Goal: Task Accomplishment & Management: Use online tool/utility

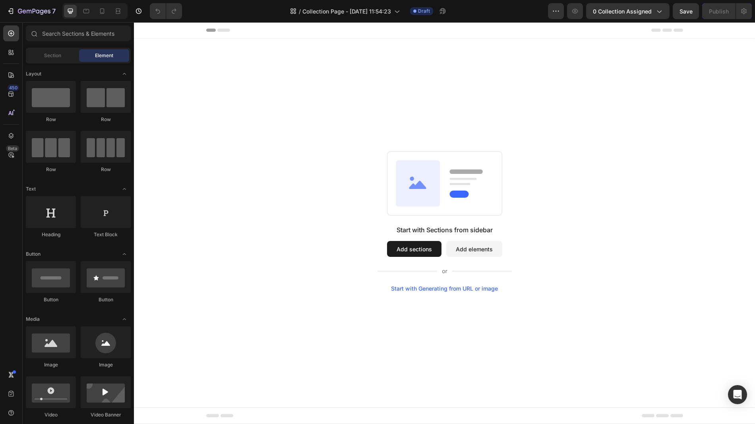
click at [409, 252] on button "Add sections" at bounding box center [414, 249] width 54 height 16
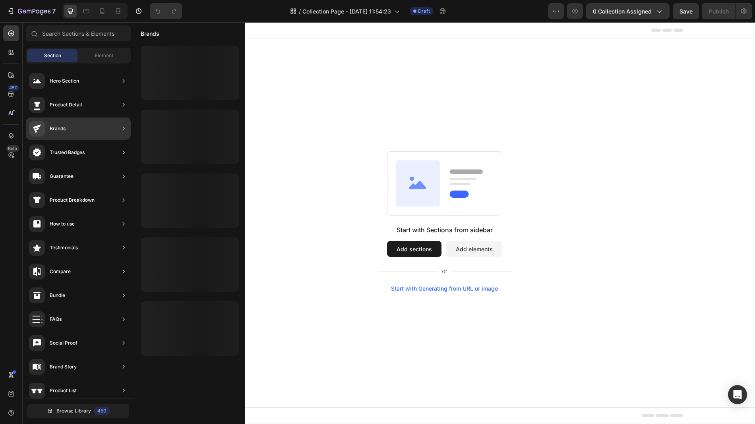
click at [60, 130] on div "Brands" at bounding box center [58, 129] width 16 height 8
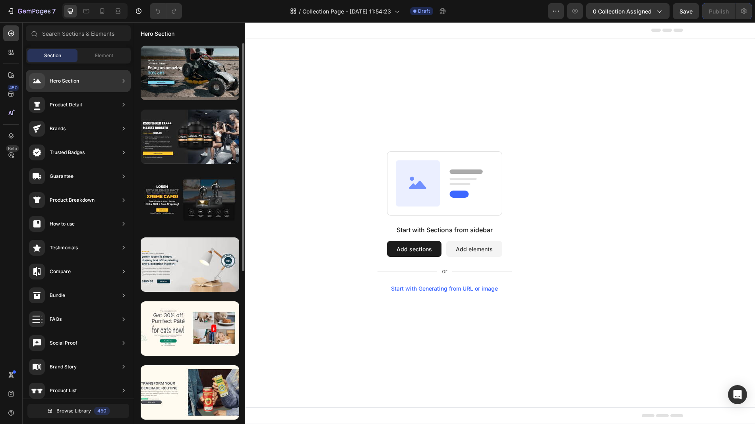
click at [53, 83] on div "Hero Section" at bounding box center [64, 81] width 29 height 8
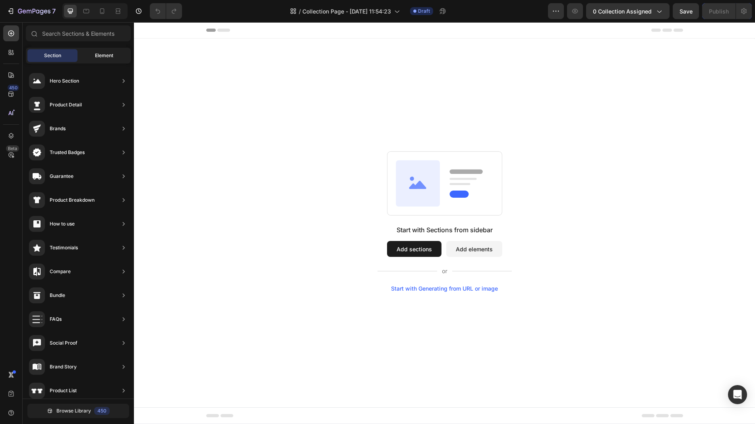
click at [110, 56] on span "Element" at bounding box center [104, 55] width 18 height 7
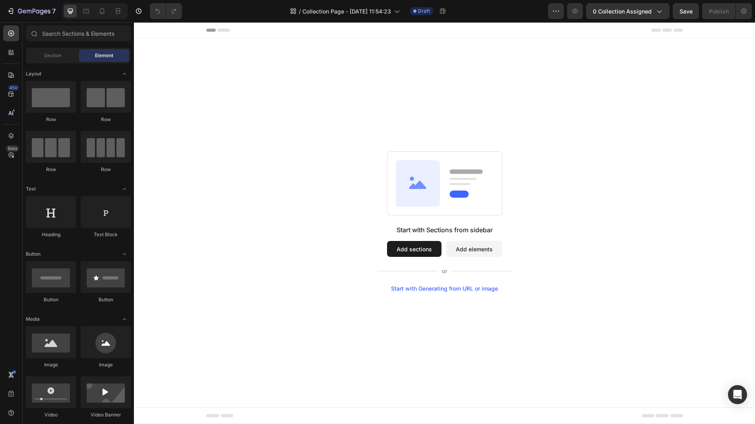
click at [470, 247] on button "Add elements" at bounding box center [474, 249] width 56 height 16
click at [482, 257] on div "Start with Sections from sidebar Add sections Add elements Start with Generatin…" at bounding box center [445, 258] width 134 height 67
click at [447, 289] on div "Start with Generating from URL or image" at bounding box center [444, 289] width 107 height 6
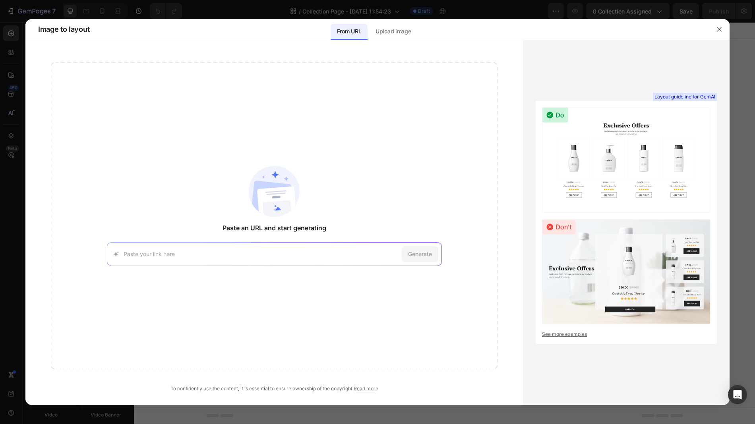
click at [298, 254] on input at bounding box center [261, 254] width 275 height 8
click at [389, 28] on p "Upload image" at bounding box center [393, 32] width 35 height 10
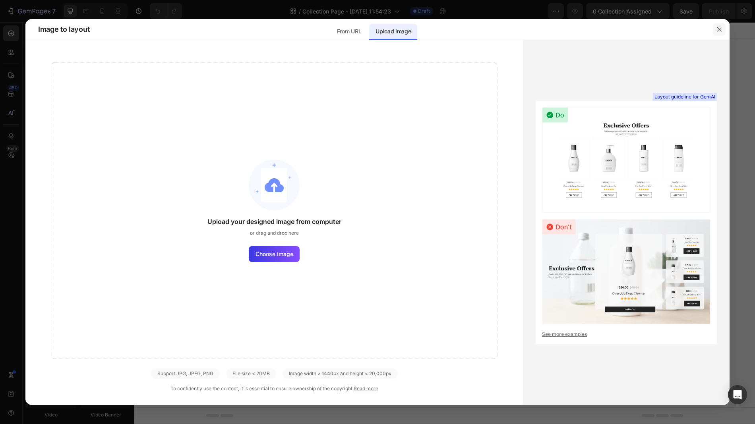
click at [719, 29] on icon "button" at bounding box center [719, 29] width 6 height 6
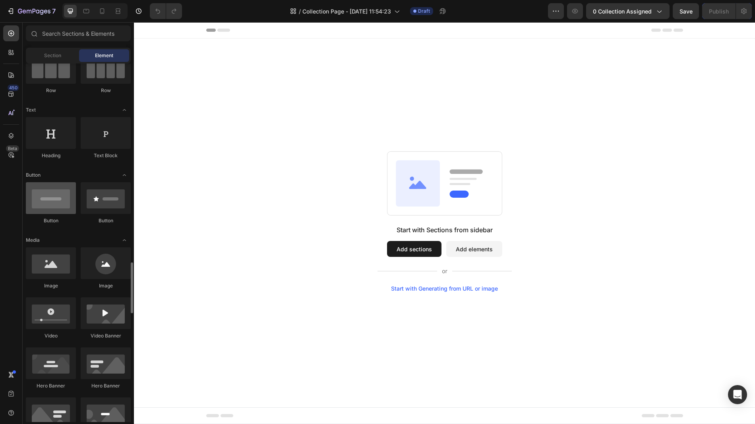
scroll to position [343, 0]
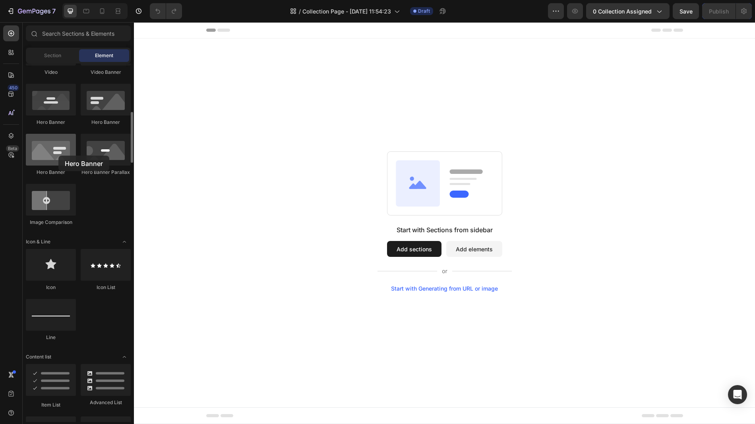
click at [58, 156] on div at bounding box center [51, 150] width 50 height 32
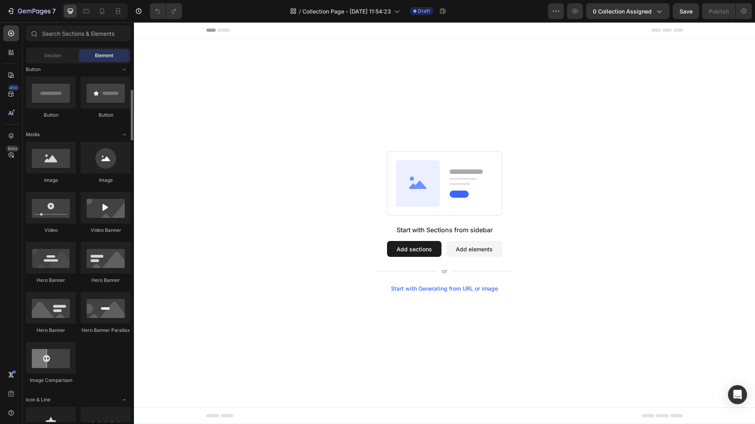
click at [468, 249] on button "Add elements" at bounding box center [474, 249] width 56 height 16
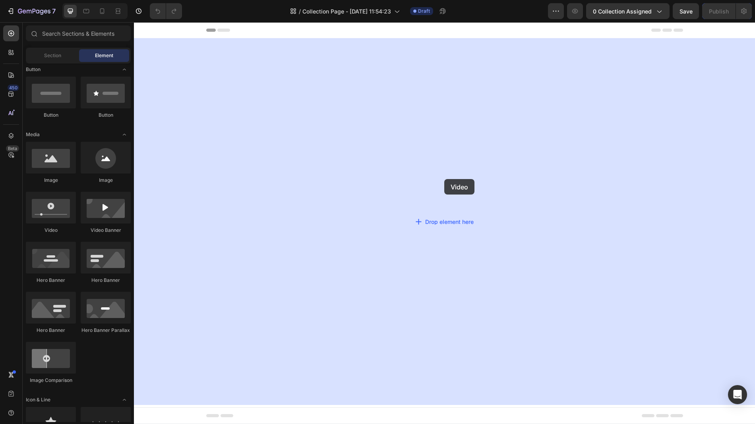
drag, startPoint x: 187, startPoint y: 233, endPoint x: 444, endPoint y: 179, distance: 262.7
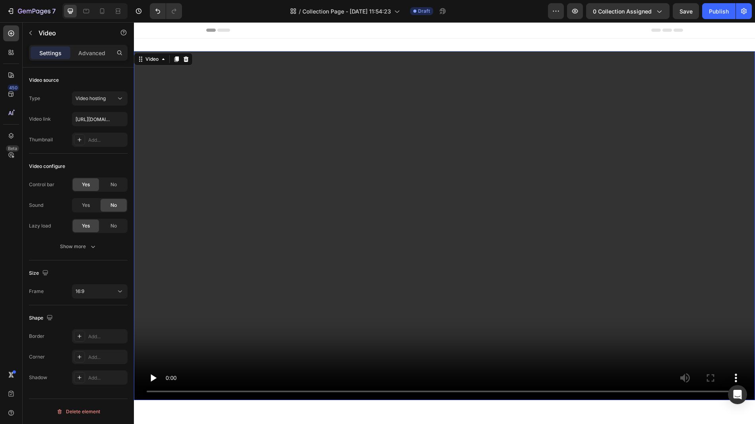
click at [418, 232] on video at bounding box center [444, 225] width 621 height 349
click at [162, 61] on icon at bounding box center [163, 59] width 6 height 6
click at [455, 188] on video at bounding box center [444, 225] width 621 height 349
click at [680, 63] on video at bounding box center [444, 225] width 621 height 349
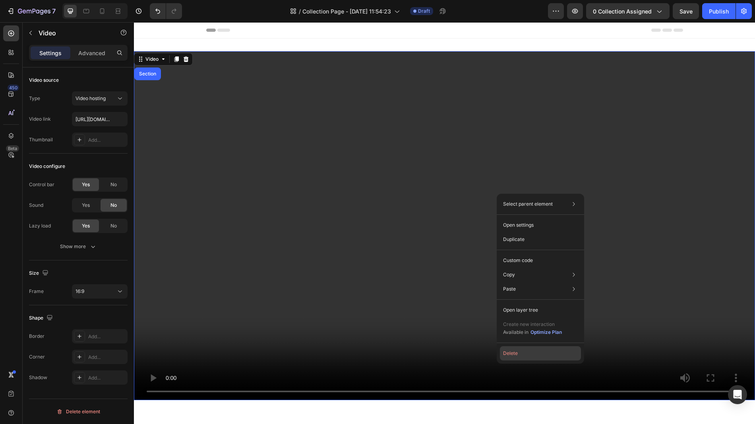
click at [511, 354] on button "Delete" at bounding box center [540, 354] width 81 height 14
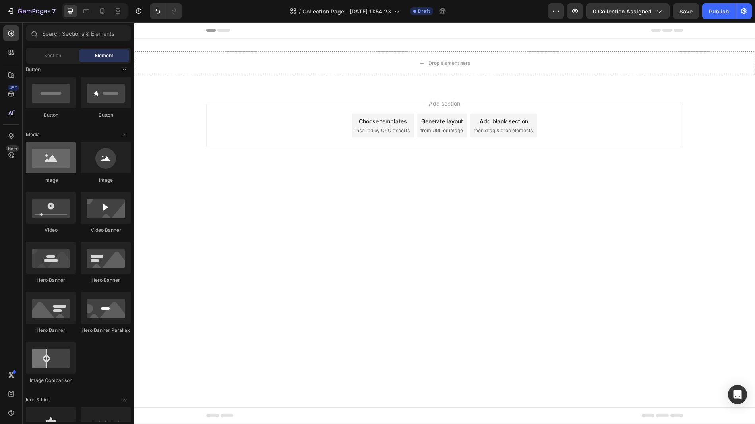
click at [52, 171] on div at bounding box center [51, 158] width 50 height 32
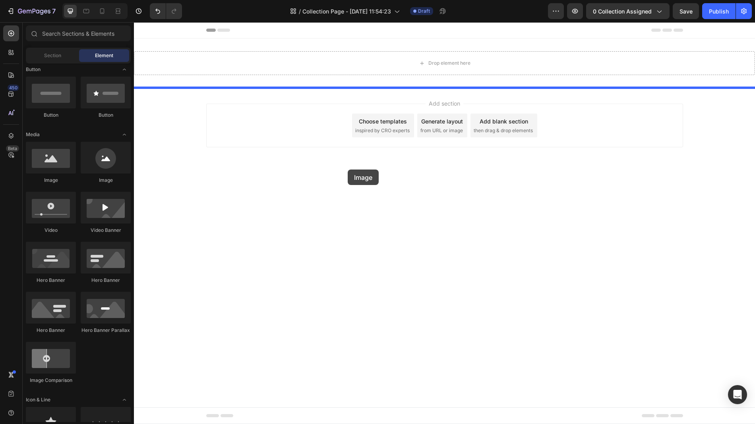
drag, startPoint x: 182, startPoint y: 182, endPoint x: 600, endPoint y: 233, distance: 420.7
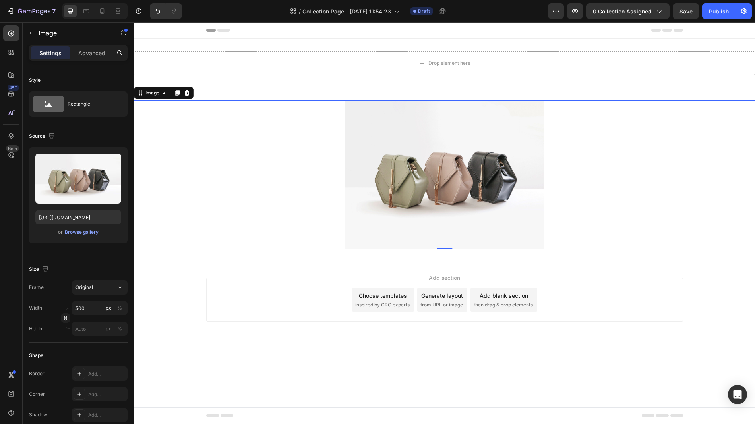
click at [495, 204] on img at bounding box center [444, 175] width 199 height 149
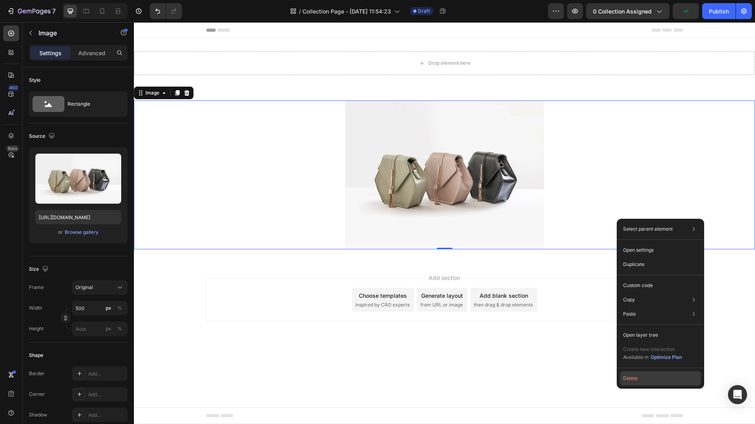
click at [645, 380] on button "Delete" at bounding box center [660, 379] width 81 height 14
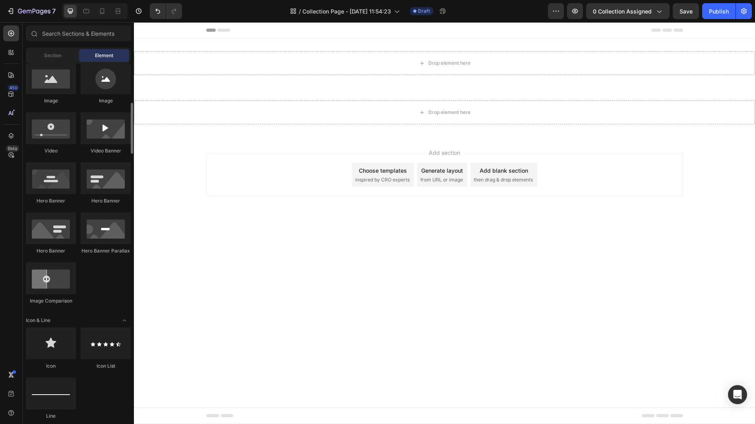
scroll to position [266, 0]
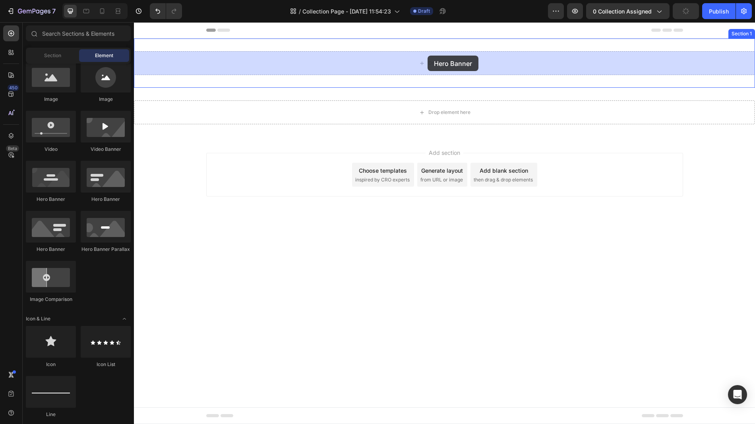
drag, startPoint x: 187, startPoint y: 200, endPoint x: 428, endPoint y: 56, distance: 280.7
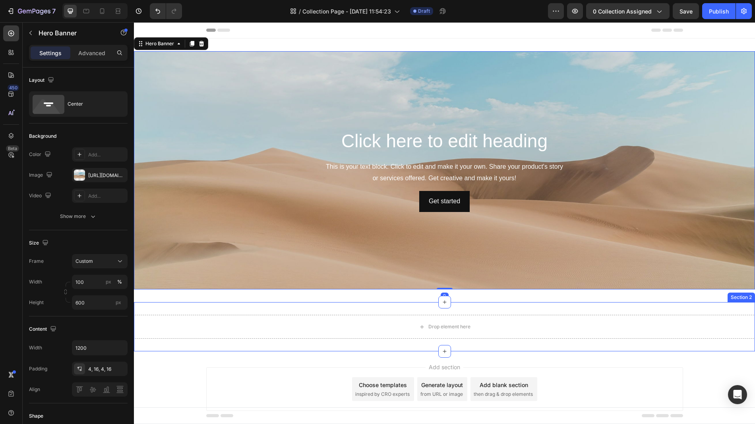
click at [598, 334] on div "Drop element here" at bounding box center [444, 327] width 621 height 24
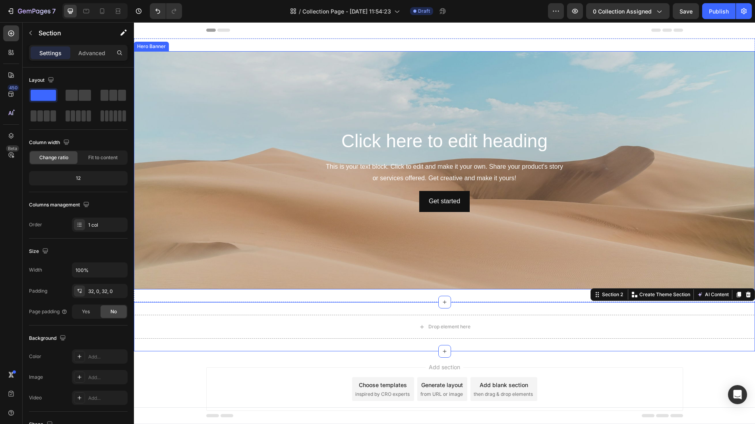
click at [535, 79] on div "Background Image" at bounding box center [444, 170] width 621 height 238
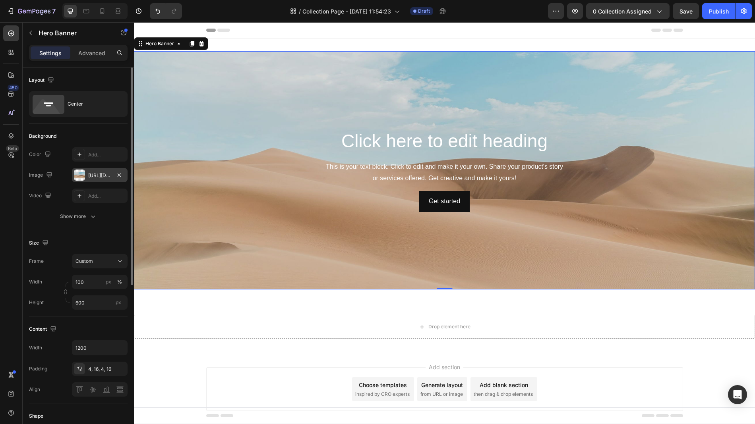
click at [79, 178] on div at bounding box center [79, 175] width 11 height 11
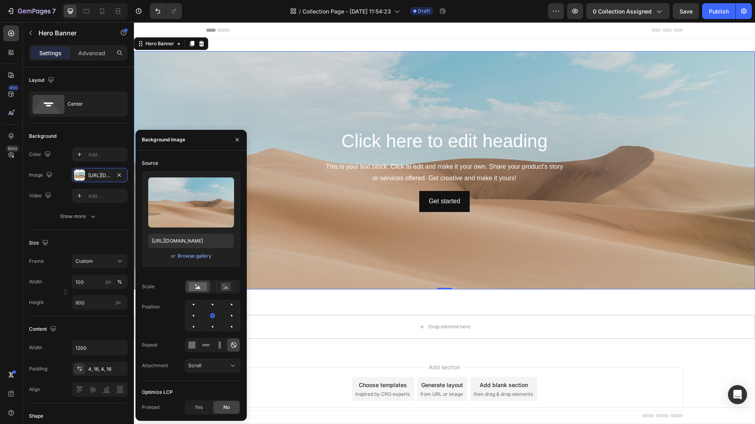
scroll to position [2, 0]
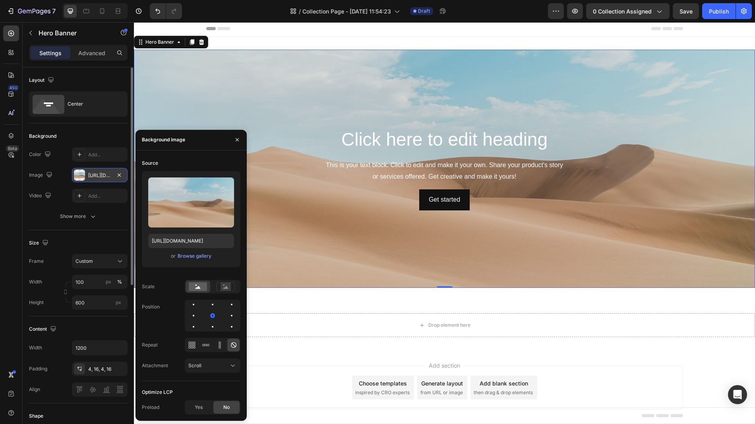
click at [103, 177] on div "https://cdn.shopify.com/s/files/1/2005/9307/files/background_settings.jpg" at bounding box center [99, 175] width 23 height 7
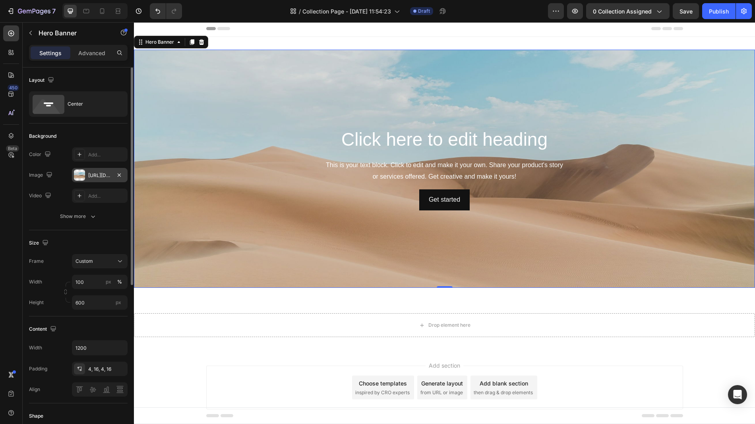
click at [103, 177] on div "https://cdn.shopify.com/s/files/1/2005/9307/files/background_settings.jpg" at bounding box center [99, 175] width 23 height 7
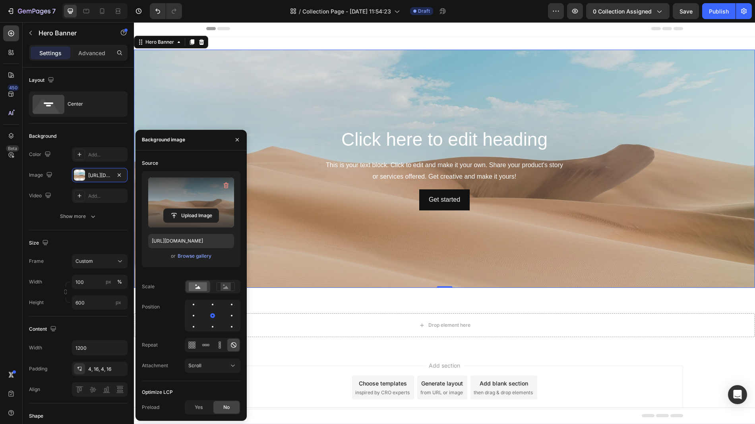
click at [178, 201] on label at bounding box center [191, 203] width 86 height 50
click at [178, 209] on input "file" at bounding box center [191, 216] width 55 height 14
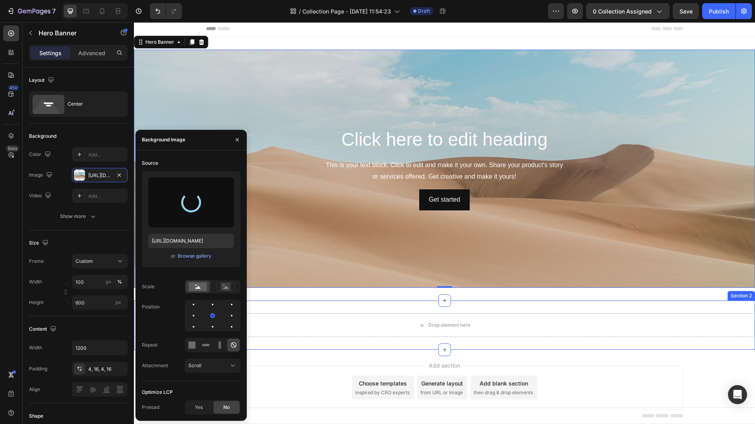
type input "[URL][DOMAIN_NAME]"
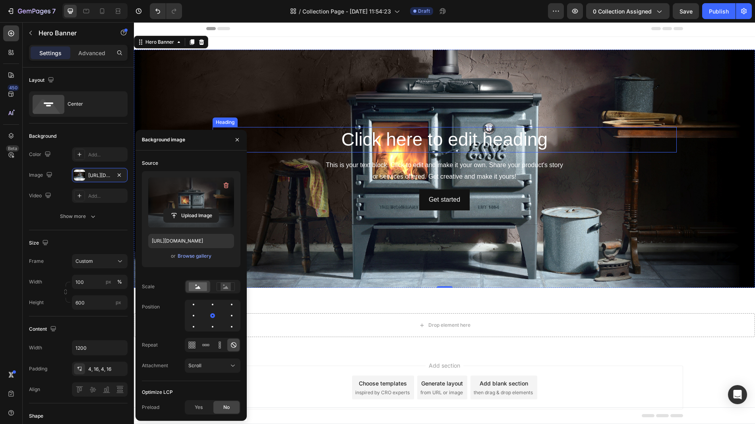
click at [414, 141] on h2 "Click here to edit heading" at bounding box center [445, 139] width 464 height 25
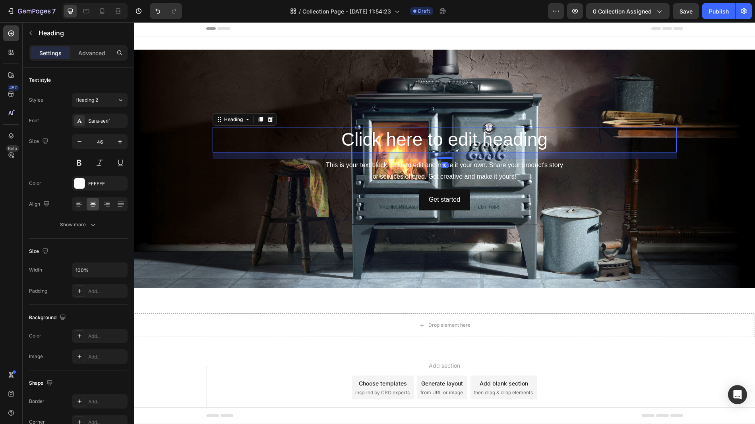
click at [414, 141] on h2 "Click here to edit heading" at bounding box center [445, 139] width 464 height 25
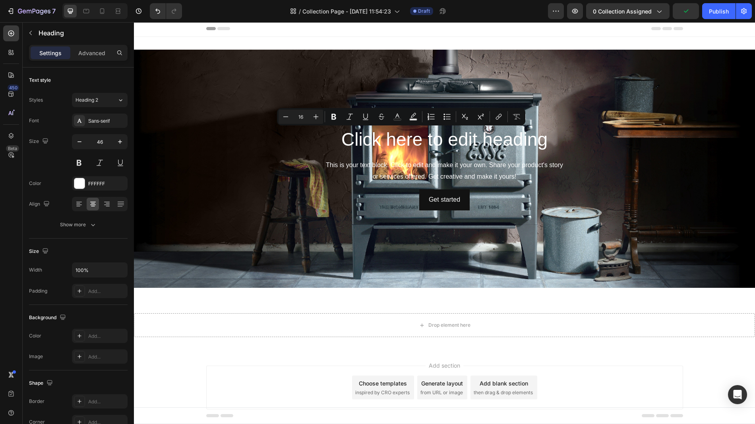
click at [614, 381] on div "Add section Choose templates inspired by CRO experts Generate layout from URL o…" at bounding box center [444, 388] width 477 height 44
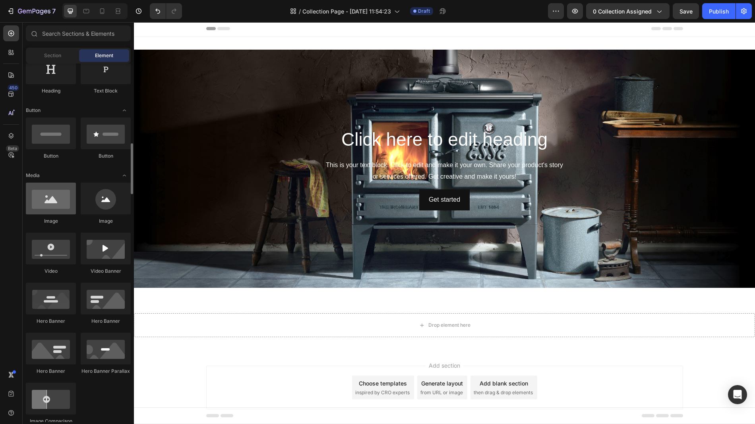
scroll to position [249, 0]
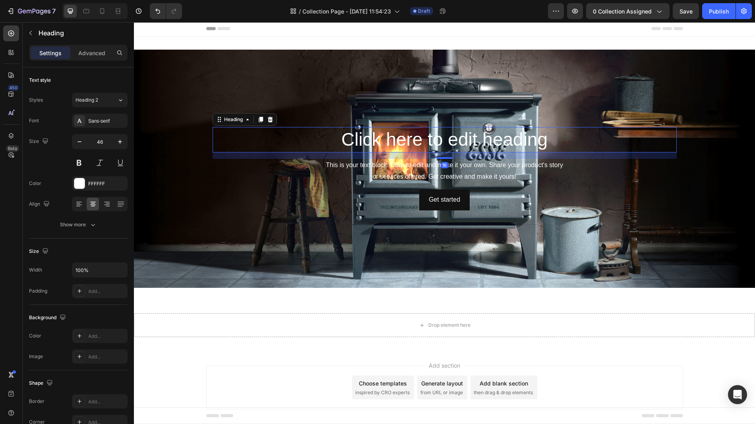
click at [406, 141] on p "Click here to edit heading" at bounding box center [444, 140] width 463 height 24
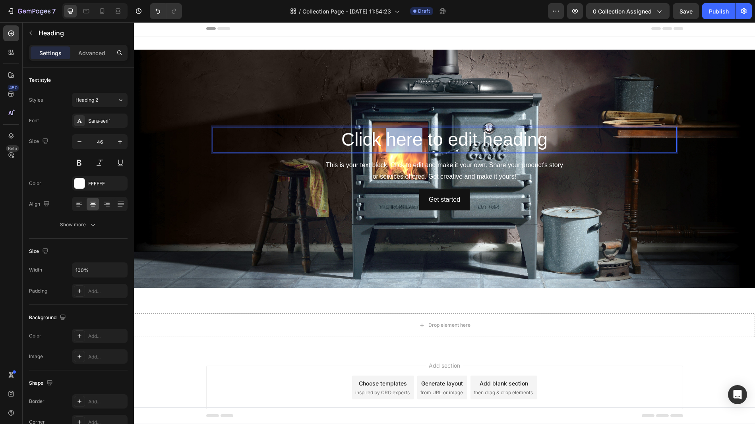
click at [406, 141] on p "Click here to edit heading" at bounding box center [444, 140] width 463 height 24
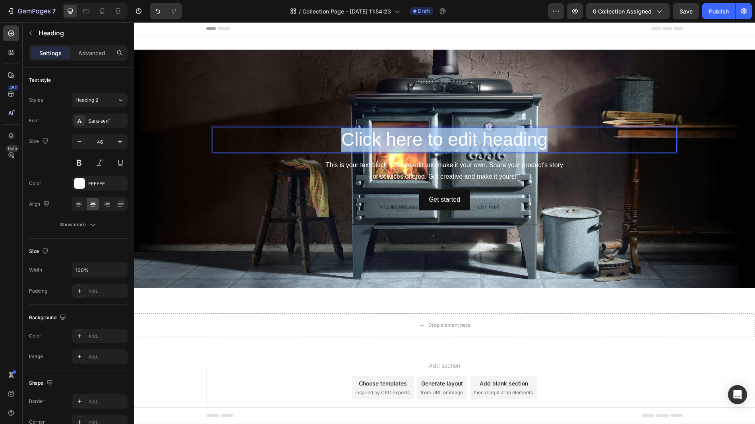
click at [406, 141] on p "Click here to edit heading" at bounding box center [444, 140] width 463 height 24
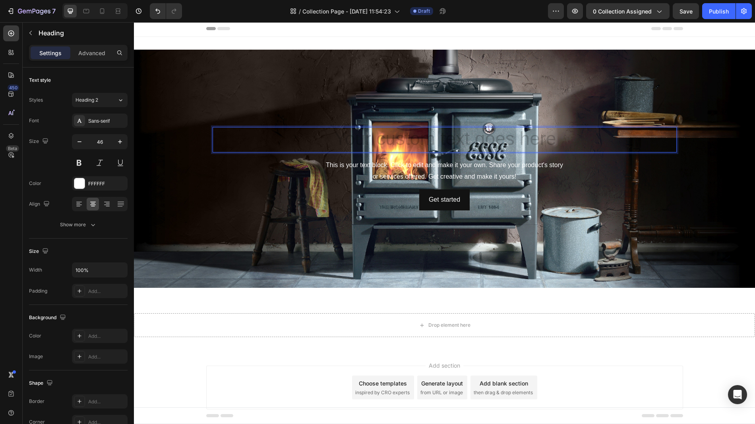
click at [206, 29] on icon at bounding box center [211, 28] width 10 height 3
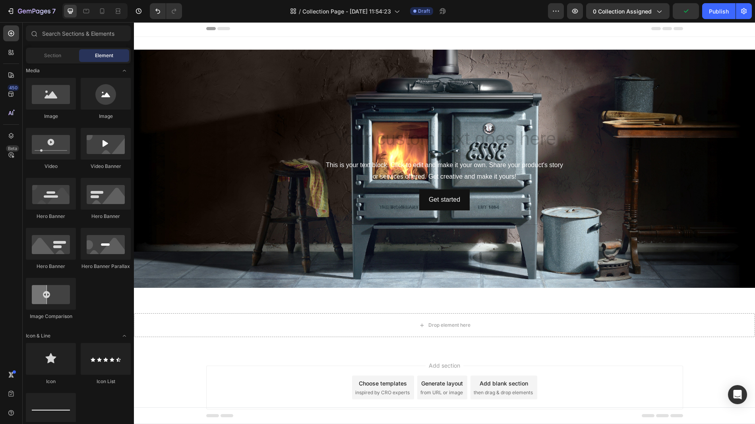
click at [151, 30] on span "Header" at bounding box center [157, 29] width 17 height 8
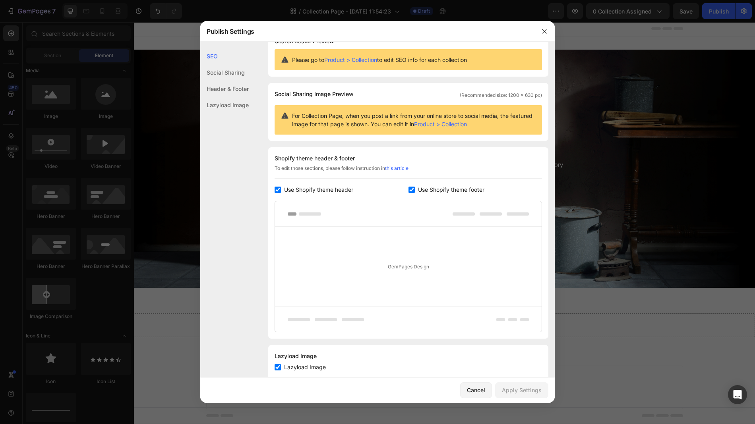
scroll to position [0, 0]
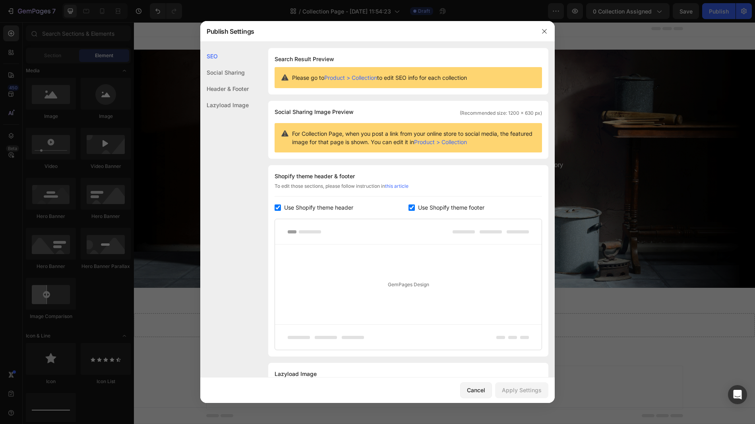
click at [314, 207] on span "Use Shopify theme header" at bounding box center [318, 208] width 69 height 10
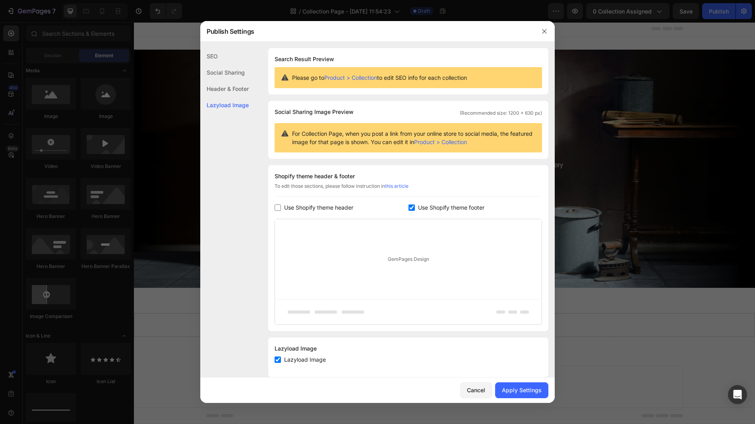
click at [314, 207] on span "Use Shopify theme header" at bounding box center [318, 208] width 69 height 10
checkbox input "true"
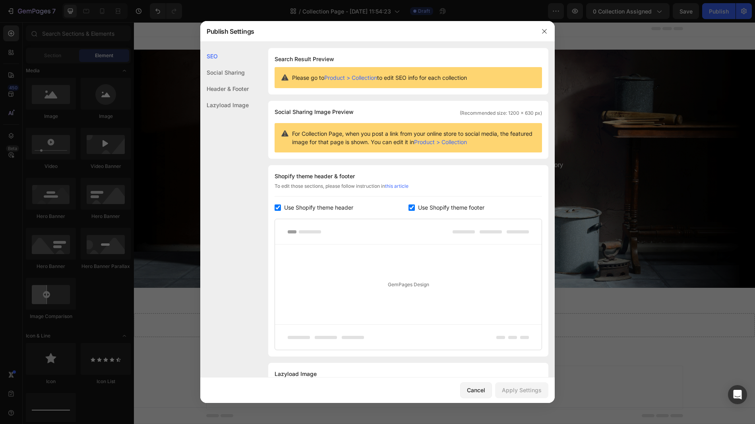
click at [405, 186] on link "this article" at bounding box center [396, 186] width 23 height 6
drag, startPoint x: 544, startPoint y: 31, endPoint x: 410, endPoint y: 8, distance: 135.8
click at [544, 31] on icon "button" at bounding box center [544, 31] width 6 height 6
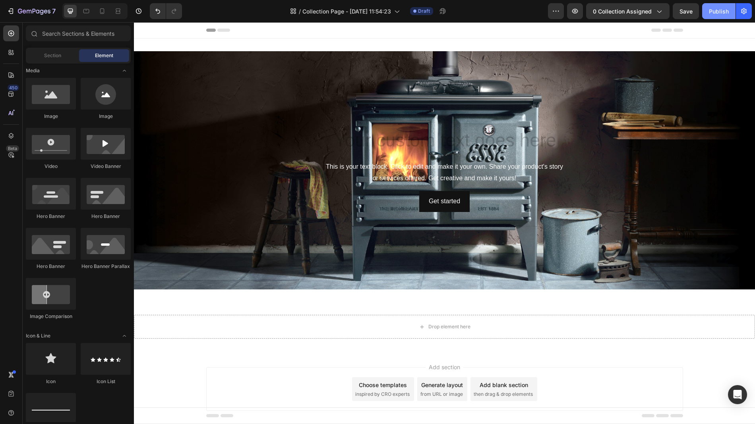
click at [715, 14] on div "Publish" at bounding box center [719, 11] width 20 height 8
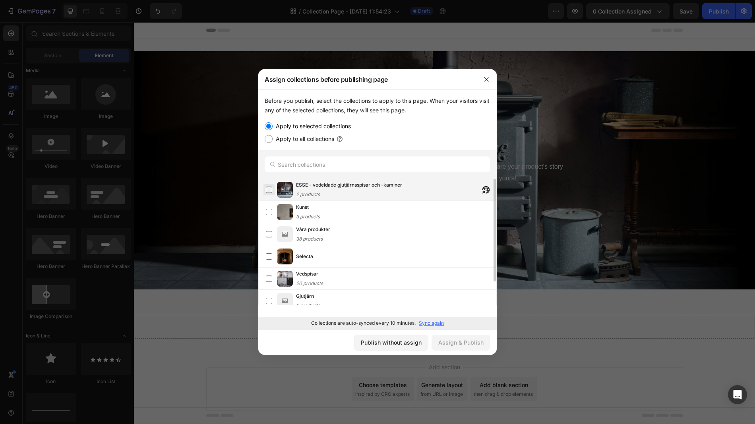
click at [270, 191] on label at bounding box center [269, 190] width 6 height 6
click at [479, 341] on div "Assign & Publish" at bounding box center [460, 343] width 45 height 8
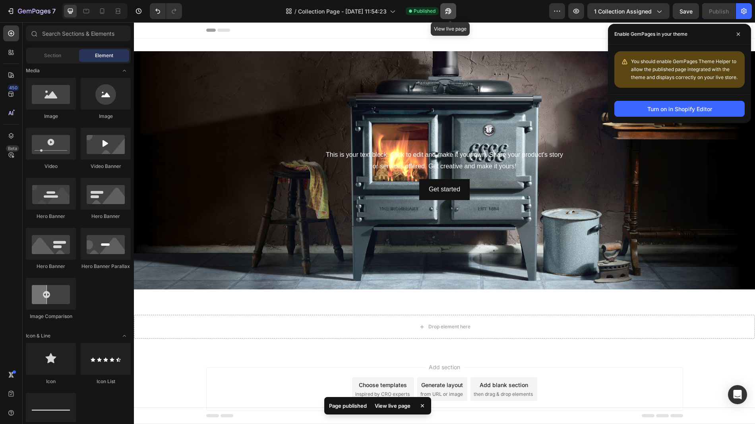
click at [450, 11] on icon "button" at bounding box center [448, 11] width 8 height 8
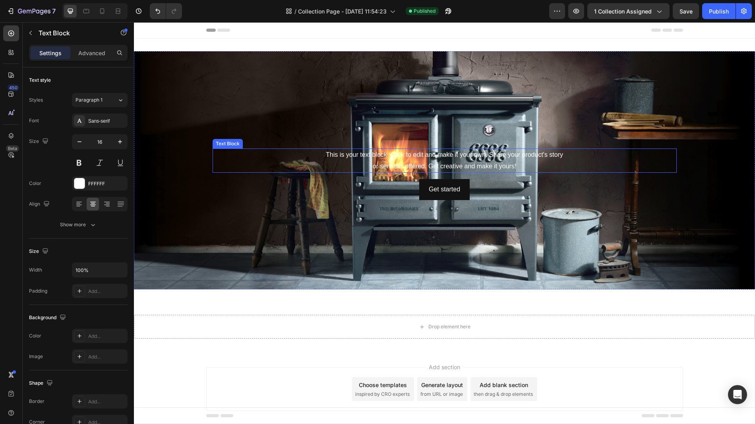
click at [424, 157] on div "This is your text block. Click to edit and make it your own. Share your product…" at bounding box center [445, 161] width 464 height 25
click at [424, 156] on p "This is your text block. Click to edit and make it your own. Share your product…" at bounding box center [444, 160] width 463 height 23
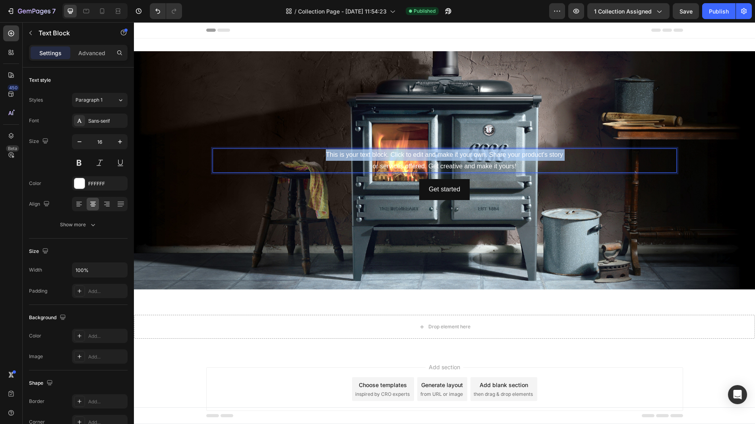
click at [424, 156] on p "This is your text block. Click to edit and make it your own. Share your product…" at bounding box center [444, 160] width 463 height 23
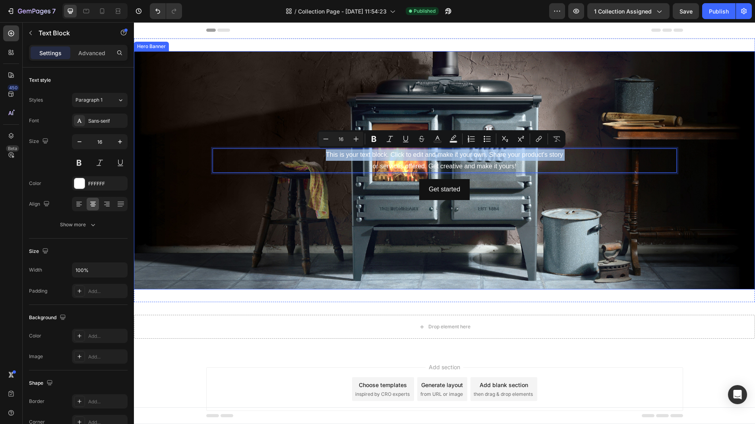
click at [536, 178] on div "Heading This is your text block. Click to edit and make it your own. Share your…" at bounding box center [445, 171] width 464 height 60
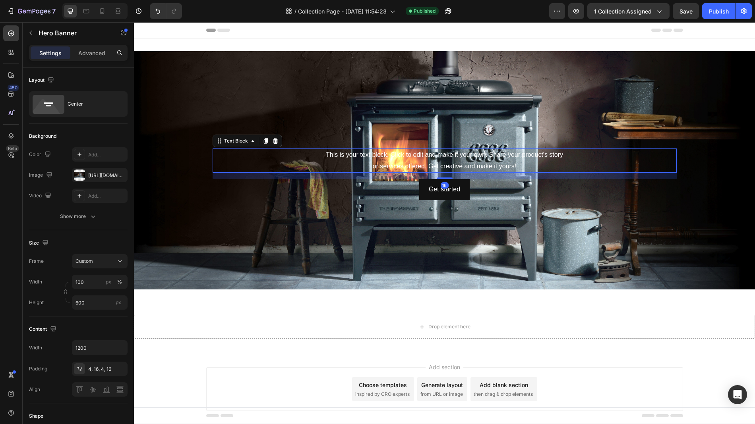
click at [534, 171] on p "This is your text block. Click to edit and make it your own. Share your product…" at bounding box center [444, 160] width 463 height 23
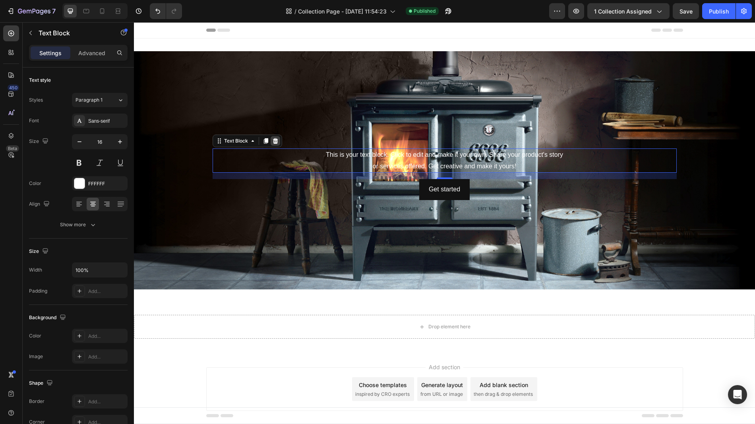
click at [273, 141] on icon at bounding box center [275, 141] width 6 height 6
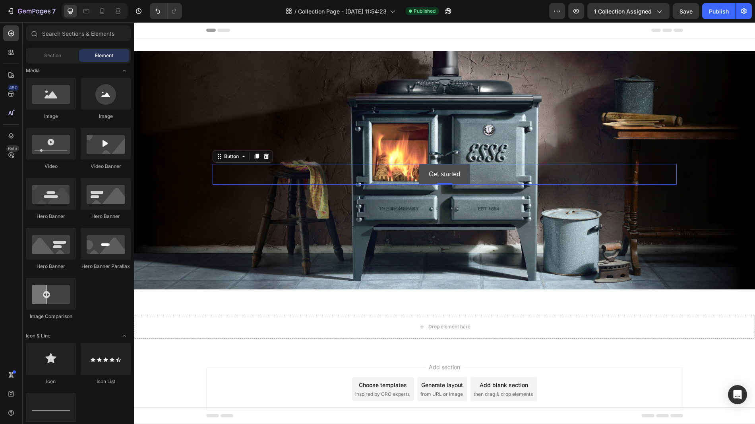
click at [465, 176] on button "Get started" at bounding box center [444, 174] width 50 height 21
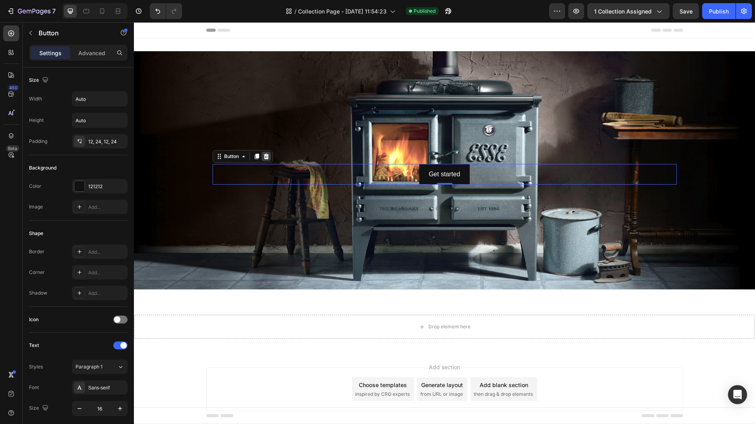
click at [263, 154] on icon at bounding box center [266, 156] width 6 height 6
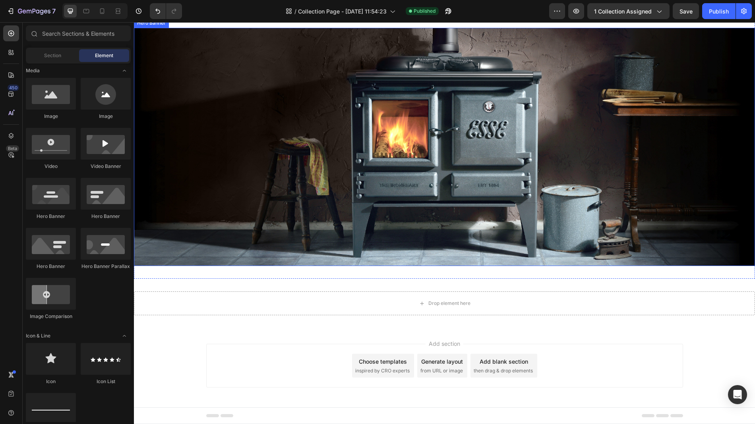
scroll to position [25, 0]
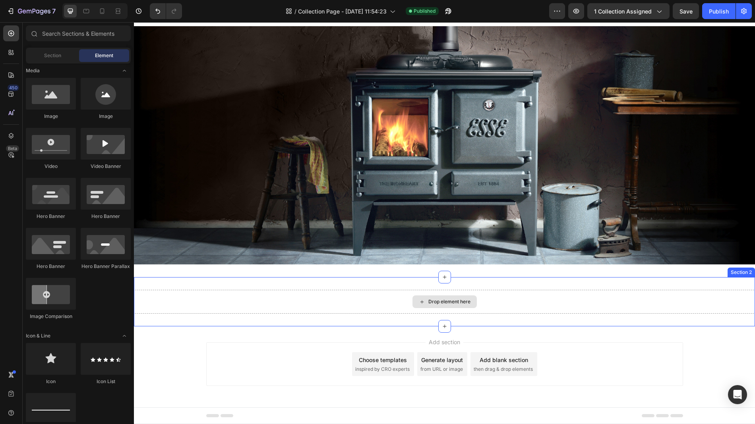
click at [464, 304] on div "Drop element here" at bounding box center [449, 302] width 42 height 6
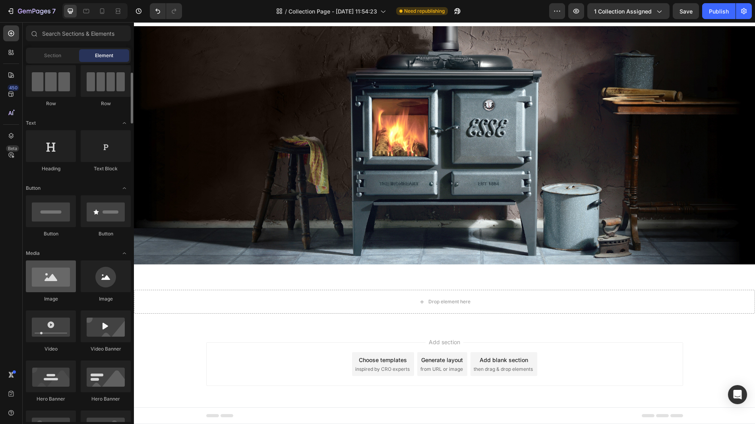
scroll to position [68, 0]
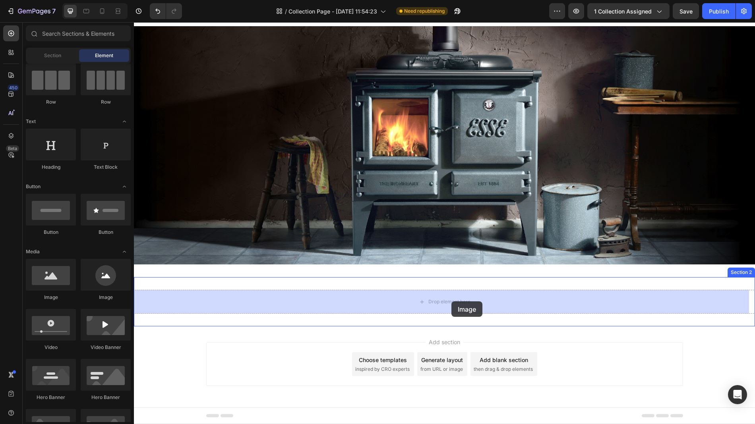
drag, startPoint x: 238, startPoint y: 301, endPoint x: 451, endPoint y: 302, distance: 213.8
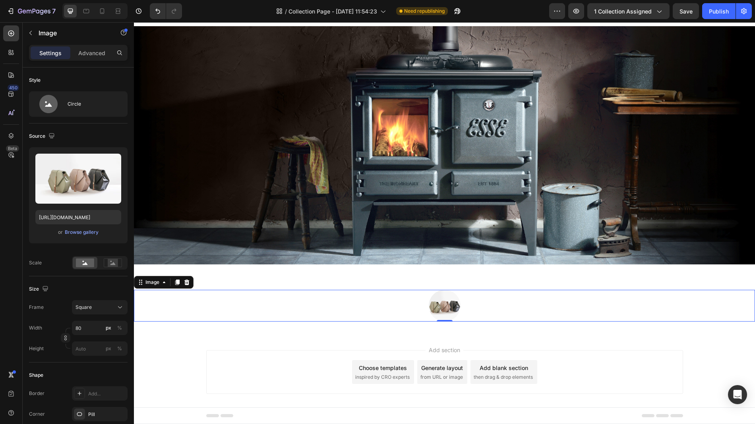
click at [440, 302] on img at bounding box center [445, 306] width 32 height 32
click at [451, 302] on img at bounding box center [445, 306] width 32 height 32
click at [120, 308] on icon at bounding box center [120, 308] width 4 height 2
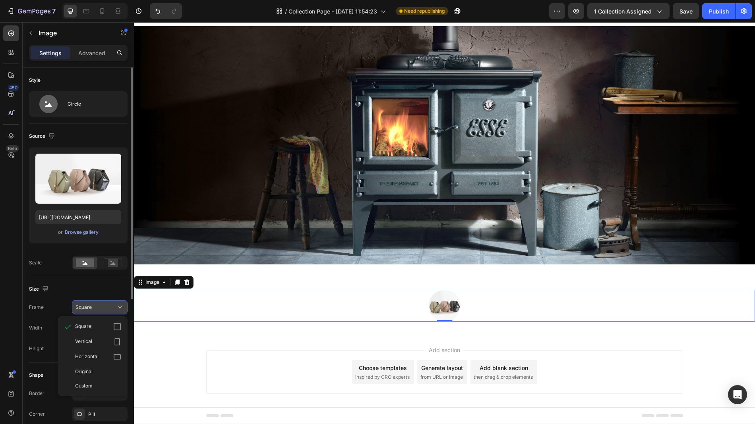
click at [120, 308] on icon at bounding box center [120, 308] width 4 height 2
click at [93, 375] on div "Original" at bounding box center [98, 371] width 46 height 7
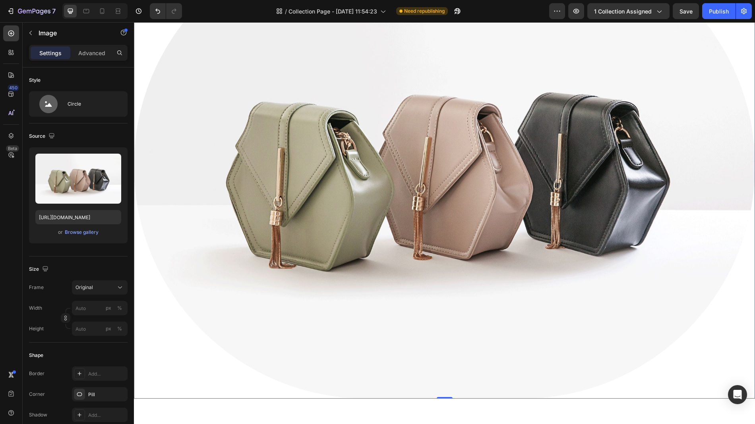
scroll to position [368, 0]
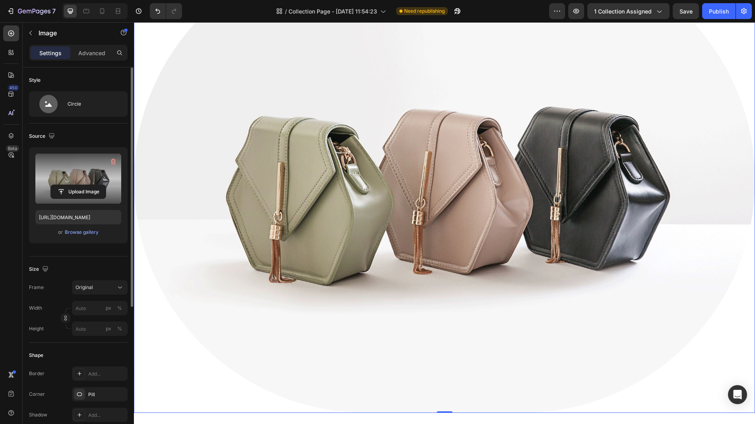
click at [83, 176] on label at bounding box center [78, 179] width 86 height 50
click at [83, 185] on input "file" at bounding box center [78, 192] width 55 height 14
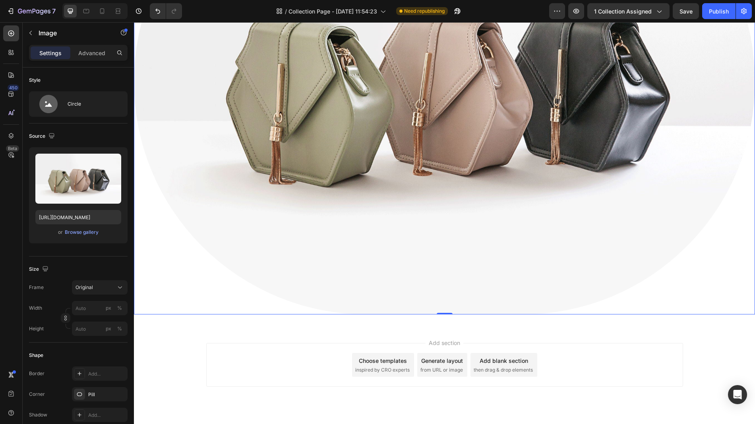
scroll to position [465, 0]
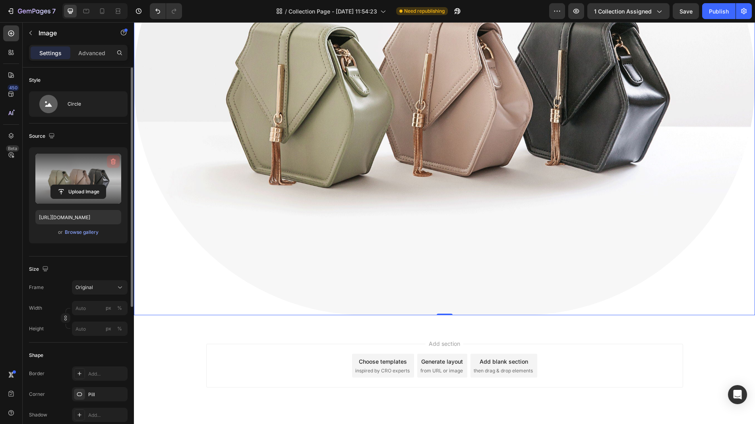
click at [108, 163] on button "button" at bounding box center [113, 161] width 13 height 13
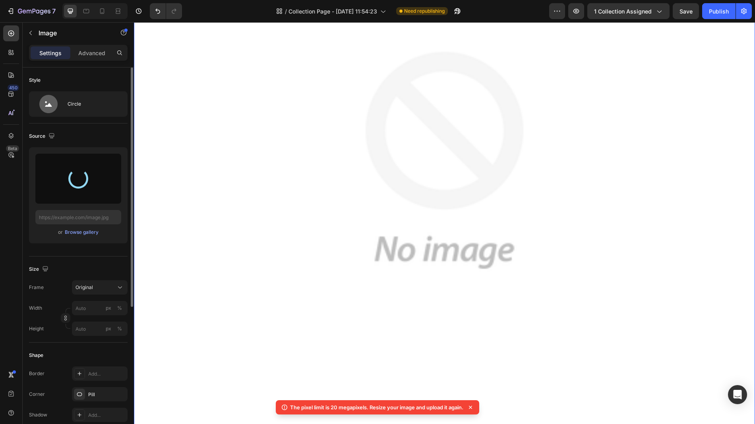
type input "https://cdn.shopify.com/s/files/1/0756/3906/2862/files/gempages_571471237507712…"
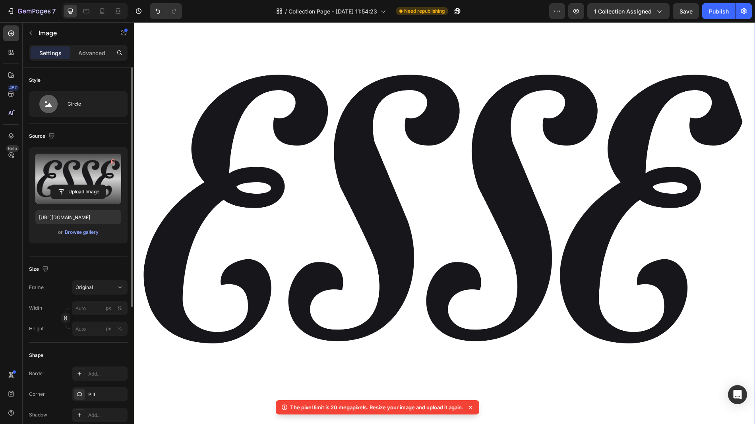
scroll to position [440, 0]
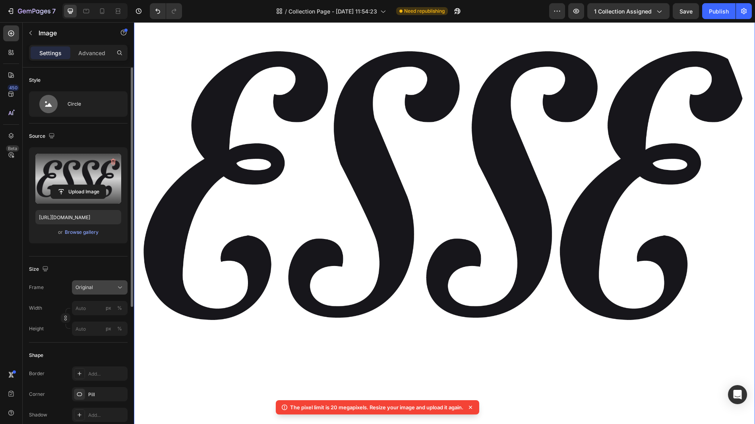
click at [118, 286] on icon at bounding box center [120, 288] width 8 height 8
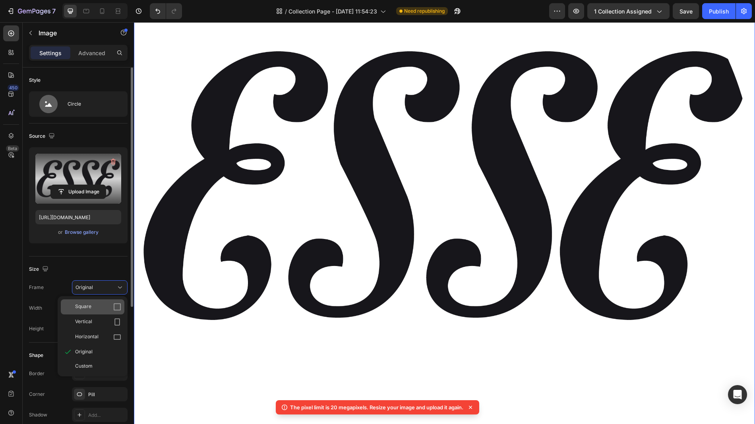
click at [114, 304] on icon at bounding box center [117, 307] width 8 height 8
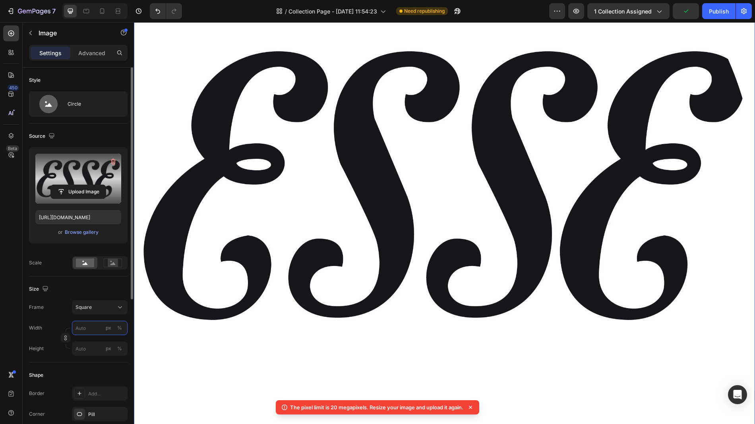
click at [100, 331] on input "px %" at bounding box center [100, 328] width 56 height 14
type input "5"
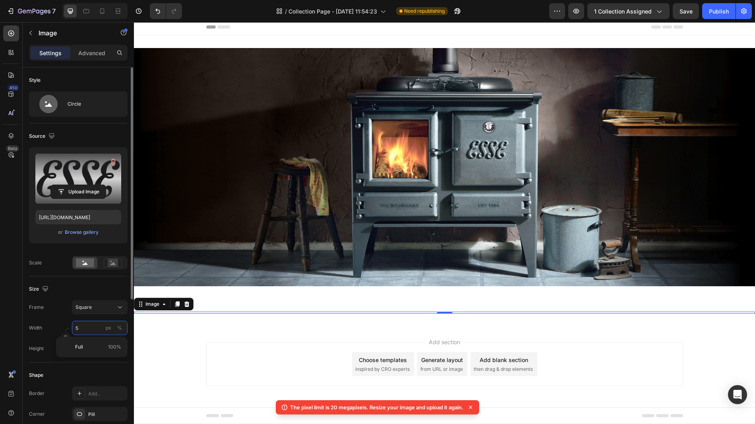
scroll to position [3, 0]
type input "50"
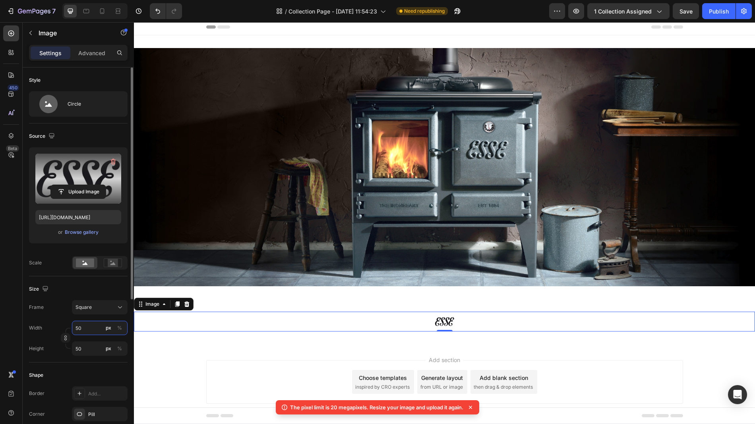
click at [89, 333] on input "50" at bounding box center [100, 328] width 56 height 14
type input "5"
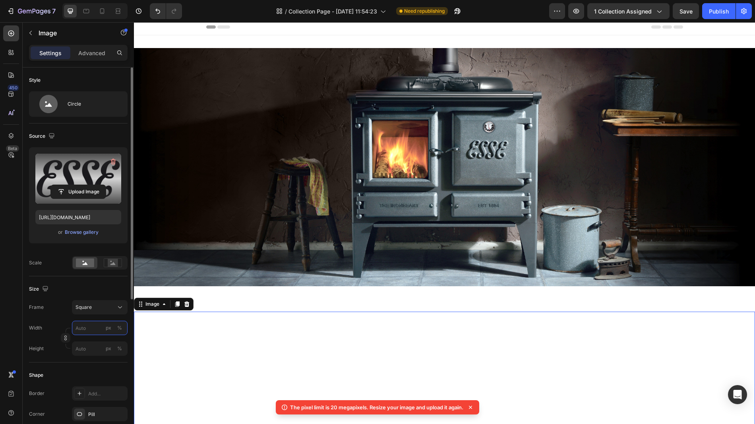
type input "5"
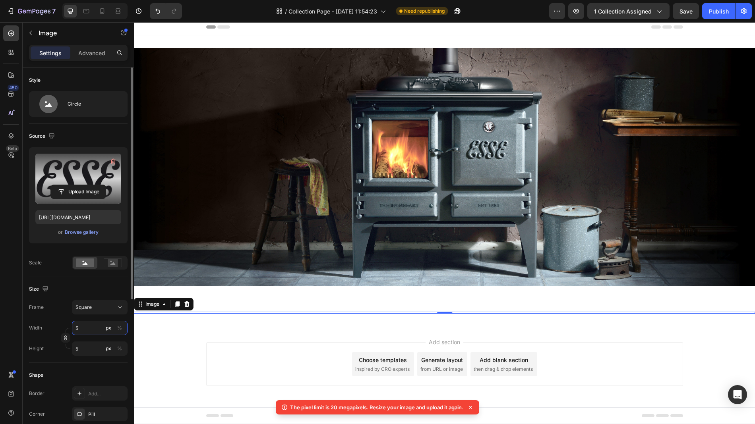
type input "57"
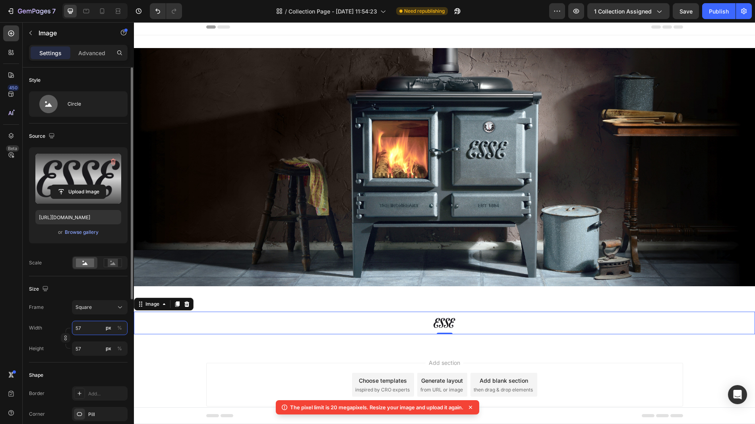
type input "575"
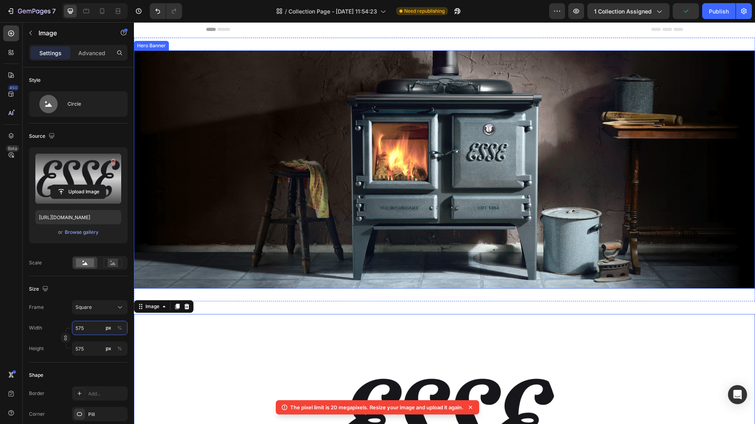
scroll to position [0, 0]
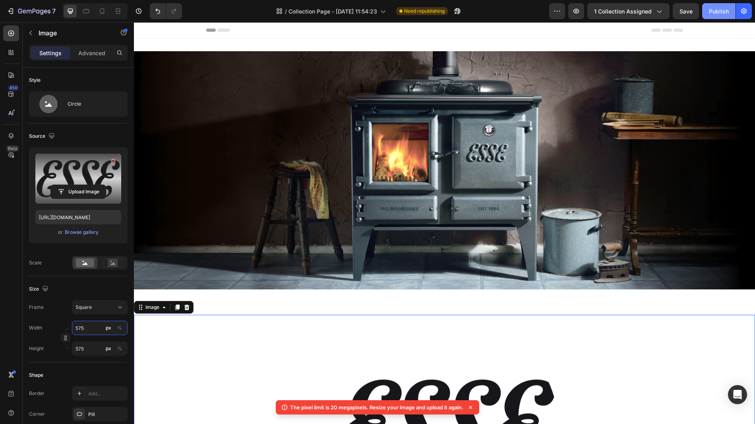
type input "575"
click at [712, 11] on div "Publish" at bounding box center [719, 11] width 20 height 8
click at [665, 11] on button "1 collection assigned" at bounding box center [628, 11] width 82 height 16
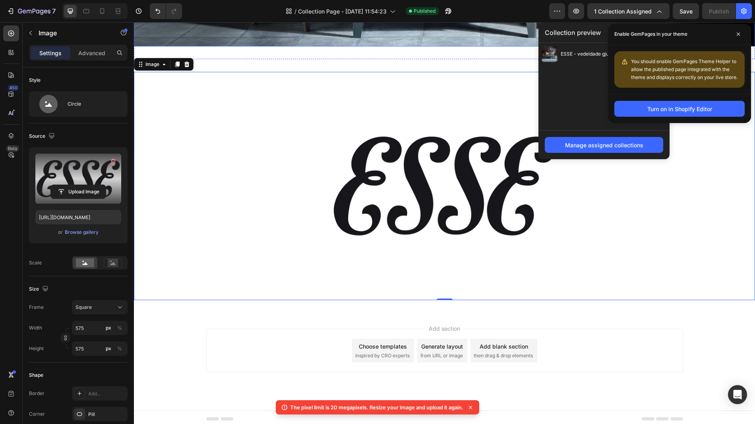
scroll to position [246, 0]
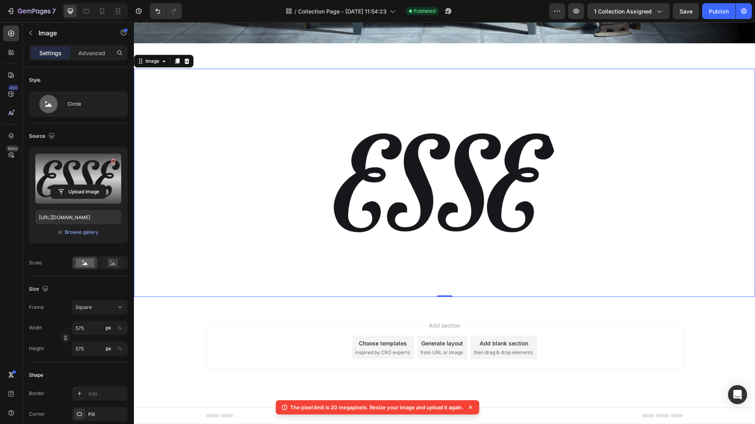
click at [456, 264] on img at bounding box center [444, 183] width 228 height 228
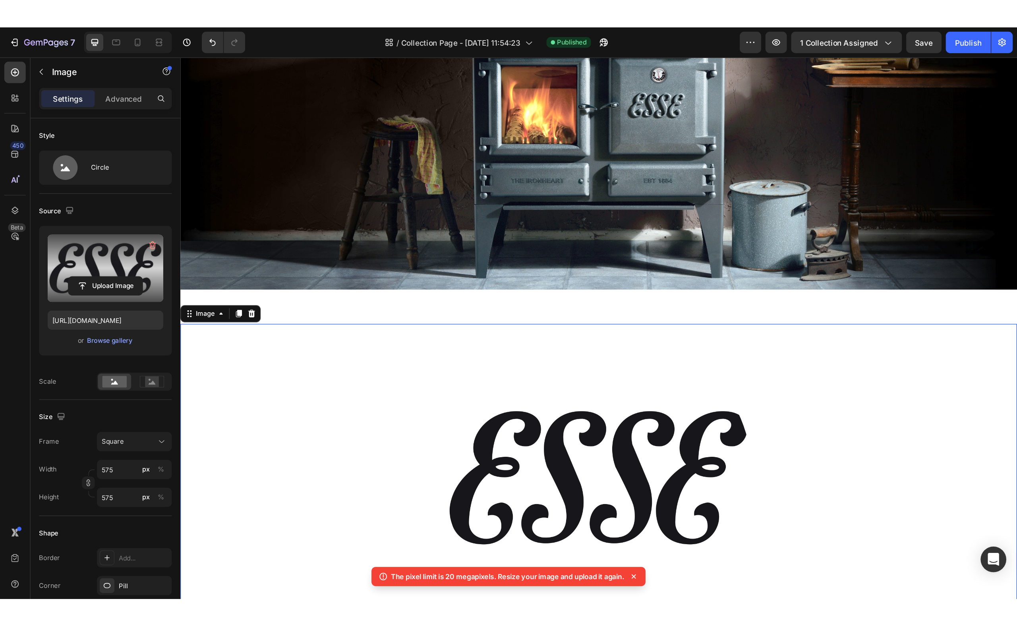
scroll to position [0, 0]
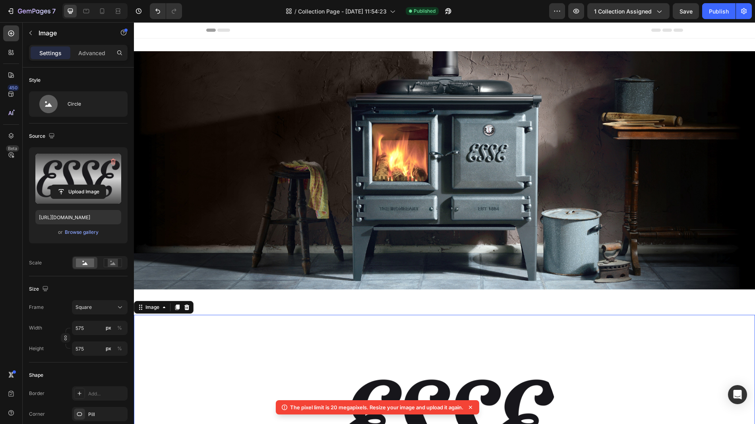
click at [472, 409] on icon at bounding box center [471, 408] width 8 height 8
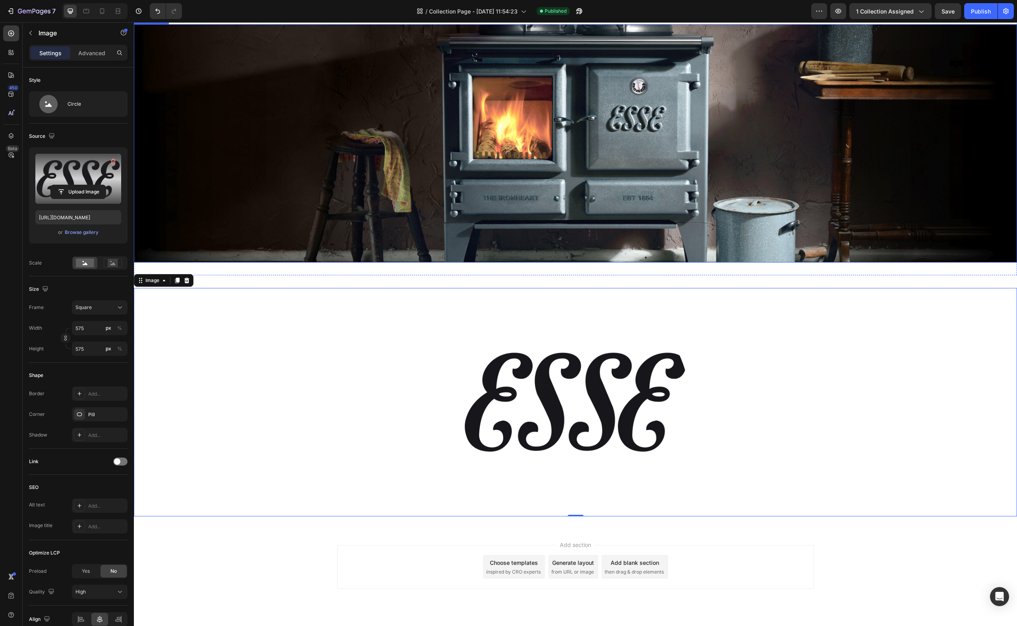
scroll to position [45, 0]
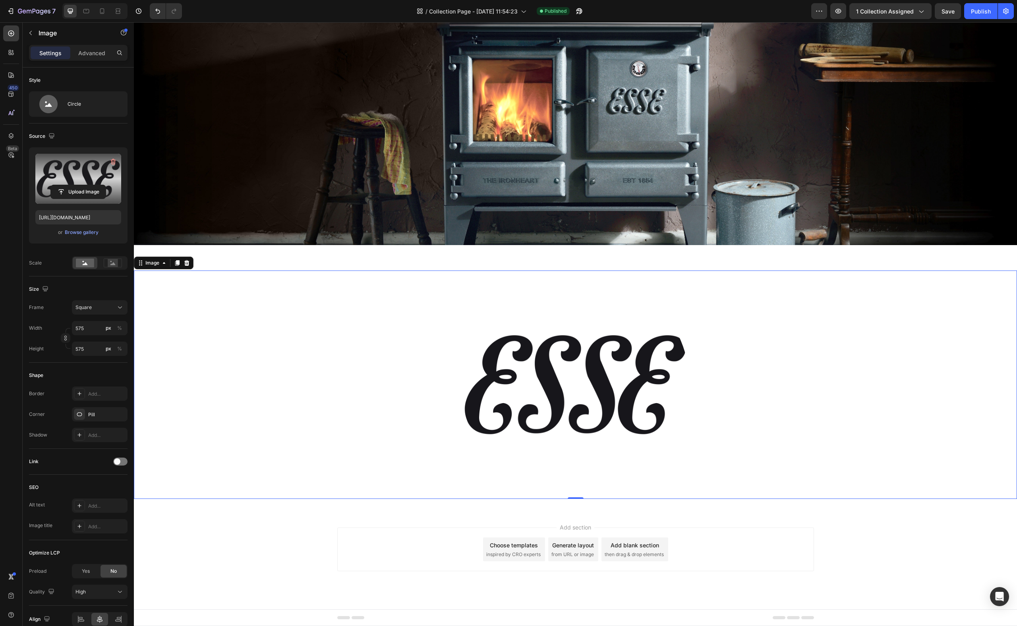
click at [551, 363] on img at bounding box center [575, 385] width 228 height 228
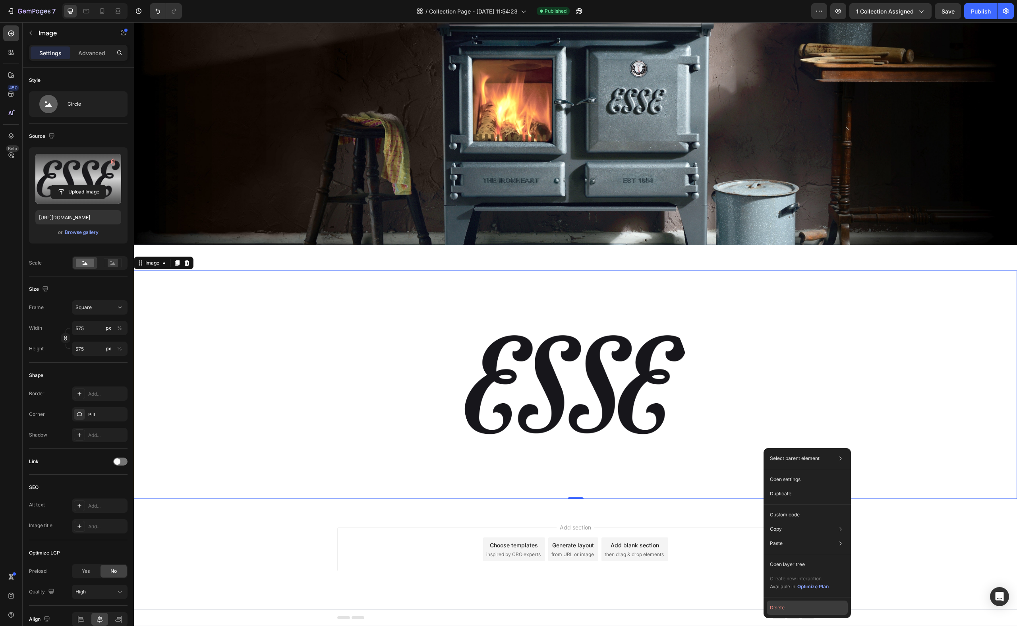
click at [755, 424] on button "Delete" at bounding box center [807, 608] width 81 height 14
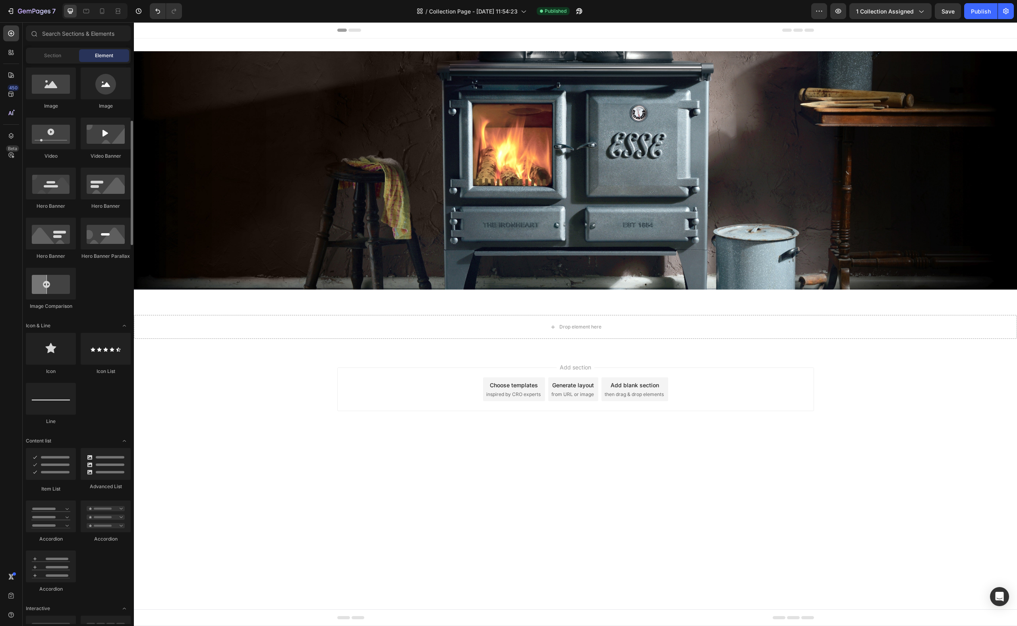
scroll to position [0, 0]
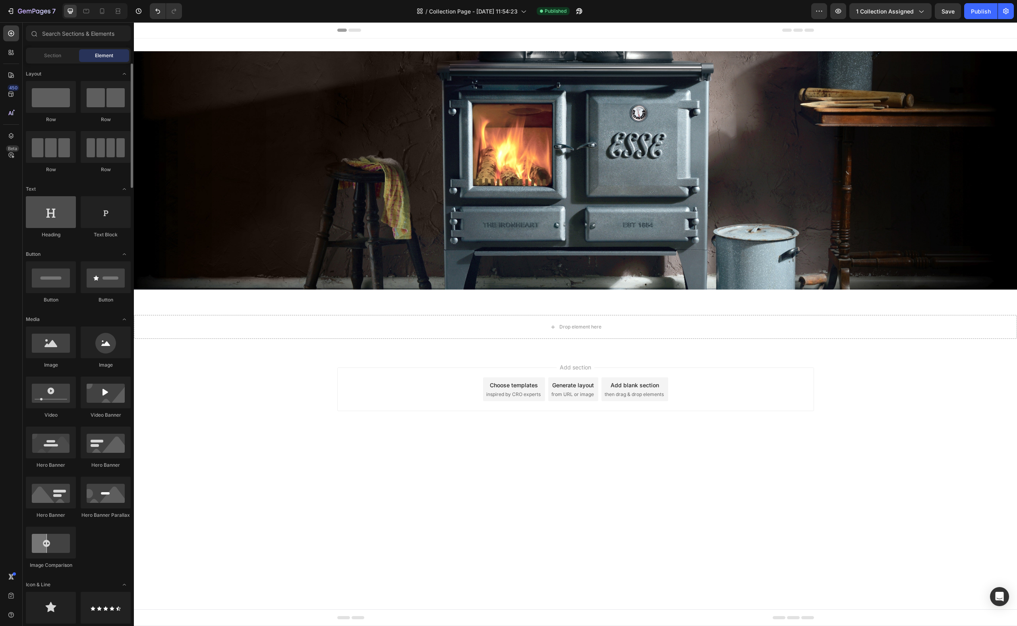
click at [60, 216] on div at bounding box center [51, 212] width 50 height 32
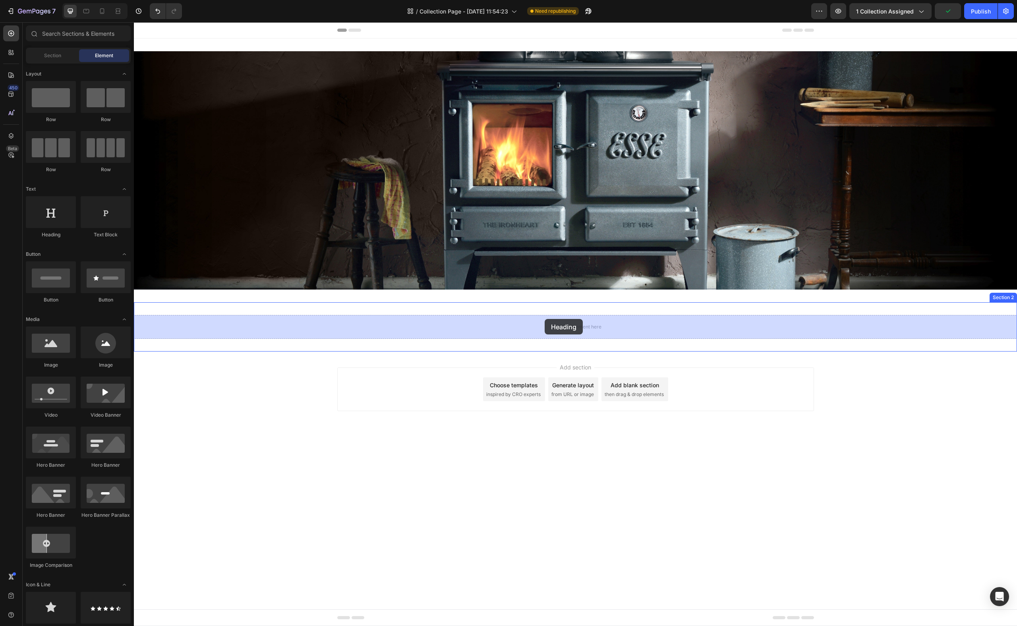
drag, startPoint x: 190, startPoint y: 240, endPoint x: 545, endPoint y: 319, distance: 363.6
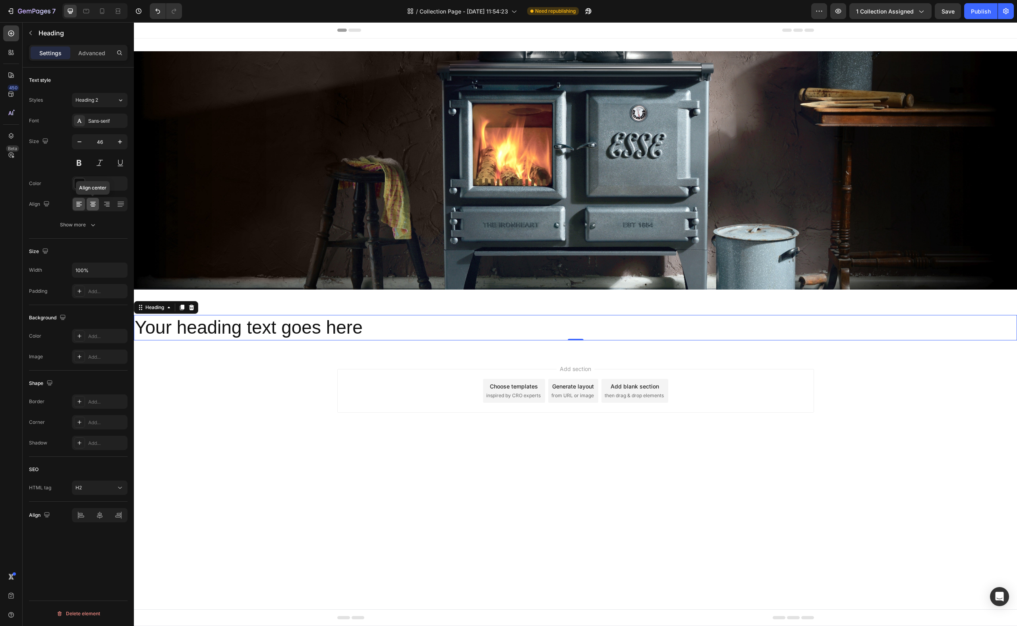
click at [93, 201] on icon at bounding box center [93, 204] width 8 height 8
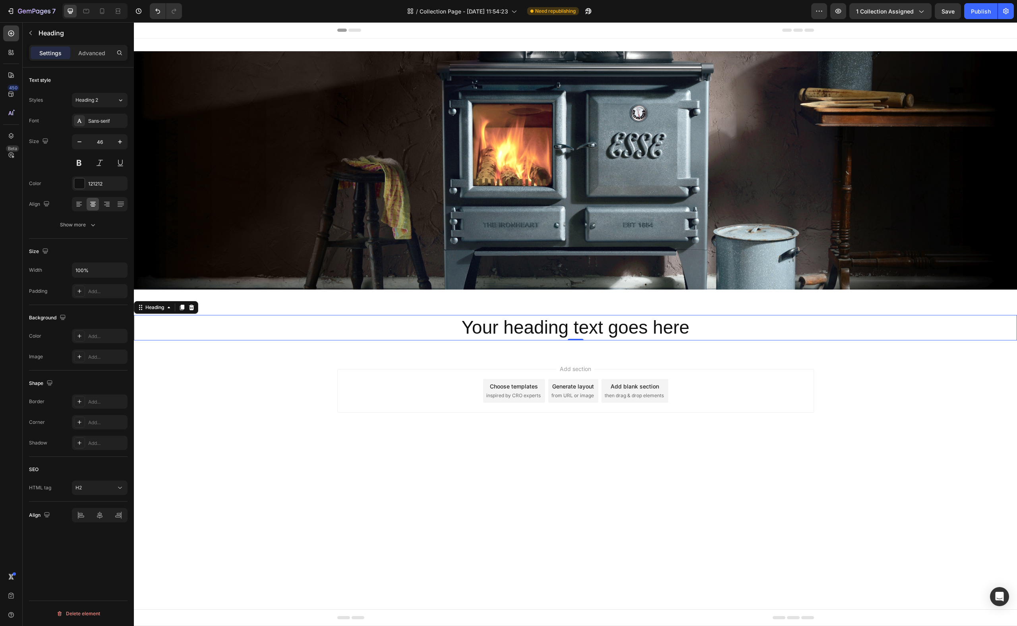
click at [526, 332] on h2 "Your heading text goes here" at bounding box center [575, 327] width 883 height 25
click at [526, 332] on p "Your heading text goes here" at bounding box center [576, 328] width 882 height 24
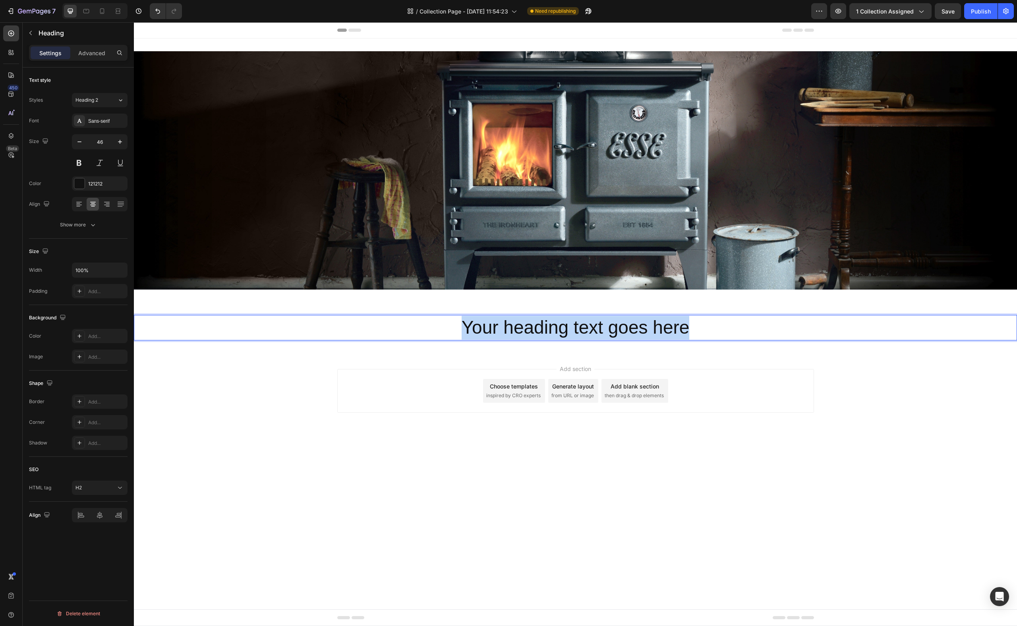
click at [526, 332] on p "Your heading text goes here" at bounding box center [576, 328] width 882 height 24
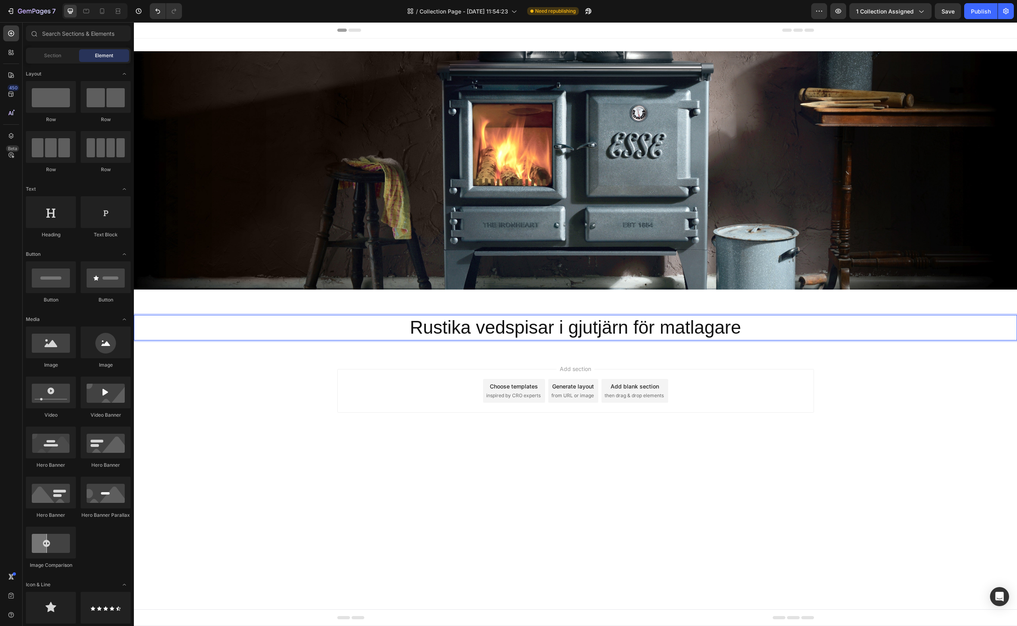
click at [645, 424] on body "Header Heading Hero Banner Section 1 Rustika vedspisar i gjutjärn för matlagare…" at bounding box center [575, 324] width 883 height 604
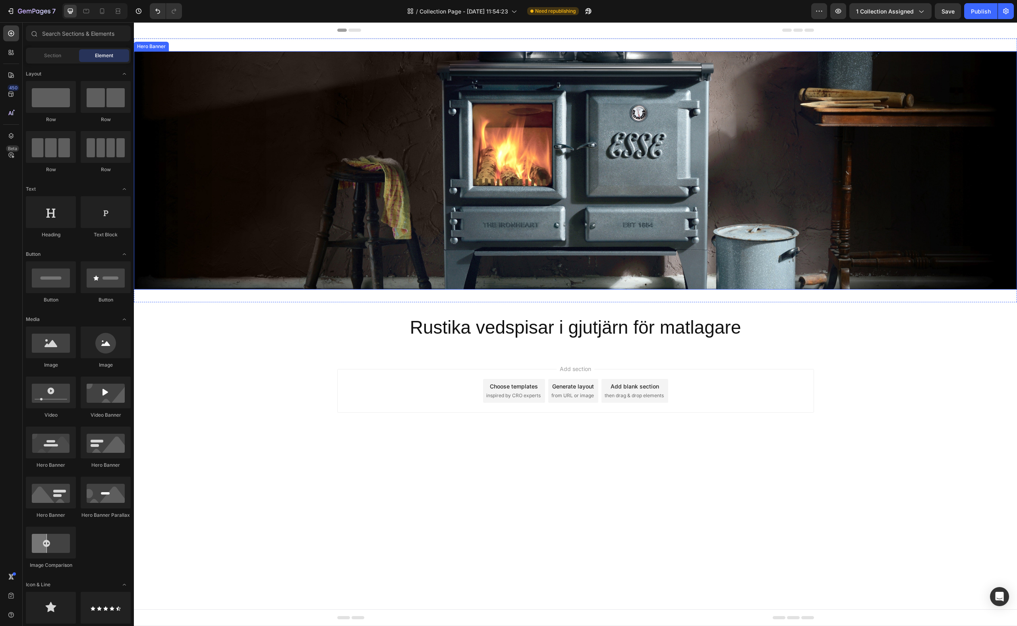
click at [348, 210] on div "Background Image" at bounding box center [575, 170] width 883 height 238
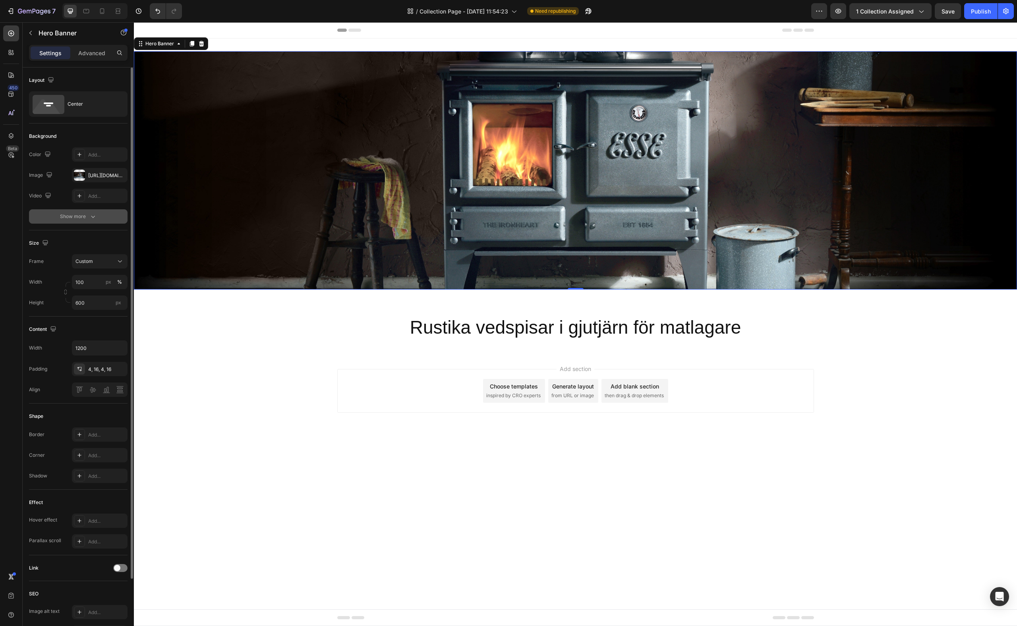
click at [95, 217] on icon "button" at bounding box center [93, 217] width 8 height 8
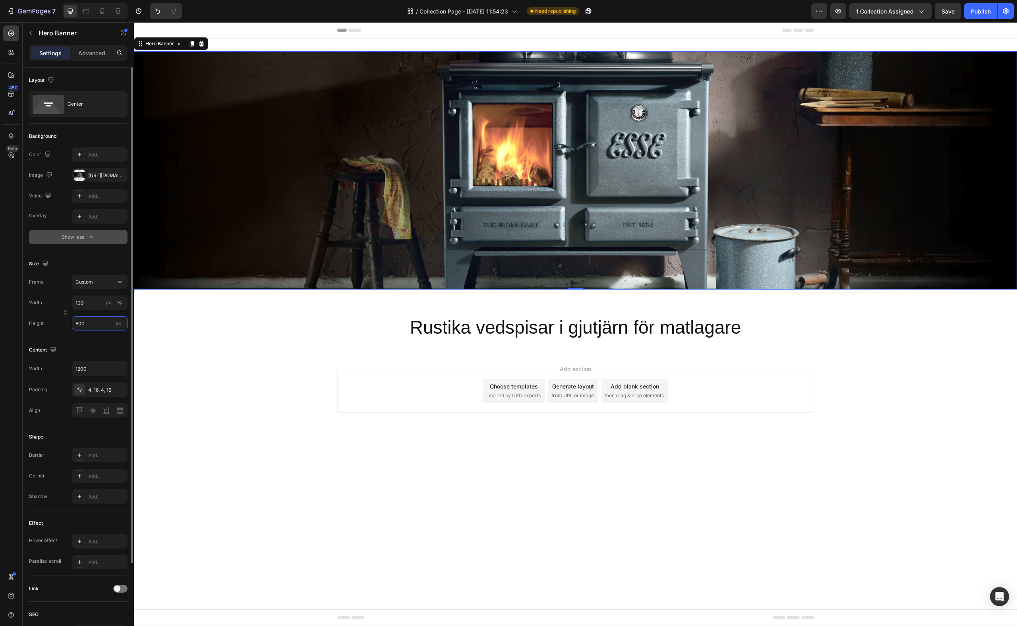
click at [100, 325] on input "600" at bounding box center [100, 323] width 56 height 14
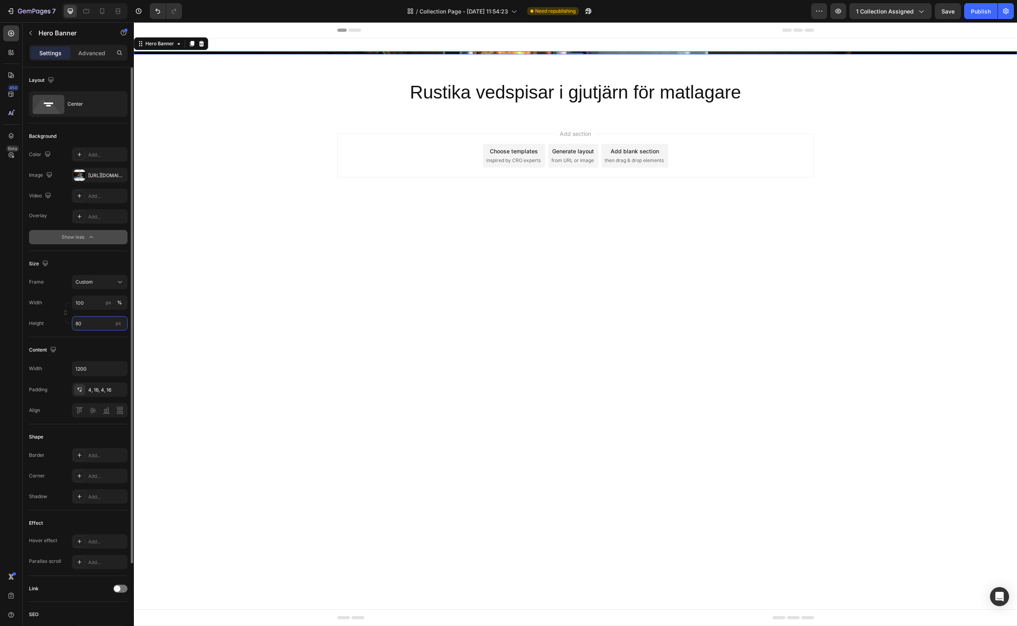
type input "800"
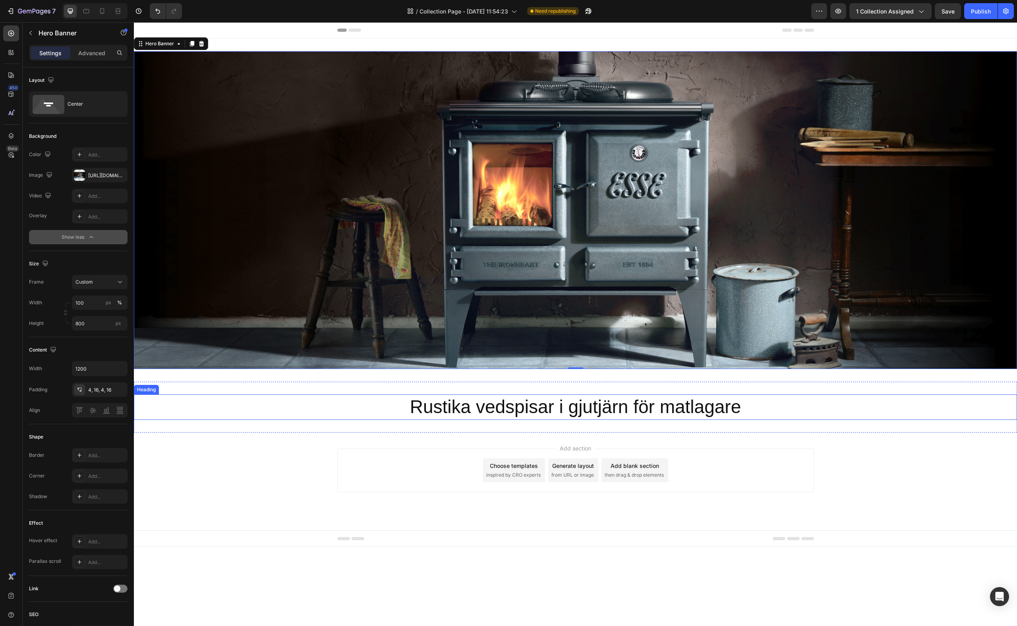
click at [755, 407] on p "Rustika vedspisar i gjutjärn för matlagare" at bounding box center [576, 407] width 882 height 24
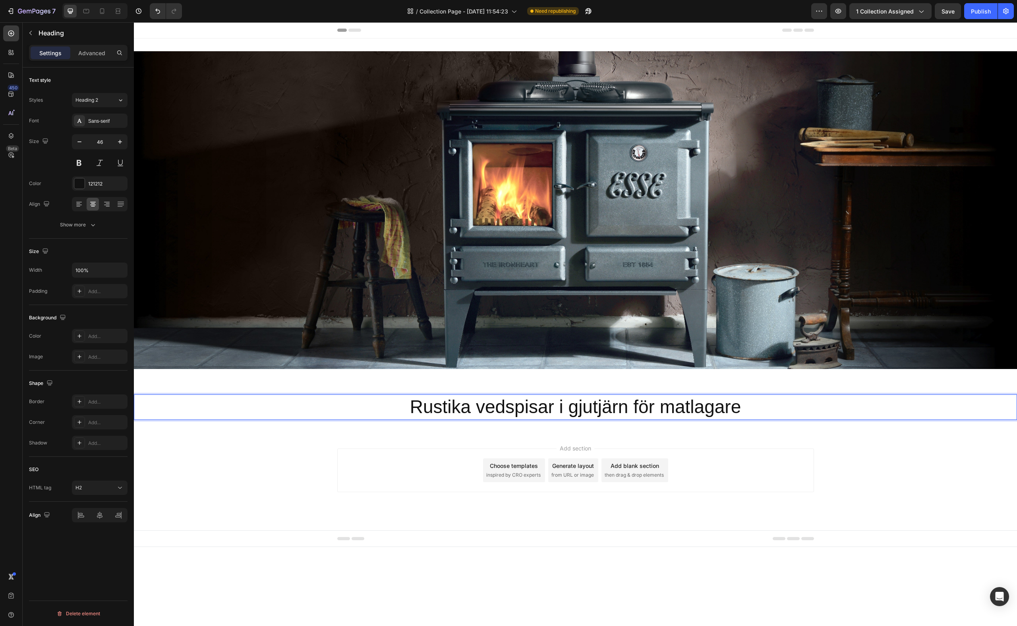
click at [623, 402] on p "Rustika vedspisar i gjutjärn för matlagare" at bounding box center [576, 407] width 882 height 24
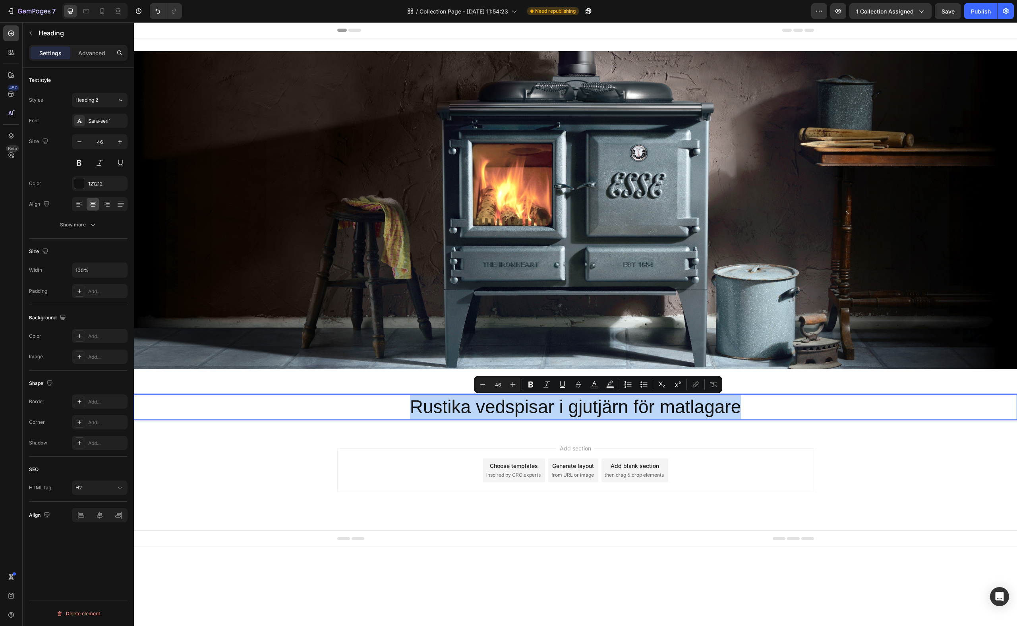
click at [623, 402] on p "Rustika vedspisar i gjutjärn för matlagare" at bounding box center [576, 407] width 882 height 24
click at [118, 120] on div "Sans-serif" at bounding box center [106, 121] width 37 height 7
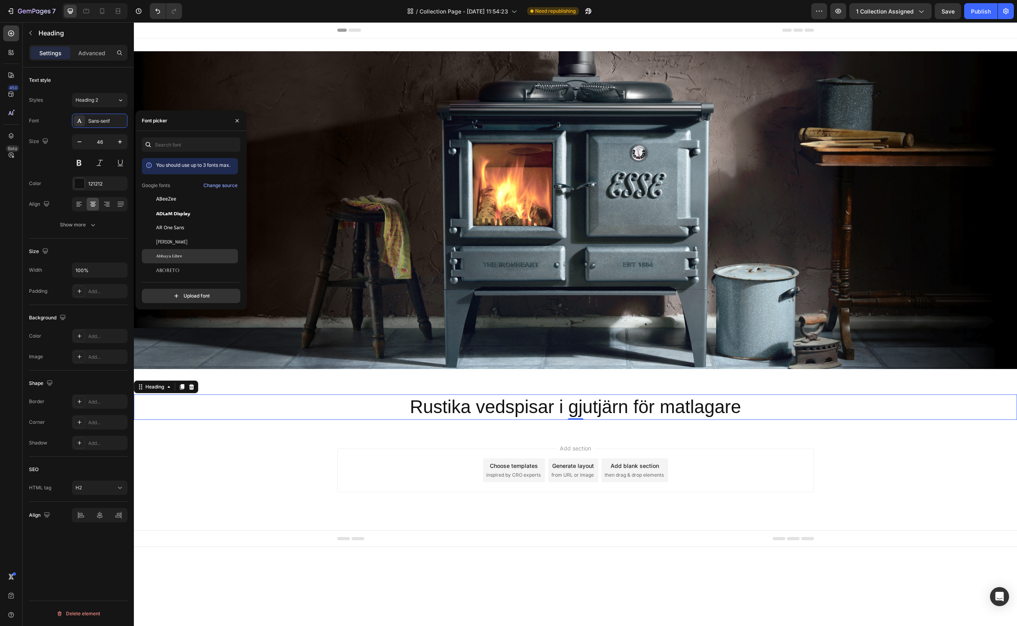
click at [173, 256] on span "Abhaya Libre" at bounding box center [169, 256] width 26 height 7
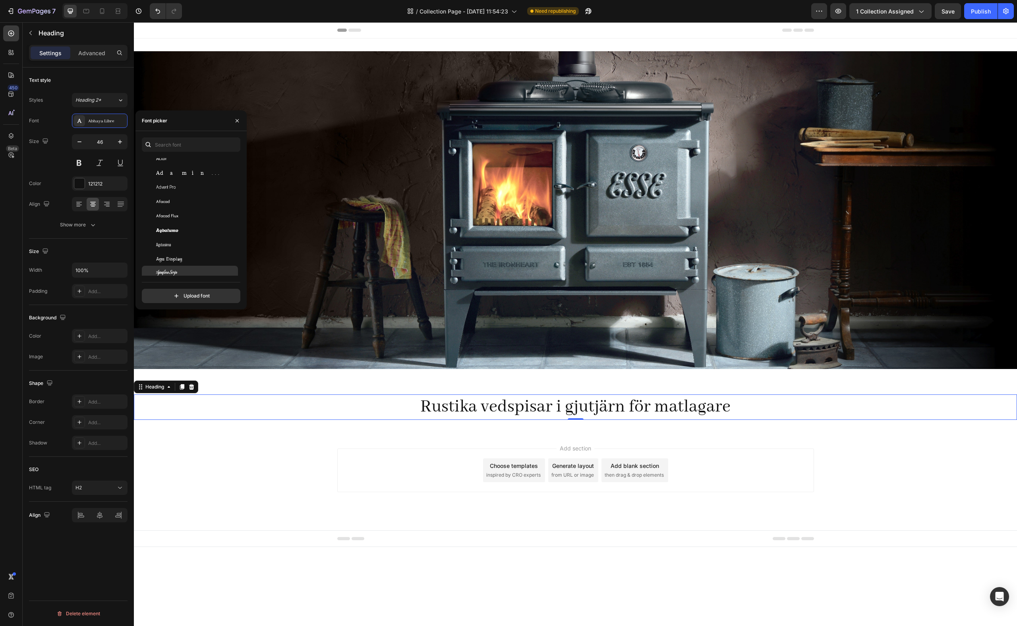
scroll to position [163, 0]
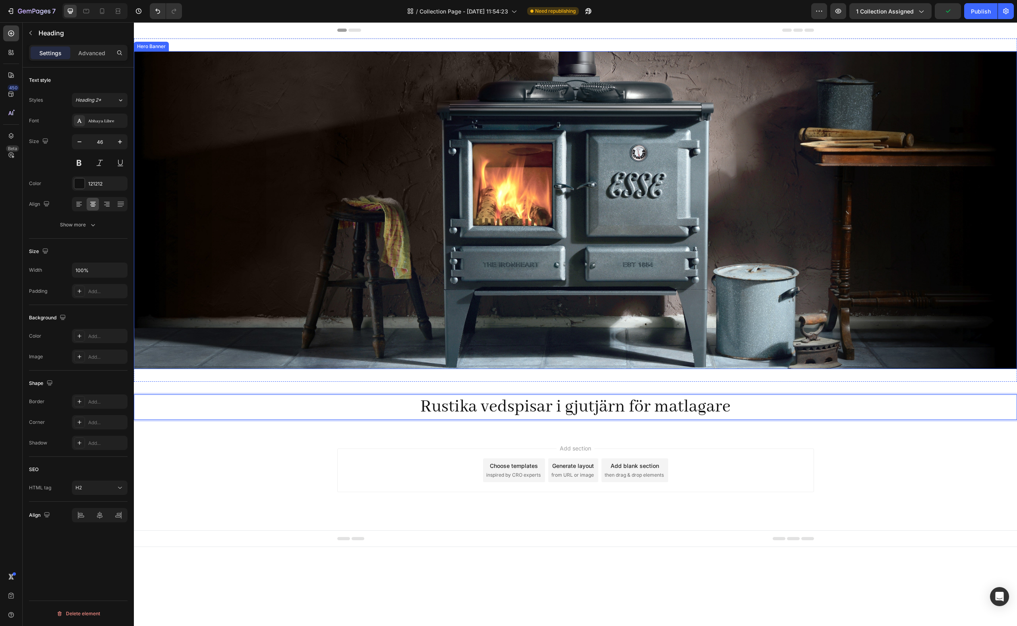
click at [536, 283] on div "Background Image" at bounding box center [575, 210] width 883 height 318
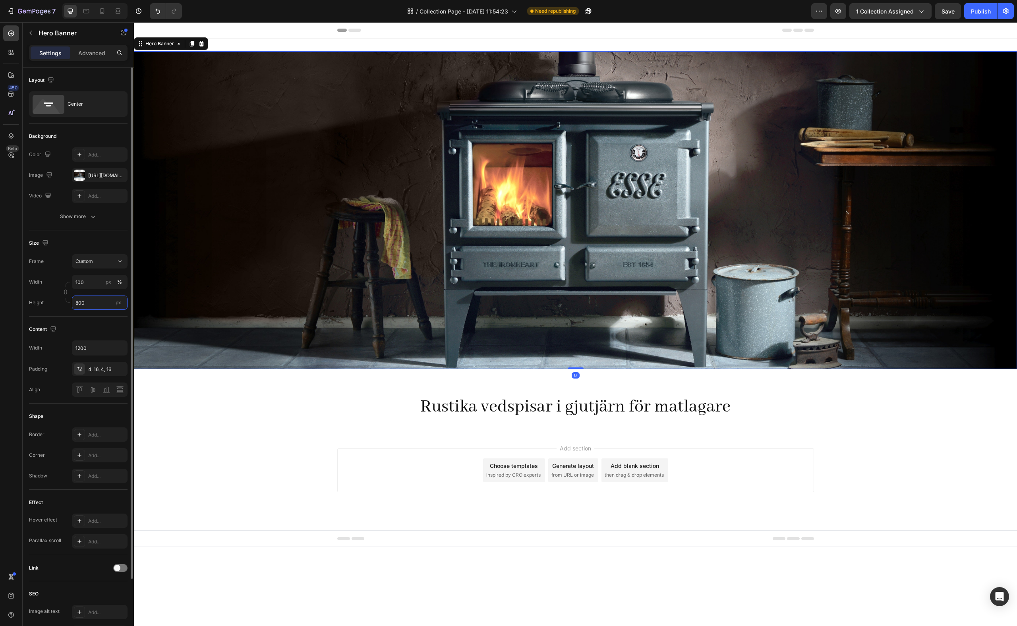
click at [89, 303] on input "800" at bounding box center [100, 303] width 56 height 14
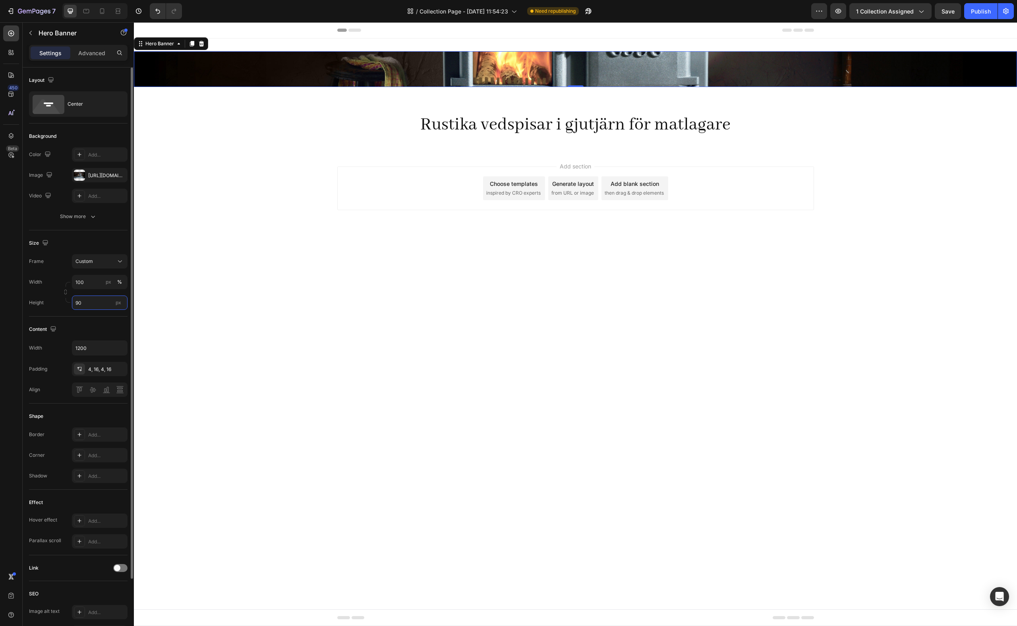
type input "9"
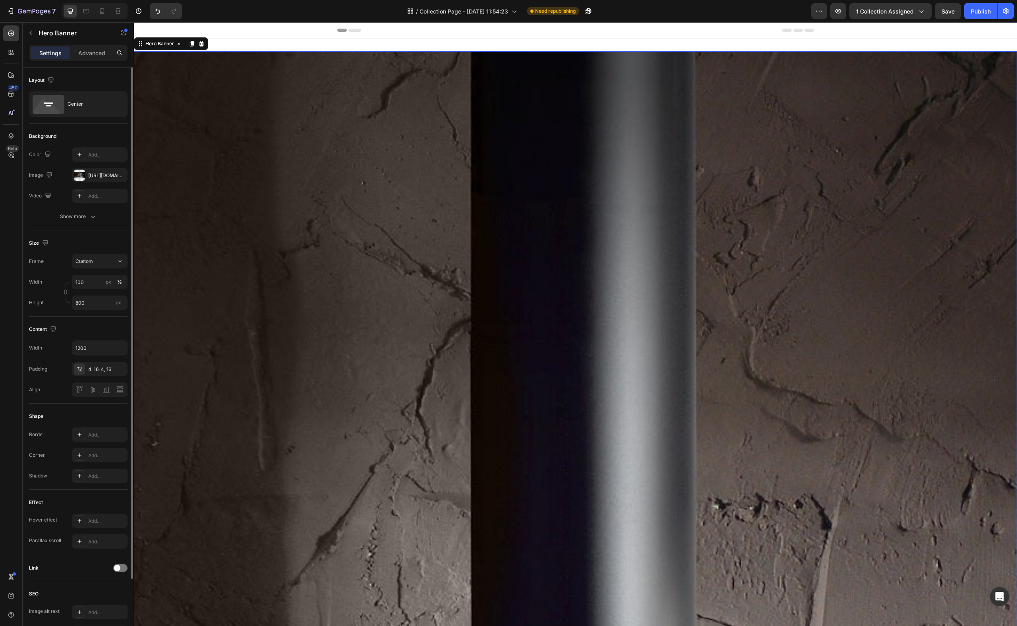
click at [57, 305] on div "Height 800 px" at bounding box center [78, 303] width 99 height 14
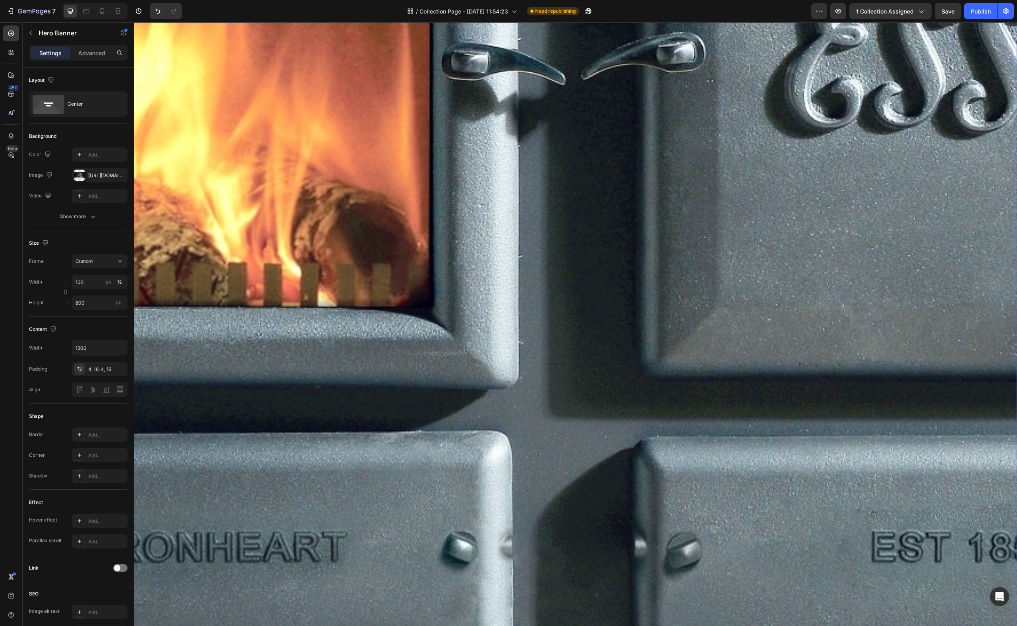
scroll to position [1433, 0]
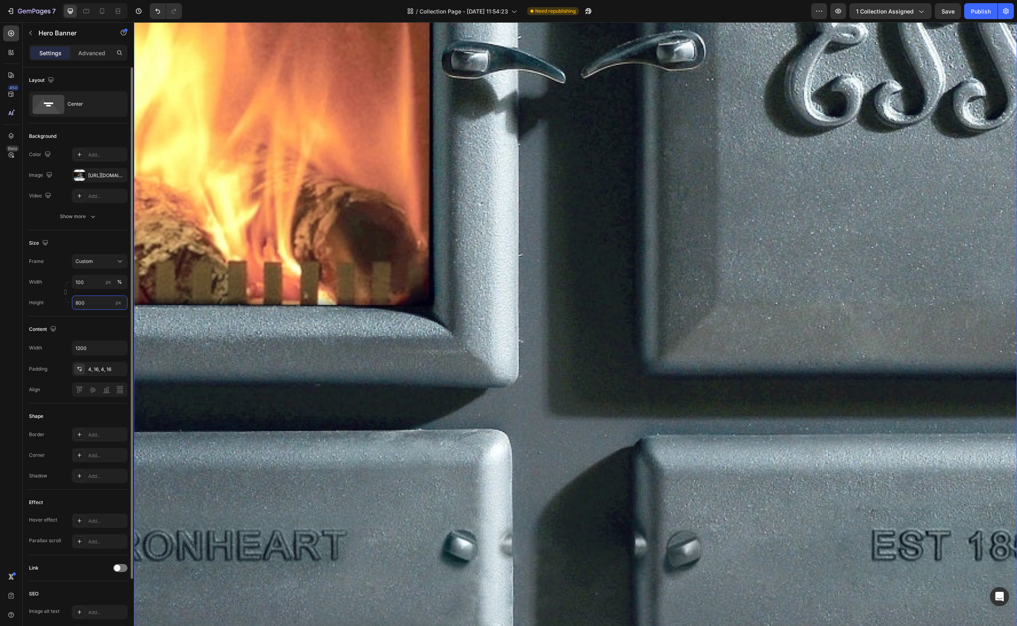
click at [92, 306] on input "800" at bounding box center [100, 303] width 56 height 14
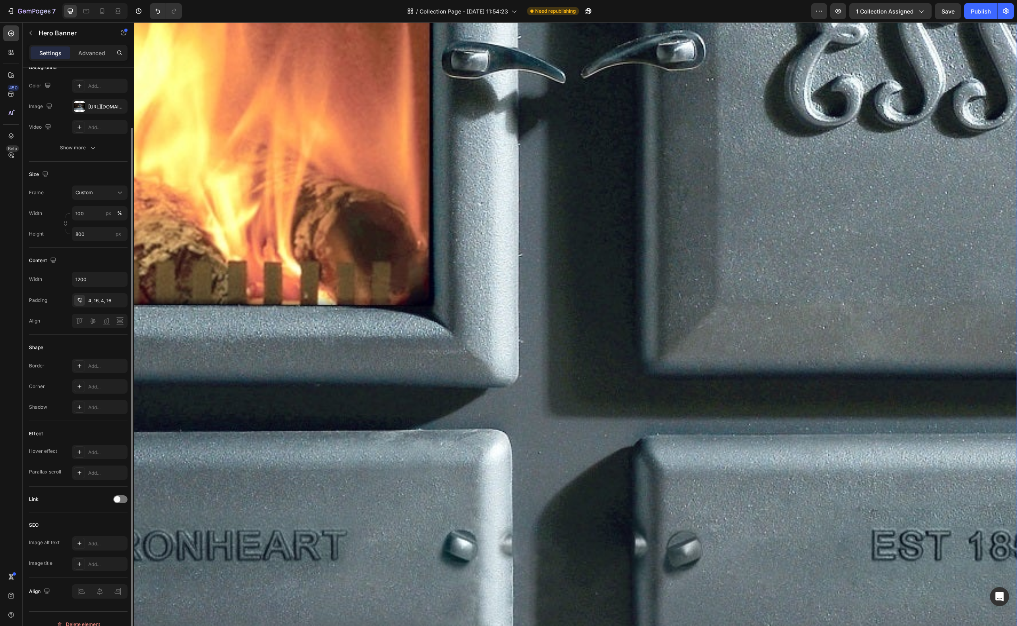
click at [65, 243] on div "Size Frame Custom Width 100 px % Height 800 px" at bounding box center [78, 205] width 99 height 86
click at [62, 243] on div "Size Frame Custom Width 100 px % Height 800 px" at bounding box center [78, 205] width 99 height 86
click at [56, 205] on div "Frame Custom Width 100 px % Height 800 px" at bounding box center [78, 214] width 99 height 56
click at [93, 192] on div "Custom" at bounding box center [95, 192] width 39 height 7
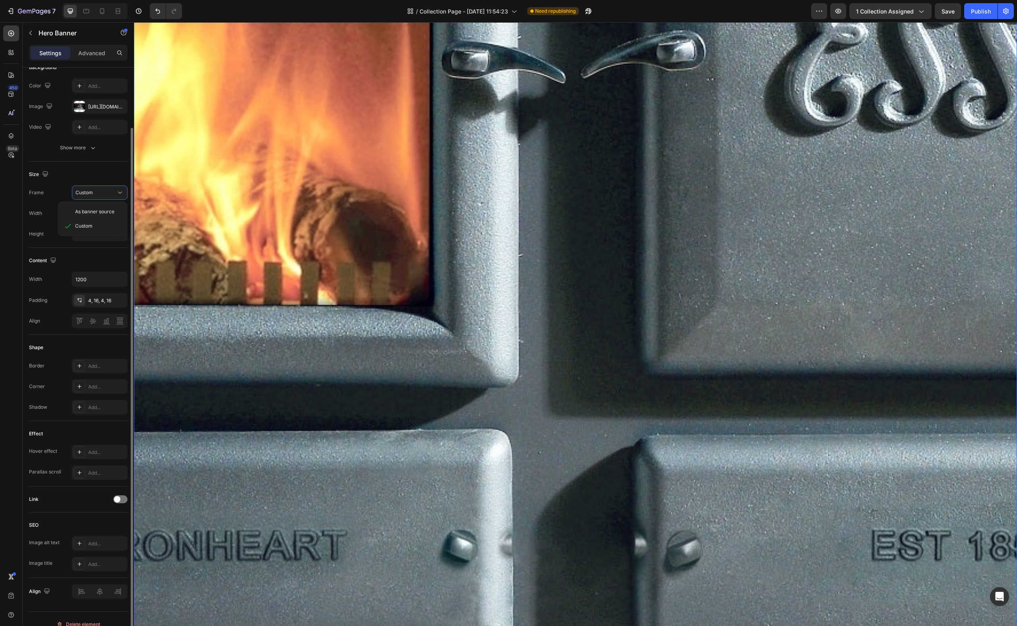
click at [65, 186] on div "Frame Custom As banner source Custom" at bounding box center [78, 193] width 99 height 14
click at [59, 236] on div "Height 800 px" at bounding box center [78, 234] width 99 height 14
click at [74, 250] on div "Content Width 1200 Padding 4, 16, 4, 16 Align" at bounding box center [78, 291] width 99 height 87
click at [159, 12] on icon "Undo/Redo" at bounding box center [158, 11] width 8 height 8
click at [159, 11] on icon "Undo/Redo" at bounding box center [158, 11] width 8 height 8
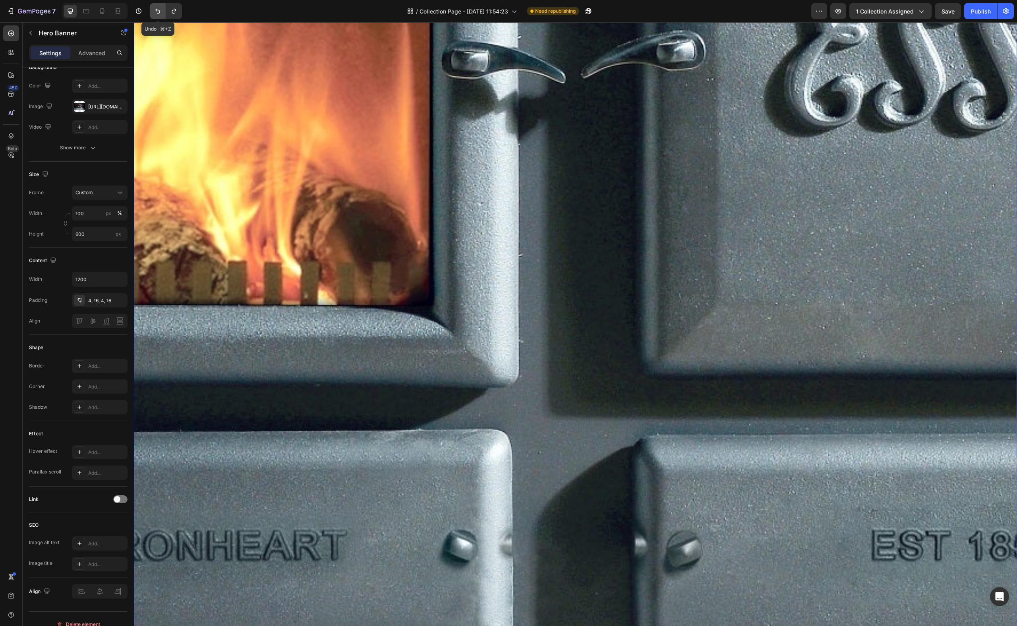
scroll to position [0, 0]
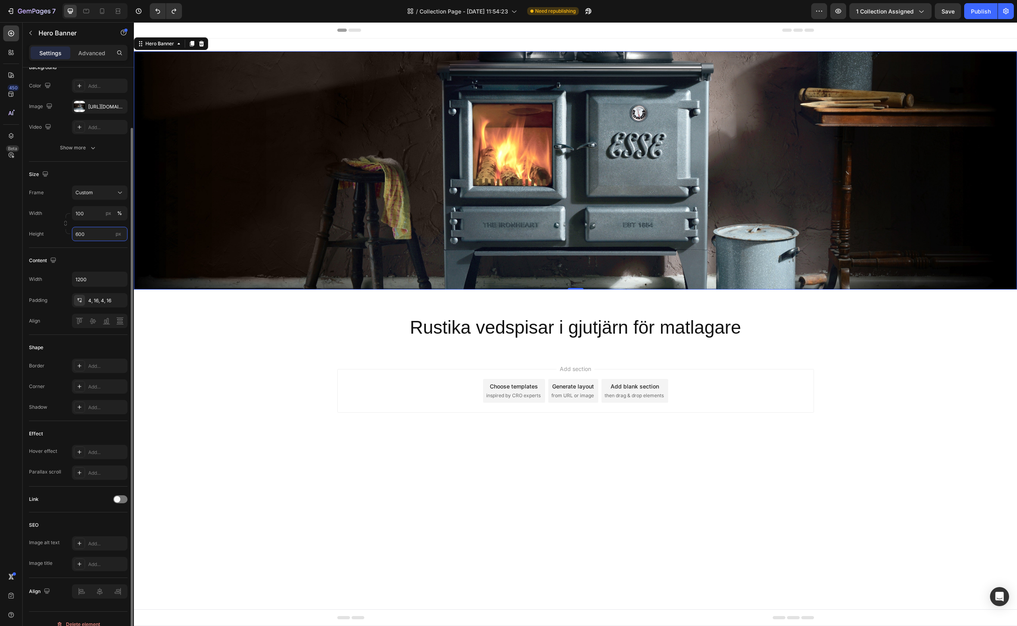
click at [91, 234] on input "600" at bounding box center [100, 234] width 56 height 14
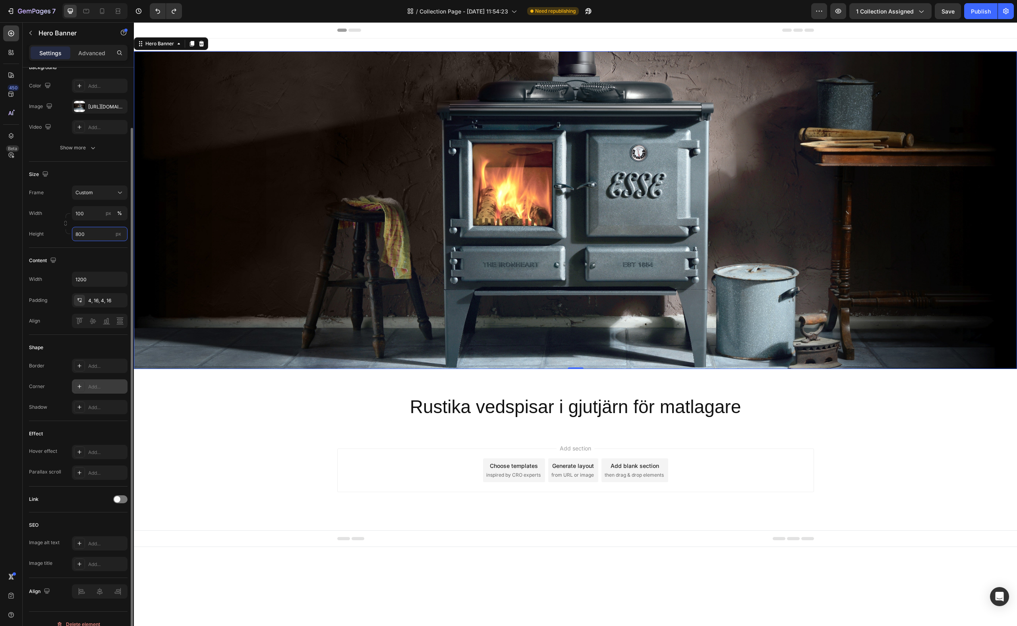
scroll to position [79, 0]
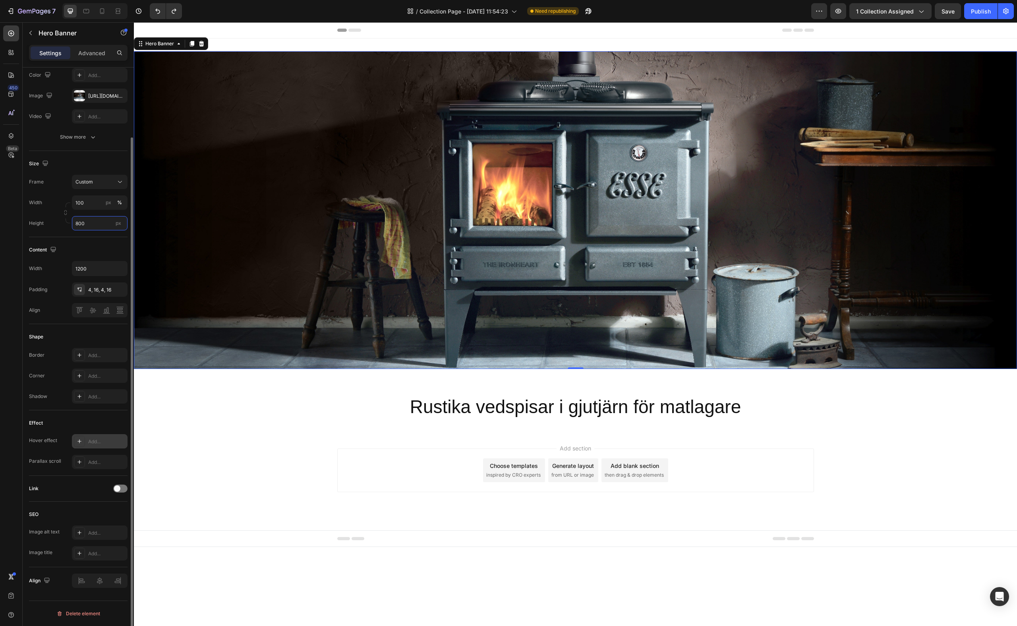
type input "800"
click at [89, 424] on div "Add..." at bounding box center [106, 441] width 37 height 7
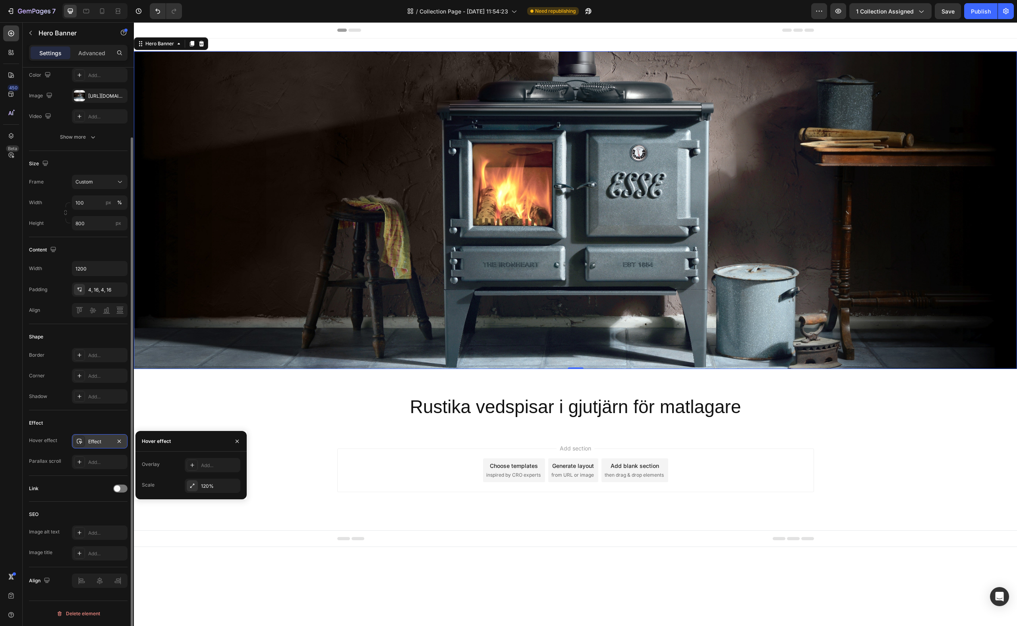
click at [103, 422] on div "Effect" at bounding box center [78, 423] width 99 height 13
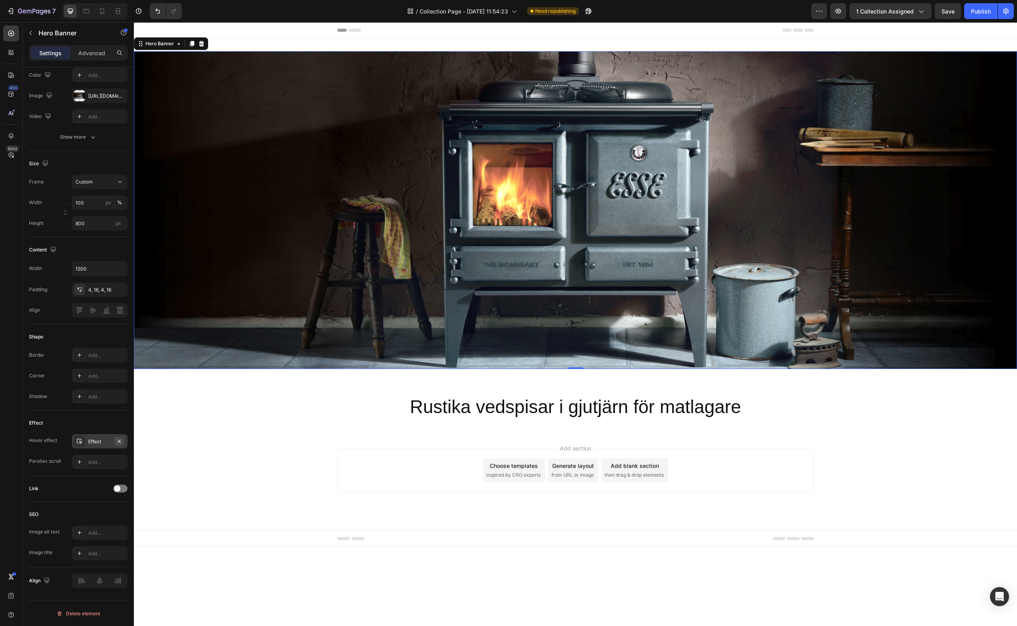
click at [120, 424] on icon "button" at bounding box center [119, 441] width 6 height 6
click at [82, 424] on icon at bounding box center [79, 462] width 6 height 6
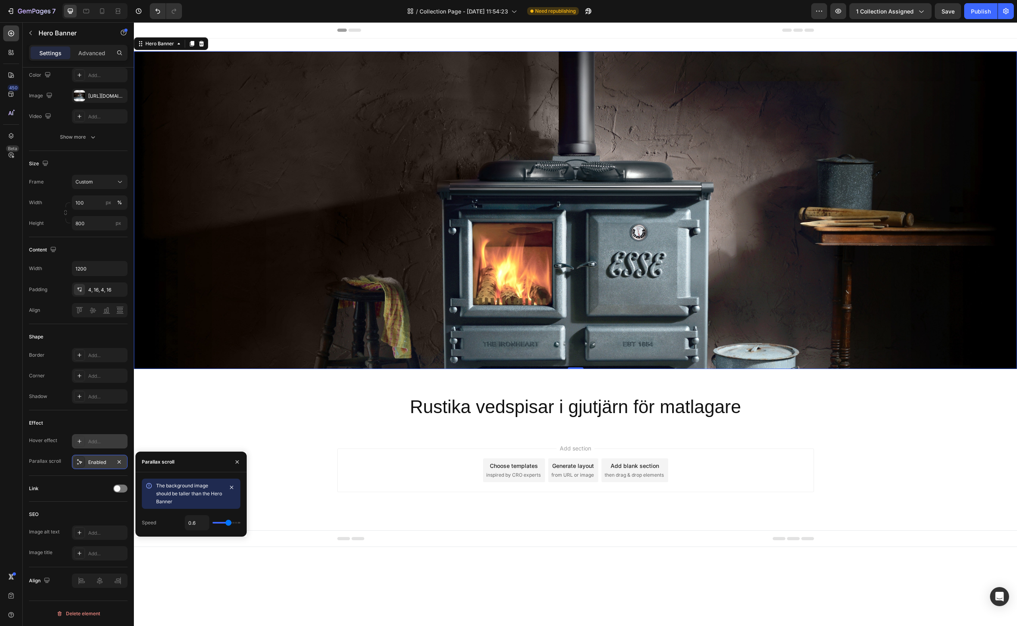
type input "0.5"
type input "0.4"
type input "0.5"
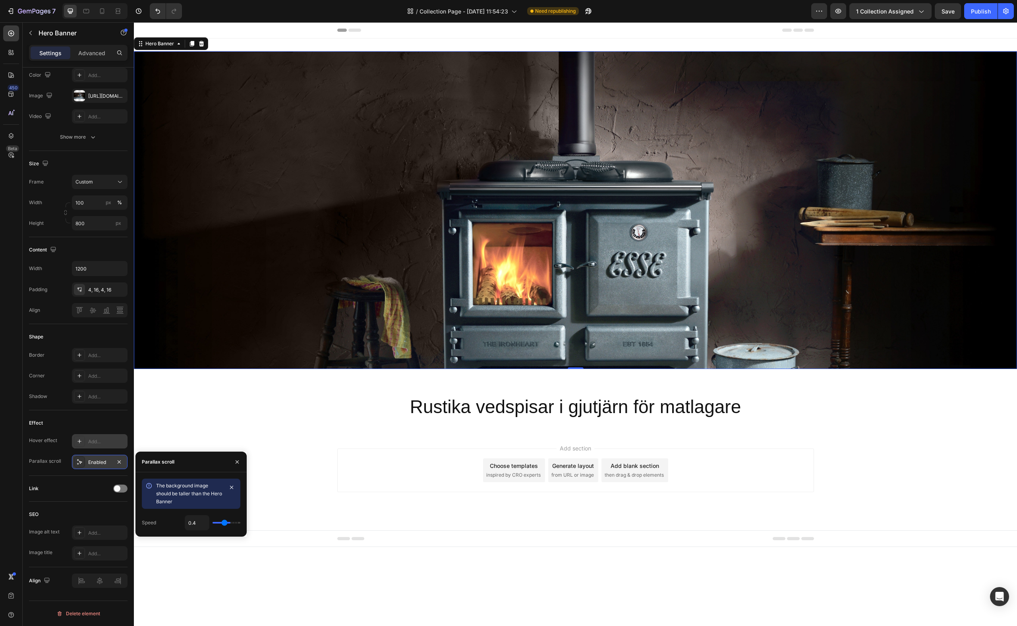
type input "0.5"
type input "1"
drag, startPoint x: 228, startPoint y: 524, endPoint x: 123, endPoint y: 502, distance: 107.2
type input "1"
click at [240, 424] on input "range" at bounding box center [227, 523] width 28 height 2
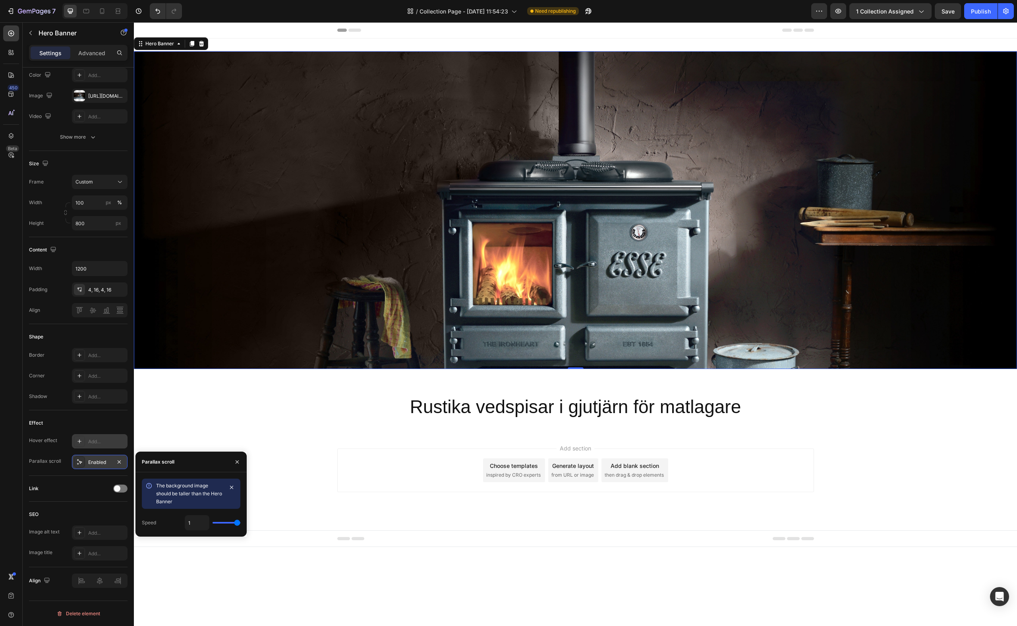
type input "0.8"
type input "0.7"
type input "0.5"
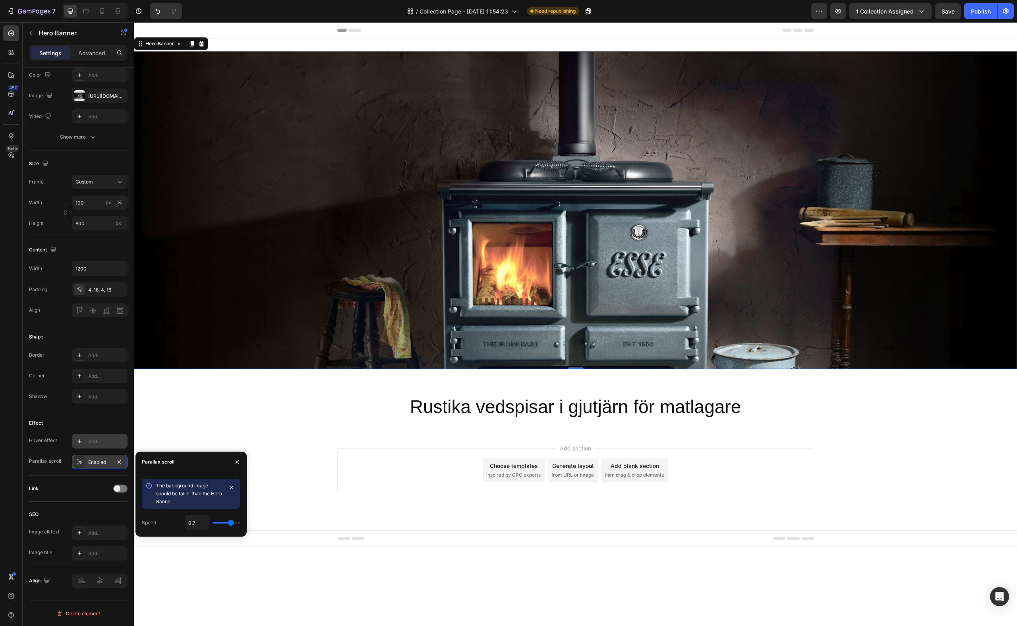
type input "0.5"
type input "0.4"
type input "0.3"
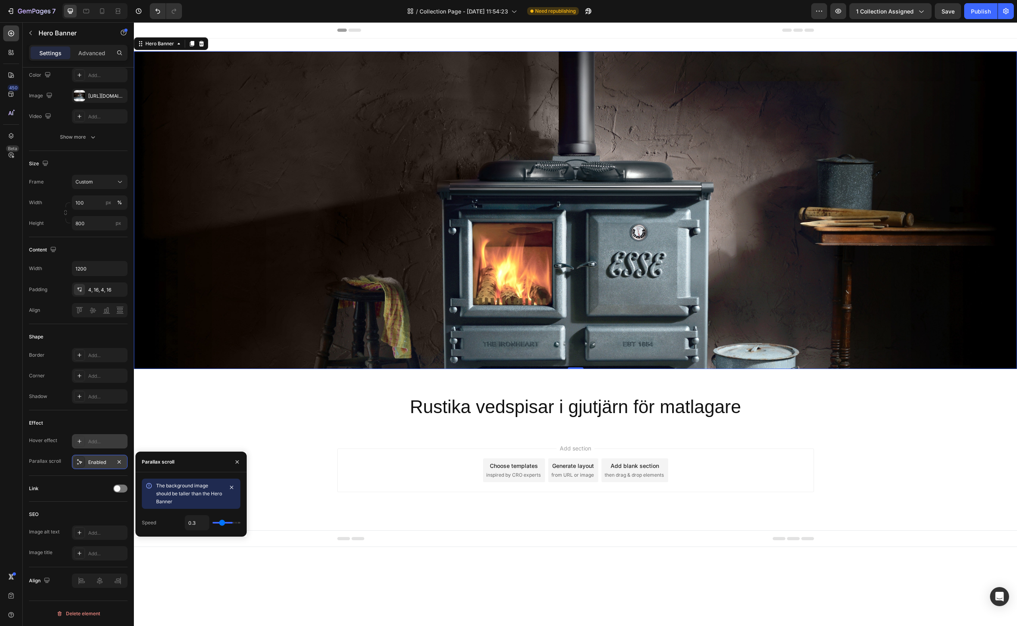
type input "0.2"
type input "0.1"
type input "0.2"
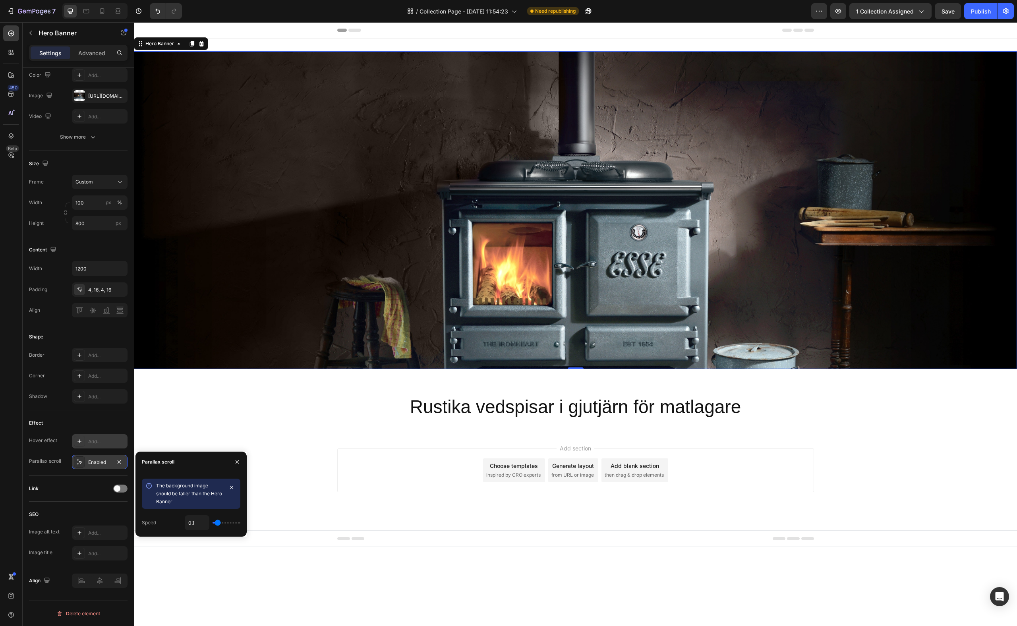
type input "0.2"
type input "0.3"
type input "0.4"
drag, startPoint x: 238, startPoint y: 525, endPoint x: 224, endPoint y: 524, distance: 14.7
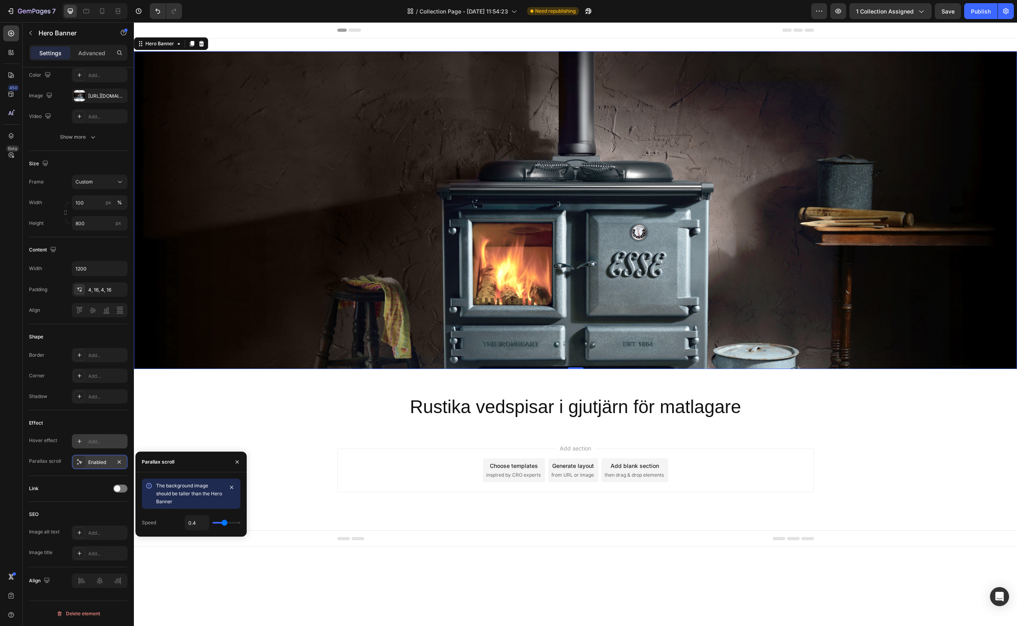
type input "0.4"
click at [224, 424] on input "range" at bounding box center [227, 523] width 28 height 2
click at [119, 424] on icon "button" at bounding box center [119, 462] width 6 height 6
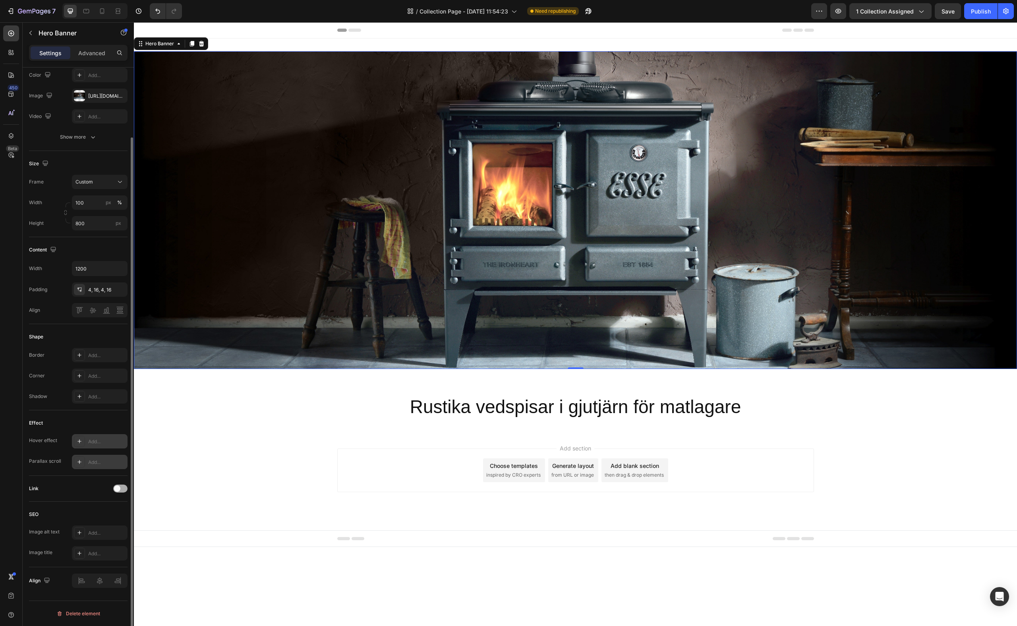
click at [127, 424] on div at bounding box center [120, 489] width 14 height 8
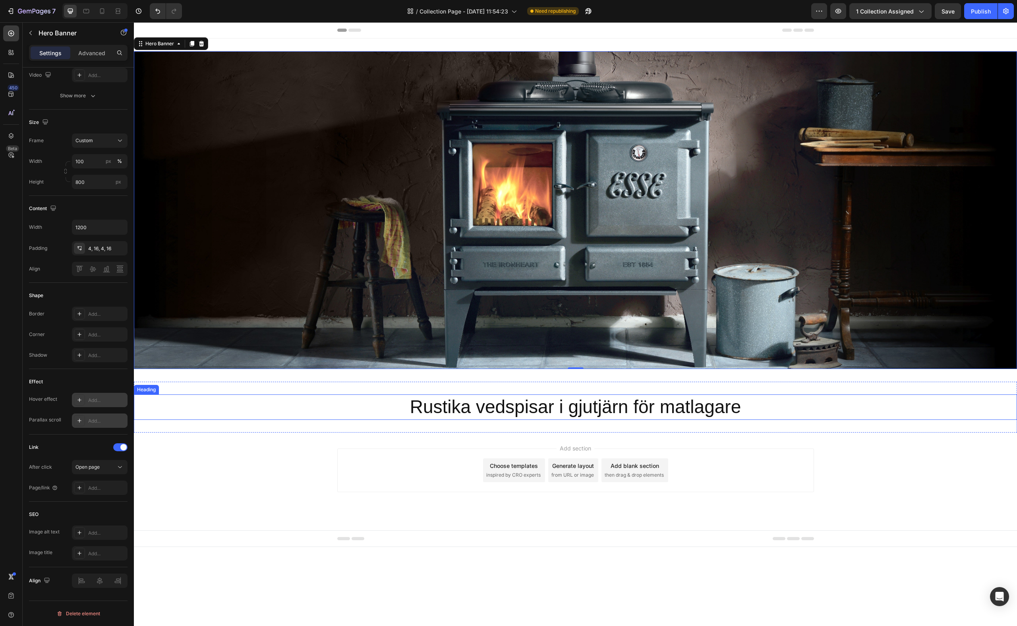
click at [473, 408] on h2 "Rustika vedspisar i gjutjärn för matlagare" at bounding box center [575, 407] width 883 height 25
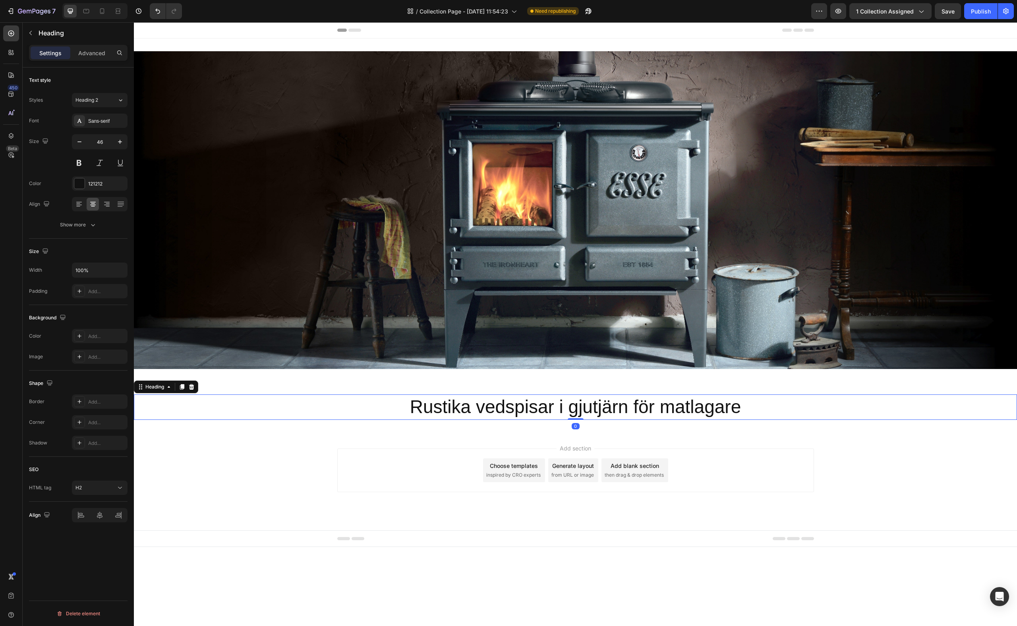
scroll to position [0, 0]
click at [114, 119] on div "Sans-serif" at bounding box center [106, 121] width 37 height 7
click at [120, 101] on icon at bounding box center [120, 100] width 7 height 8
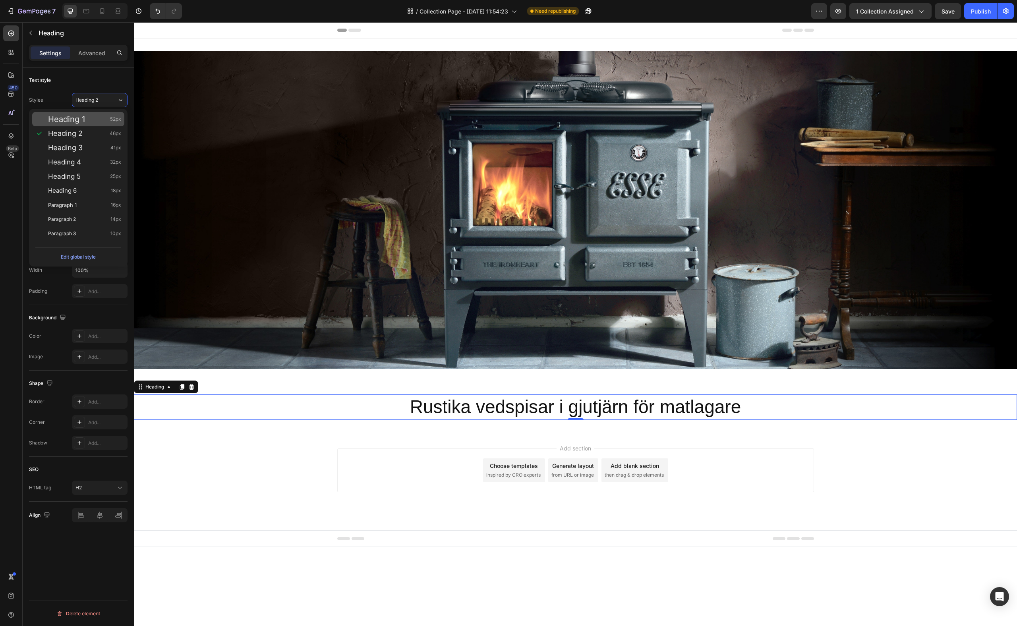
click at [72, 119] on span "Heading 1" at bounding box center [66, 119] width 37 height 8
type input "52"
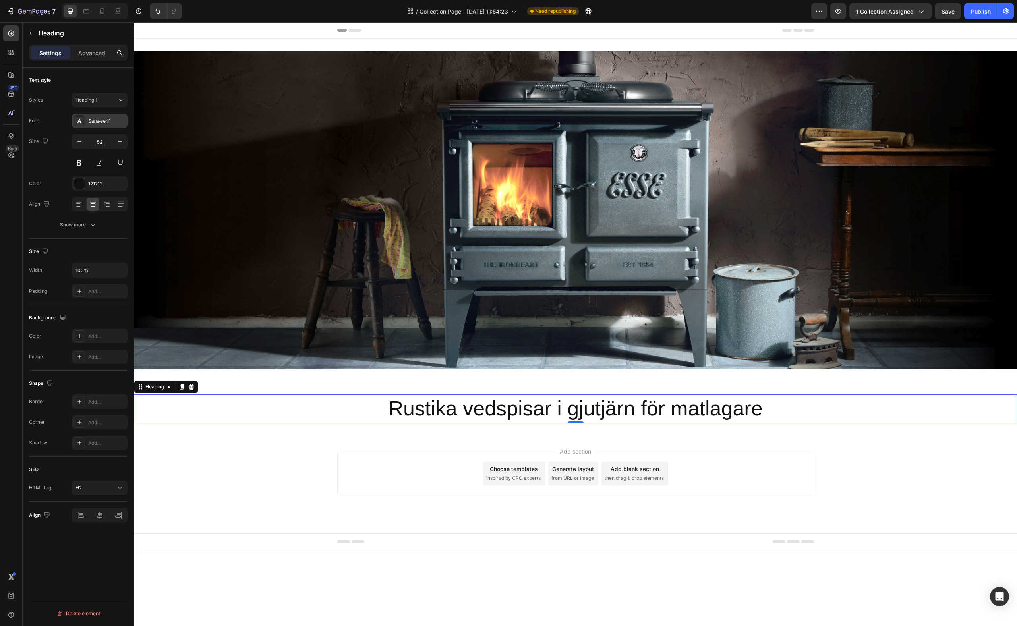
click at [103, 119] on div "Sans-serif" at bounding box center [106, 121] width 37 height 7
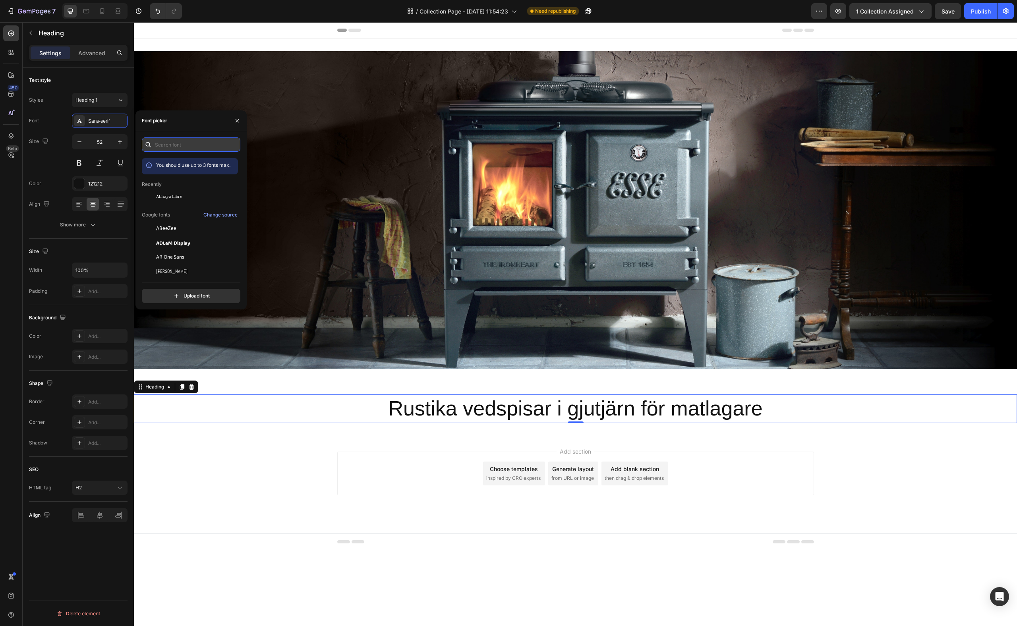
click at [184, 148] on input "text" at bounding box center [191, 144] width 99 height 14
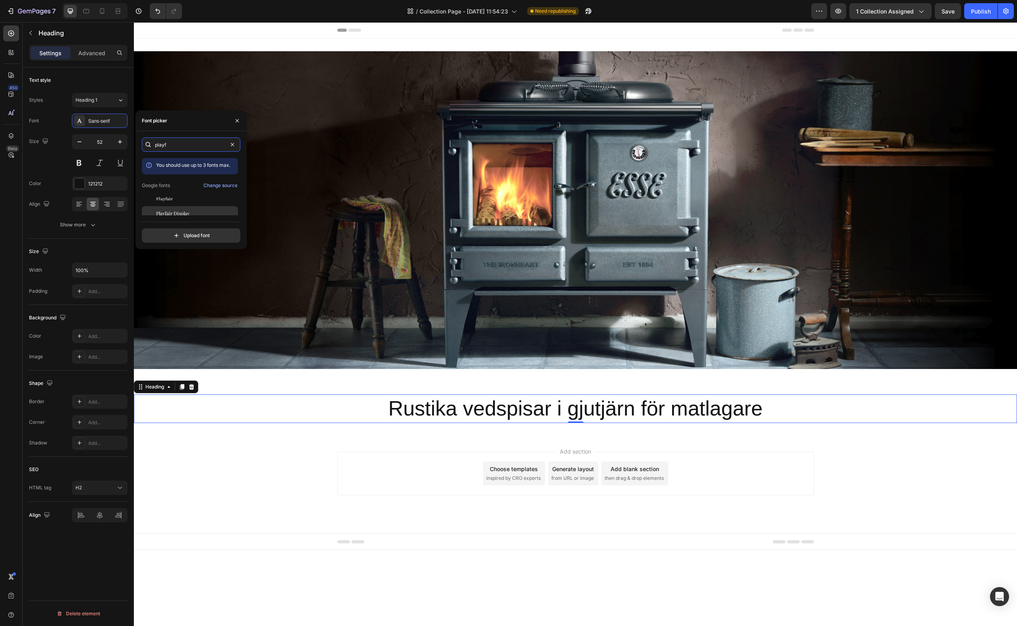
type input "playf"
click at [171, 212] on span "Playfair Display" at bounding box center [172, 213] width 33 height 7
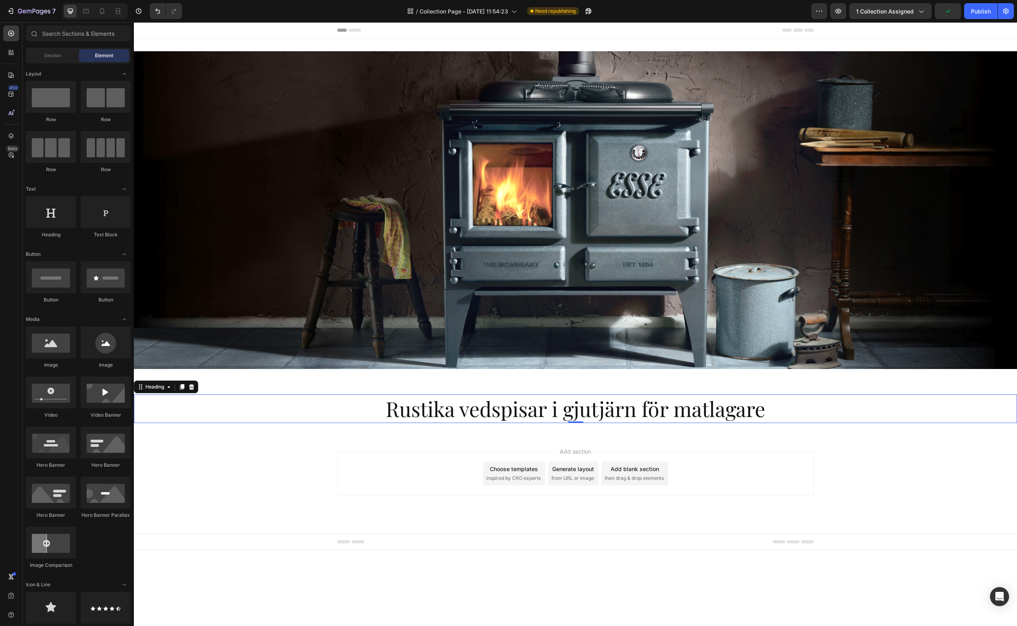
click at [755, 424] on div "Add section Choose templates inspired by CRO experts Generate layout from URL o…" at bounding box center [575, 485] width 883 height 98
click at [419, 201] on div "Overlay" at bounding box center [575, 210] width 883 height 318
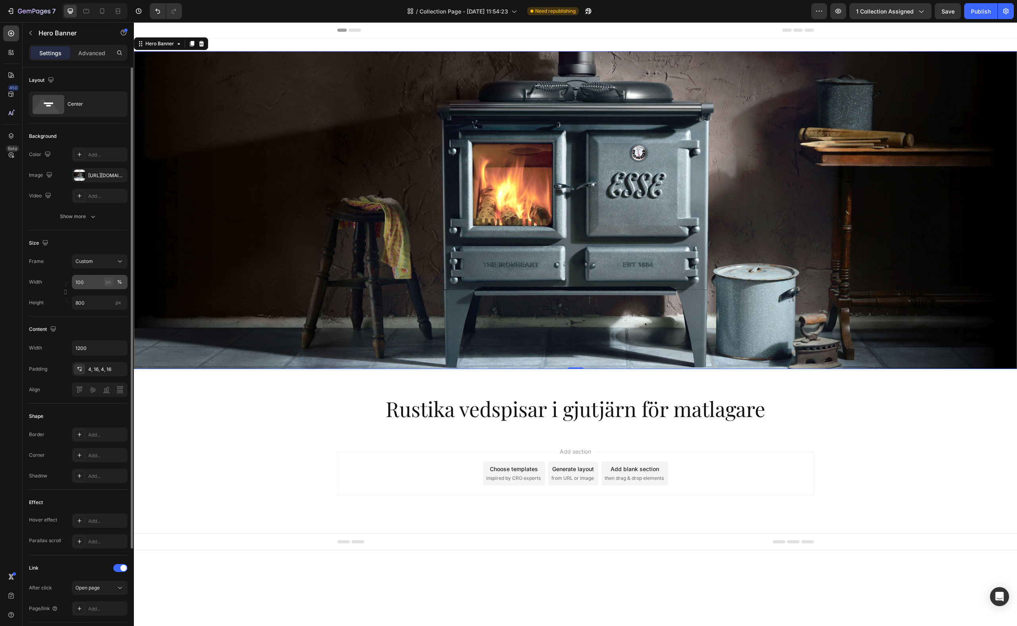
click at [110, 283] on div "px" at bounding box center [109, 282] width 6 height 7
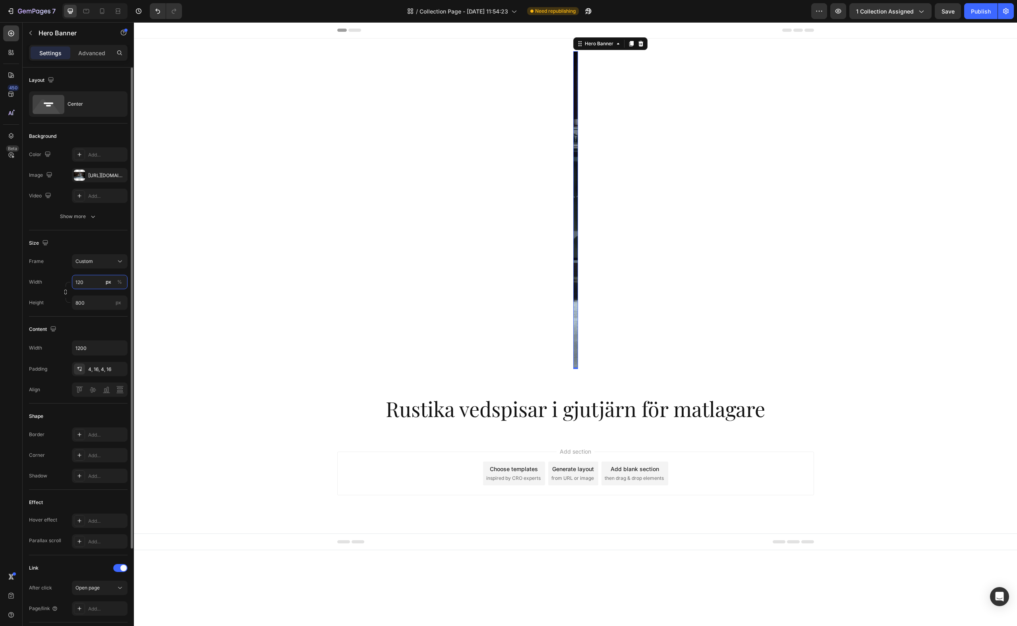
type input "1200"
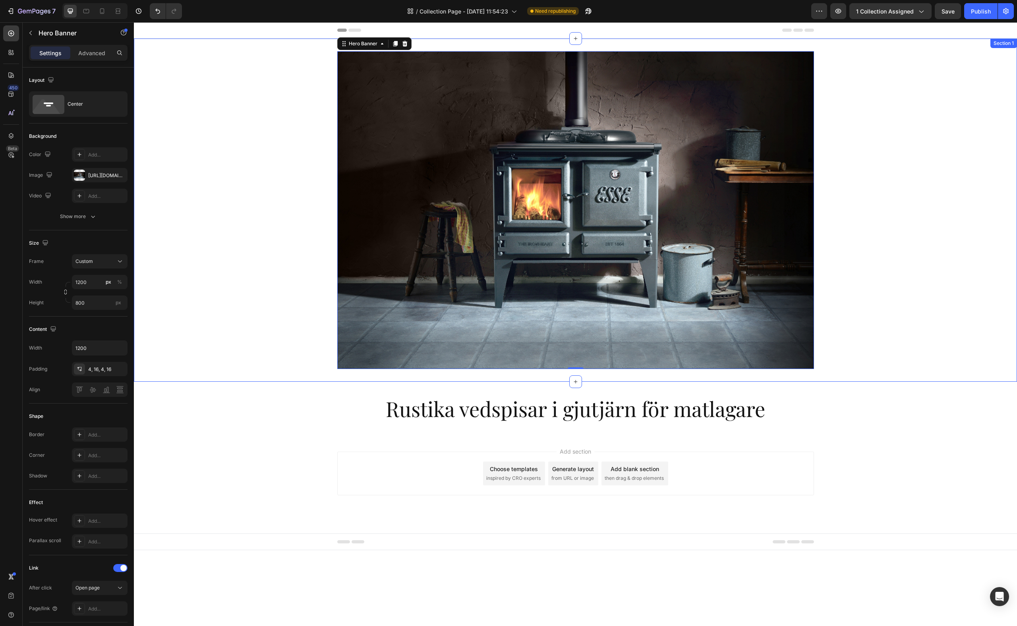
click at [755, 352] on div "Heading Hero Banner 0" at bounding box center [575, 210] width 883 height 318
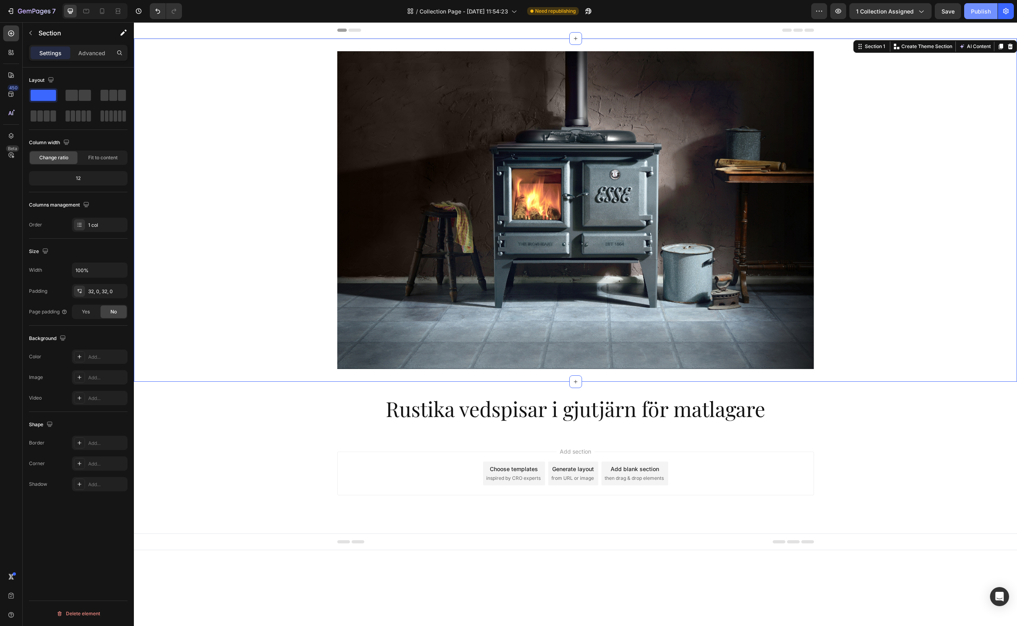
click at [755, 15] on div "Publish" at bounding box center [981, 11] width 20 height 8
click at [755, 9] on span "Save" at bounding box center [948, 11] width 13 height 7
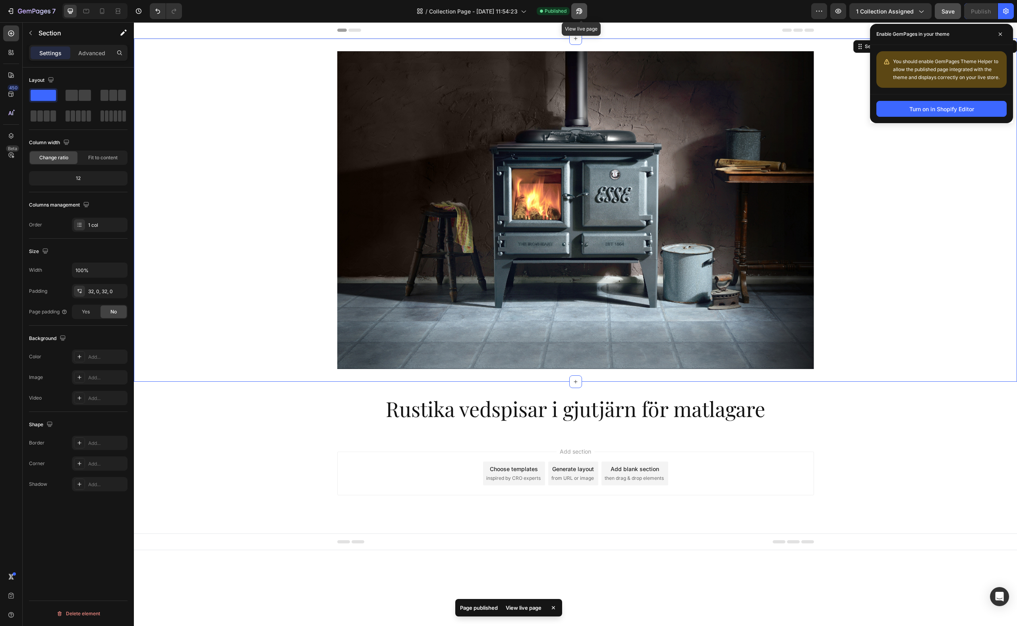
click at [578, 12] on icon "button" at bounding box center [577, 13] width 2 height 2
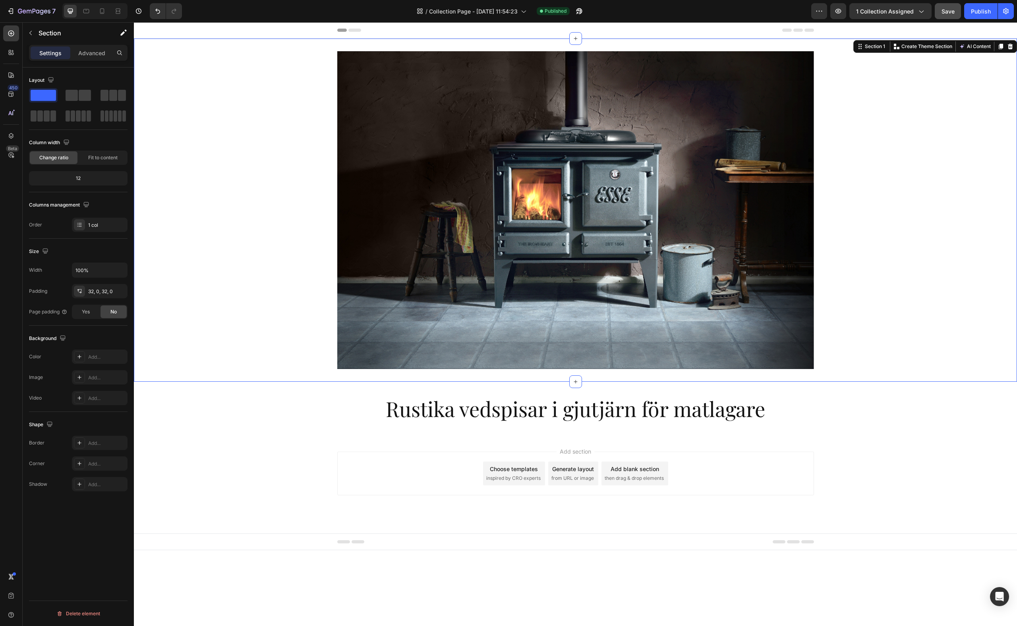
click at [755, 201] on div "Heading Hero Banner" at bounding box center [575, 210] width 883 height 318
click at [755, 222] on div "Heading Hero Banner" at bounding box center [575, 210] width 883 height 318
click at [755, 10] on button "Save" at bounding box center [948, 11] width 26 height 16
click at [755, 11] on div "Publish" at bounding box center [981, 11] width 20 height 8
click at [755, 12] on icon "button" at bounding box center [839, 11] width 8 height 8
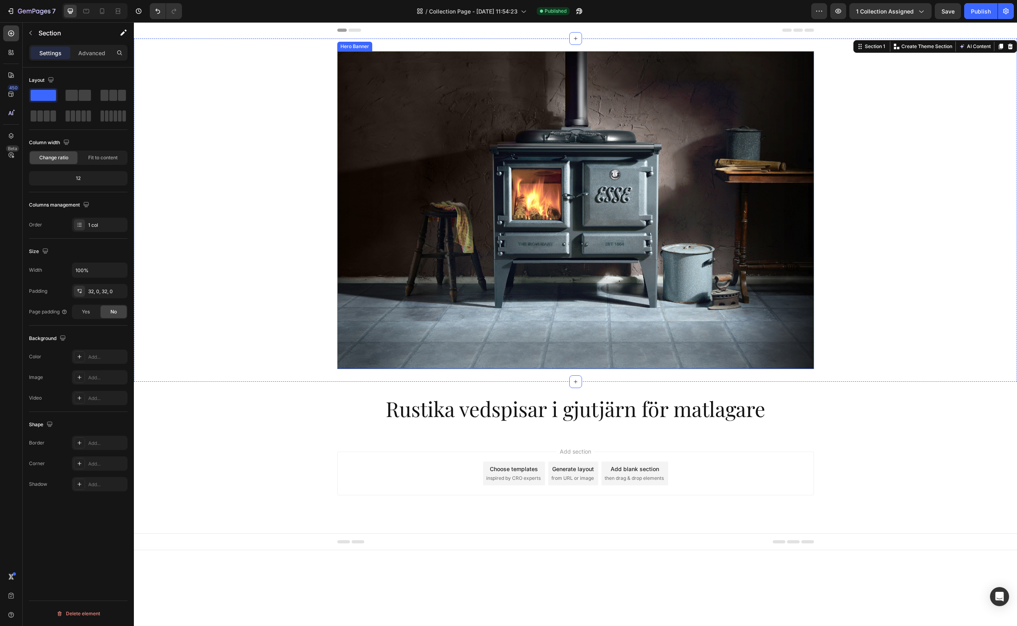
click at [544, 243] on div "Overlay" at bounding box center [575, 210] width 477 height 318
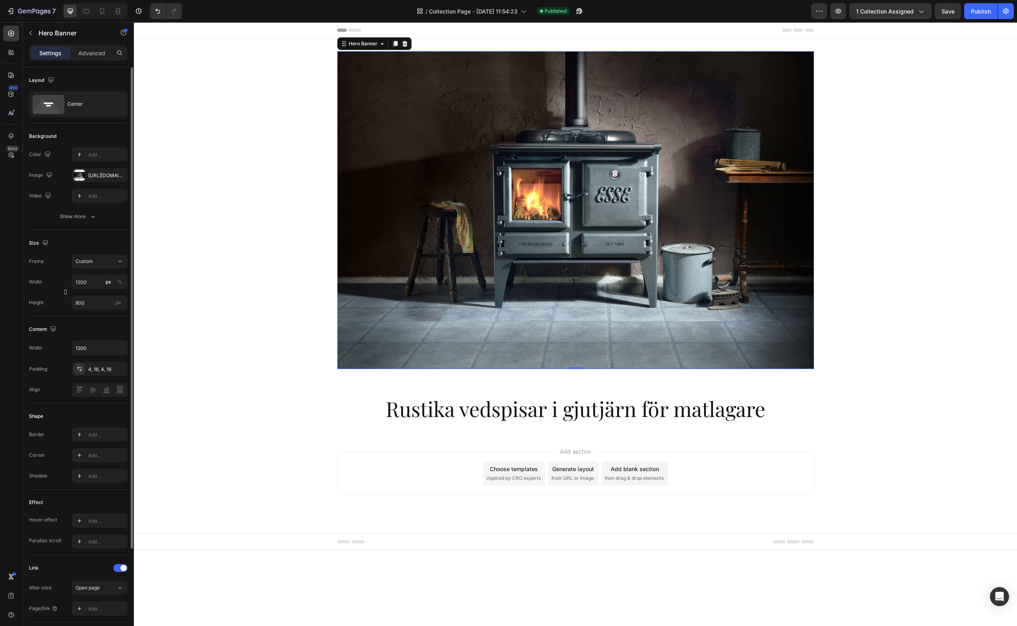
scroll to position [121, 0]
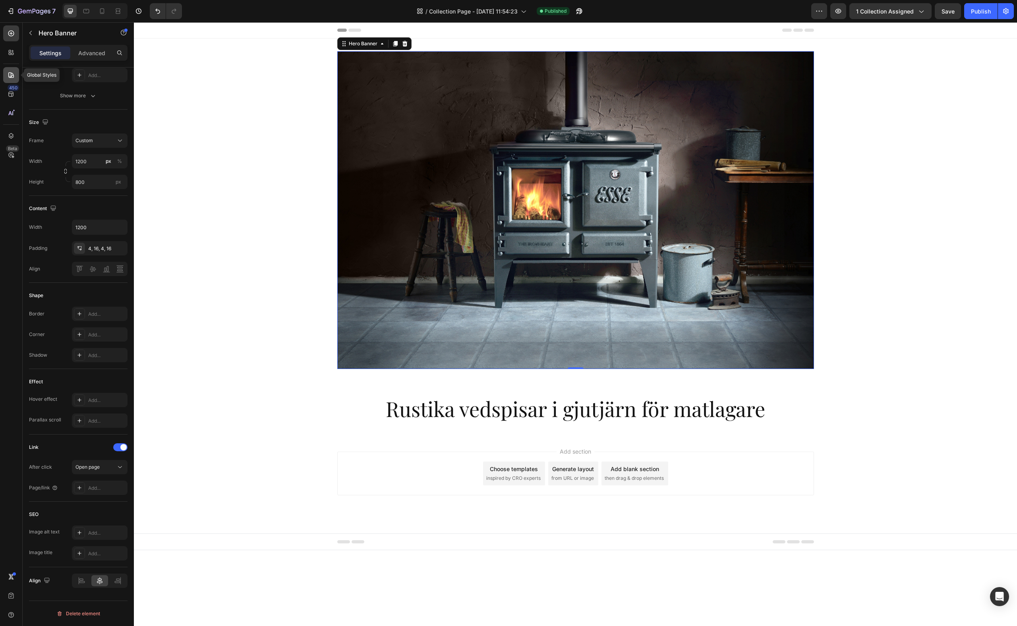
click at [12, 74] on icon at bounding box center [11, 75] width 6 height 6
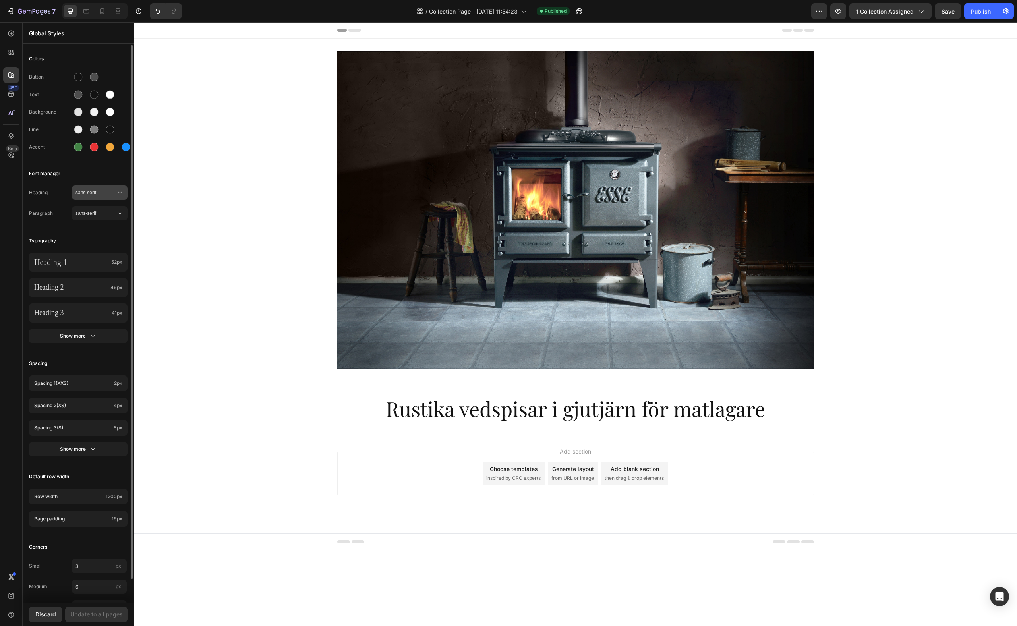
click at [120, 190] on icon at bounding box center [120, 193] width 8 height 8
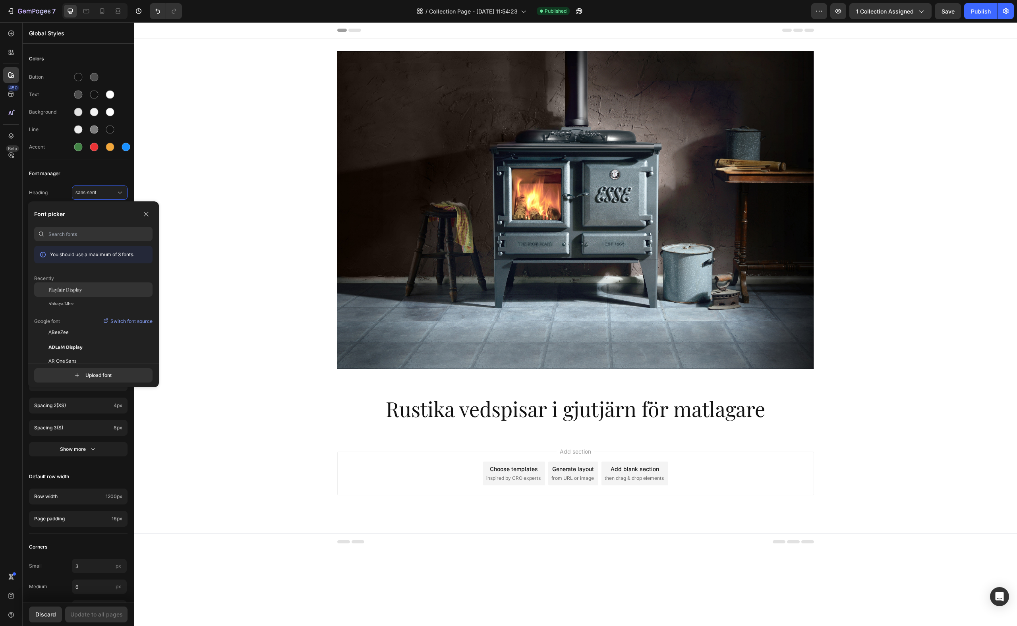
click at [65, 292] on span "Playfair Display" at bounding box center [64, 289] width 33 height 7
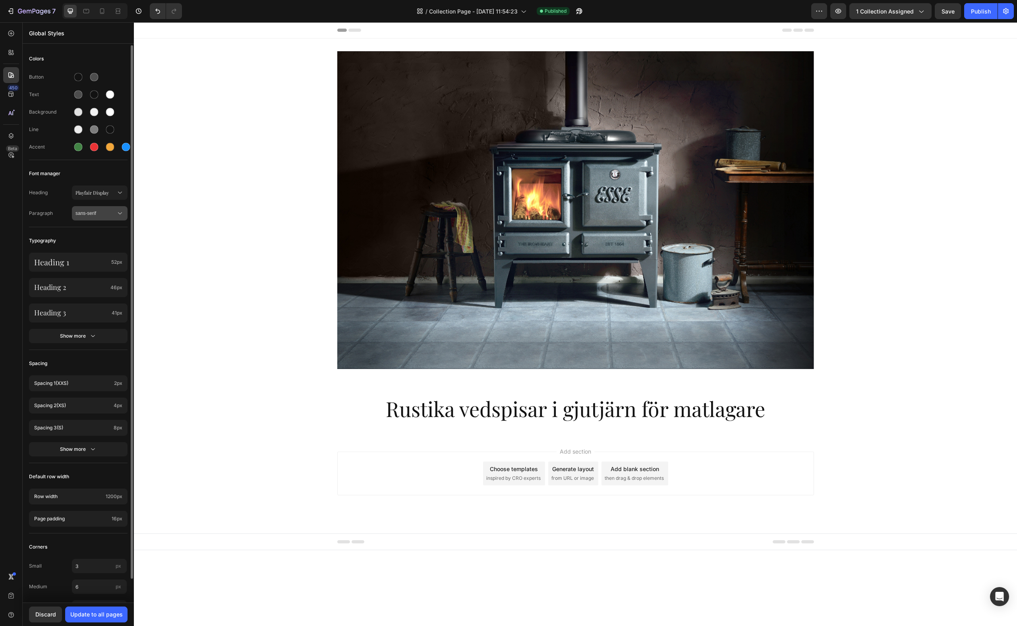
click at [121, 213] on icon at bounding box center [120, 213] width 8 height 8
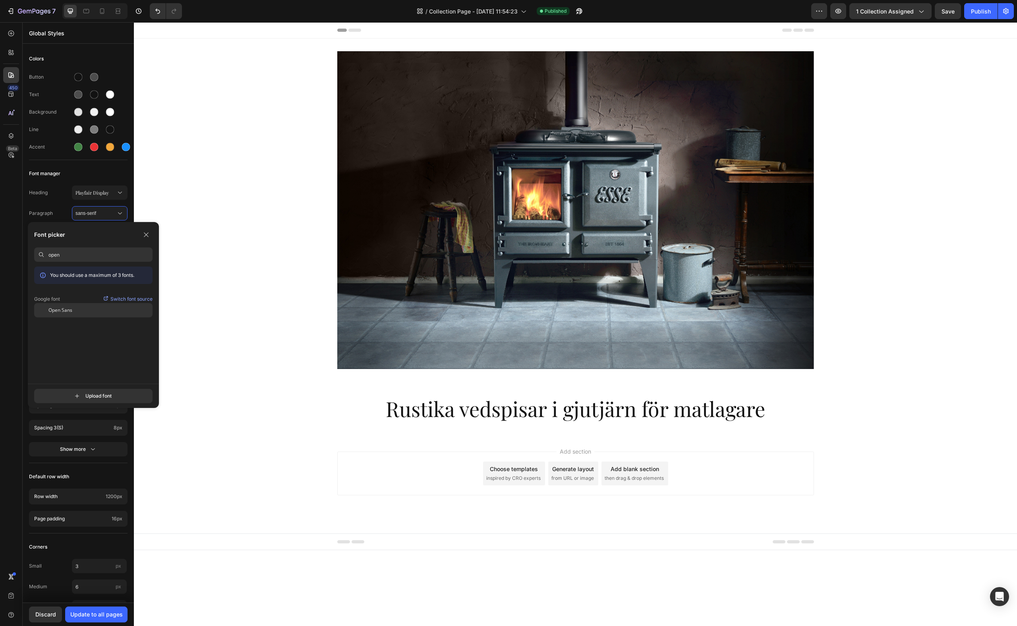
type input "open"
click at [66, 311] on span "Open Sans" at bounding box center [60, 310] width 24 height 7
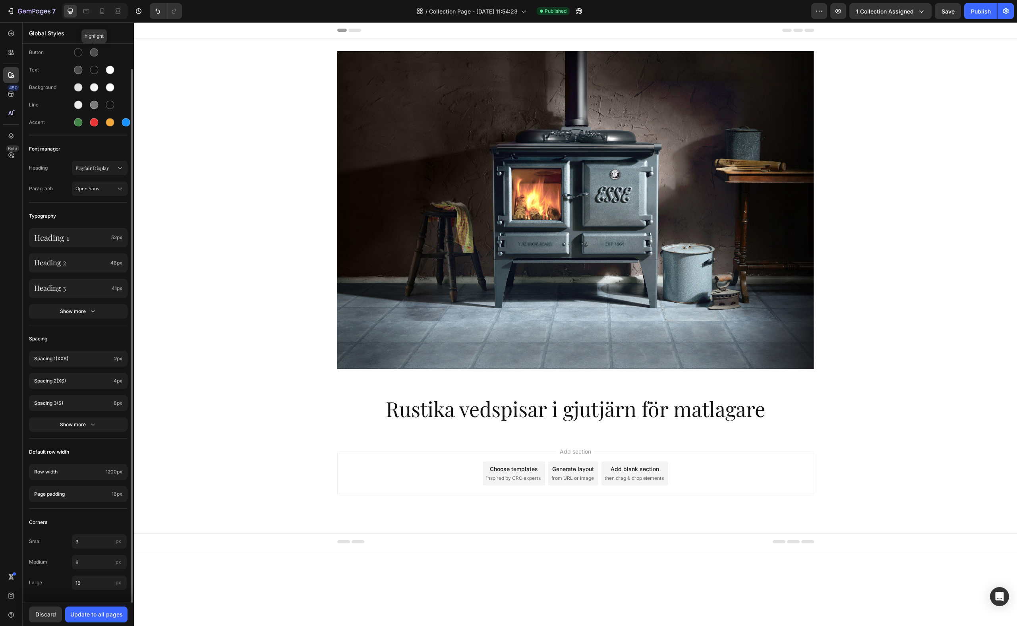
scroll to position [0, 0]
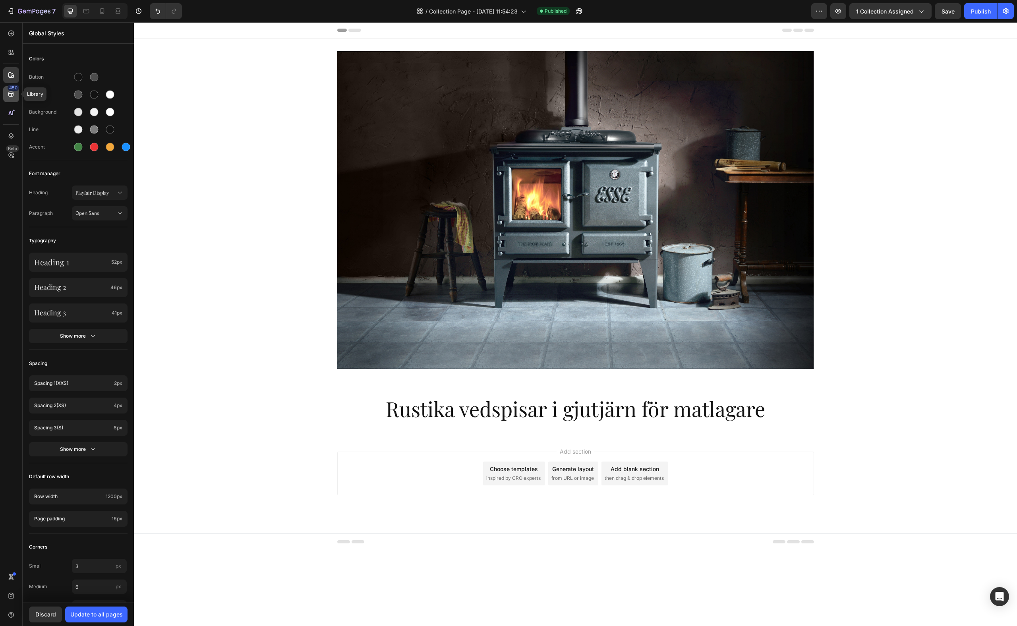
click at [10, 92] on icon at bounding box center [10, 94] width 5 height 5
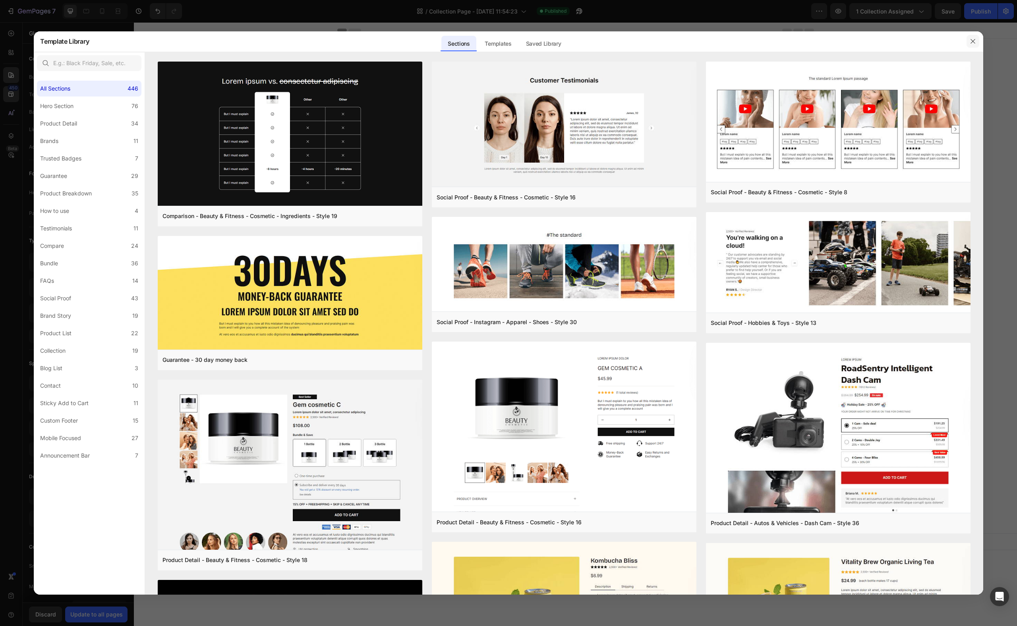
click at [755, 41] on icon "button" at bounding box center [973, 41] width 4 height 4
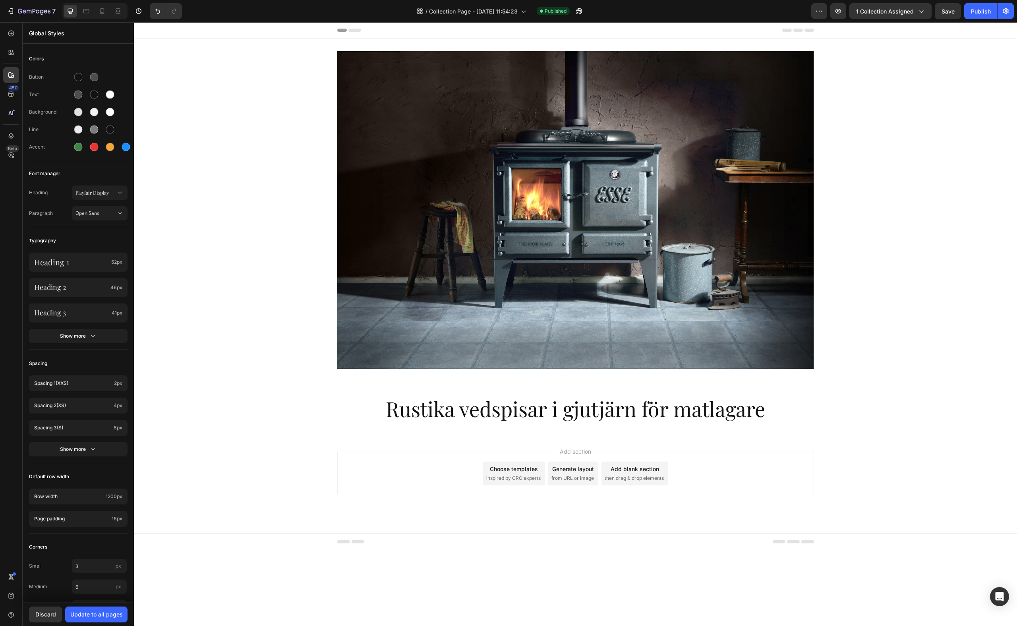
click at [663, 424] on span "then drag & drop elements" at bounding box center [634, 478] width 59 height 7
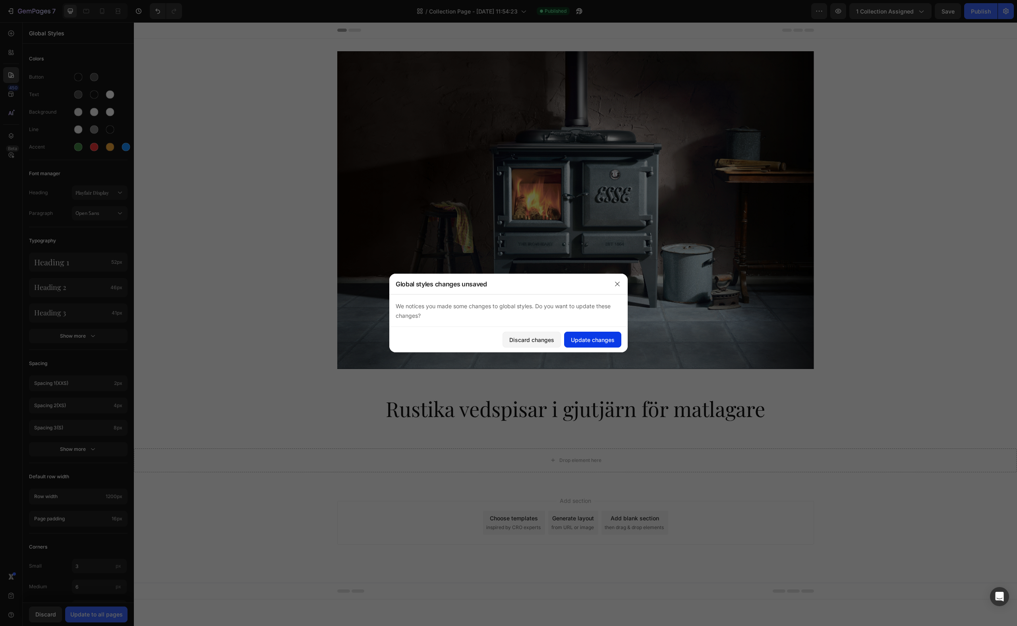
click at [592, 345] on button "Update changes" at bounding box center [592, 340] width 57 height 16
click at [638, 424] on div "Add blank section" at bounding box center [635, 518] width 48 height 8
click at [589, 342] on div "Update changes" at bounding box center [593, 340] width 44 height 8
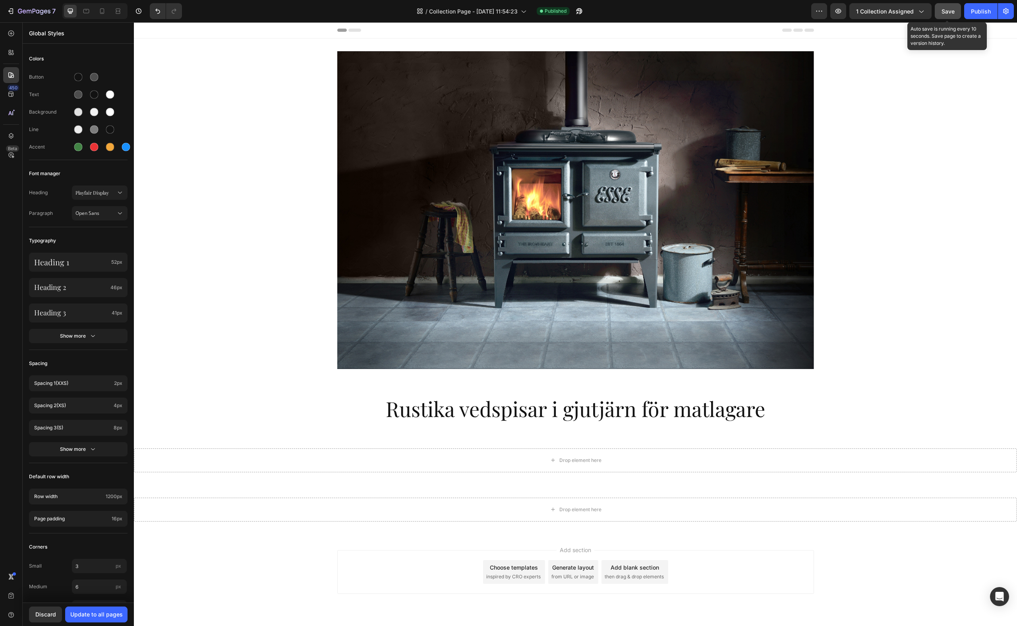
click at [755, 13] on button "Save" at bounding box center [948, 11] width 26 height 16
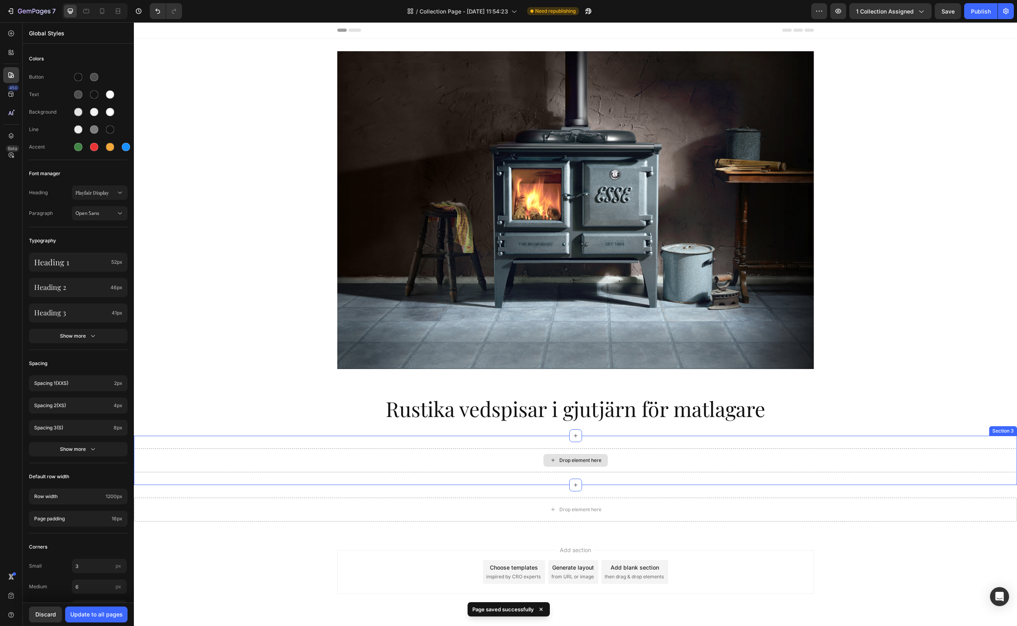
click at [576, 424] on div "Drop element here" at bounding box center [581, 460] width 42 height 6
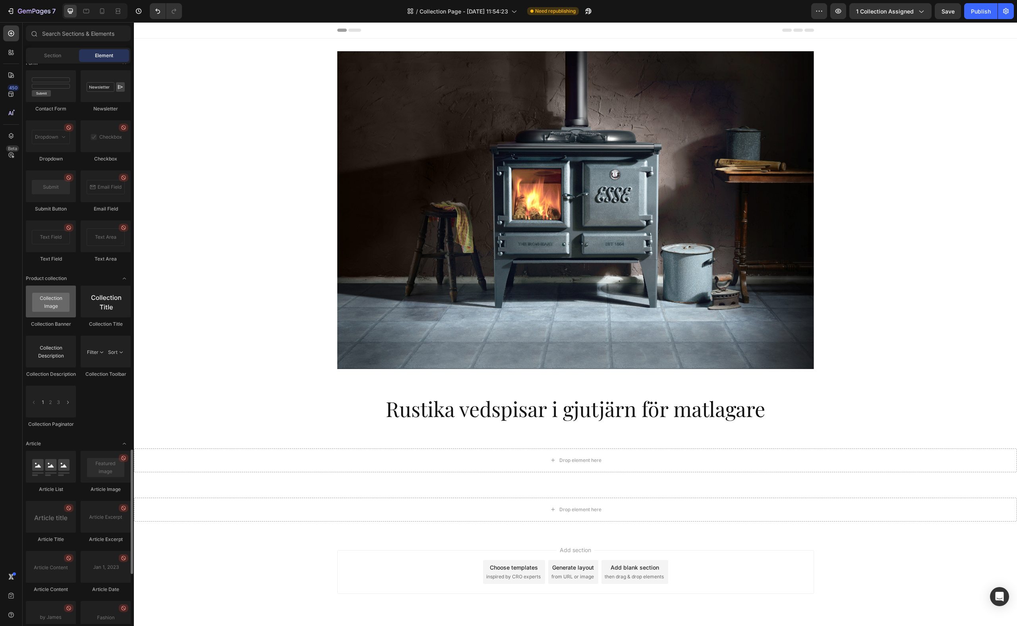
scroll to position [1804, 0]
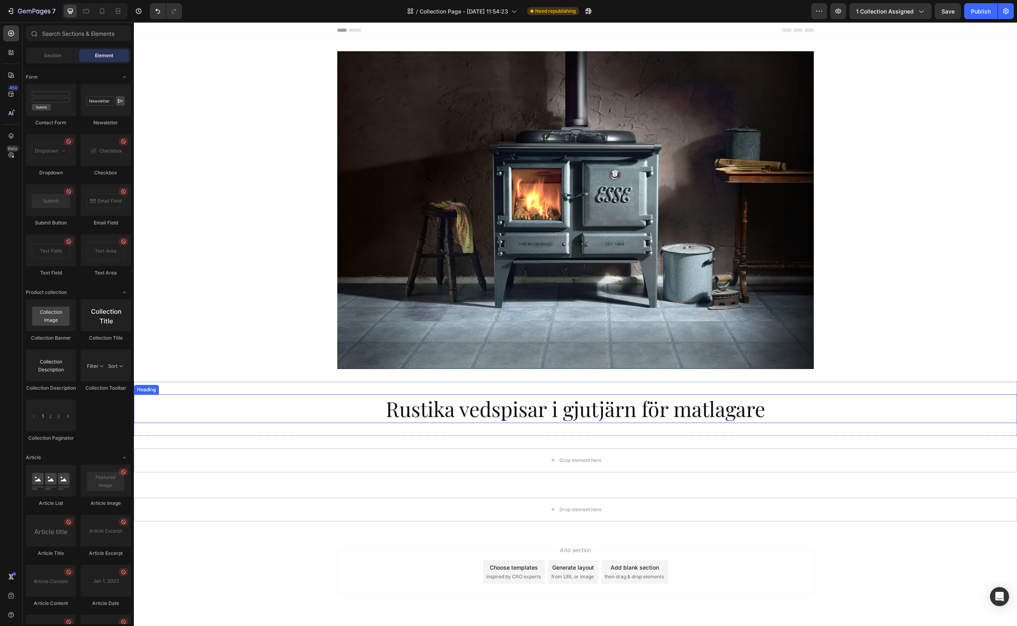
click at [525, 421] on h2 "Rustika vedspisar i gjutjärn för matlagare" at bounding box center [575, 409] width 883 height 29
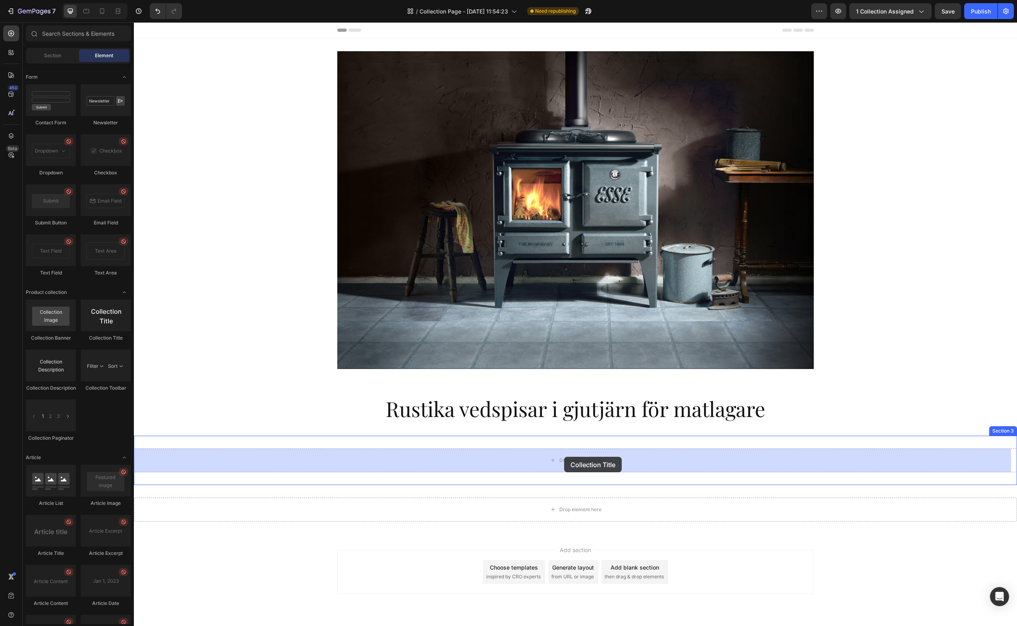
drag, startPoint x: 231, startPoint y: 332, endPoint x: 564, endPoint y: 457, distance: 355.8
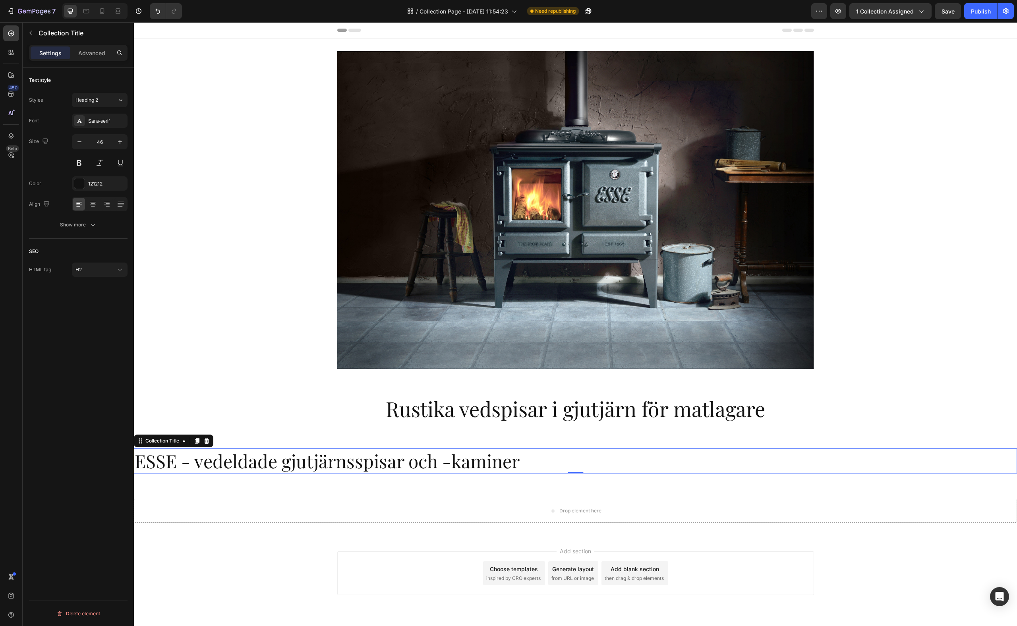
click at [631, 424] on h2 "ESSE - vedeldade gjutjärnsspisar och -kaminer" at bounding box center [575, 461] width 883 height 25
click at [93, 206] on icon at bounding box center [93, 206] width 4 height 1
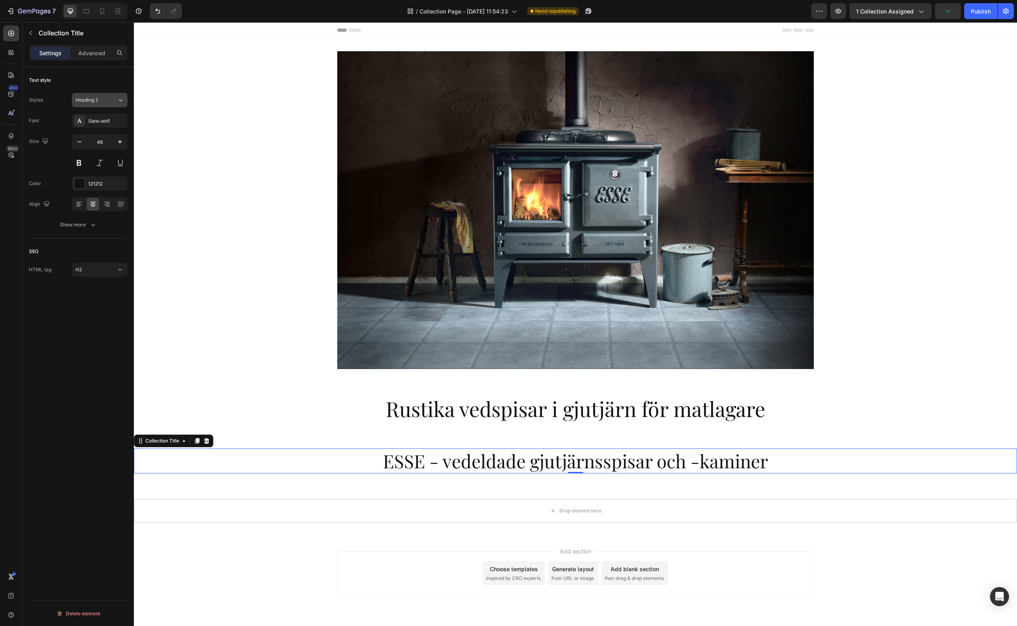
click at [99, 102] on div "Heading 2" at bounding box center [92, 100] width 32 height 7
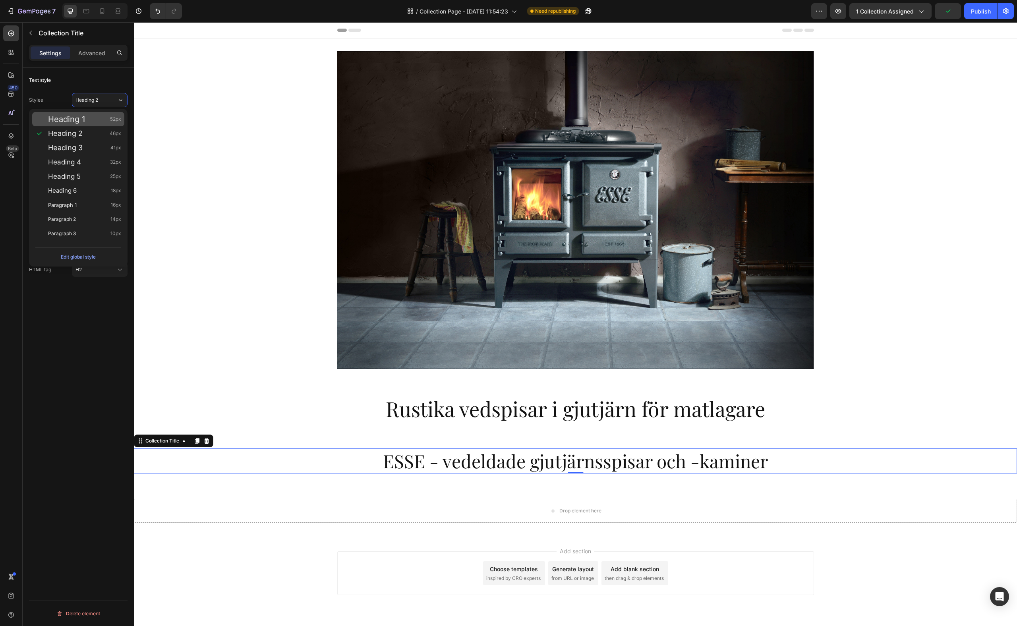
click at [79, 118] on span "Heading 1" at bounding box center [66, 119] width 37 height 8
type input "52"
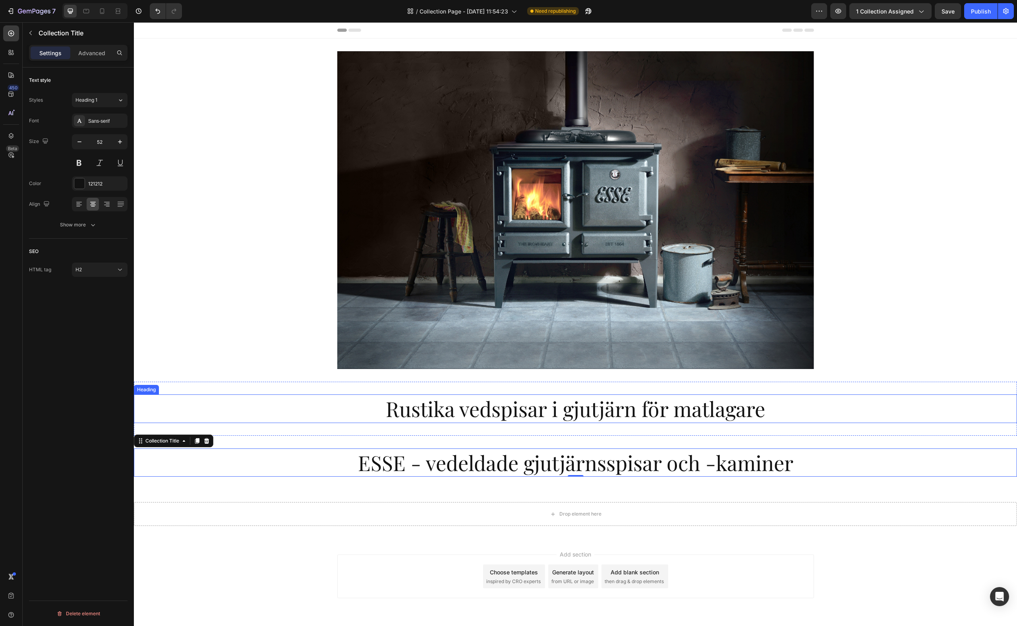
click at [566, 406] on h2 "Rustika vedspisar i gjutjärn för matlagare" at bounding box center [575, 409] width 883 height 29
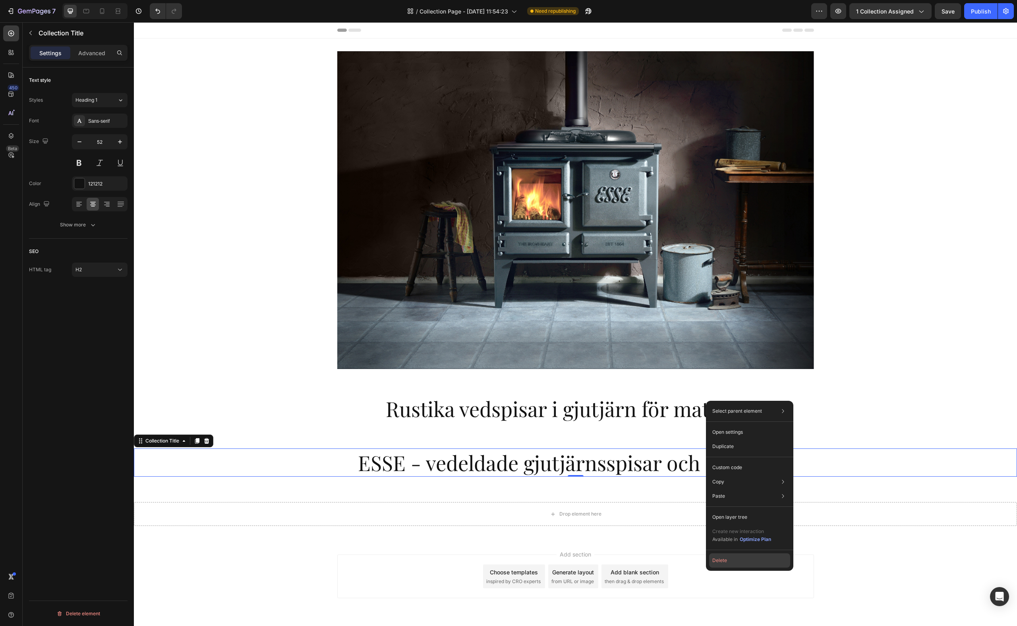
click at [718, 424] on button "Delete" at bounding box center [749, 561] width 81 height 14
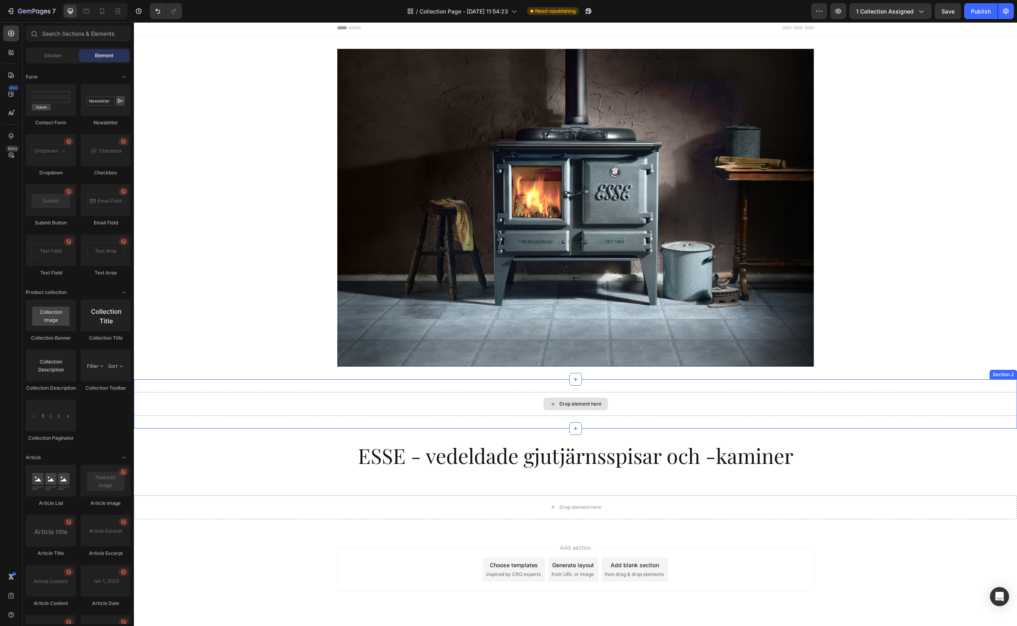
scroll to position [14, 0]
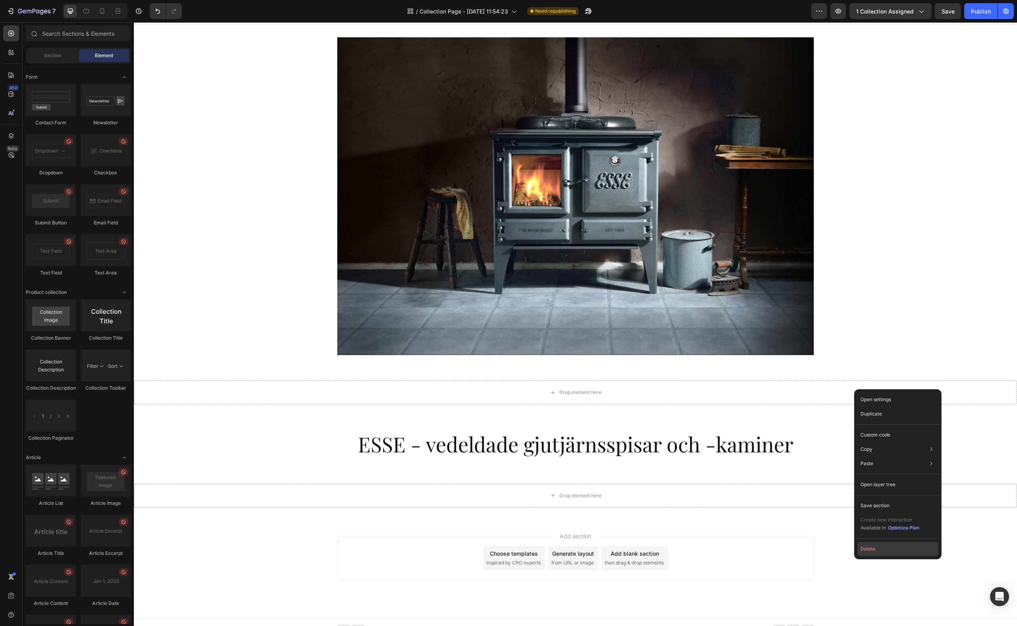
click at [755, 424] on button "Delete" at bounding box center [898, 549] width 81 height 14
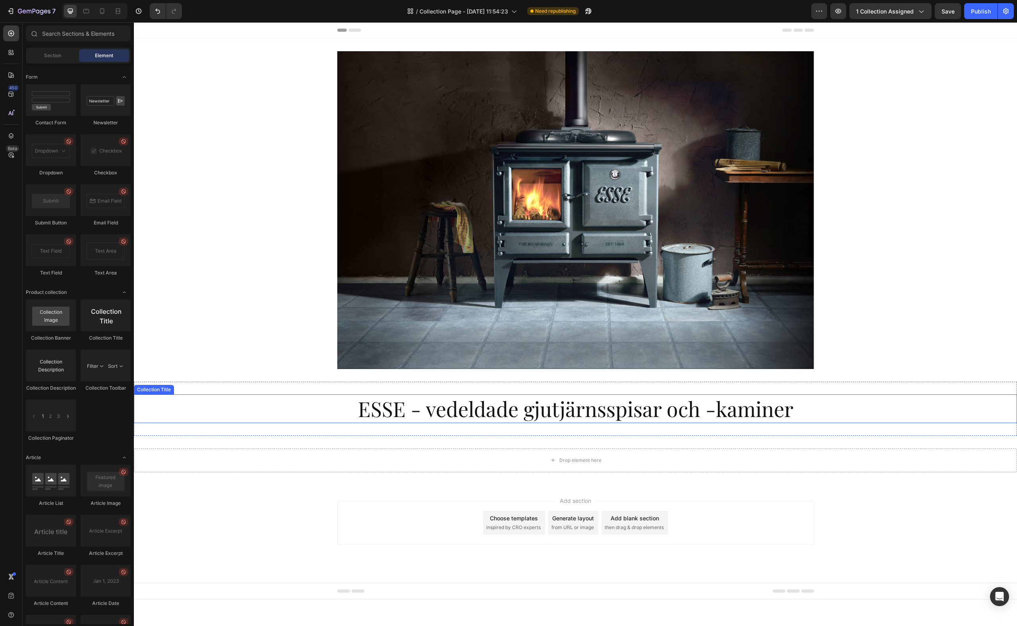
click at [674, 412] on h2 "ESSE - vedeldade gjutjärnsspisar och -kaminer" at bounding box center [575, 409] width 883 height 29
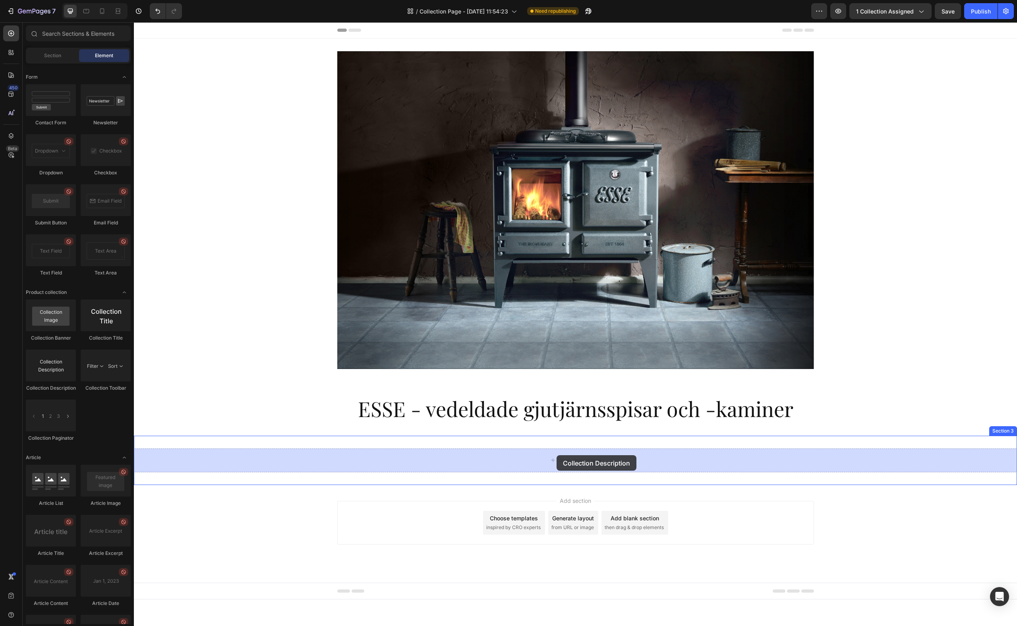
drag, startPoint x: 175, startPoint y: 383, endPoint x: 557, endPoint y: 455, distance: 388.7
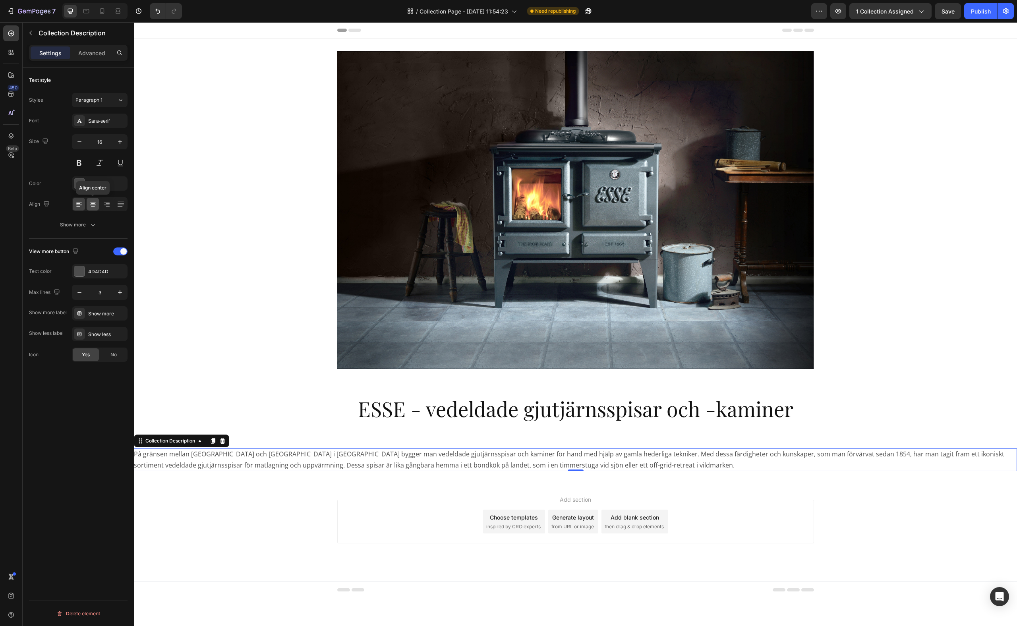
click at [93, 204] on icon at bounding box center [93, 204] width 8 height 8
click at [90, 50] on p "Advanced" at bounding box center [91, 53] width 27 height 8
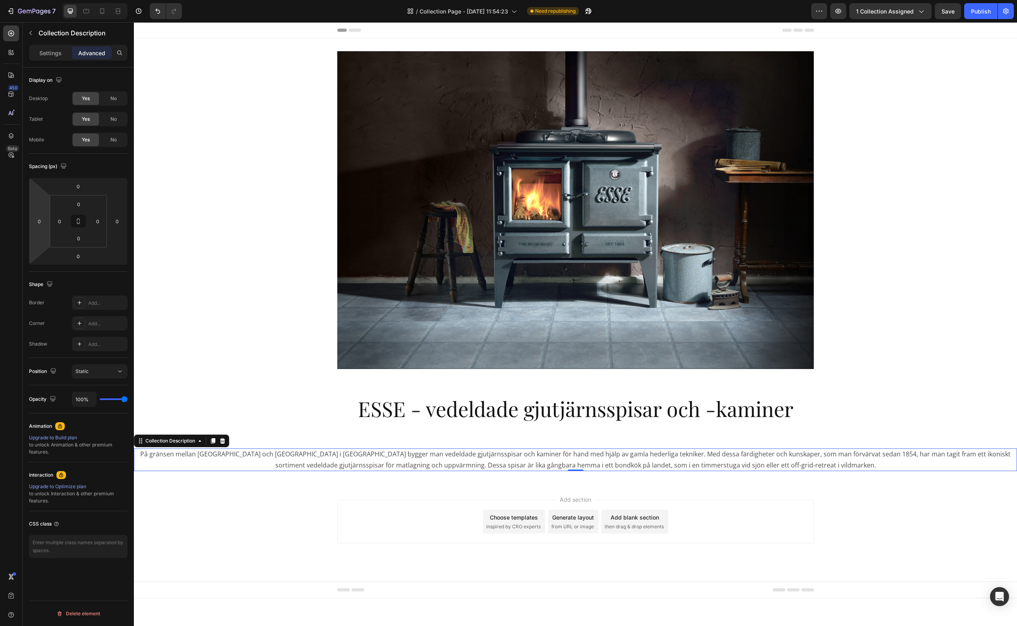
click at [42, 223] on input "0" at bounding box center [39, 221] width 12 height 12
click at [50, 355] on span "5XL" at bounding box center [45, 358] width 9 height 6
type input "112"
click at [121, 223] on input "0" at bounding box center [117, 221] width 12 height 12
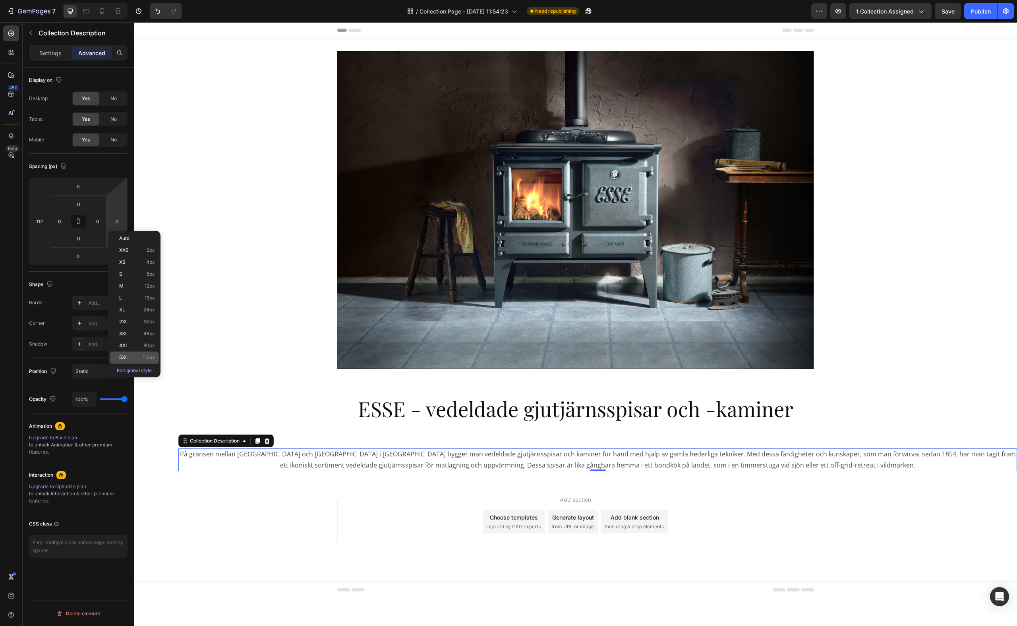
click at [130, 358] on p "5XL 112px" at bounding box center [137, 358] width 36 height 6
type input "112"
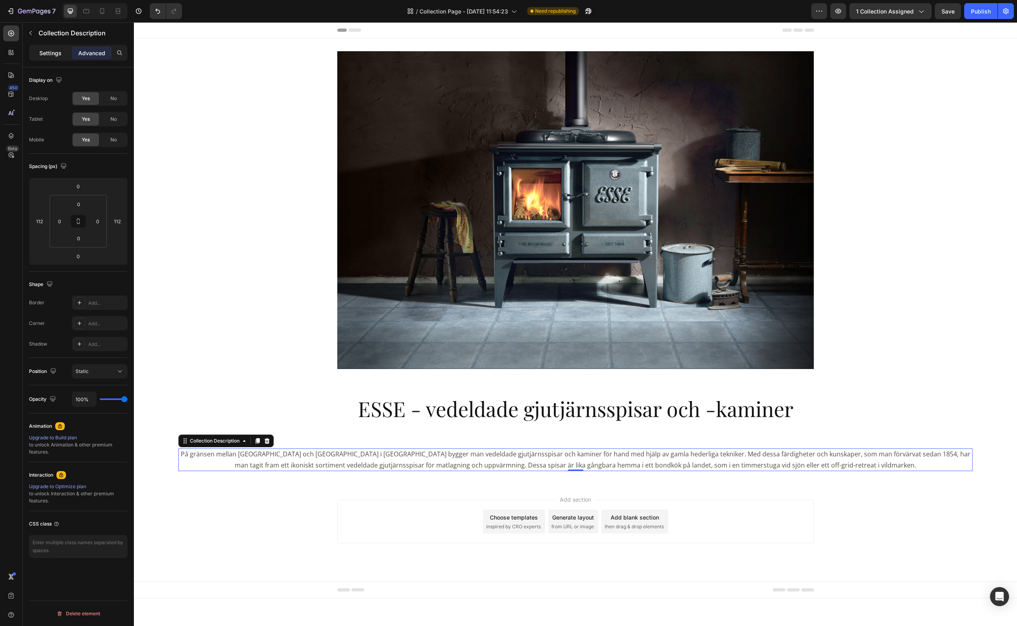
click at [58, 53] on p "Settings" at bounding box center [50, 53] width 22 height 8
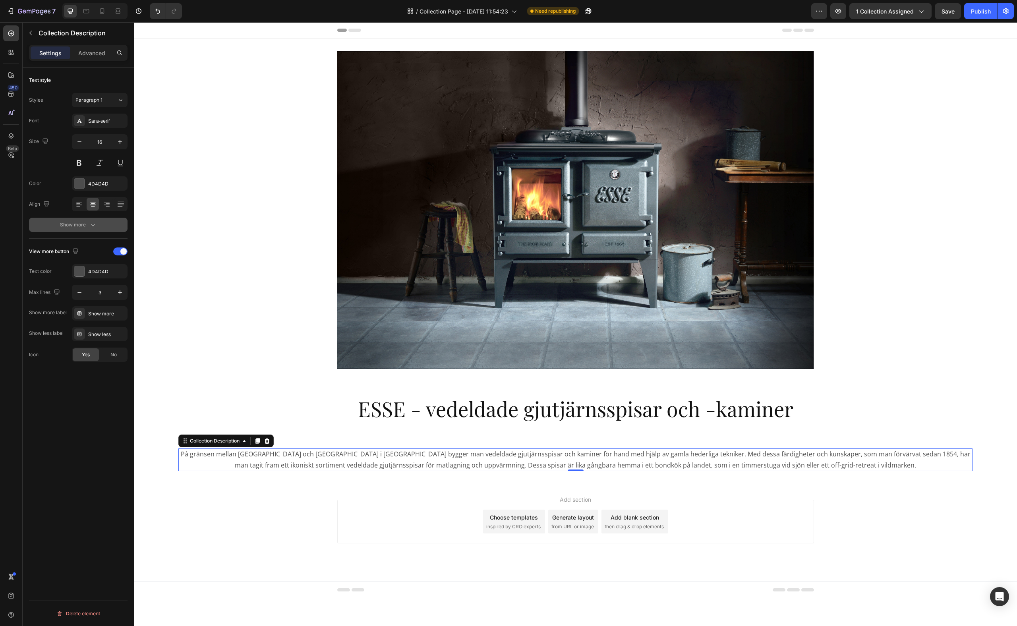
click at [92, 223] on icon "button" at bounding box center [93, 225] width 8 height 8
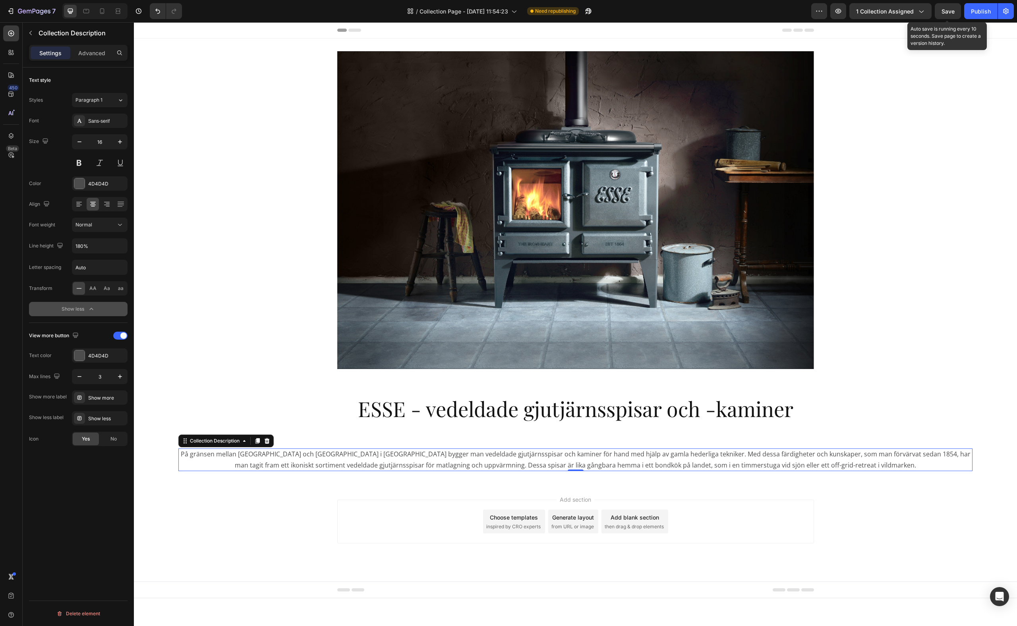
click at [755, 13] on span "Save" at bounding box center [948, 11] width 13 height 7
click at [755, 10] on div "Publish" at bounding box center [981, 11] width 20 height 8
click at [620, 424] on span "then drag & drop elements" at bounding box center [634, 526] width 59 height 7
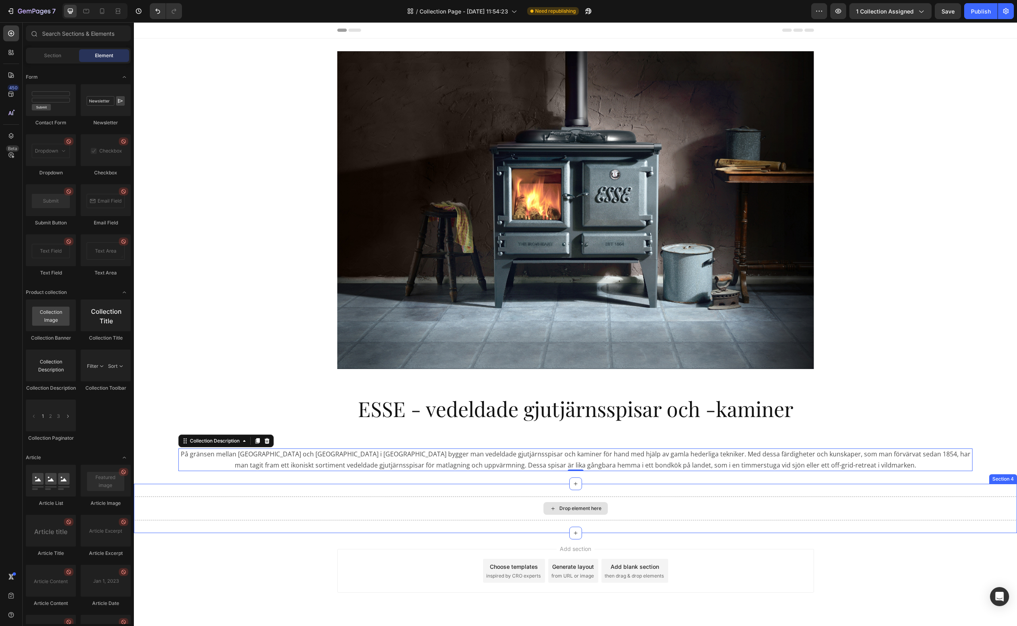
click at [570, 424] on div "Drop element here" at bounding box center [576, 508] width 64 height 13
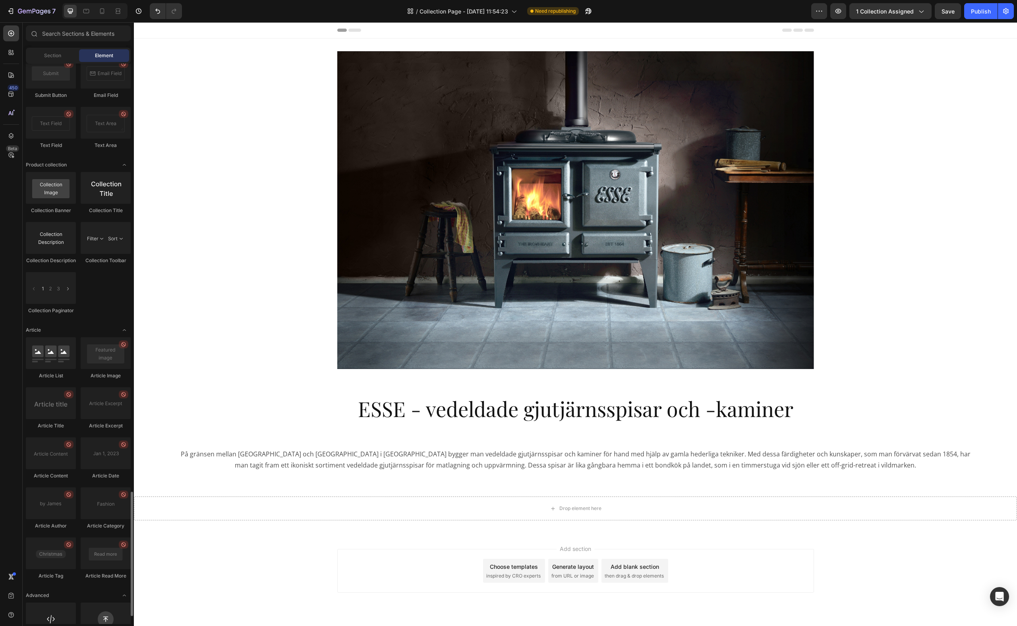
scroll to position [1944, 0]
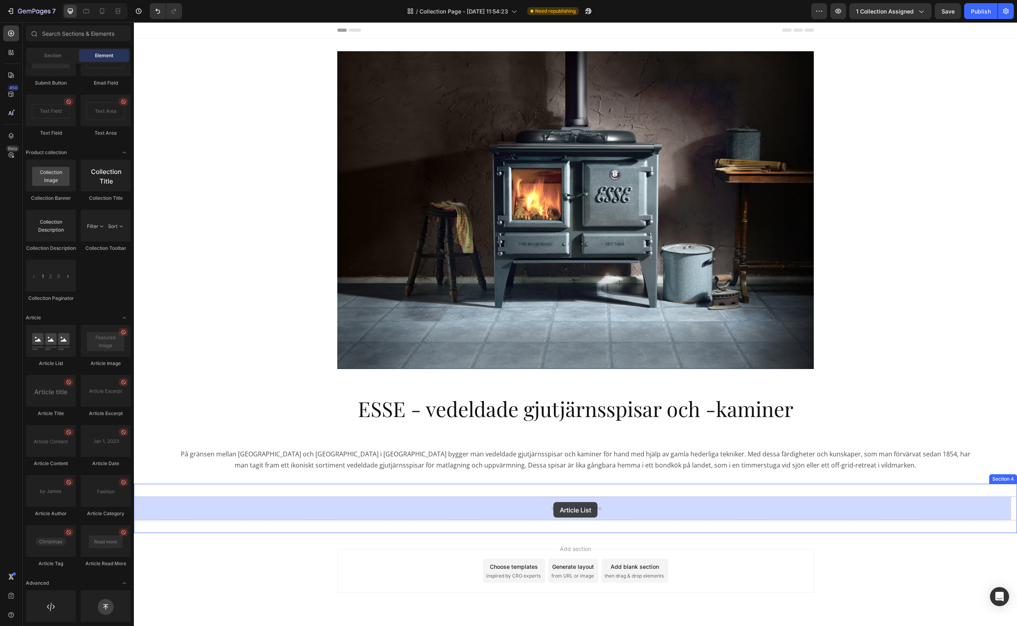
drag, startPoint x: 184, startPoint y: 376, endPoint x: 554, endPoint y: 502, distance: 390.3
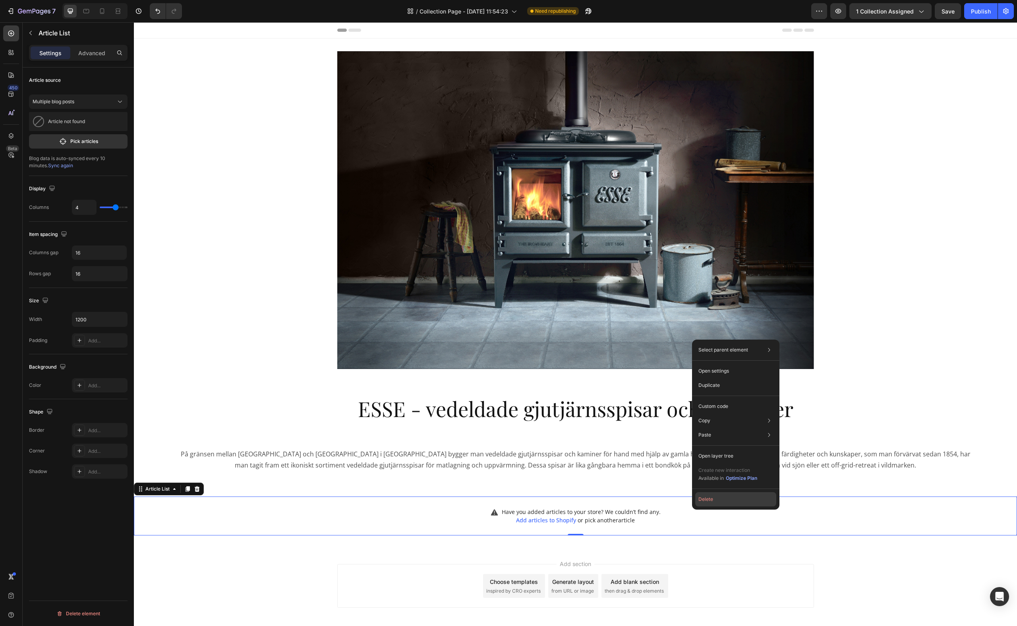
click at [746, 424] on button "Delete" at bounding box center [735, 499] width 81 height 14
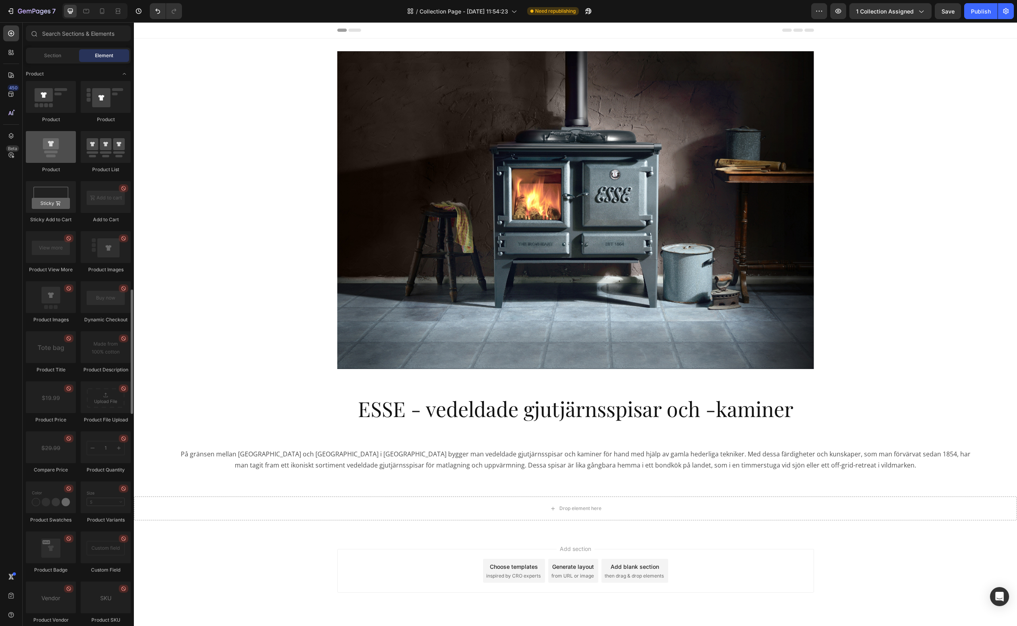
scroll to position [1013, 0]
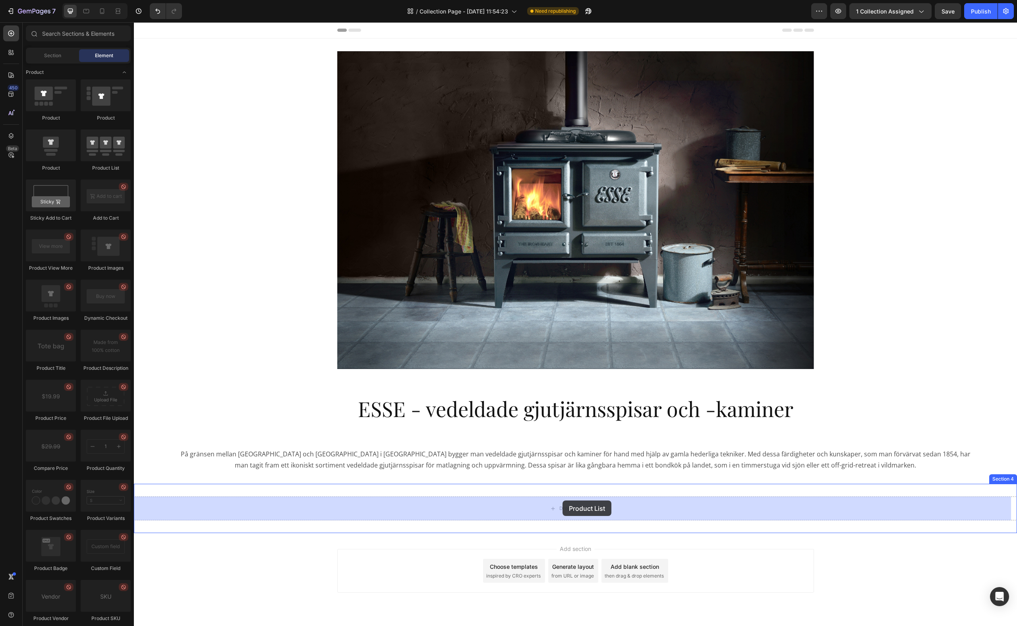
drag, startPoint x: 244, startPoint y: 169, endPoint x: 563, endPoint y: 501, distance: 459.8
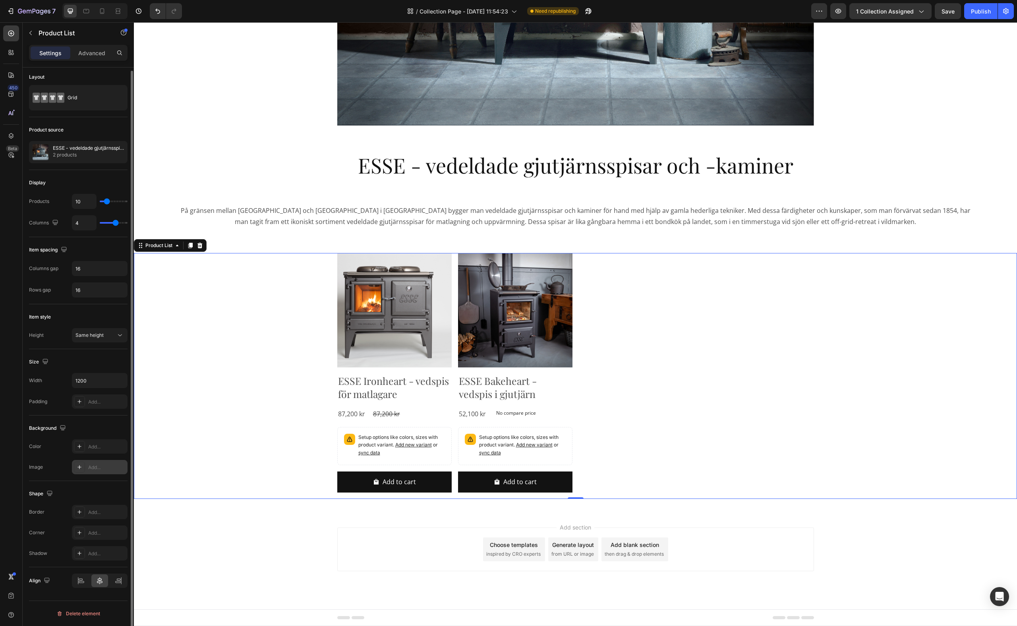
scroll to position [0, 0]
click at [120, 155] on icon "button" at bounding box center [119, 155] width 4 height 4
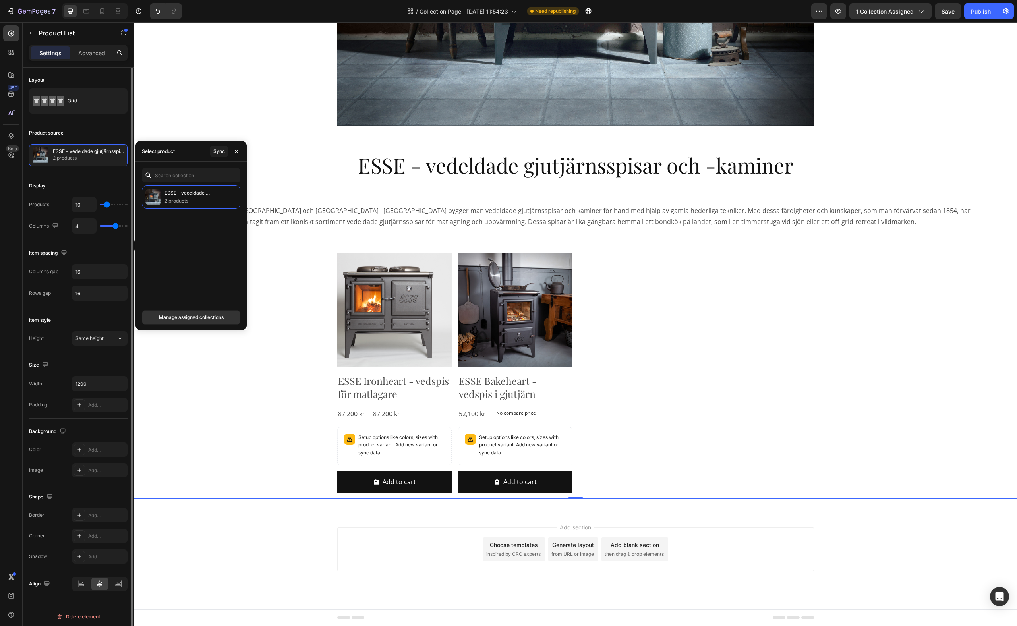
click at [74, 188] on div "Display" at bounding box center [78, 186] width 99 height 13
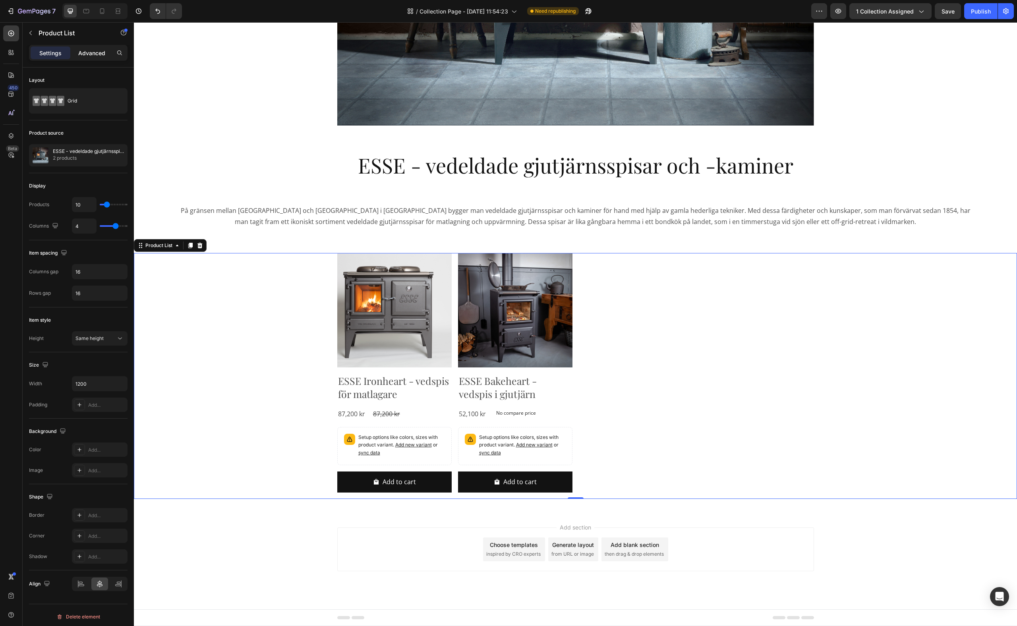
click at [98, 54] on p "Advanced" at bounding box center [91, 53] width 27 height 8
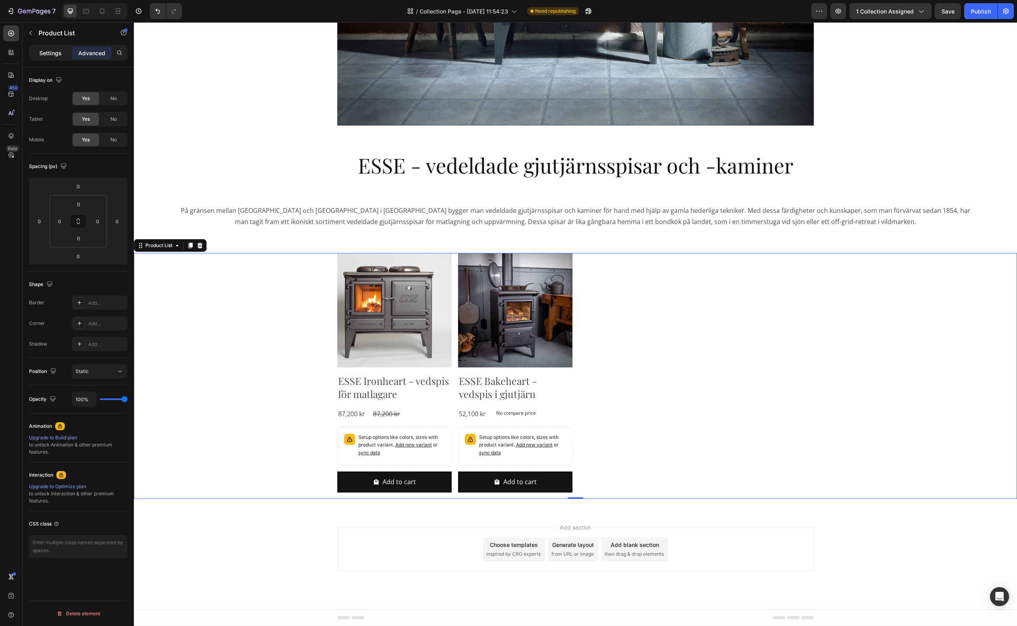
click at [48, 54] on p "Settings" at bounding box center [50, 53] width 22 height 8
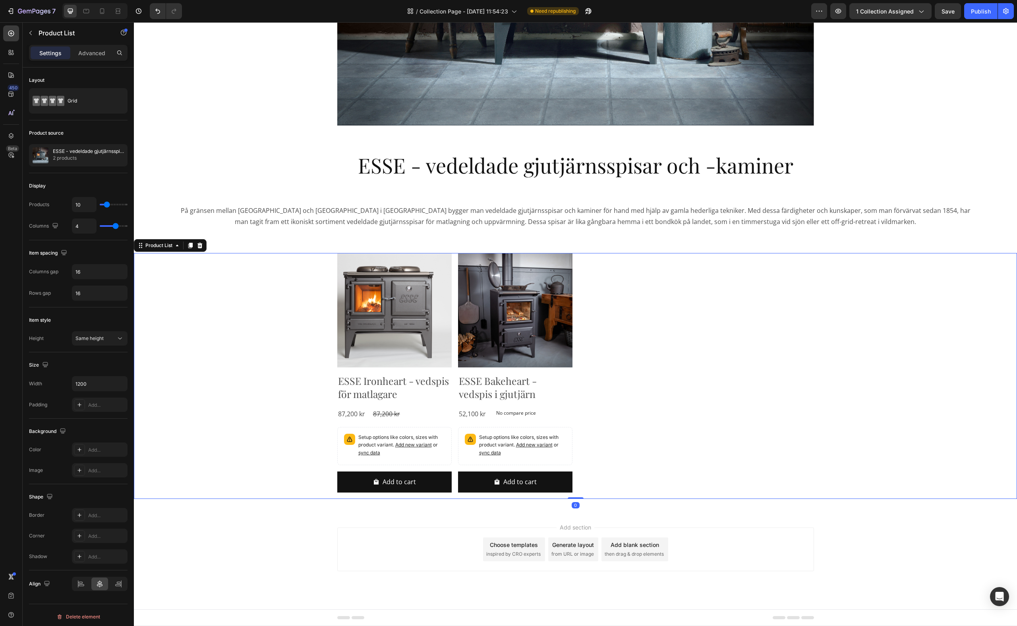
drag, startPoint x: 761, startPoint y: 374, endPoint x: 773, endPoint y: 339, distance: 36.4
click at [755, 374] on div "Product Images ESSE Ironheart - vedspis för matlagare Product Title 87,200 kr P…" at bounding box center [575, 376] width 477 height 246
click at [755, 14] on div "Publish" at bounding box center [981, 11] width 20 height 8
click at [755, 8] on span "Save" at bounding box center [948, 11] width 13 height 7
click at [588, 12] on icon "button" at bounding box center [587, 13] width 2 height 2
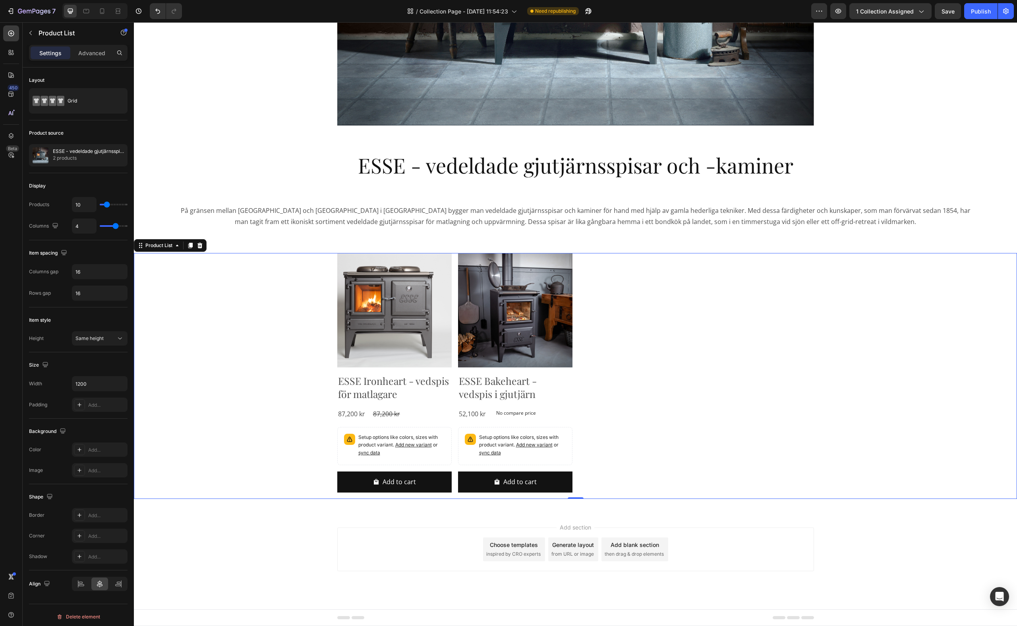
click at [709, 415] on div "Product Images ESSE Ironheart - vedspis för matlagare Product Title 87,200 kr P…" at bounding box center [575, 376] width 477 height 246
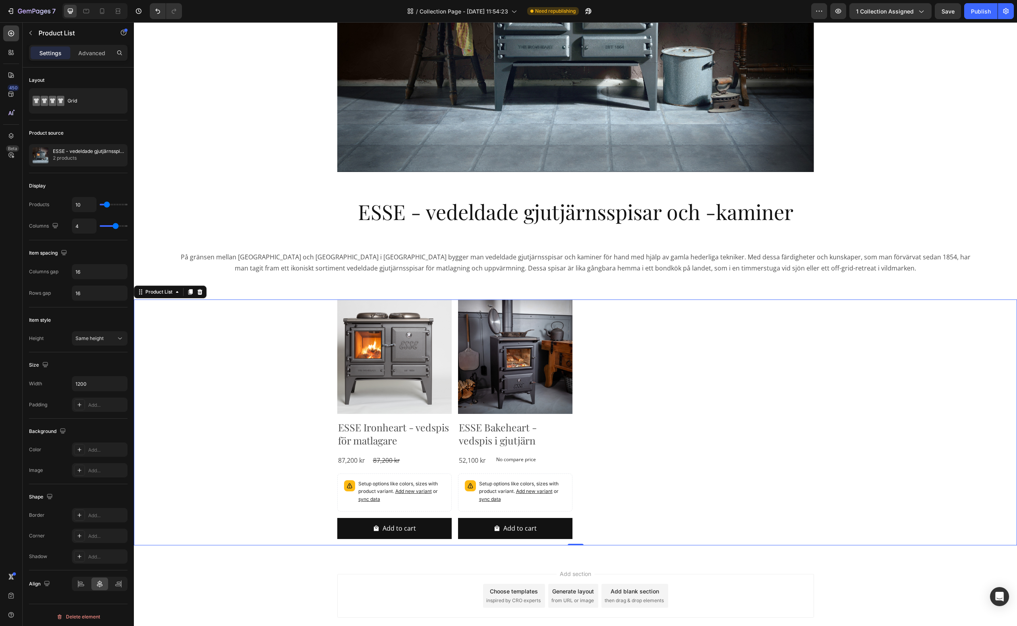
scroll to position [196, 0]
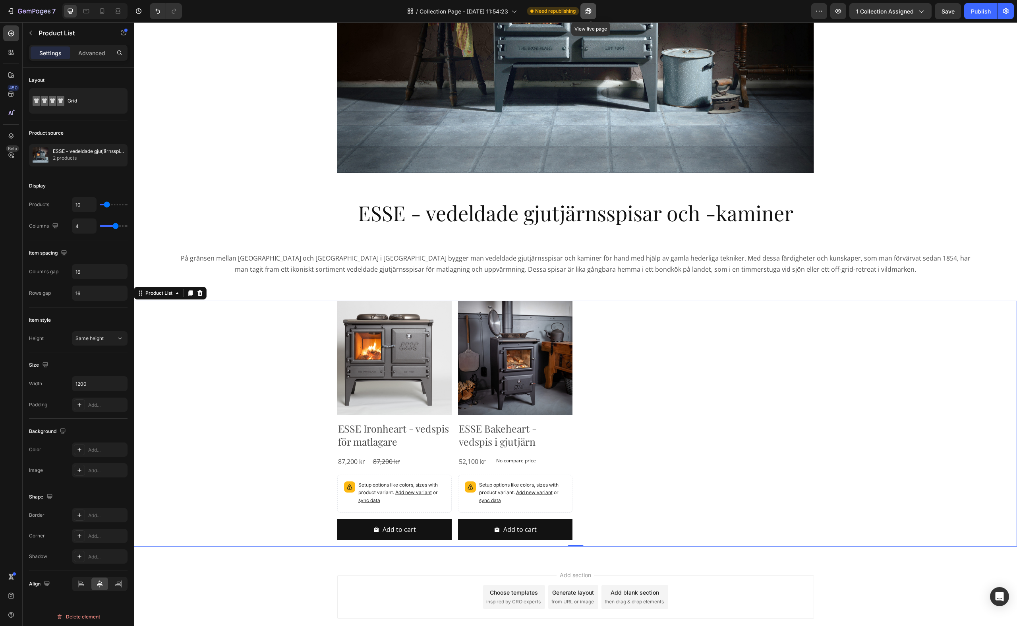
click at [589, 12] on icon "button" at bounding box center [589, 11] width 8 height 8
click at [559, 11] on span "Need republishing" at bounding box center [555, 11] width 41 height 7
click at [755, 15] on button "Publish" at bounding box center [980, 11] width 33 height 16
click at [503, 377] on img at bounding box center [515, 358] width 114 height 114
click at [755, 374] on div "Product Images ESSE Ironheart - vedspis för matlagare Product Title 87,200 kr P…" at bounding box center [575, 424] width 477 height 246
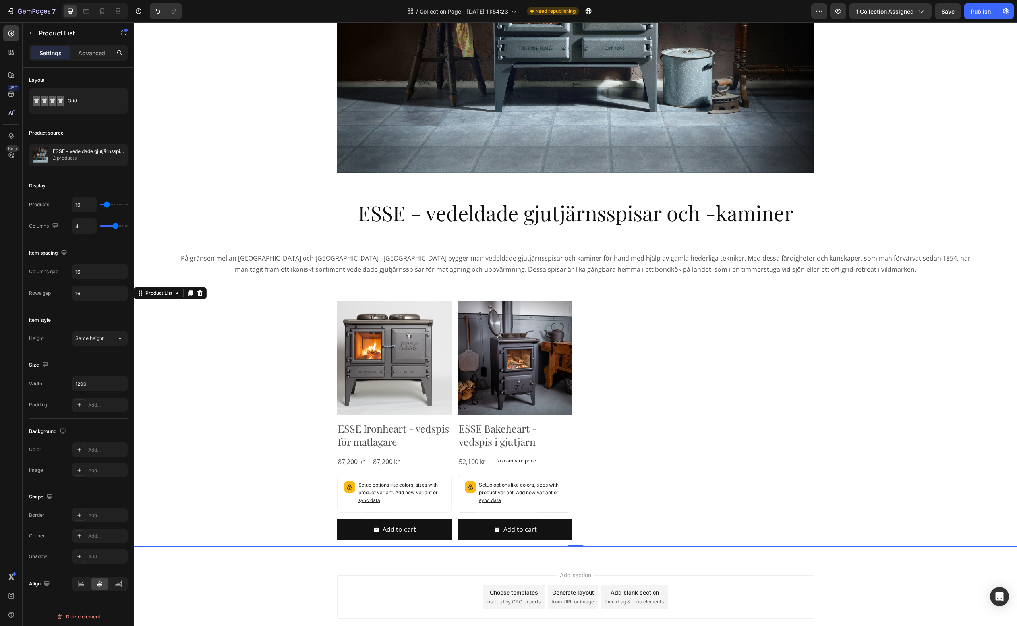
drag, startPoint x: 975, startPoint y: 14, endPoint x: 975, endPoint y: 19, distance: 5.2
click at [755, 14] on div "Publish" at bounding box center [981, 11] width 20 height 8
click at [544, 13] on span "Need republishing" at bounding box center [555, 11] width 41 height 7
click at [588, 12] on icon "button" at bounding box center [587, 13] width 2 height 2
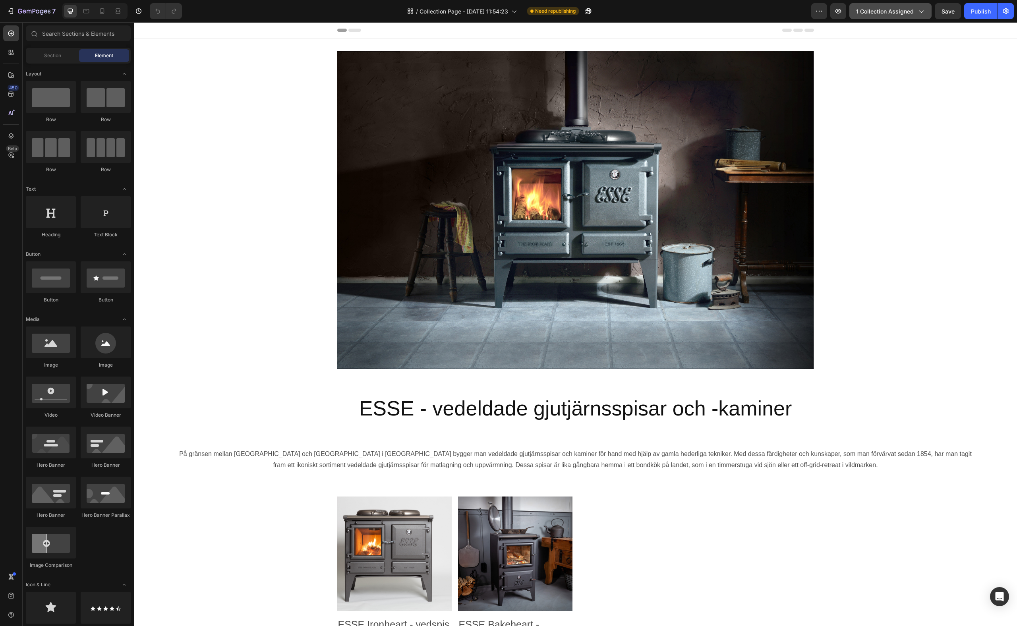
click at [927, 12] on button "1 collection assigned" at bounding box center [891, 11] width 82 height 16
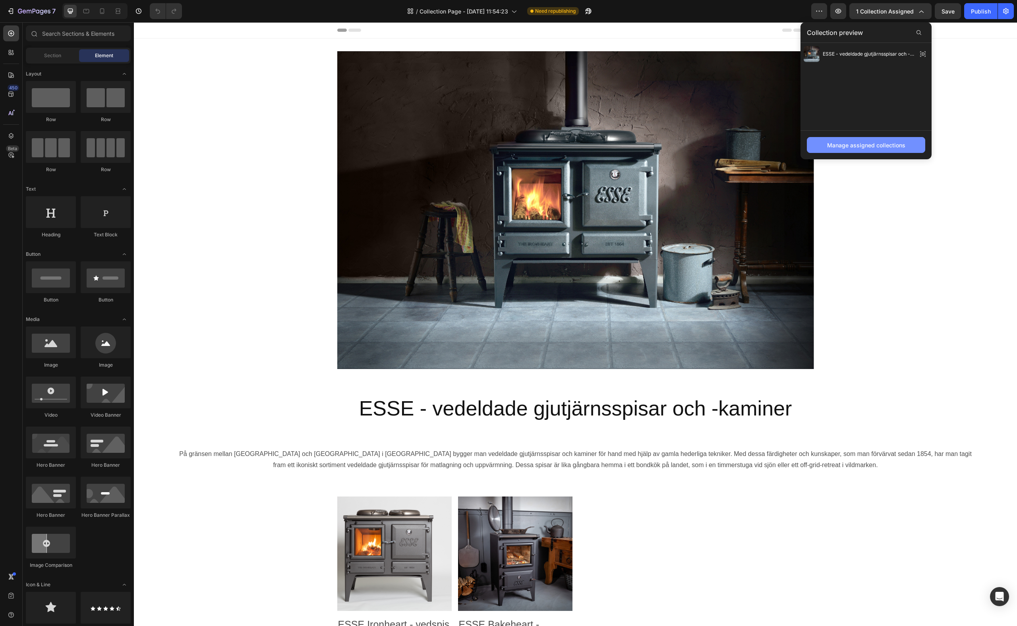
click at [875, 145] on div "Manage assigned collections" at bounding box center [866, 145] width 78 height 8
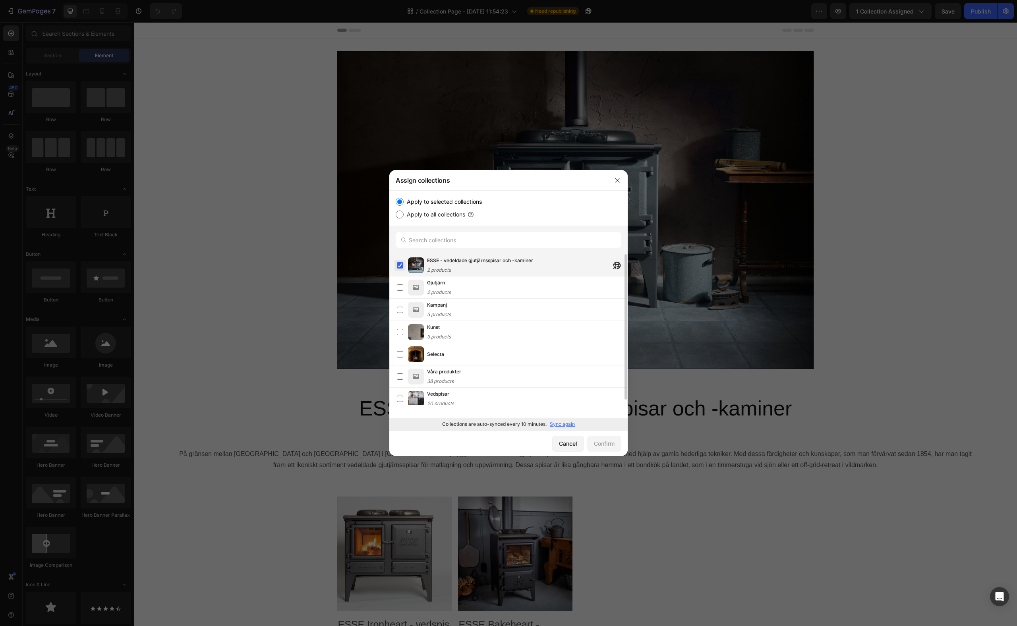
click at [401, 267] on label at bounding box center [400, 265] width 6 height 6
click at [599, 438] on button "Confirm" at bounding box center [604, 444] width 34 height 16
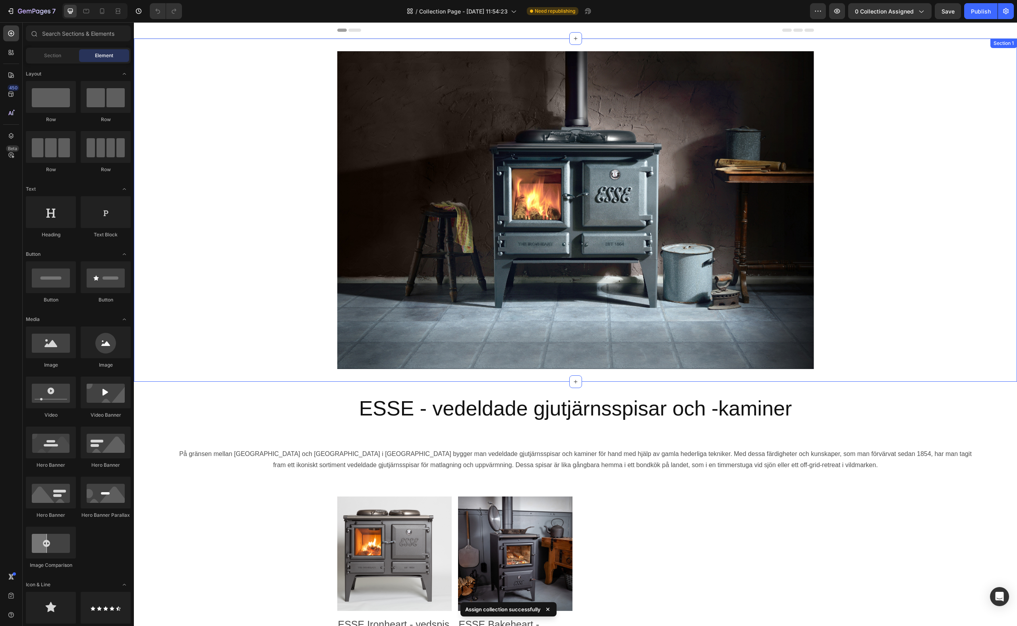
click at [893, 170] on div "Heading Hero Banner" at bounding box center [575, 210] width 883 height 318
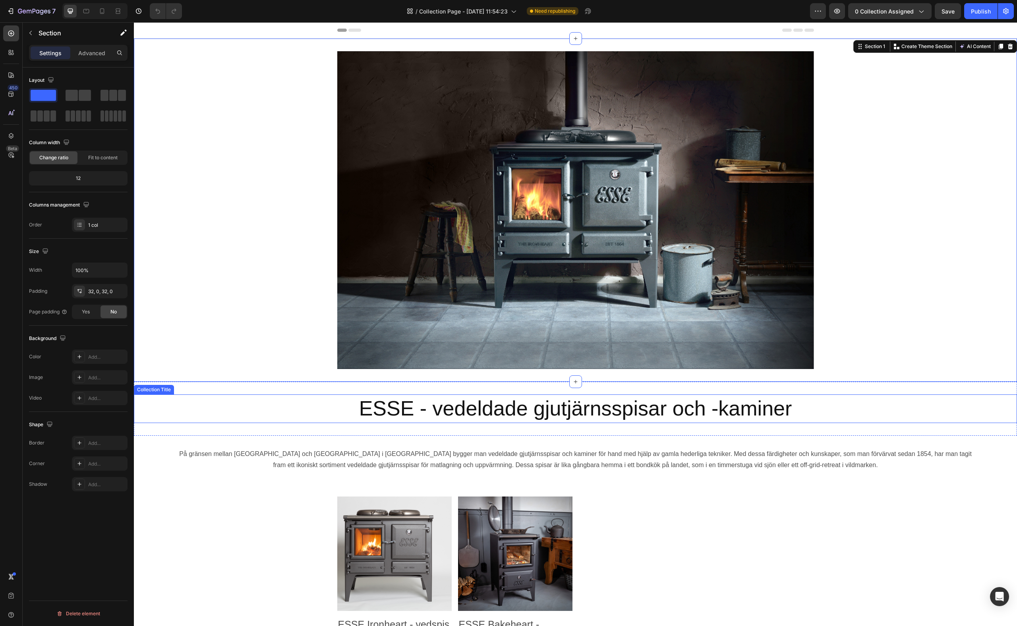
click at [531, 421] on h2 "ESSE - vedeldade gjutjärnsspisar och -kaminer" at bounding box center [575, 409] width 883 height 29
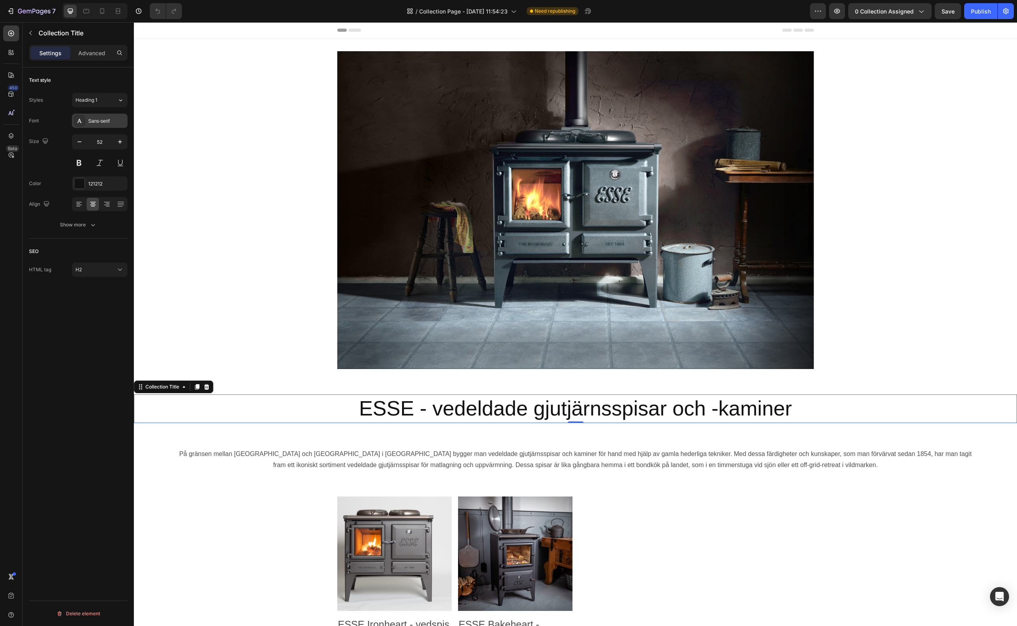
click at [103, 122] on div "Sans-serif" at bounding box center [106, 121] width 37 height 7
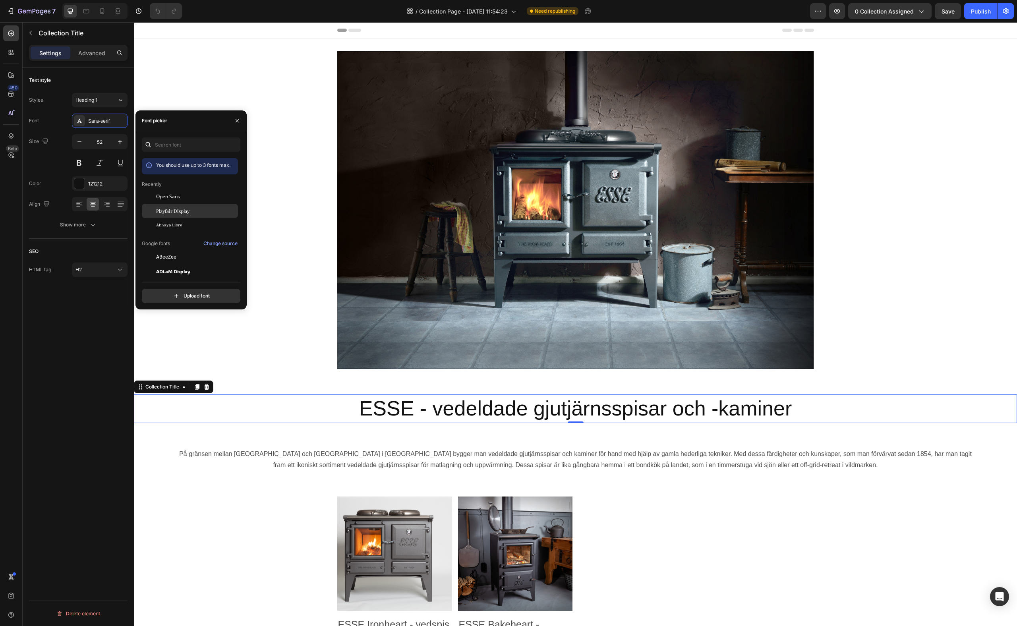
click at [182, 211] on span "Playfair Display" at bounding box center [172, 210] width 33 height 7
click at [732, 548] on div "Product Images ESSE Ironheart - vedspis för matlagare Product Title 87,200 kr P…" at bounding box center [575, 620] width 477 height 246
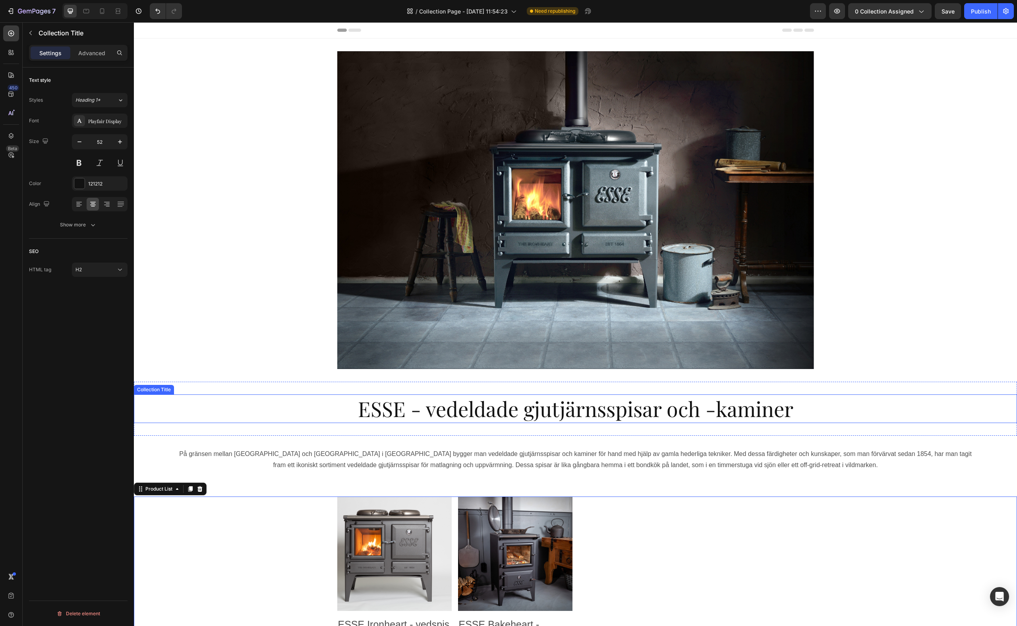
click at [621, 413] on h2 "ESSE - vedeldade gjutjärnsspisar och -kaminer" at bounding box center [575, 409] width 883 height 29
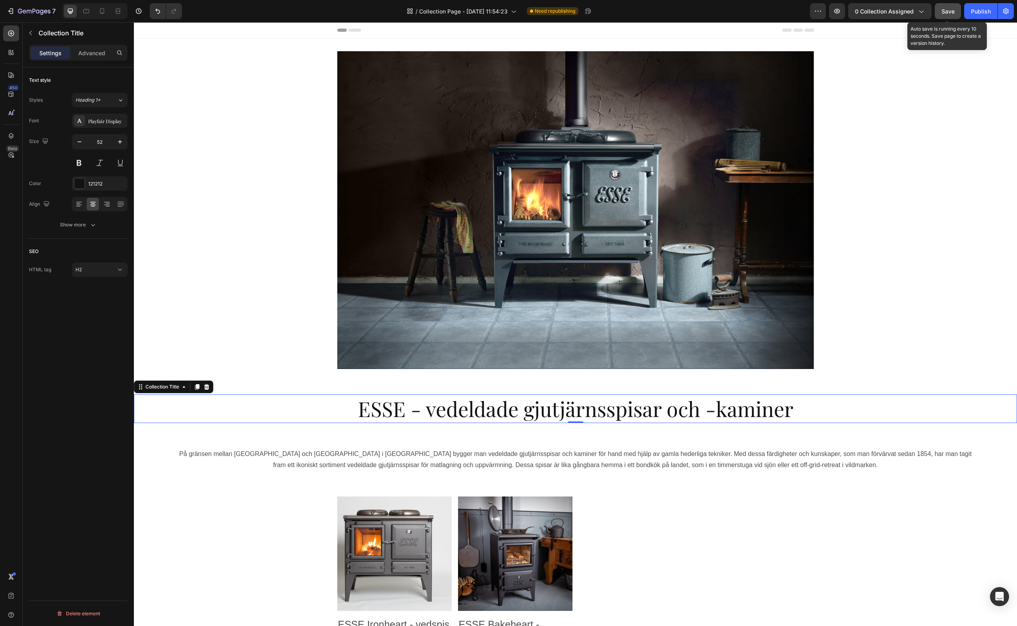
click at [953, 15] on div "Save" at bounding box center [948, 11] width 13 height 8
click at [751, 563] on div "Product Images ESSE Ironheart - vedspis för matlagare Product Title 87,200 kr P…" at bounding box center [575, 620] width 477 height 246
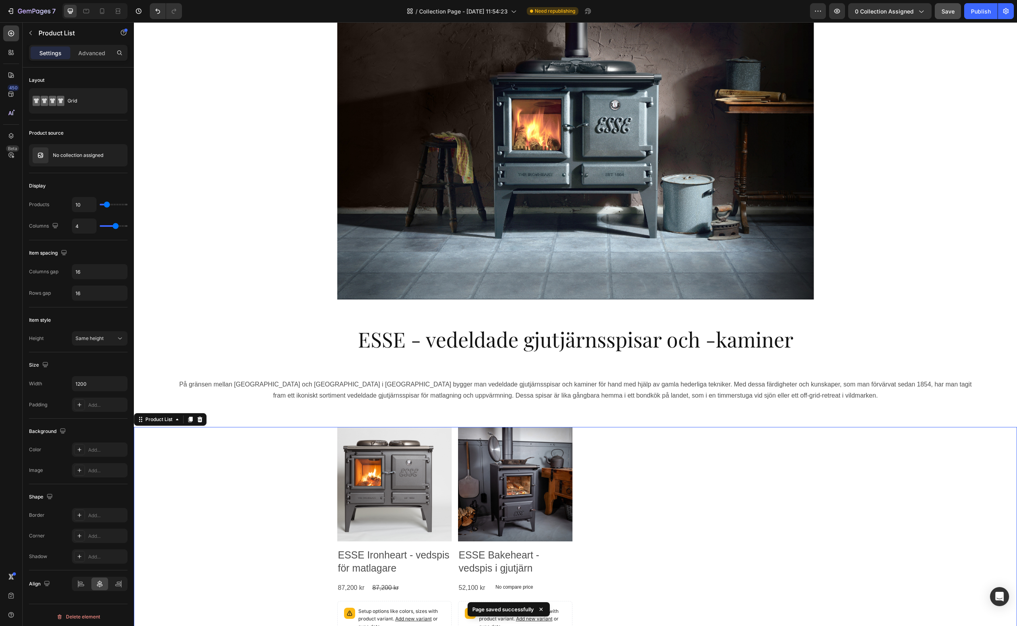
scroll to position [232, 0]
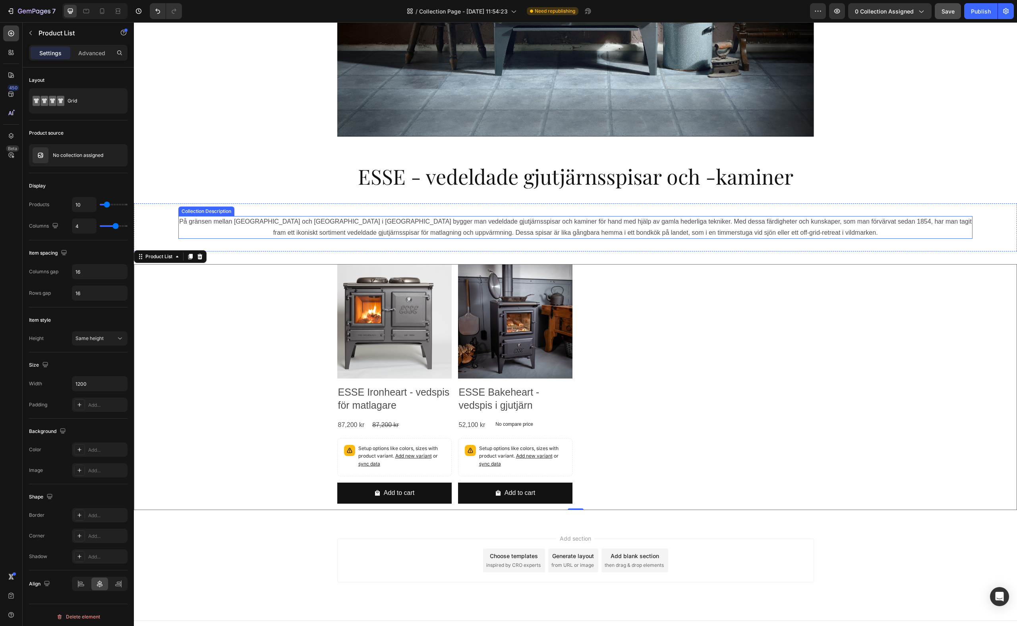
click at [399, 233] on p "På gränsen mellan [GEOGRAPHIC_DATA] och [GEOGRAPHIC_DATA] i [GEOGRAPHIC_DATA] b…" at bounding box center [575, 227] width 793 height 18
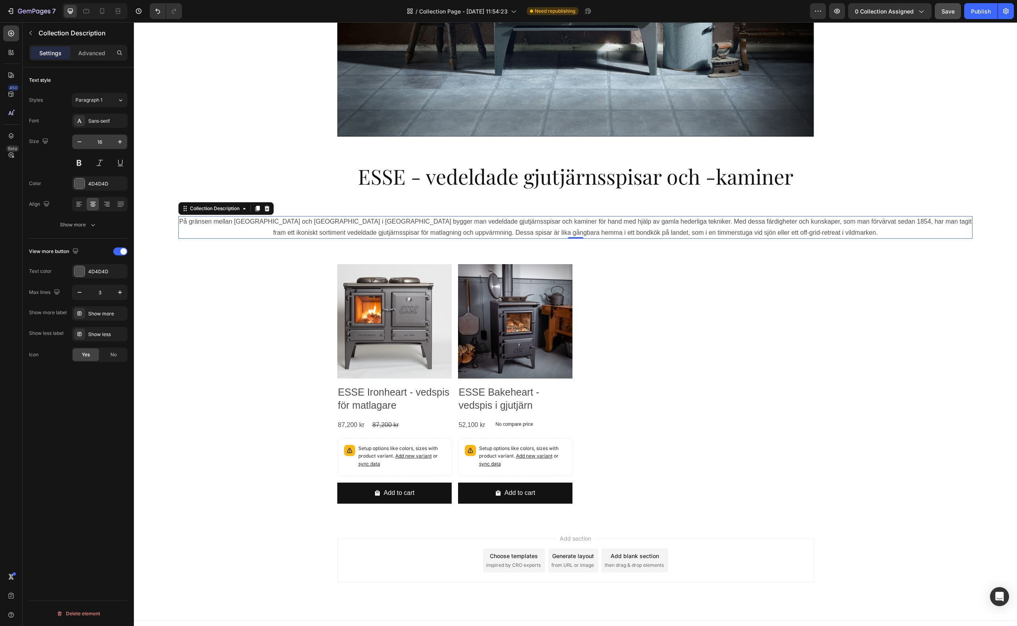
click at [108, 144] on input "16" at bounding box center [100, 142] width 26 height 14
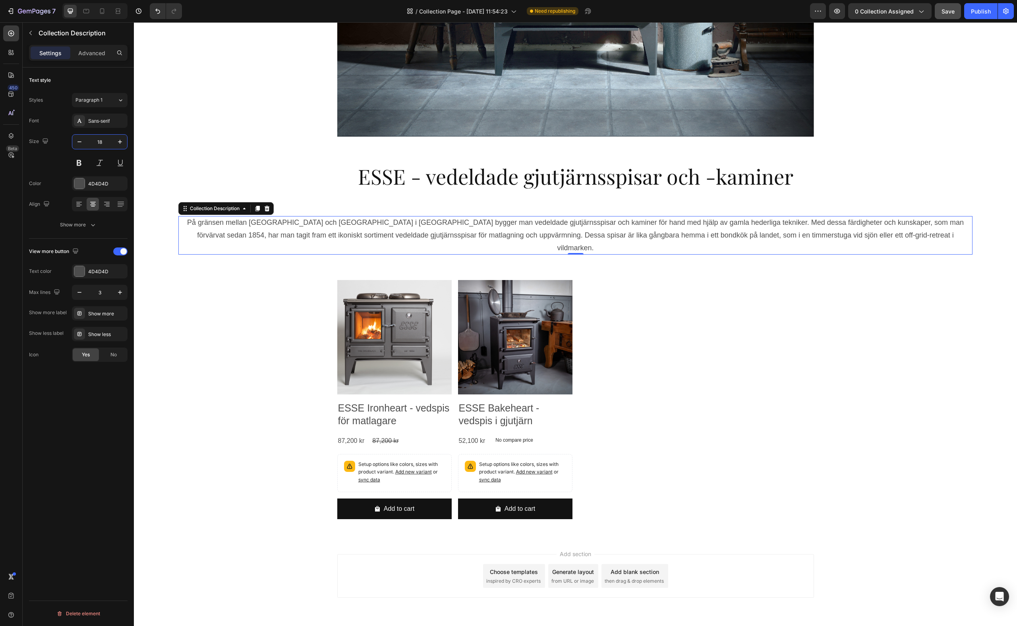
type input "18"
click at [91, 50] on p "Advanced" at bounding box center [91, 53] width 27 height 8
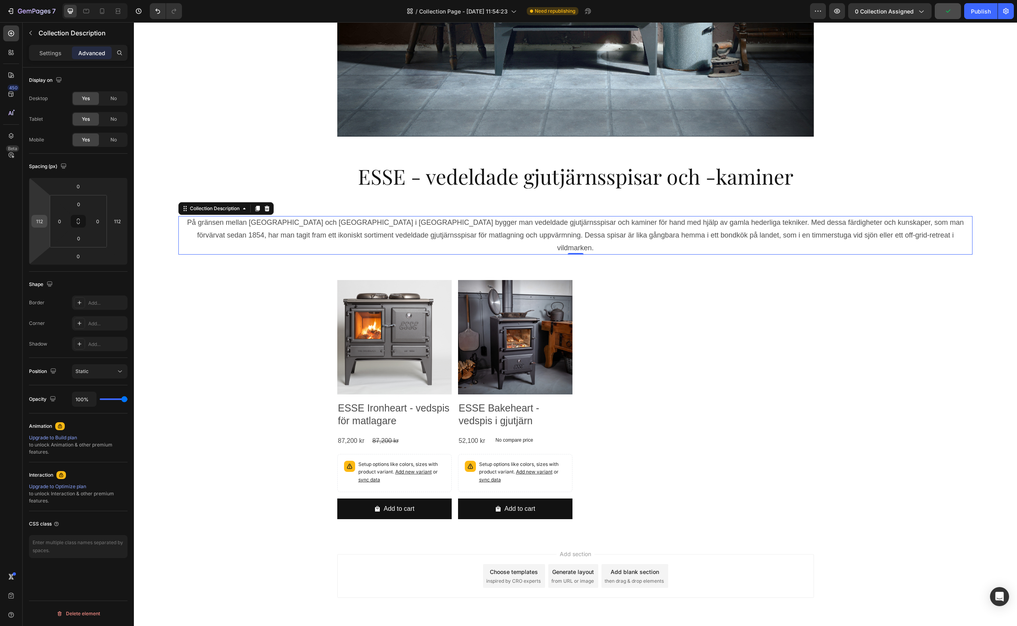
click at [45, 221] on div "112" at bounding box center [39, 221] width 16 height 13
click at [64, 223] on input "0" at bounding box center [60, 221] width 12 height 12
click at [92, 356] on span "112px" at bounding box center [91, 358] width 12 height 6
type input "112"
click at [99, 223] on input "0" at bounding box center [98, 221] width 12 height 12
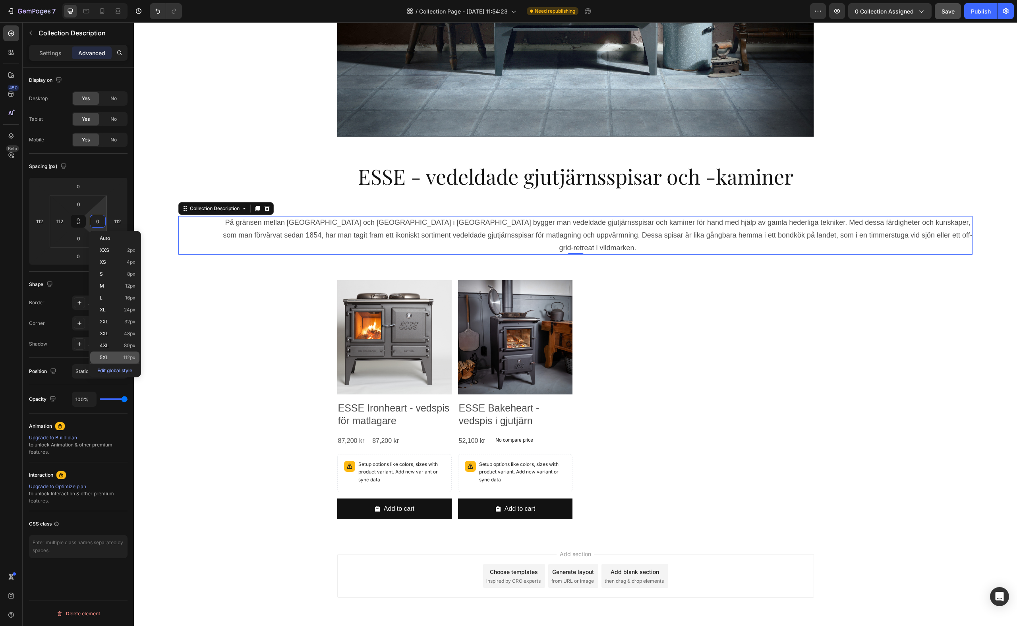
click at [118, 356] on p "5XL 112px" at bounding box center [118, 358] width 36 height 6
type input "112"
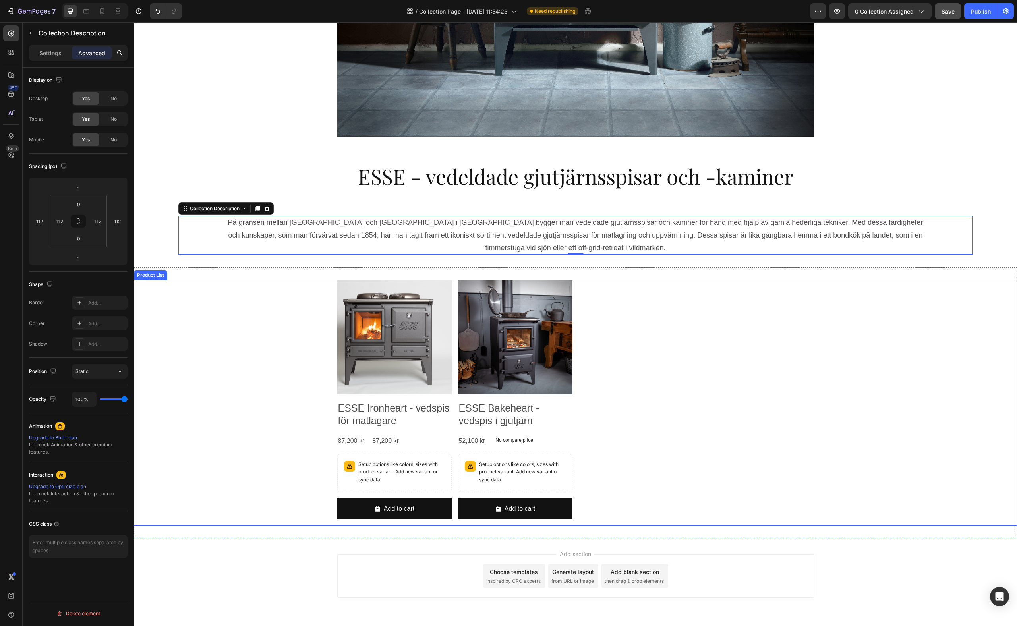
click at [661, 368] on div "Product Images ESSE Ironheart - vedspis för matlagare Product Title 87,200 kr P…" at bounding box center [575, 403] width 477 height 246
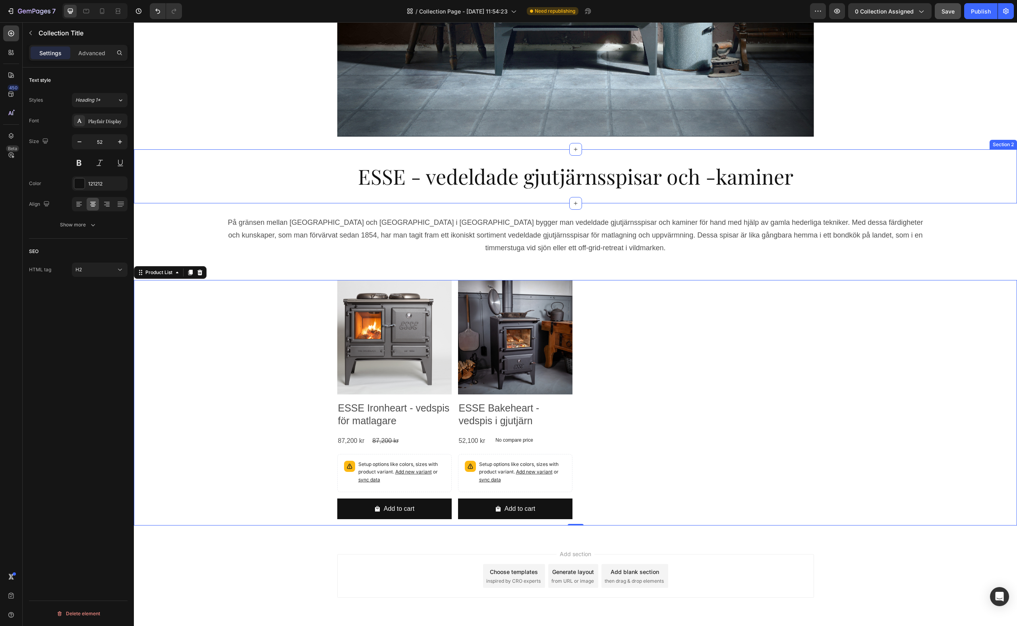
click at [795, 188] on h2 "ESSE - vedeldade gjutjärnsspisar och -kaminer" at bounding box center [575, 176] width 883 height 29
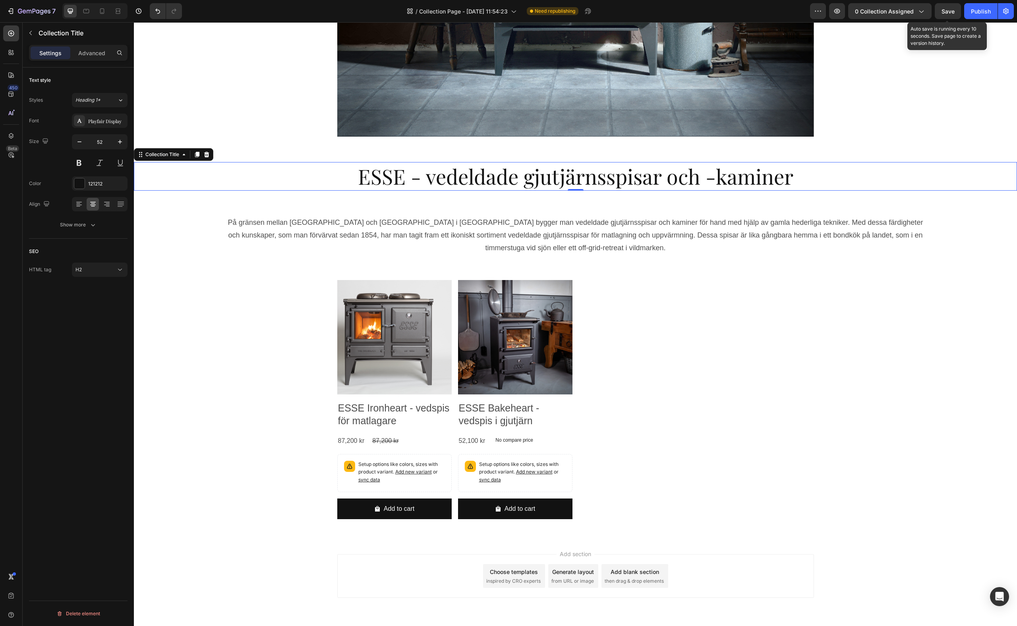
drag, startPoint x: 946, startPoint y: 15, endPoint x: 946, endPoint y: 20, distance: 5.2
click at [946, 15] on div "Save" at bounding box center [948, 11] width 13 height 8
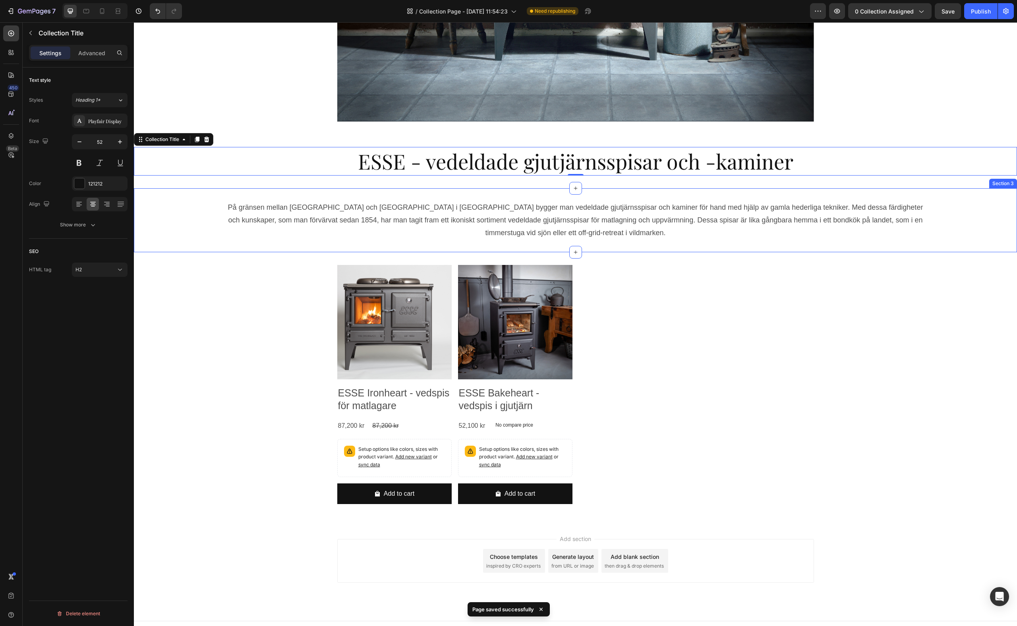
scroll to position [259, 0]
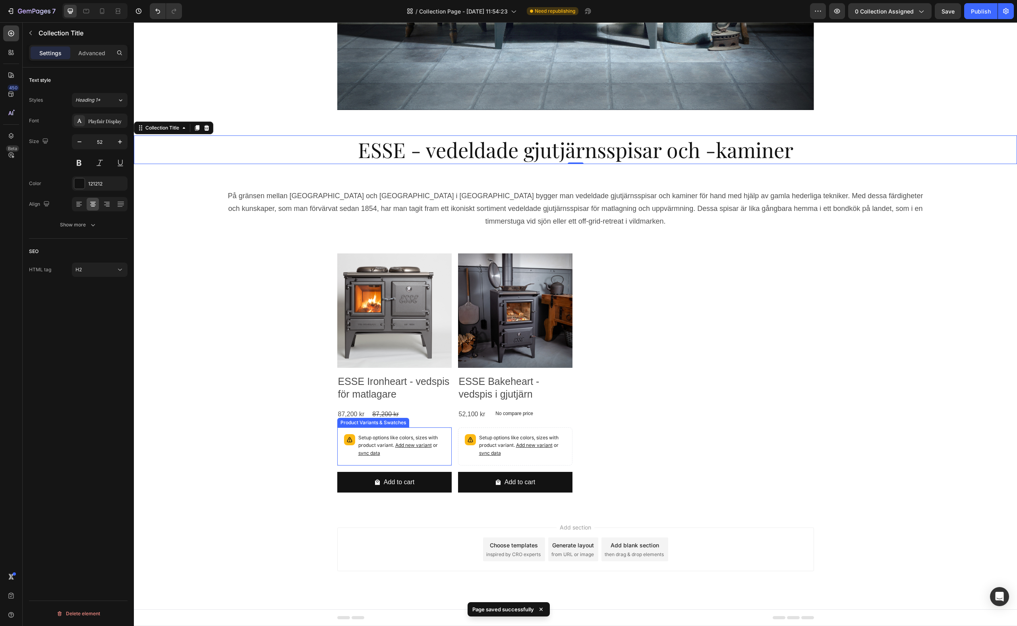
click at [347, 443] on icon at bounding box center [350, 440] width 8 height 8
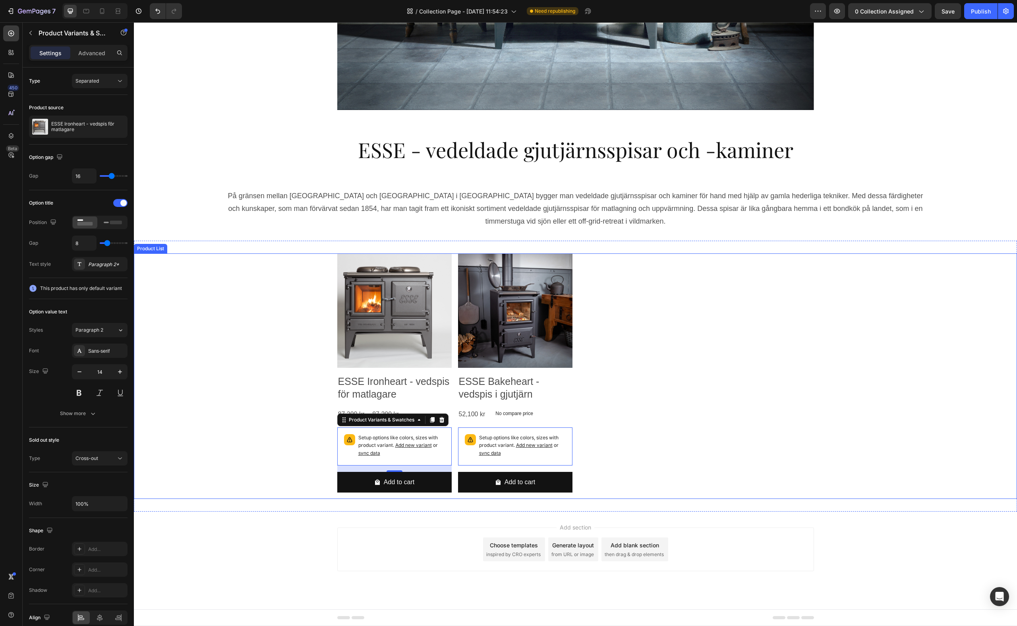
click at [689, 406] on div "Product Images ESSE Ironheart - vedspis för matlagare Product Title 87,200 kr P…" at bounding box center [575, 377] width 477 height 246
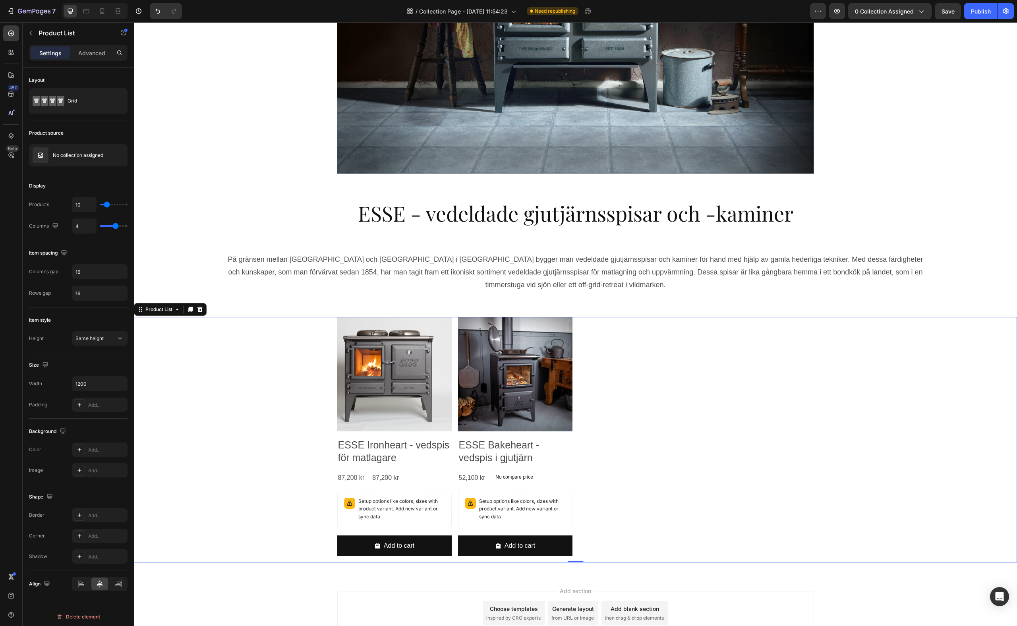
scroll to position [181, 0]
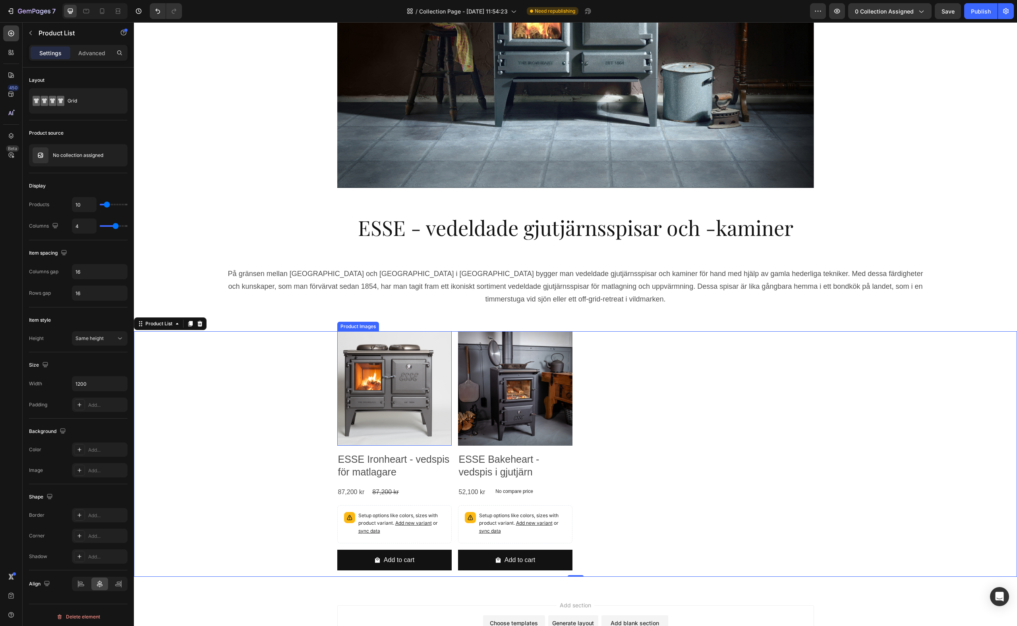
click at [397, 380] on img at bounding box center [394, 388] width 114 height 114
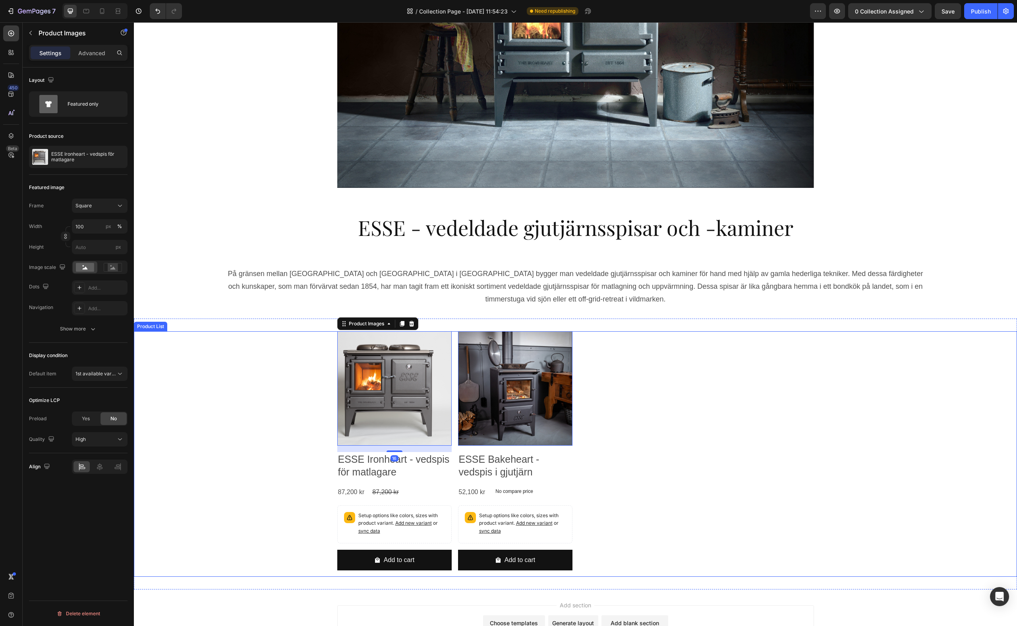
click at [695, 391] on div "Product Images 16 ESSE Ironheart - vedspis för matlagare Product Title 87,200 k…" at bounding box center [575, 454] width 477 height 246
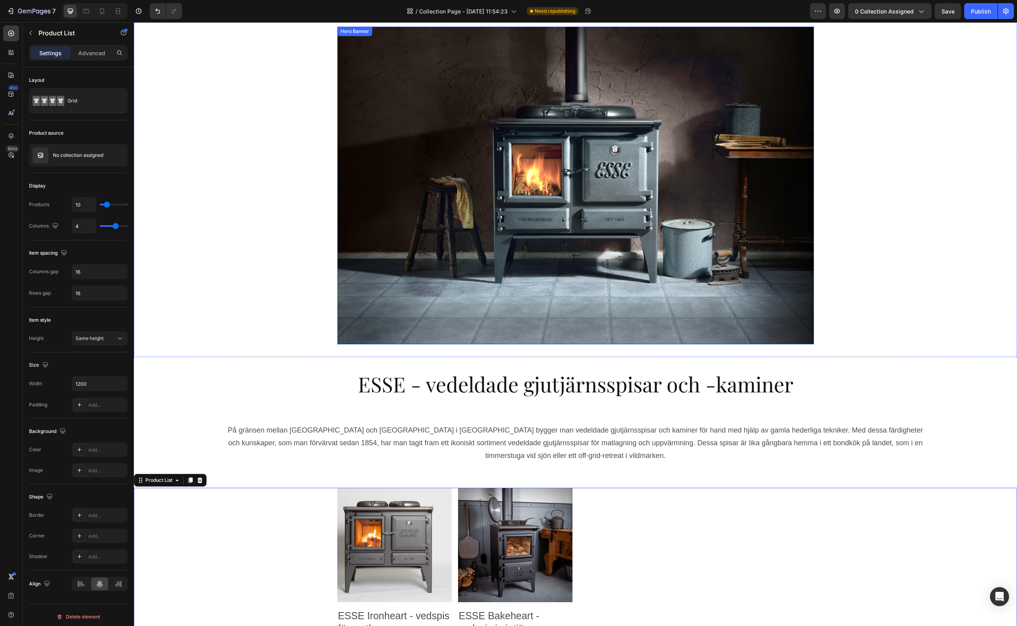
scroll to position [0, 0]
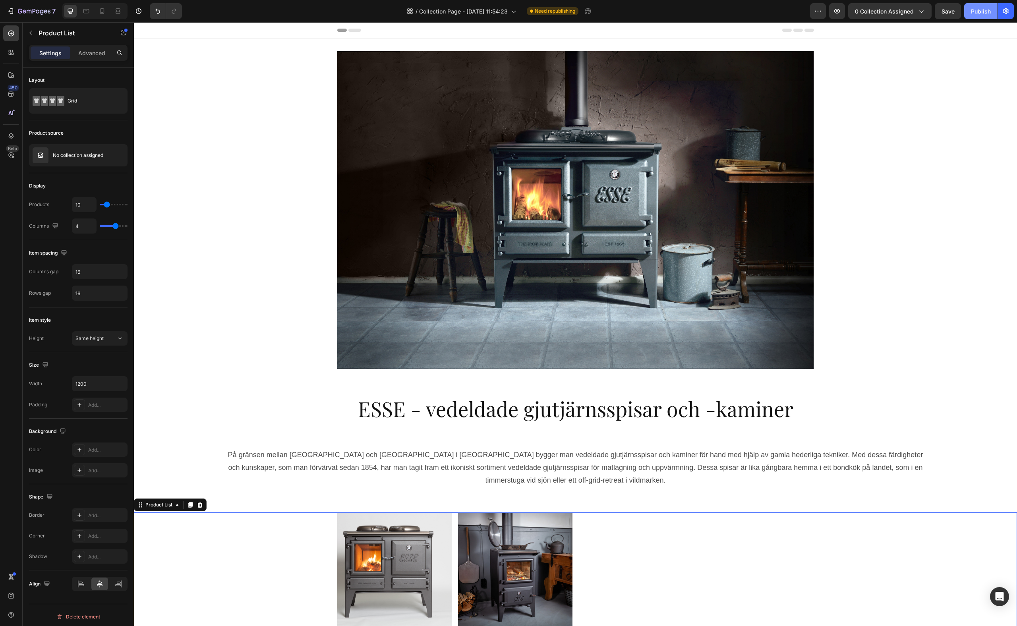
click at [982, 8] on div "Publish" at bounding box center [981, 11] width 20 height 8
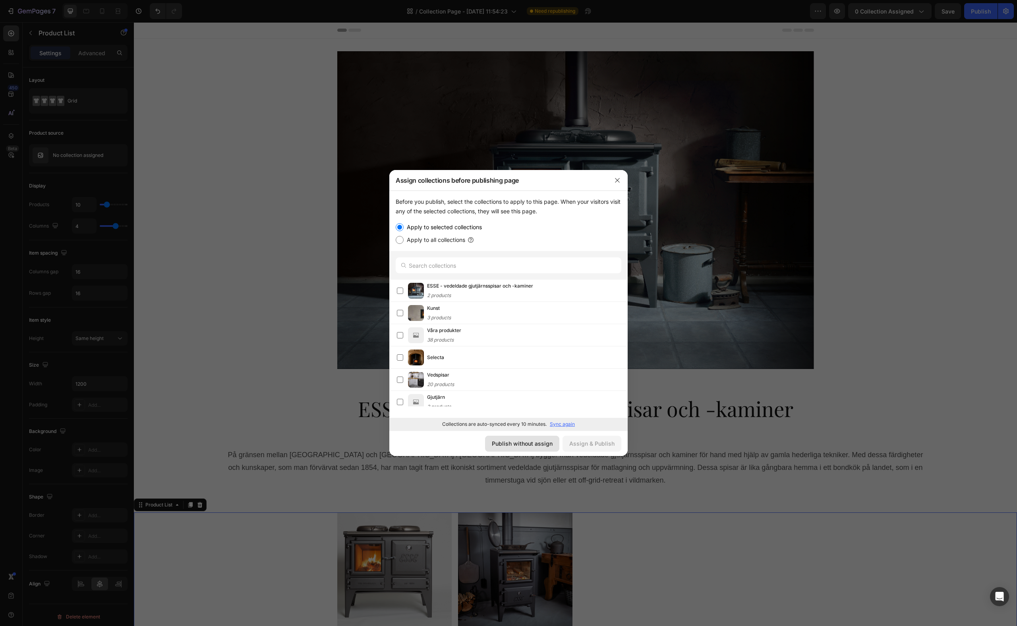
click at [525, 444] on div "Publish without assign" at bounding box center [522, 444] width 61 height 8
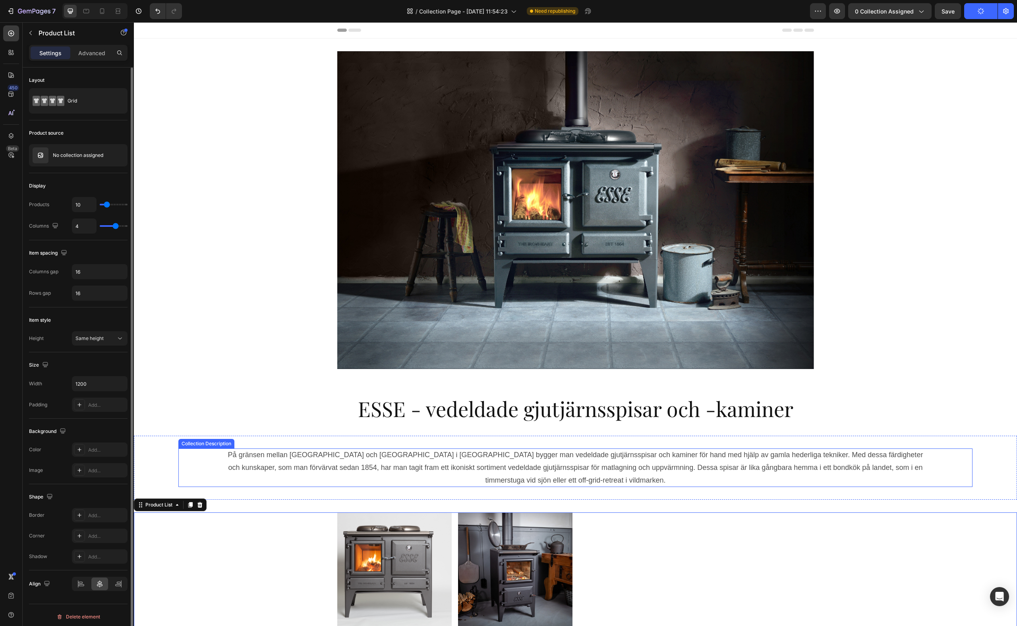
click at [339, 467] on p "På gränsen mellan [GEOGRAPHIC_DATA] och [GEOGRAPHIC_DATA] i [GEOGRAPHIC_DATA] b…" at bounding box center [575, 468] width 695 height 34
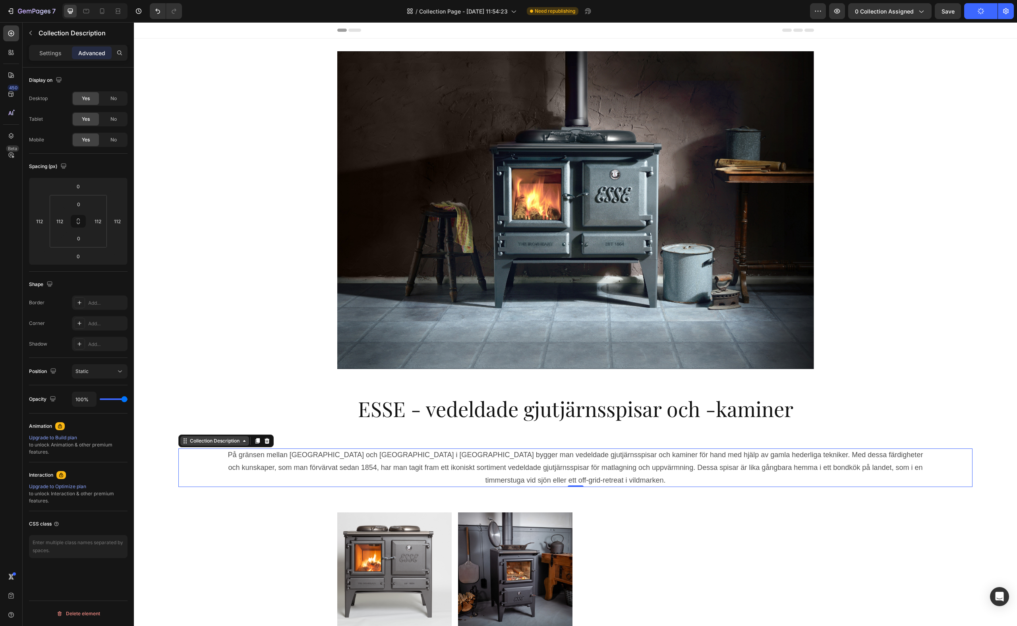
click at [206, 442] on div "Collection Description" at bounding box center [214, 441] width 53 height 7
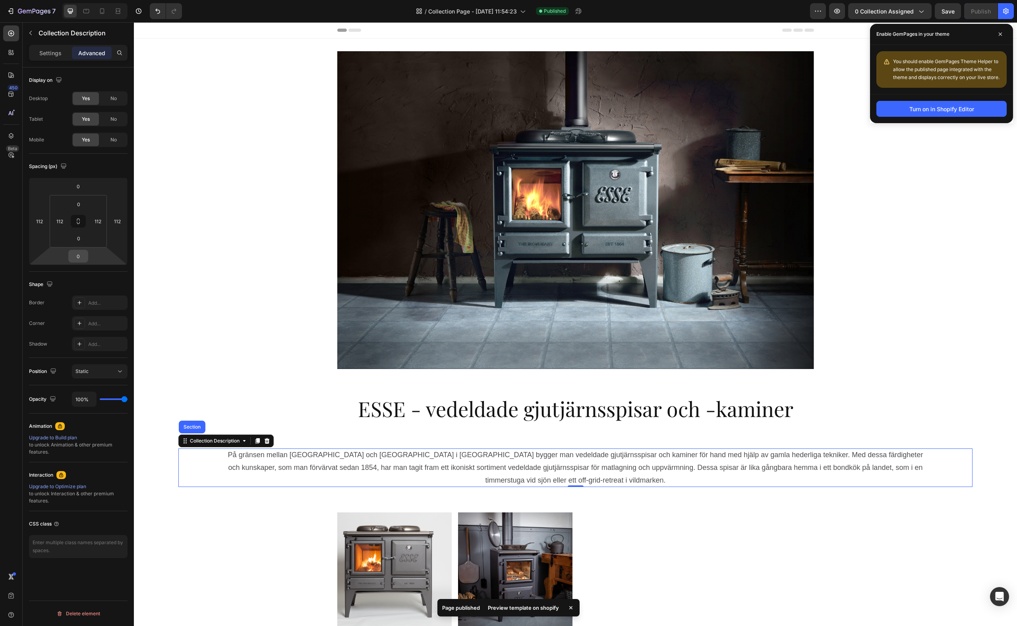
click at [82, 261] on input "0" at bounding box center [78, 256] width 16 height 12
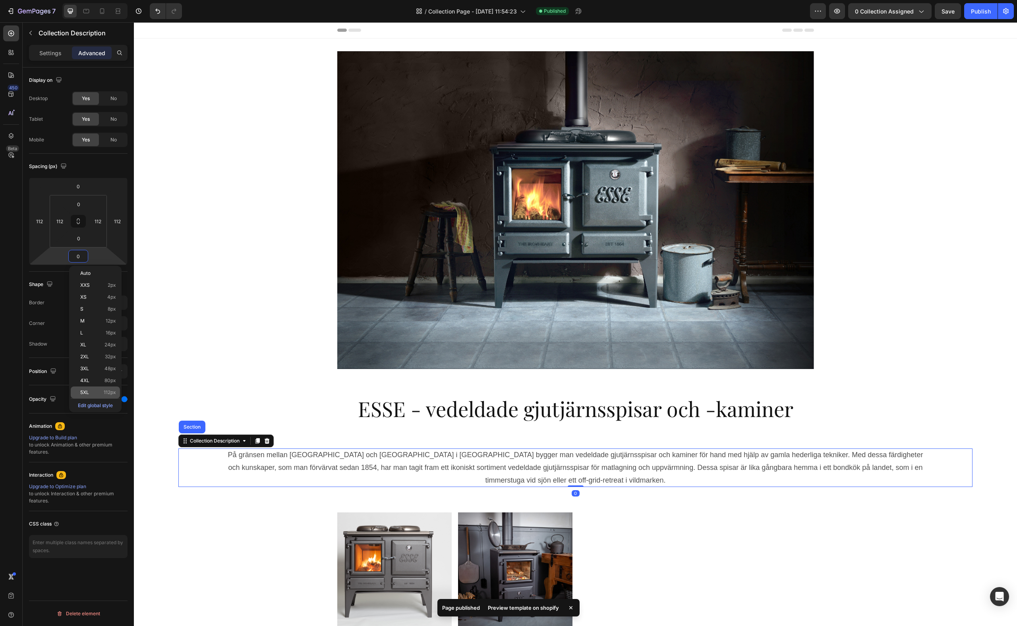
click at [100, 394] on p "5XL 112px" at bounding box center [98, 393] width 36 height 6
type input "112"
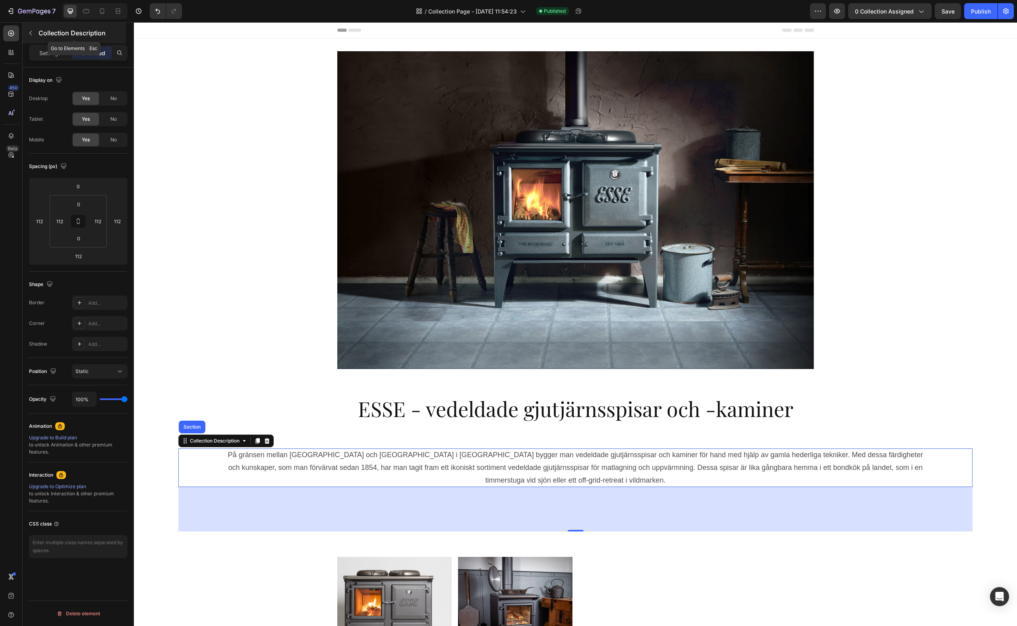
click at [122, 29] on p "Collection Description" at bounding box center [82, 33] width 86 height 10
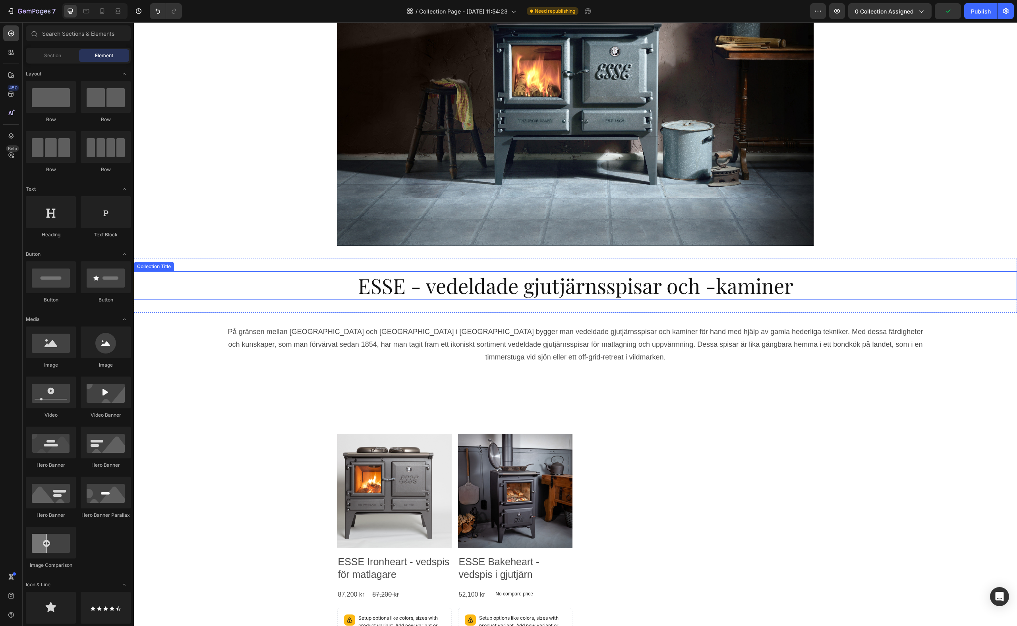
scroll to position [304, 0]
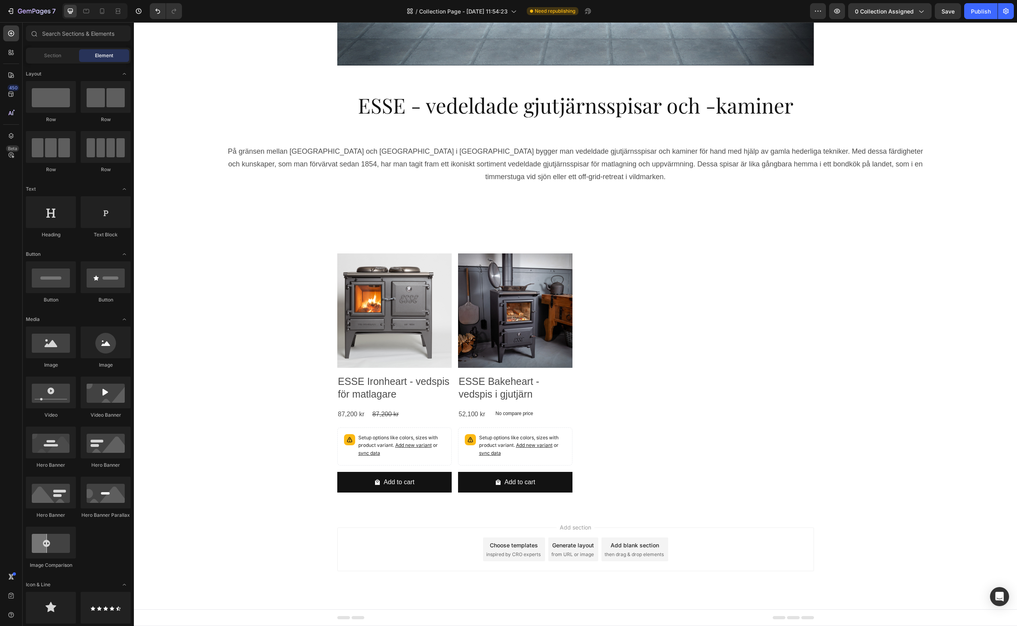
click at [649, 552] on span "then drag & drop elements" at bounding box center [634, 554] width 59 height 7
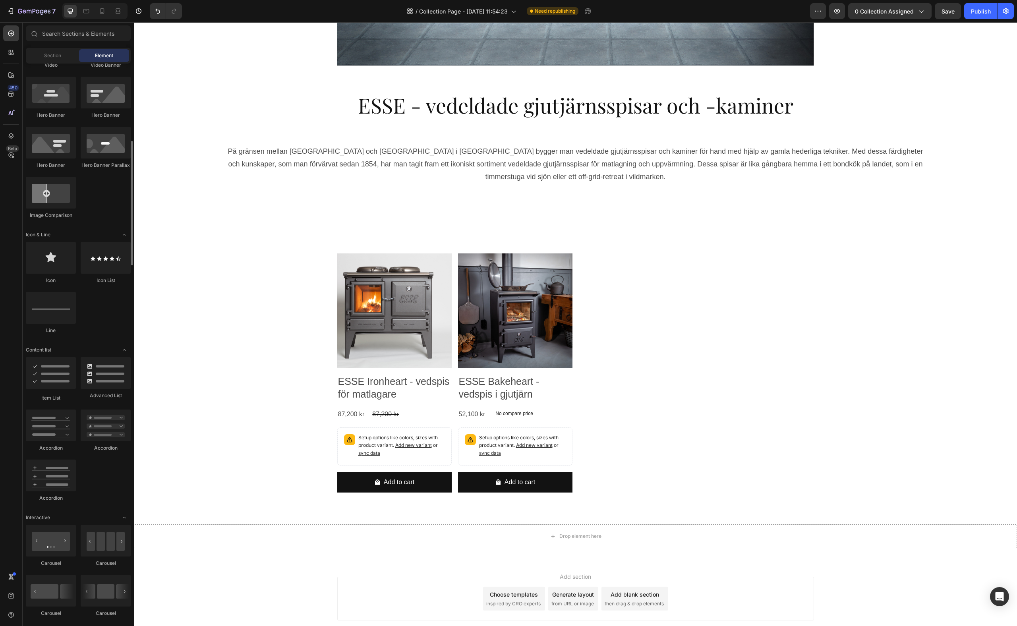
scroll to position [352, 0]
click at [56, 312] on div at bounding box center [51, 306] width 50 height 32
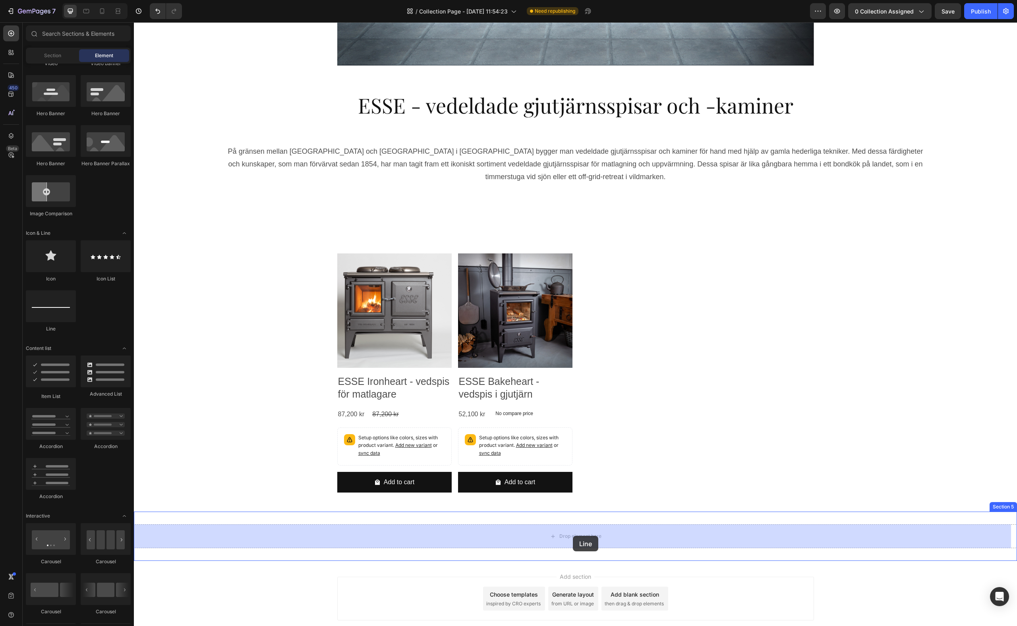
drag, startPoint x: 186, startPoint y: 326, endPoint x: 573, endPoint y: 536, distance: 440.3
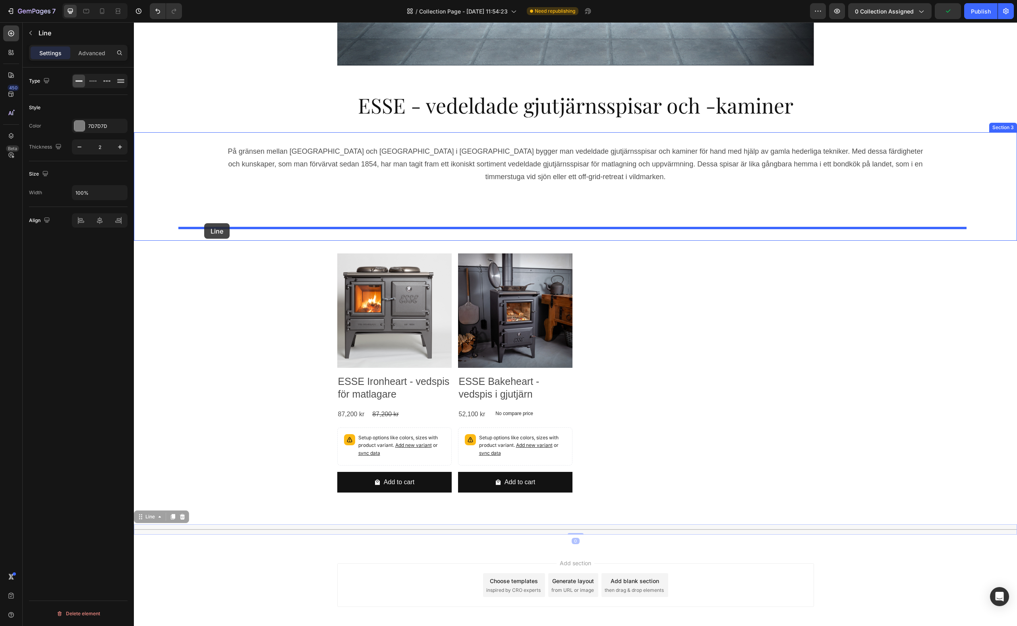
drag, startPoint x: 141, startPoint y: 518, endPoint x: 204, endPoint y: 223, distance: 301.5
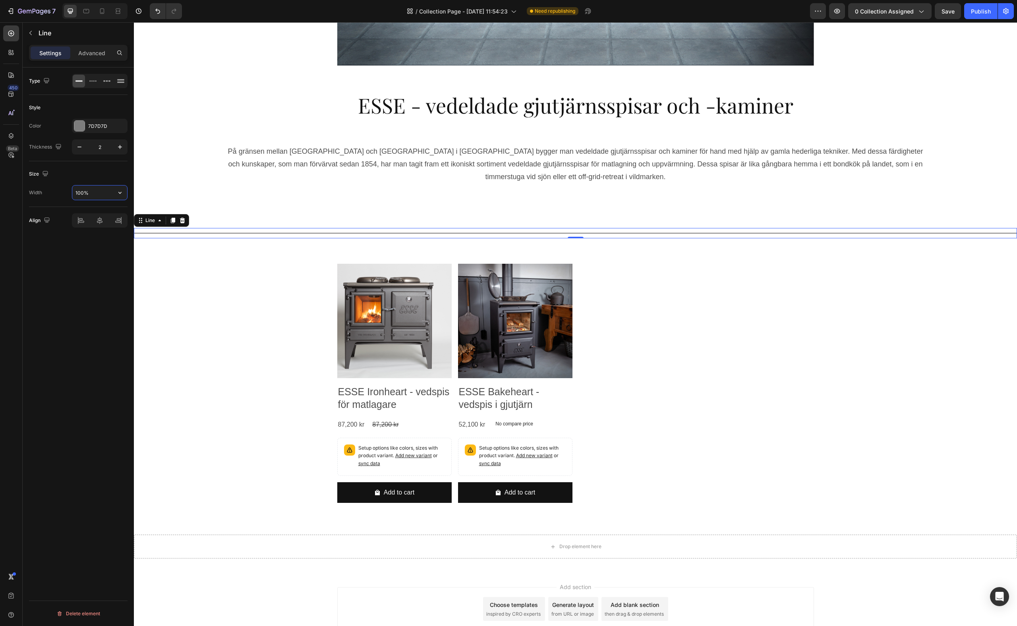
click at [100, 194] on input "100%" at bounding box center [99, 193] width 55 height 14
type input "60%"
click at [83, 131] on div at bounding box center [79, 125] width 11 height 11
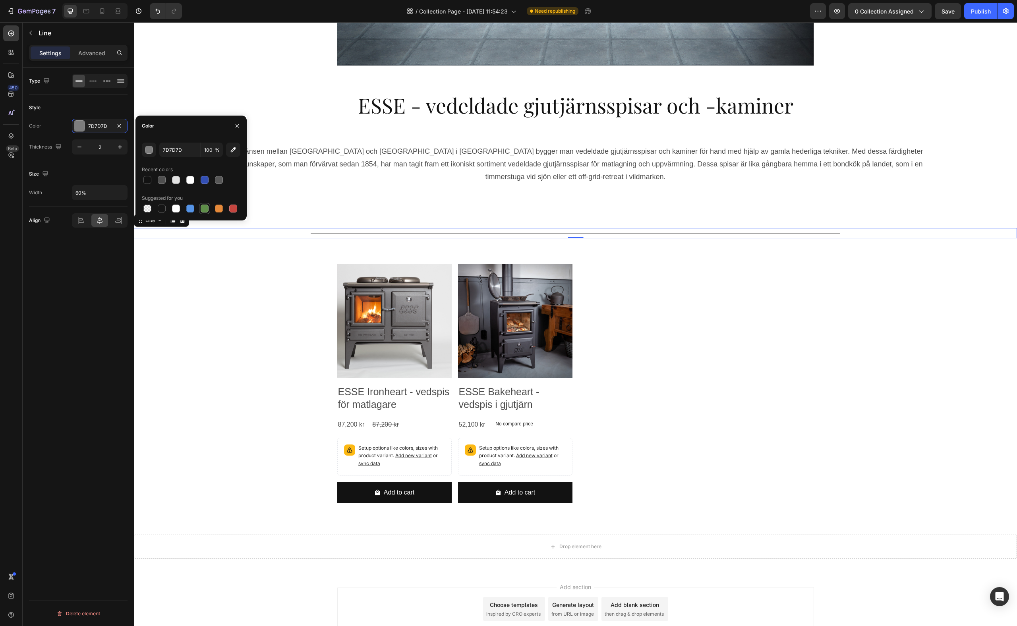
click at [207, 207] on div at bounding box center [205, 209] width 8 height 8
type input "5E8E49"
click at [279, 577] on div "Add section Choose templates inspired by CRO experts Generate layout from URL o…" at bounding box center [575, 620] width 883 height 98
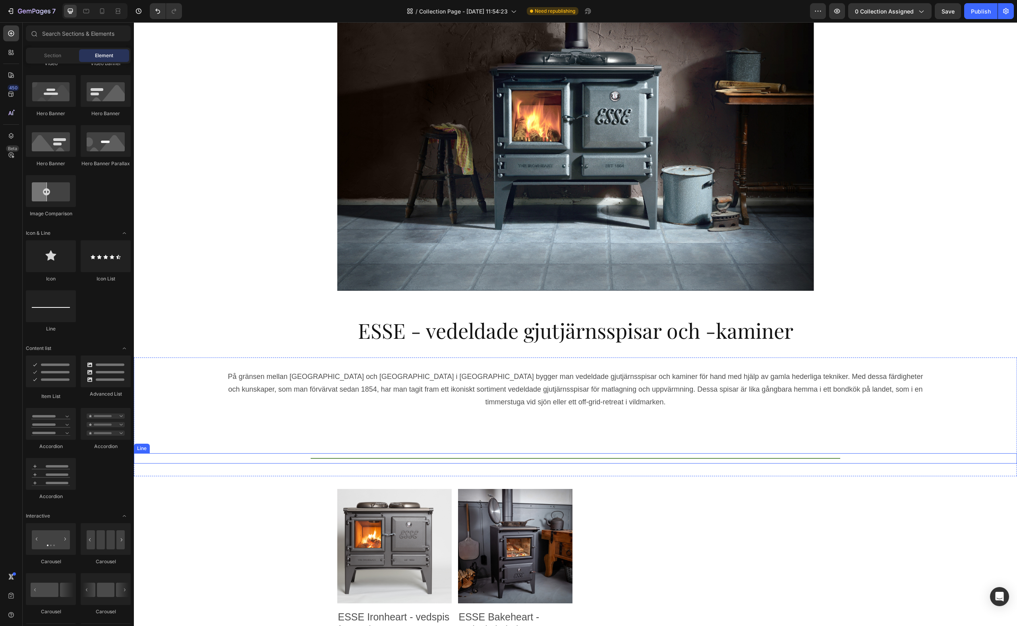
scroll to position [160, 0]
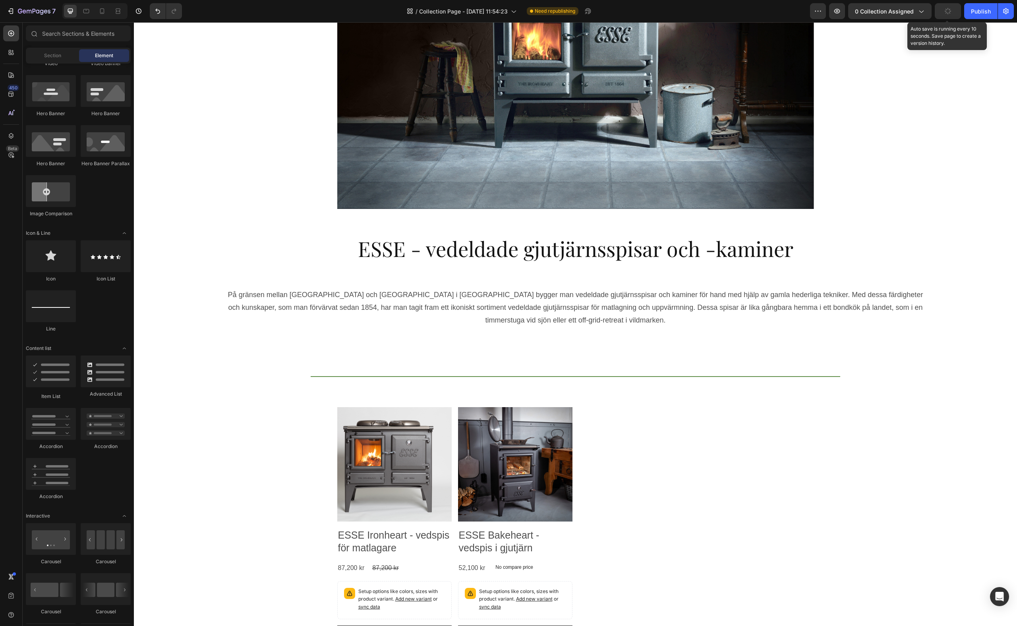
click at [960, 14] on button "button" at bounding box center [948, 11] width 26 height 16
click at [595, 304] on p "På gränsen mellan [GEOGRAPHIC_DATA] och [GEOGRAPHIC_DATA] i [GEOGRAPHIC_DATA] b…" at bounding box center [575, 308] width 695 height 34
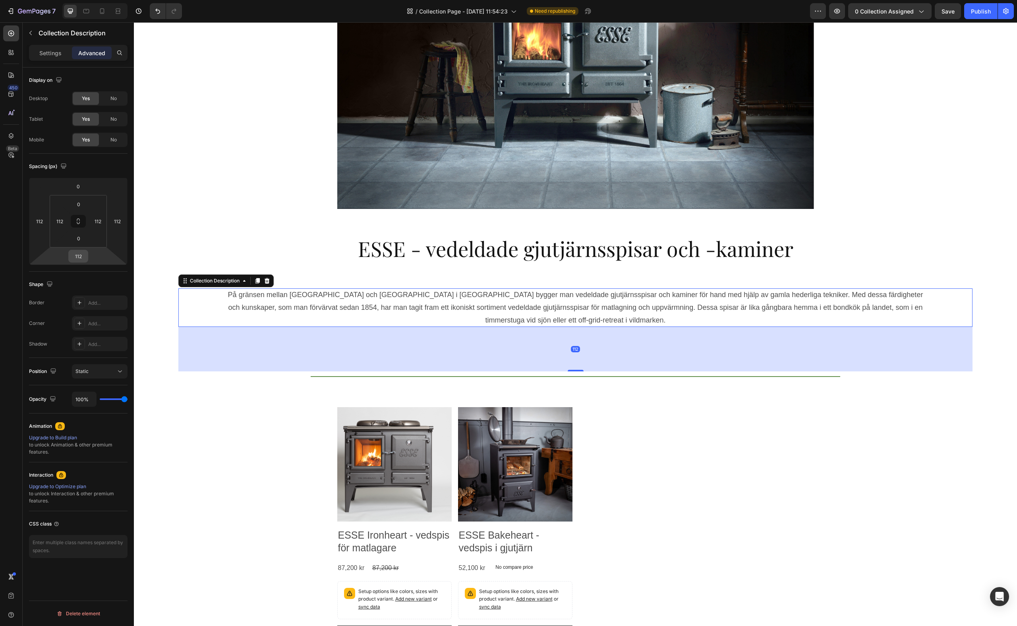
click at [79, 260] on input "112" at bounding box center [78, 256] width 16 height 12
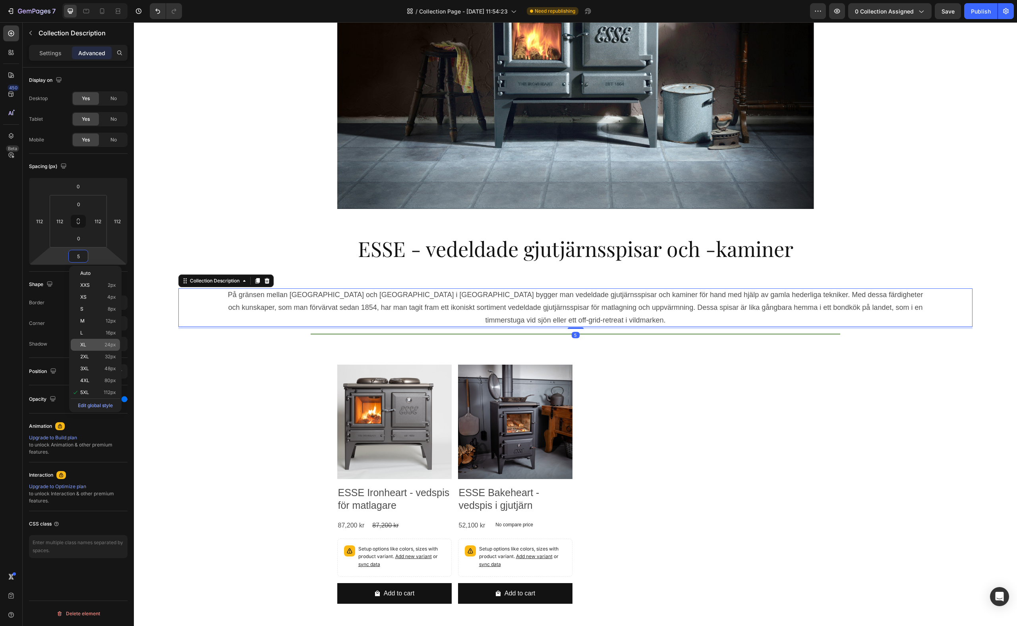
click at [95, 347] on p "XL 24px" at bounding box center [98, 345] width 36 height 6
type input "24"
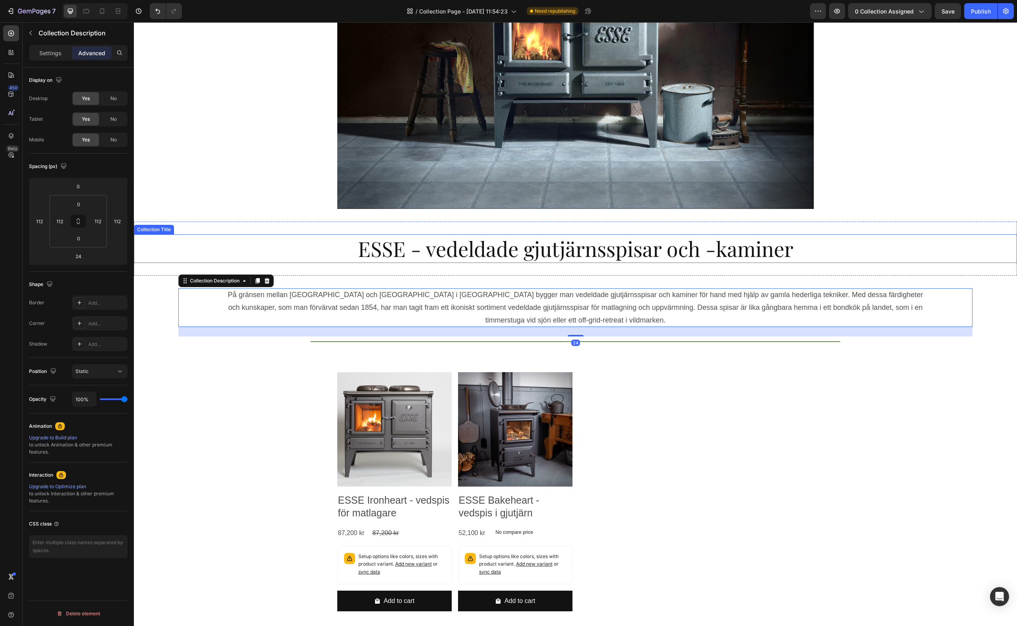
click at [927, 214] on div "Heading Hero Banner Section 1" at bounding box center [575, 49] width 883 height 343
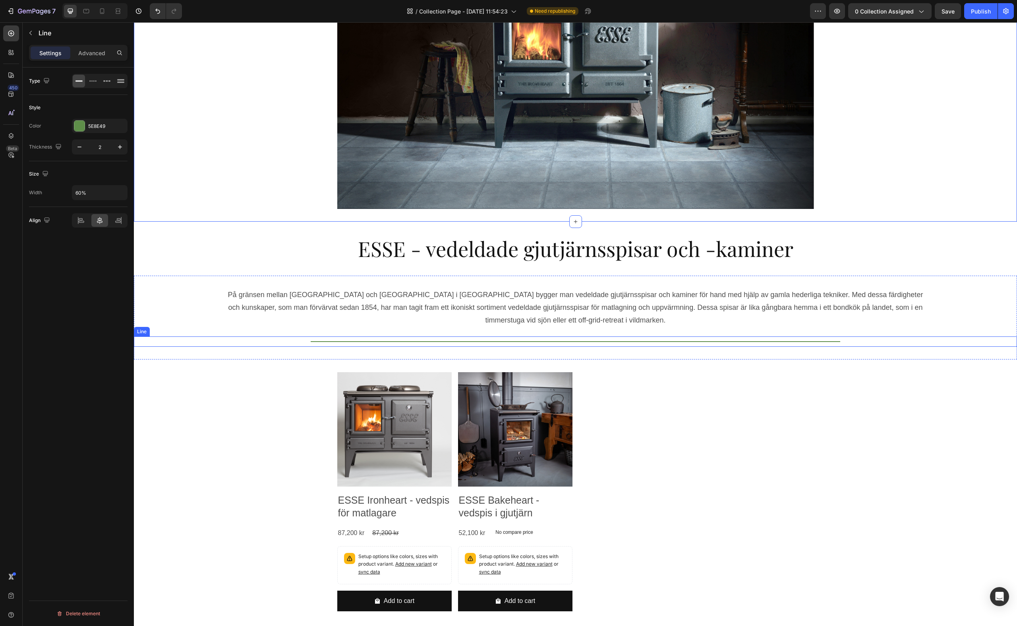
click at [577, 344] on div "Title Line" at bounding box center [575, 342] width 883 height 10
click at [122, 148] on icon "button" at bounding box center [120, 147] width 8 height 8
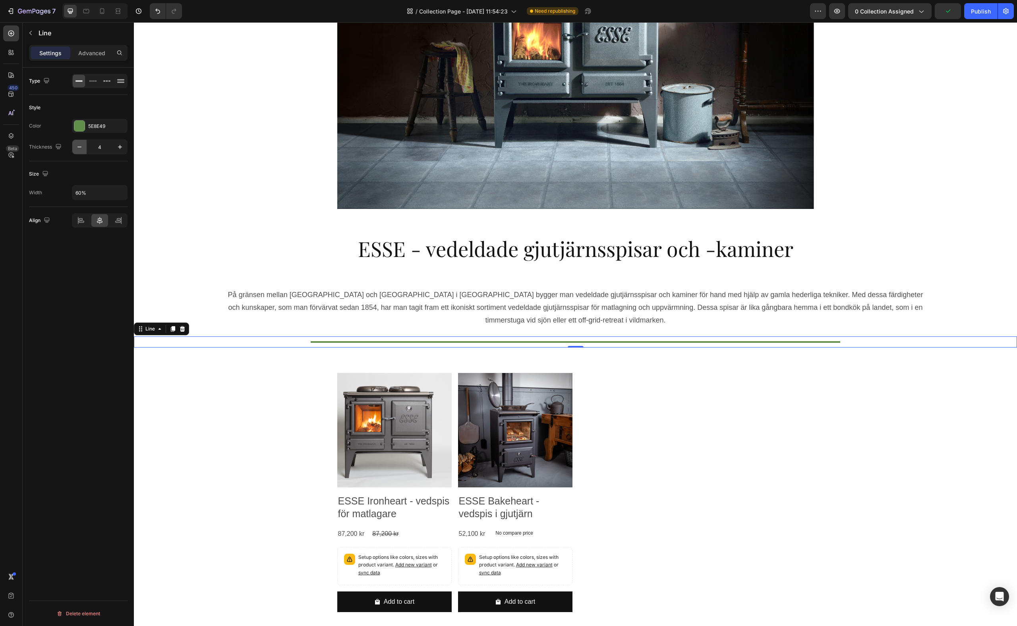
click at [81, 145] on icon "button" at bounding box center [80, 147] width 8 height 8
type input "3"
click at [97, 81] on div at bounding box center [93, 81] width 12 height 13
click at [110, 83] on div at bounding box center [107, 81] width 12 height 13
click at [122, 82] on icon at bounding box center [120, 82] width 7 height 1
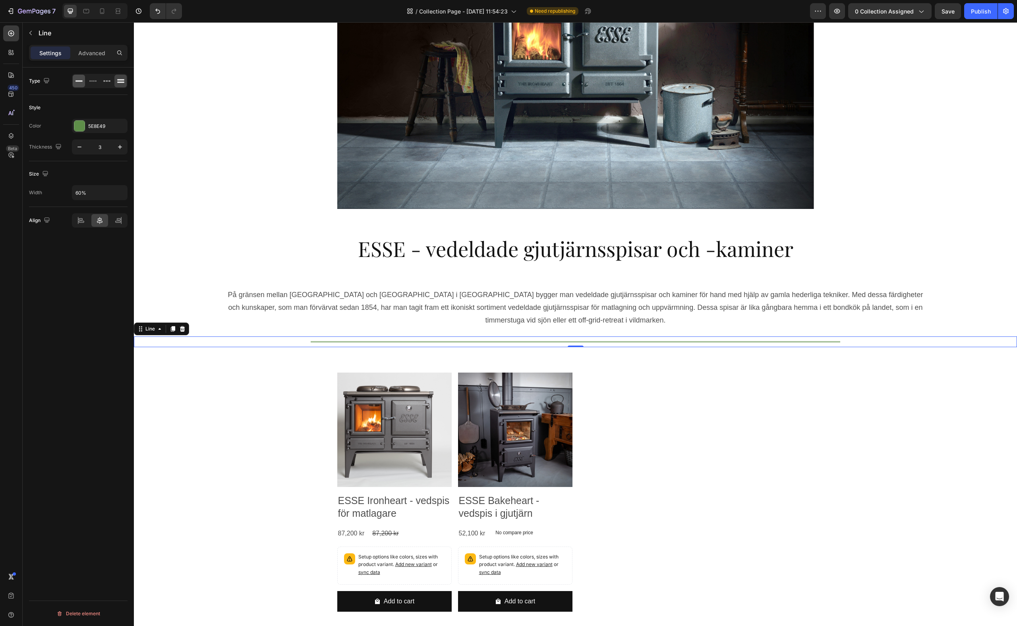
click at [76, 77] on icon at bounding box center [79, 81] width 8 height 8
click at [85, 56] on p "Advanced" at bounding box center [91, 53] width 27 height 8
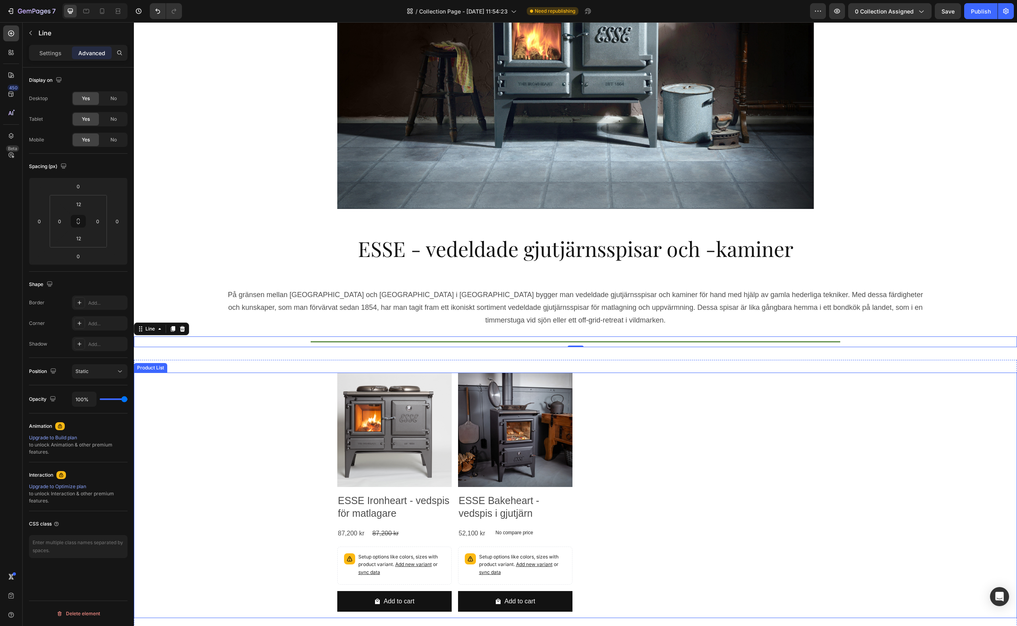
click at [221, 530] on div "Product Images ESSE Ironheart - vedspis för matlagare Product Title 87,200 kr P…" at bounding box center [575, 496] width 883 height 246
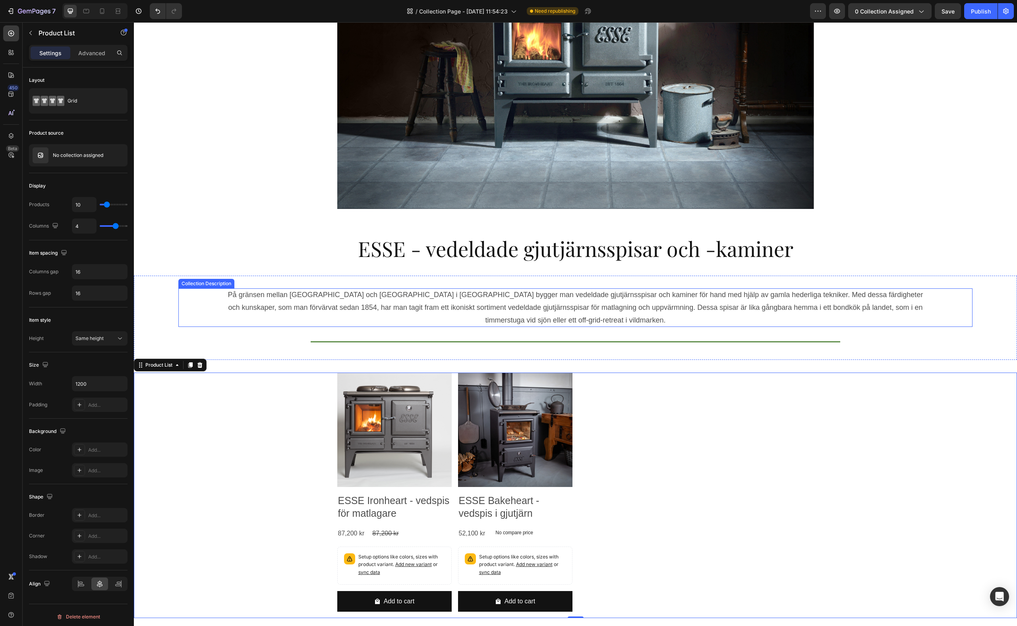
click at [496, 294] on p "På gränsen mellan [GEOGRAPHIC_DATA] och [GEOGRAPHIC_DATA] i [GEOGRAPHIC_DATA] b…" at bounding box center [575, 308] width 695 height 34
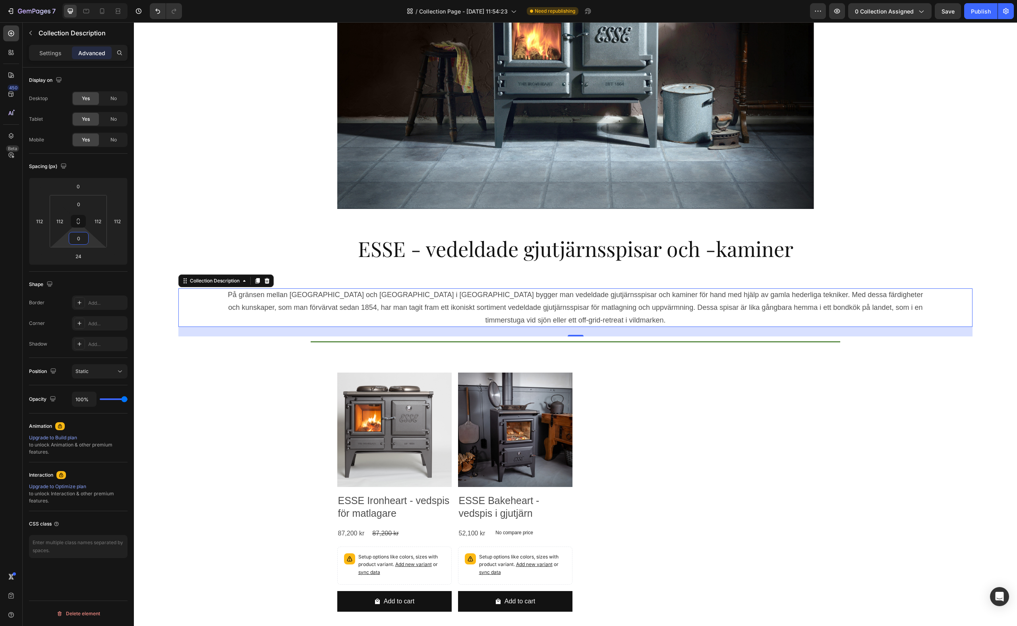
click at [82, 0] on html "7 / Collection Page - [DATE] 11:54:23 Need republishing Preview 0 collection as…" at bounding box center [508, 0] width 1017 height 0
click at [99, 0] on html "7 / Collection Page - [DATE] 11:54:23 Need republishing Preview 0 collection as…" at bounding box center [508, 0] width 1017 height 0
type input "5"
click at [82, 239] on input "0" at bounding box center [79, 238] width 16 height 12
click at [110, 325] on span "24px" at bounding box center [111, 327] width 12 height 6
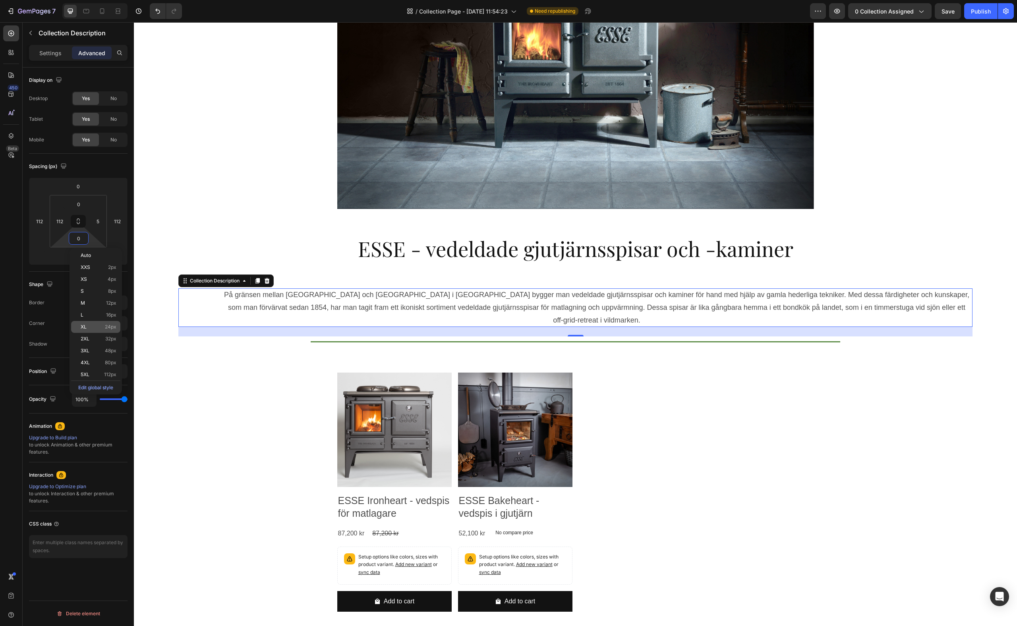
type input "24"
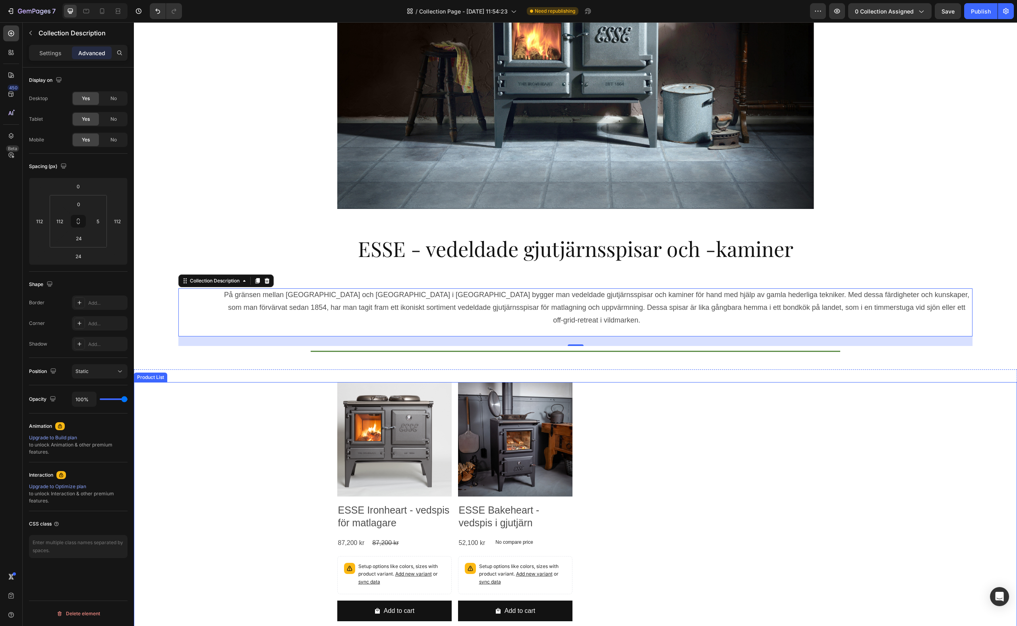
click at [166, 436] on div "Product Images ESSE Ironheart - vedspis för matlagare Product Title 87,200 kr P…" at bounding box center [575, 505] width 883 height 246
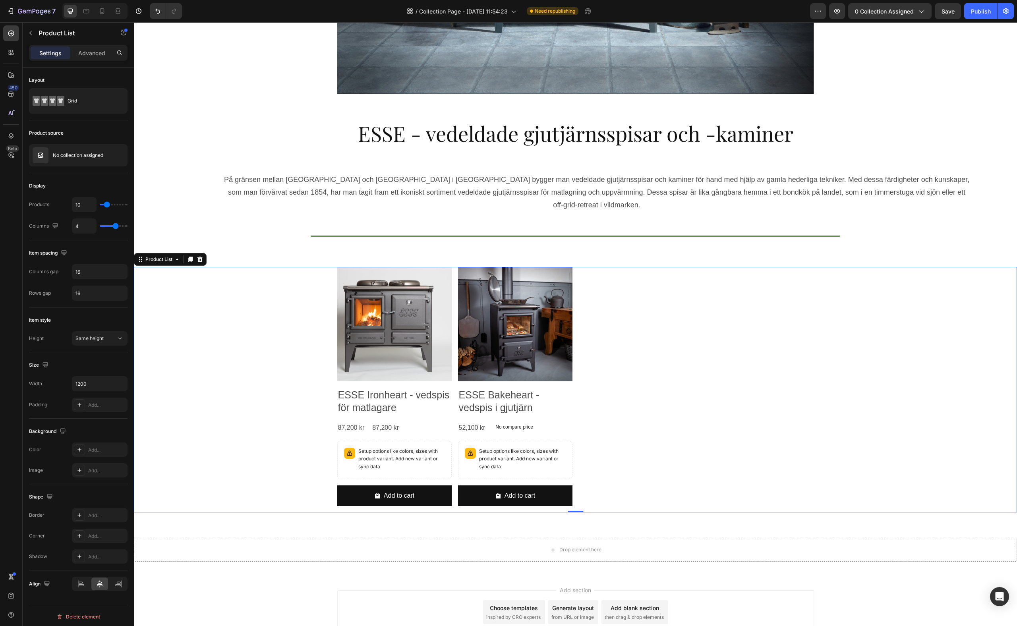
scroll to position [116, 0]
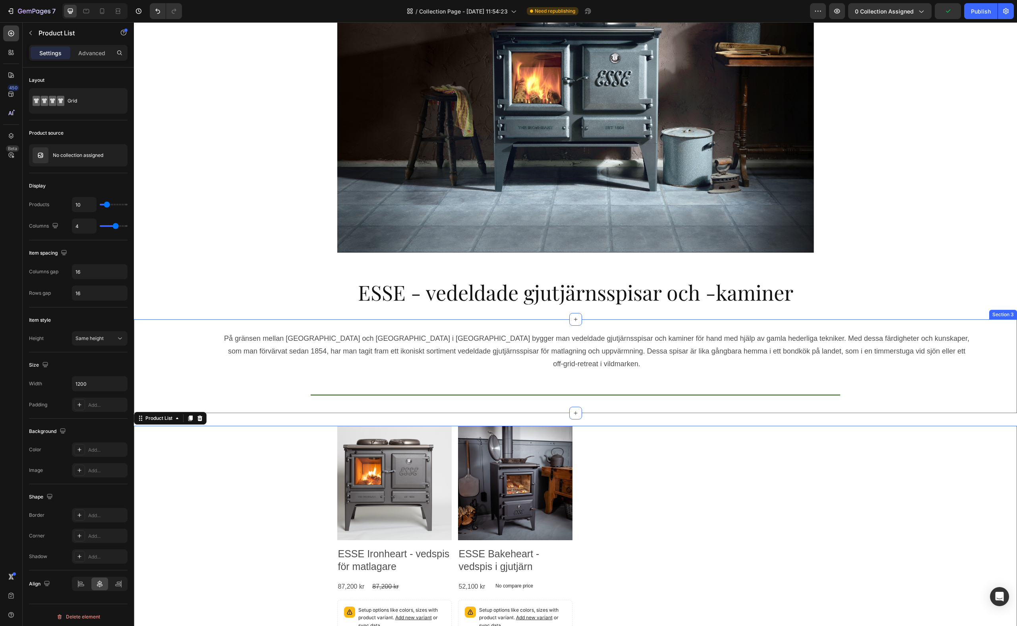
click at [454, 374] on div "På gränsen mellan [GEOGRAPHIC_DATA] och [GEOGRAPHIC_DATA] i [GEOGRAPHIC_DATA] b…" at bounding box center [575, 366] width 883 height 68
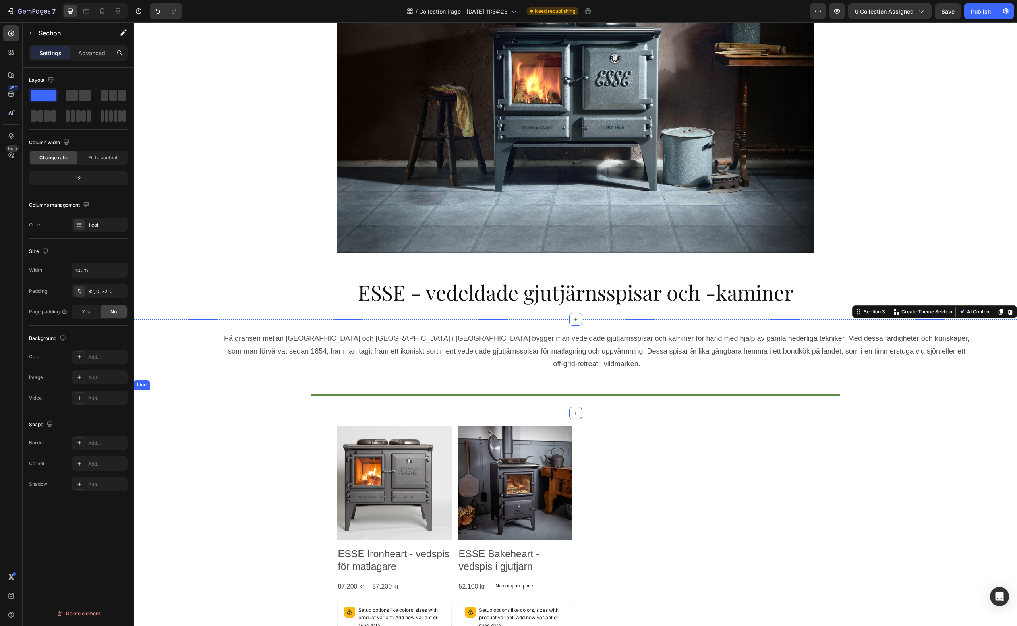
click at [365, 390] on div "Title Line" at bounding box center [575, 395] width 883 height 11
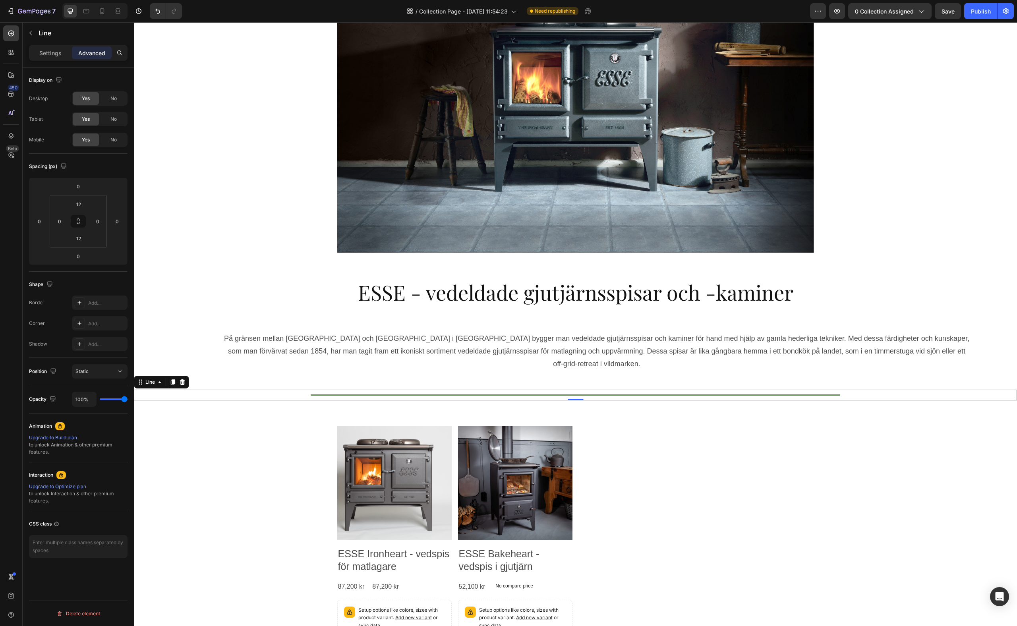
type input "99%"
type input "99"
type input "95%"
type input "95"
type input "93%"
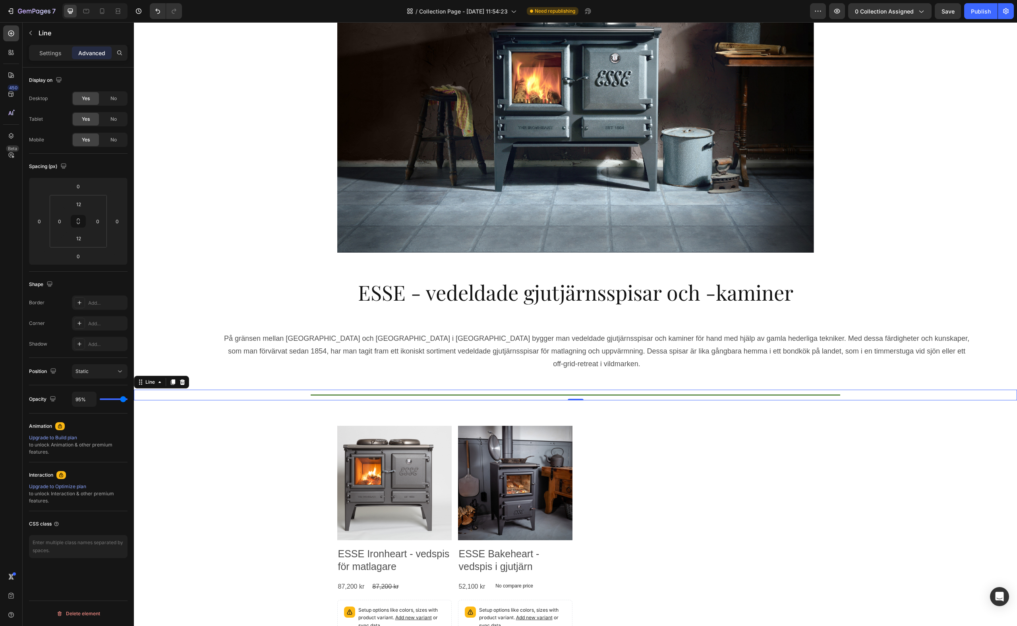
type input "93"
type input "88%"
type input "88"
type input "86%"
type input "86"
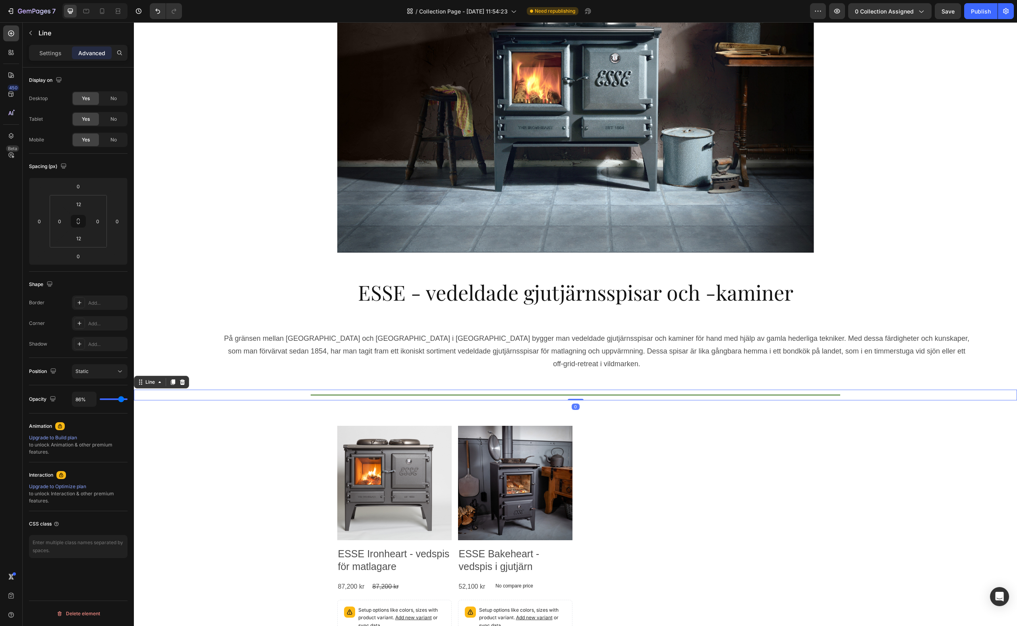
type input "84%"
type input "84"
type input "83%"
type input "83"
type input "81%"
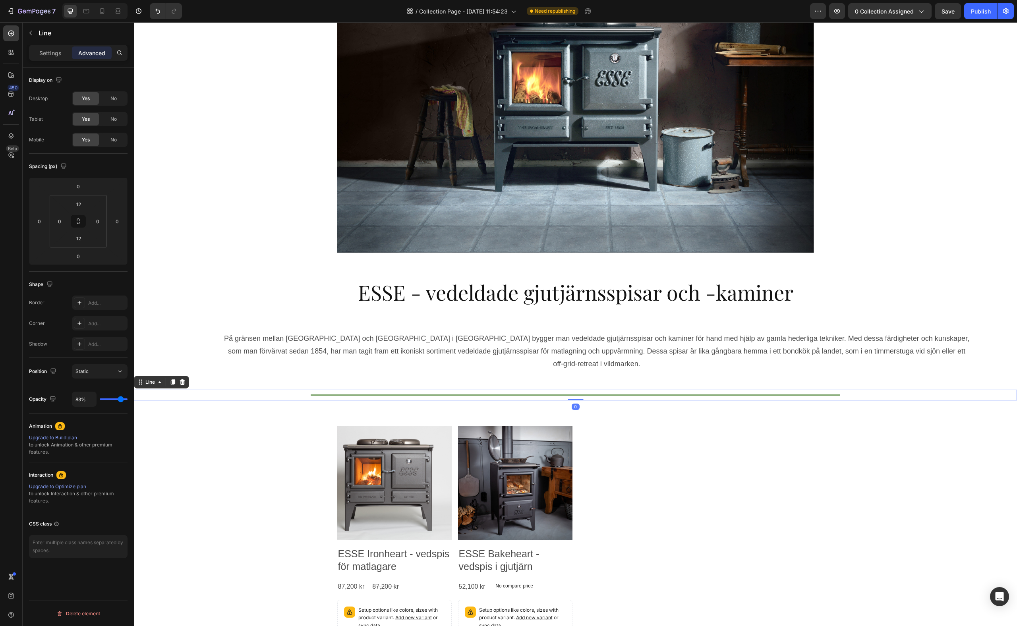
type input "81"
type input "79%"
type input "79"
type input "77%"
type input "77"
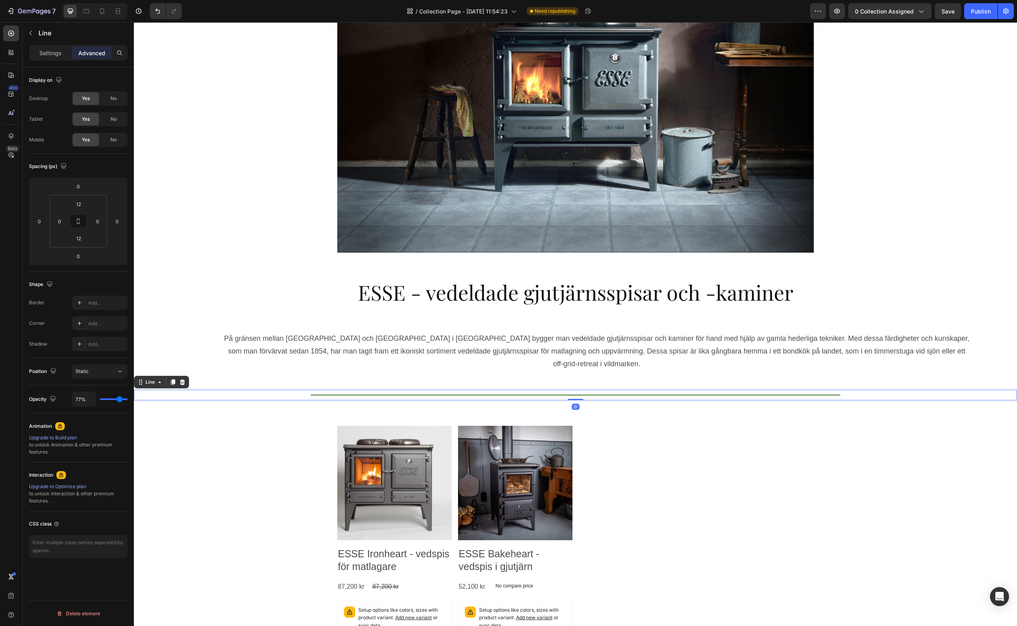
type input "74%"
type input "74"
type input "72%"
type input "72"
type input "70%"
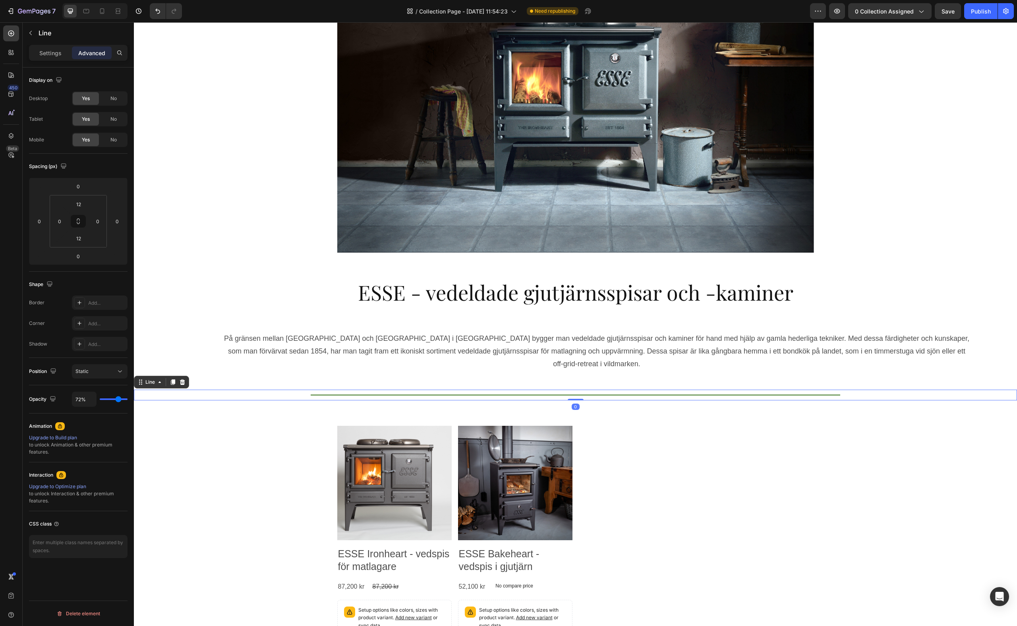
type input "70"
type input "68%"
type input "68"
type input "65%"
type input "65"
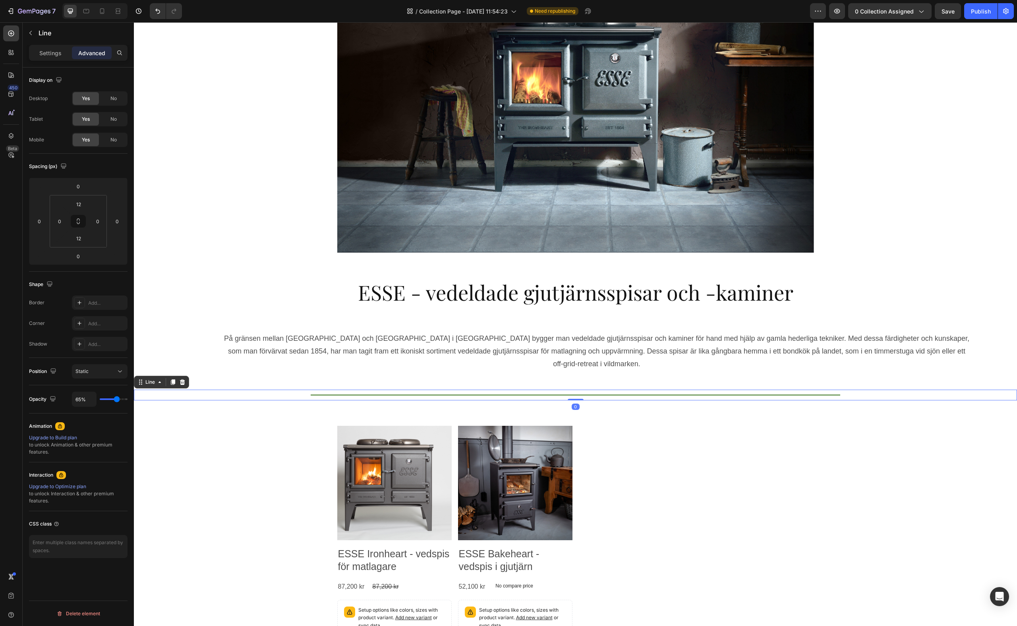
type input "63%"
type input "63"
type input "61%"
type input "61"
type input "60%"
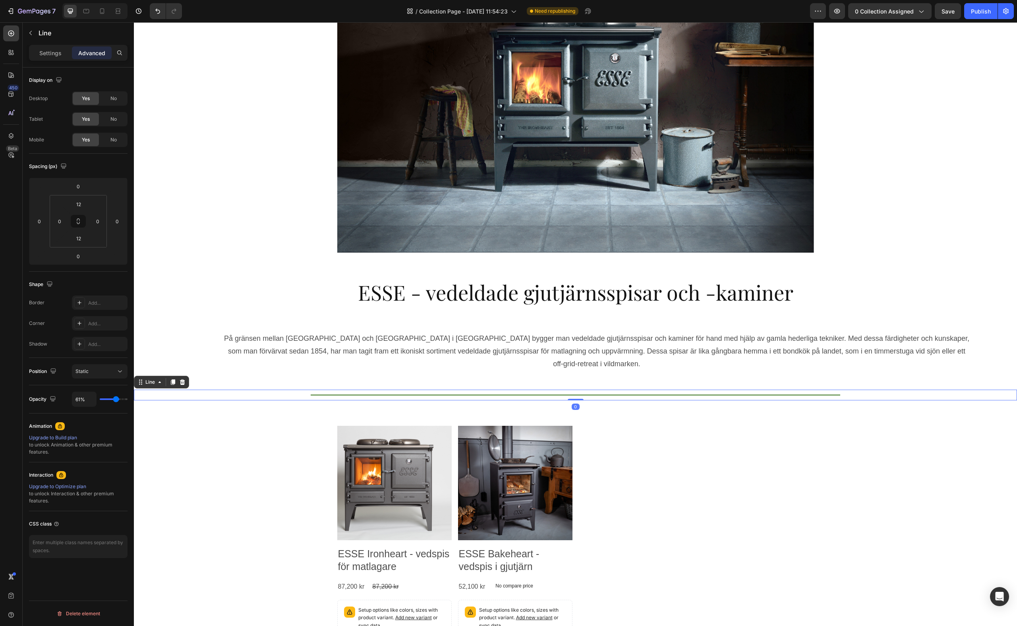
type input "60"
type input "57%"
type input "57"
type input "55%"
type input "55"
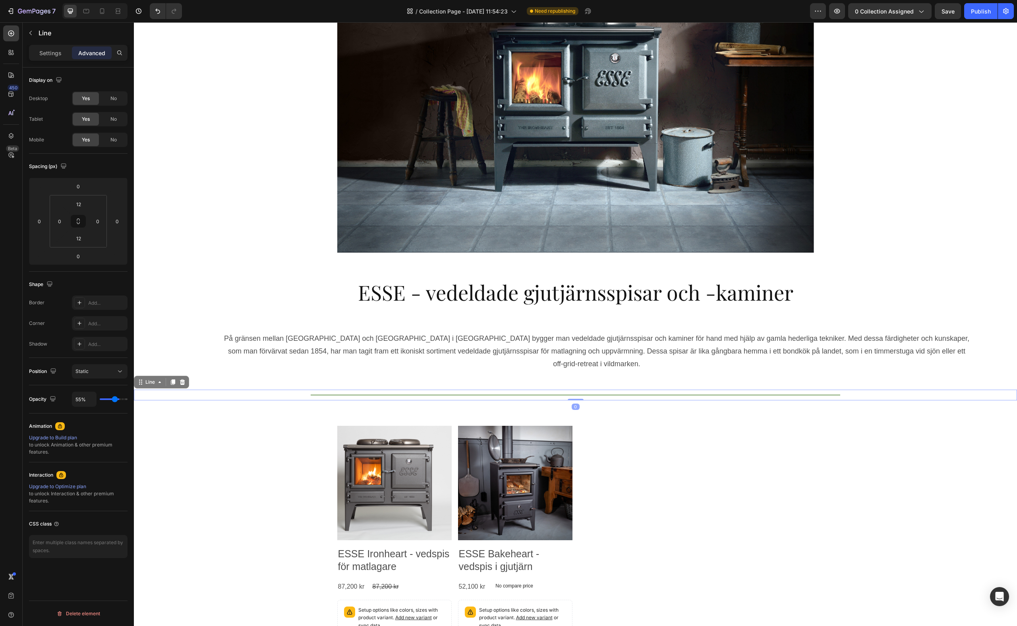
type input "54%"
type input "54"
type input "53%"
type input "53"
type input "51%"
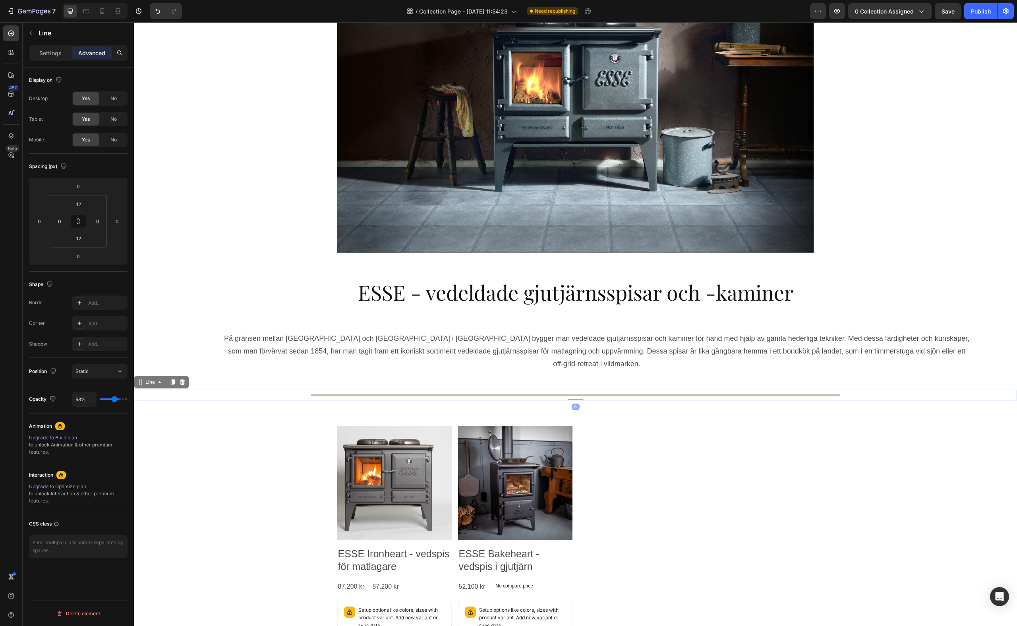
type input "51"
type input "52%"
type input "52"
type input "53%"
type input "53"
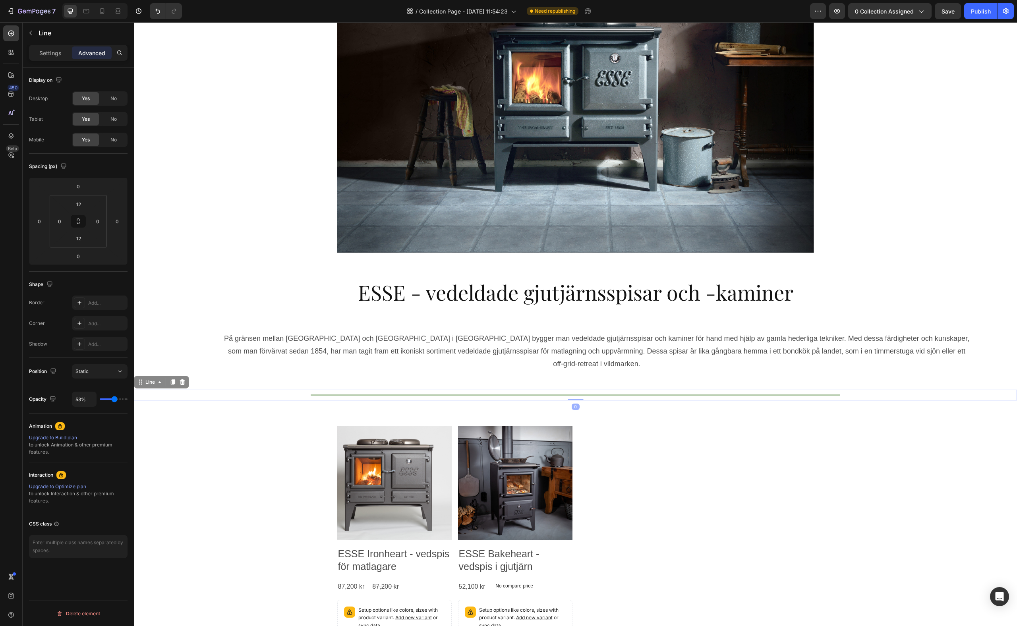
type input "55%"
type input "55"
type input "56%"
type input "56"
type input "57%"
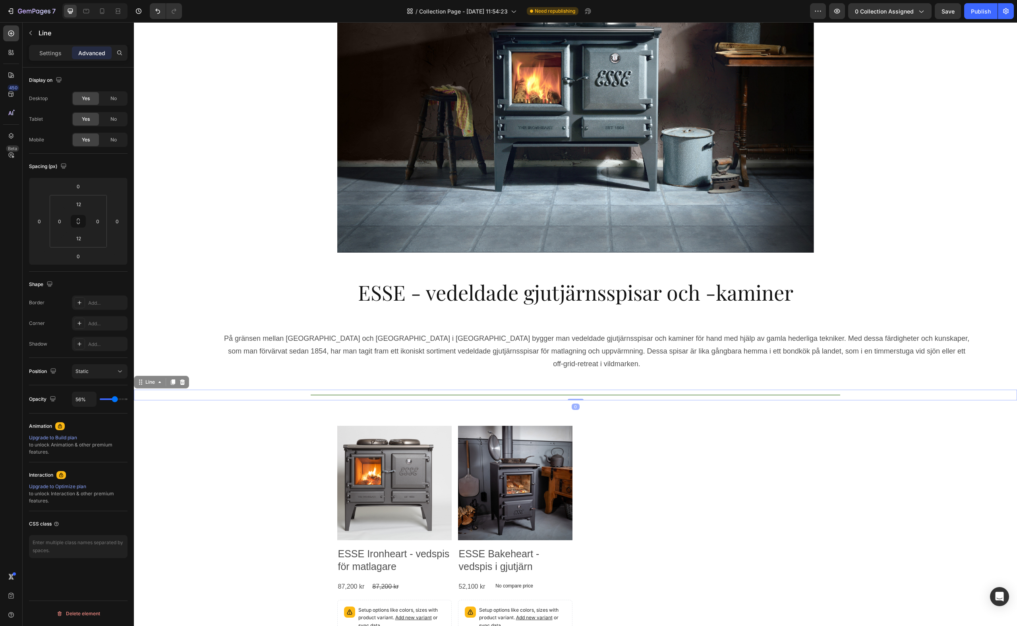
type input "57"
type input "59%"
type input "59"
type input "60%"
type input "60"
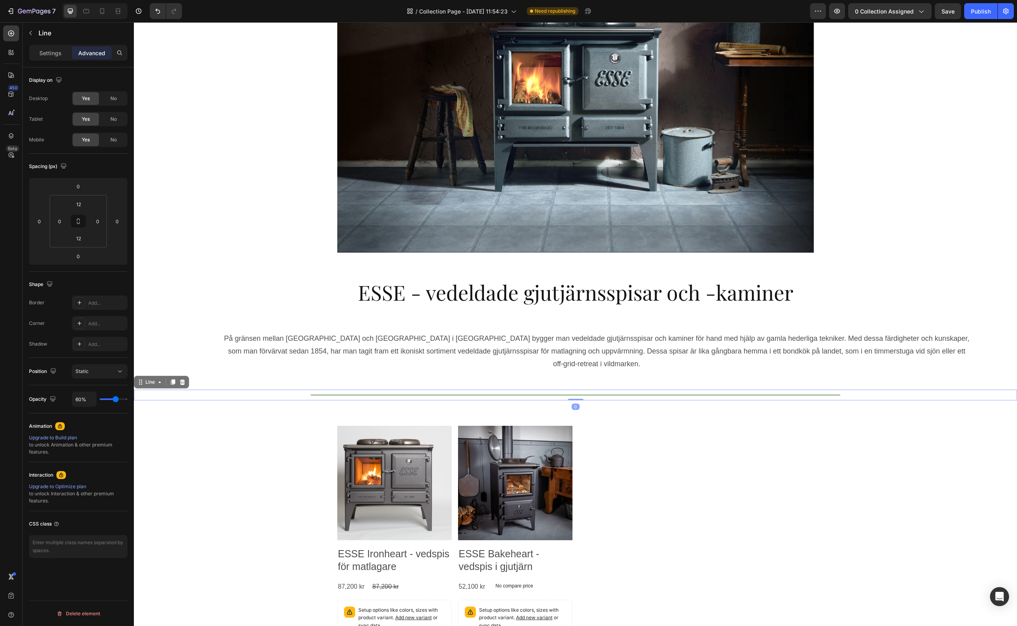
type input "61%"
type input "61"
type input "62%"
type input "62"
type input "63%"
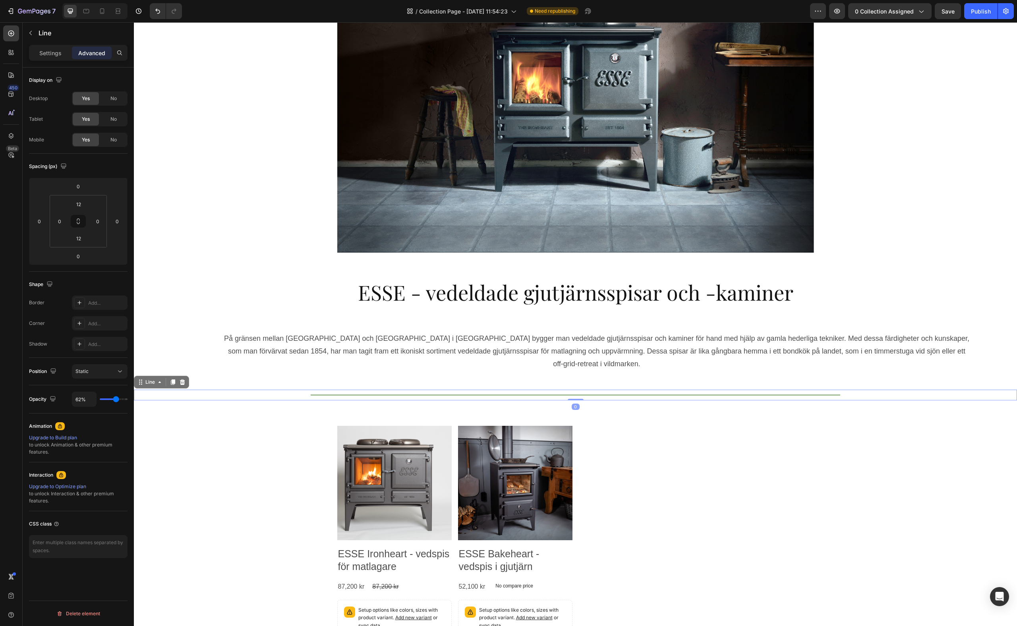
type input "63"
type input "64%"
type input "64"
type input "65%"
type input "65"
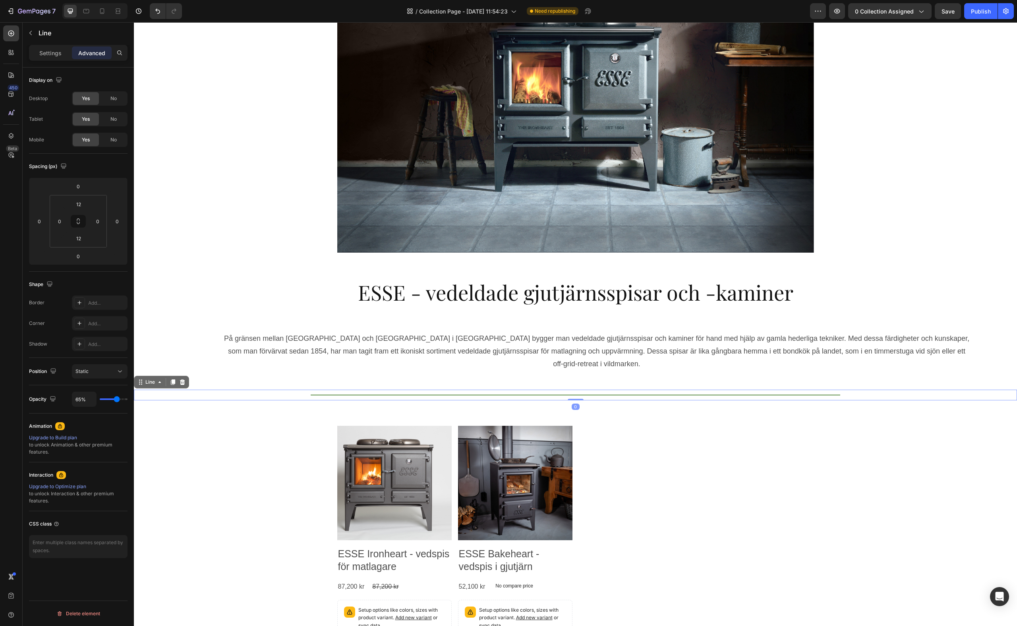
type input "66%"
type input "66"
type input "67%"
type input "67"
type input "68%"
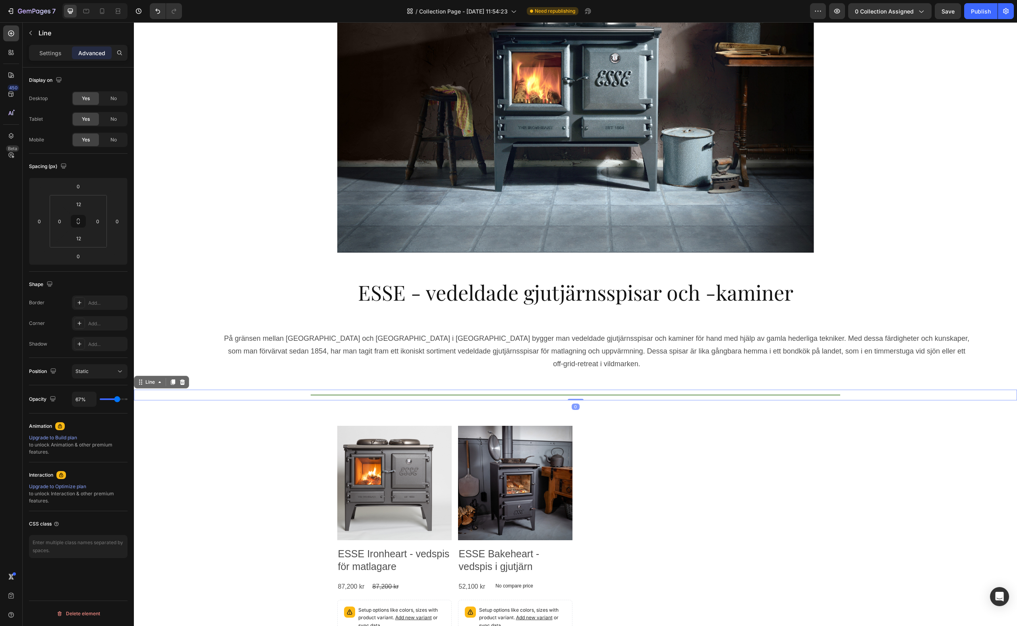
type input "68"
type input "69%"
type input "69"
type input "70%"
type input "70"
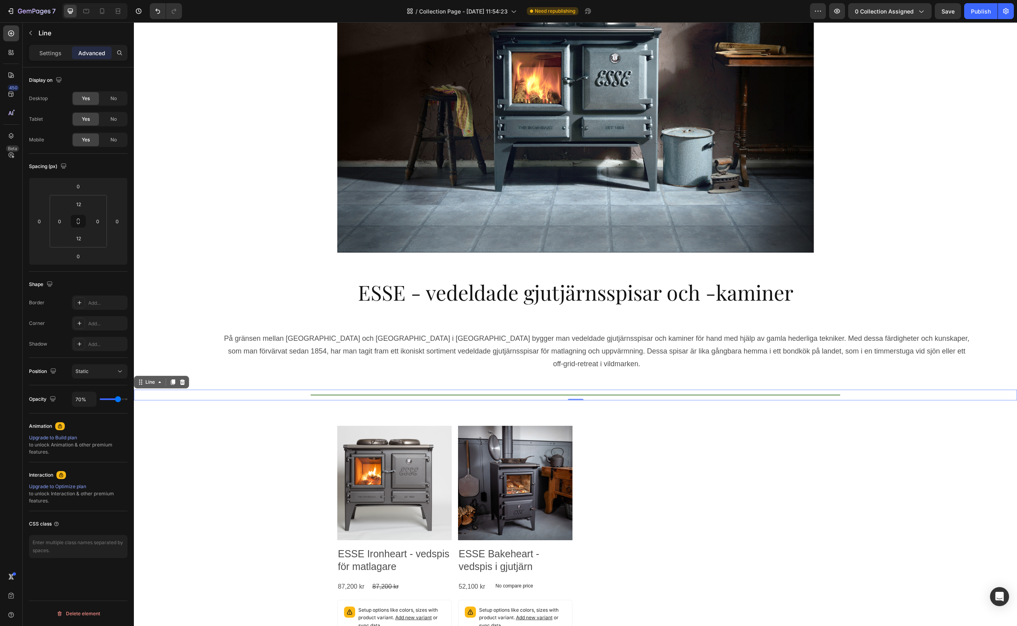
type input "71%"
type input "71"
type input "72%"
type input "72"
type input "73%"
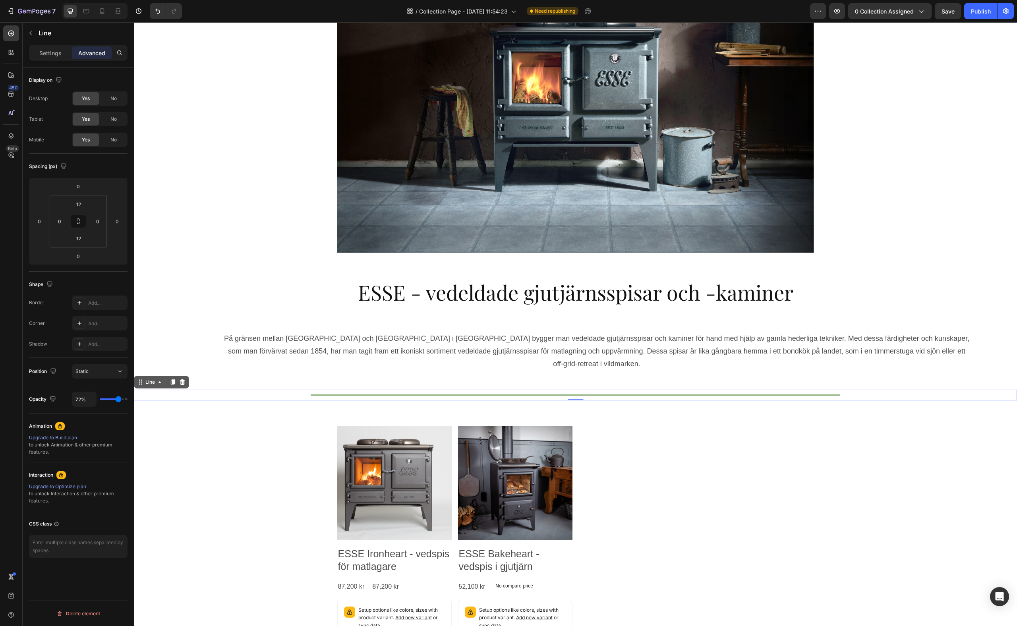
type input "73"
type input "74%"
type input "74"
type input "75%"
type input "75"
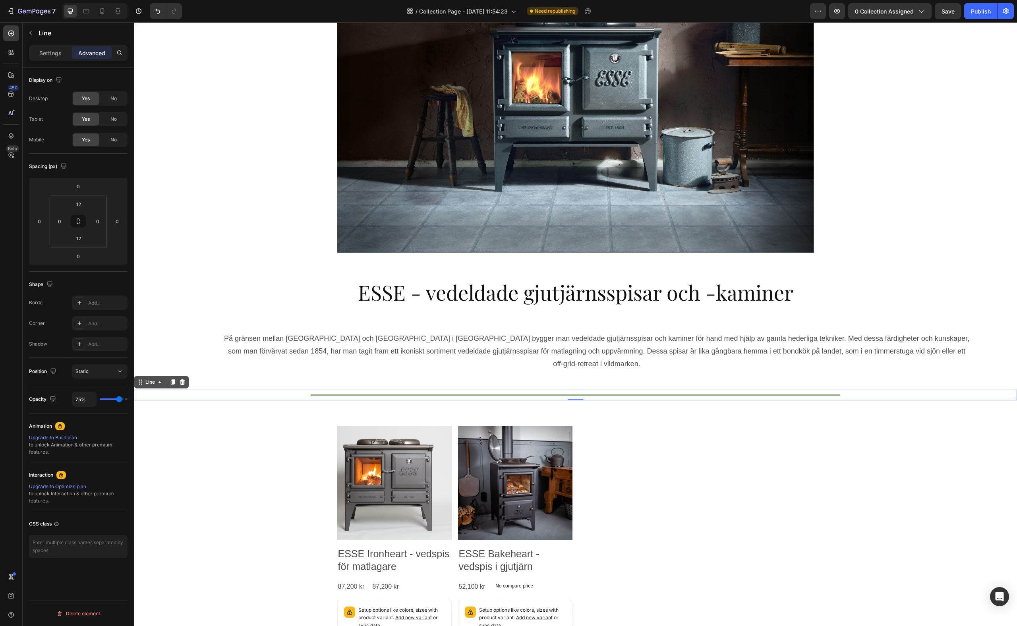
type input "76%"
type input "76"
type input "77%"
type input "77"
type input "78%"
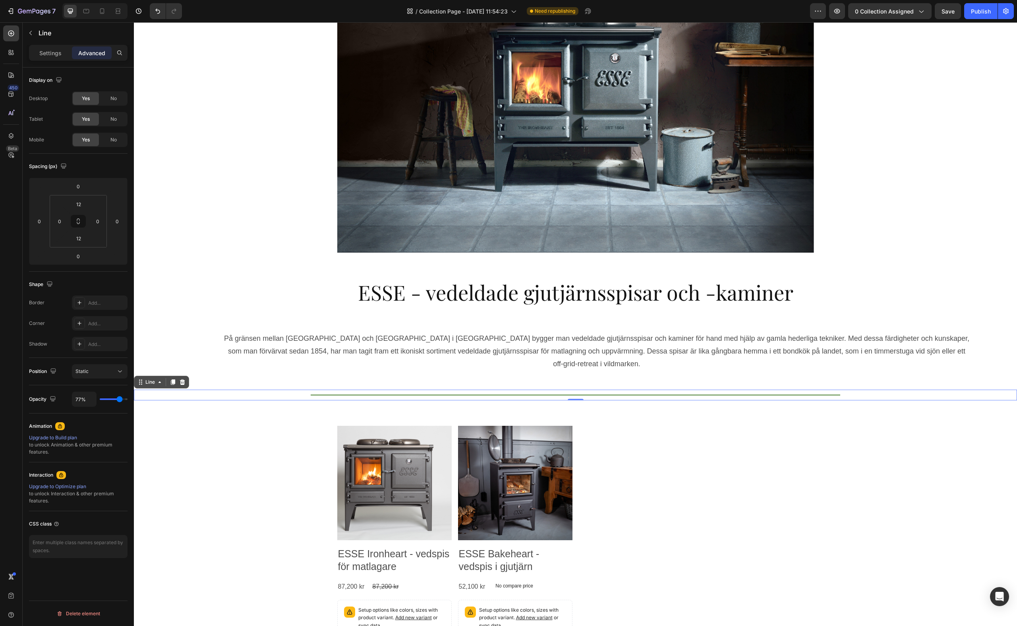
type input "78"
type input "79%"
type input "79"
type input "80%"
drag, startPoint x: 125, startPoint y: 401, endPoint x: 120, endPoint y: 400, distance: 5.2
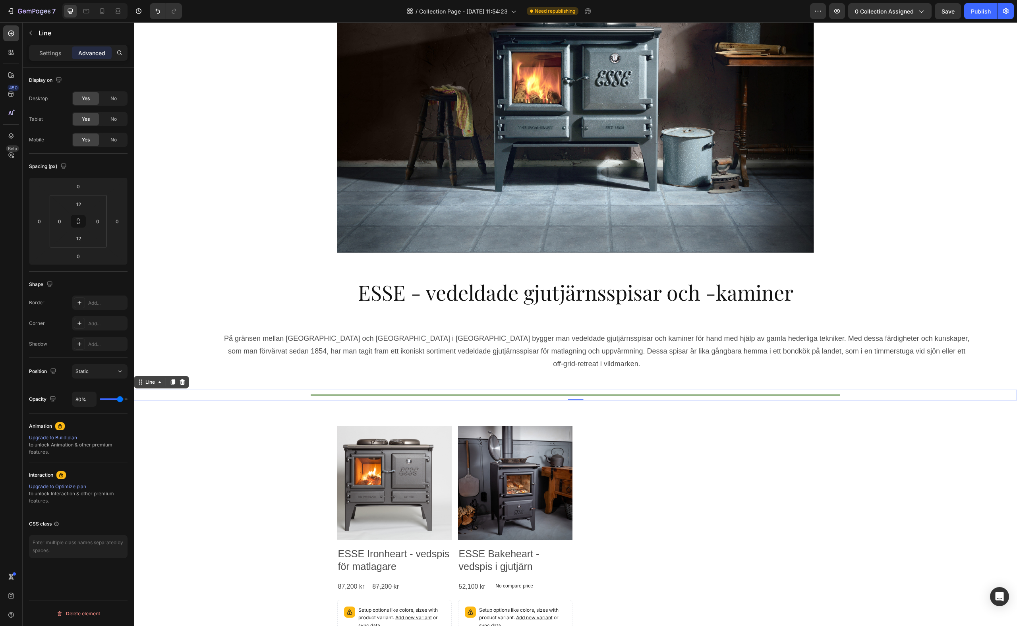
type input "80"
click at [120, 400] on input "range" at bounding box center [114, 400] width 28 height 2
click at [53, 50] on p "Settings" at bounding box center [50, 53] width 22 height 8
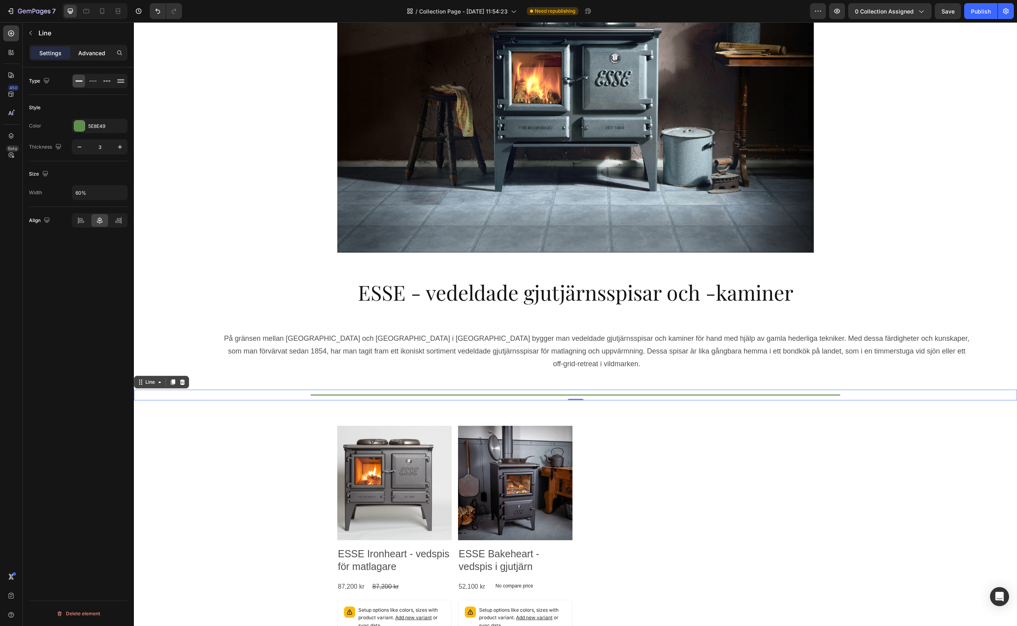
click at [85, 54] on p "Advanced" at bounding box center [91, 53] width 27 height 8
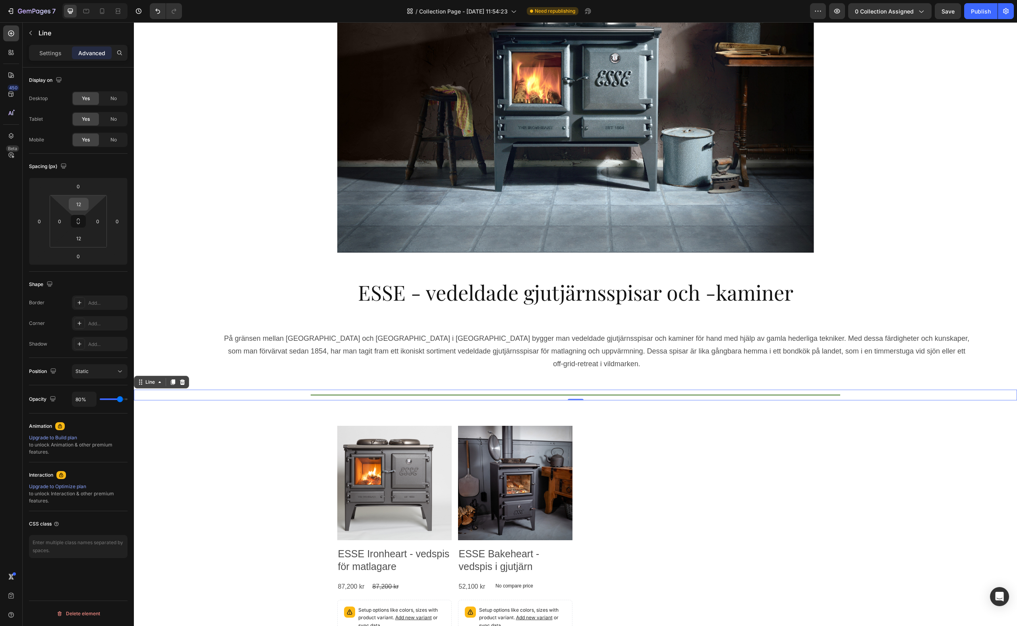
click at [79, 205] on input "12" at bounding box center [79, 204] width 16 height 12
click at [106, 292] on span "24px" at bounding box center [111, 293] width 12 height 6
type input "24"
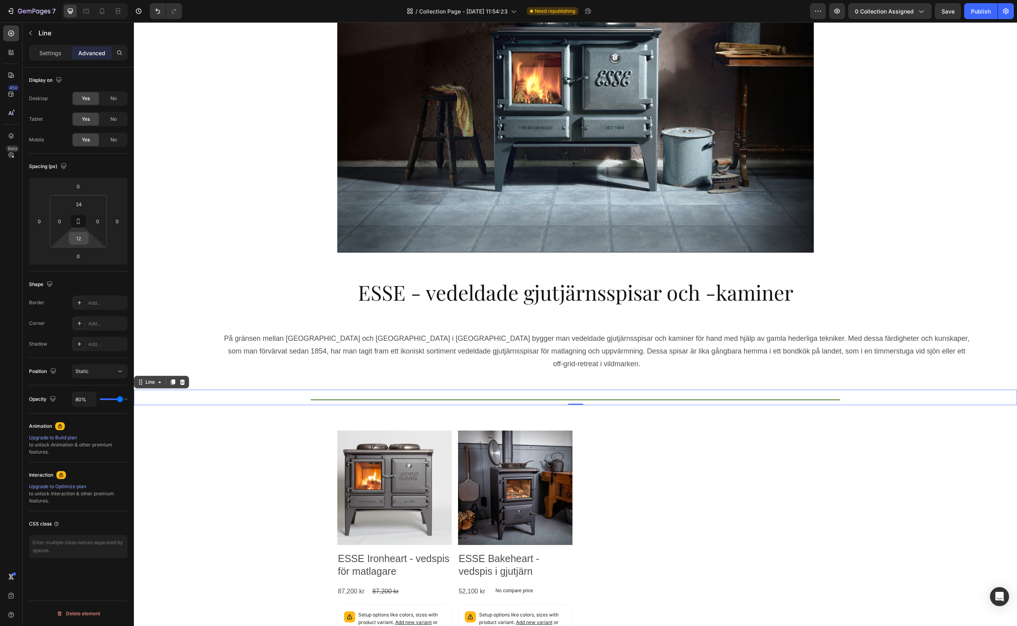
click at [77, 244] on div "12" at bounding box center [79, 238] width 20 height 13
click at [109, 324] on span "24px" at bounding box center [111, 327] width 12 height 6
type input "24"
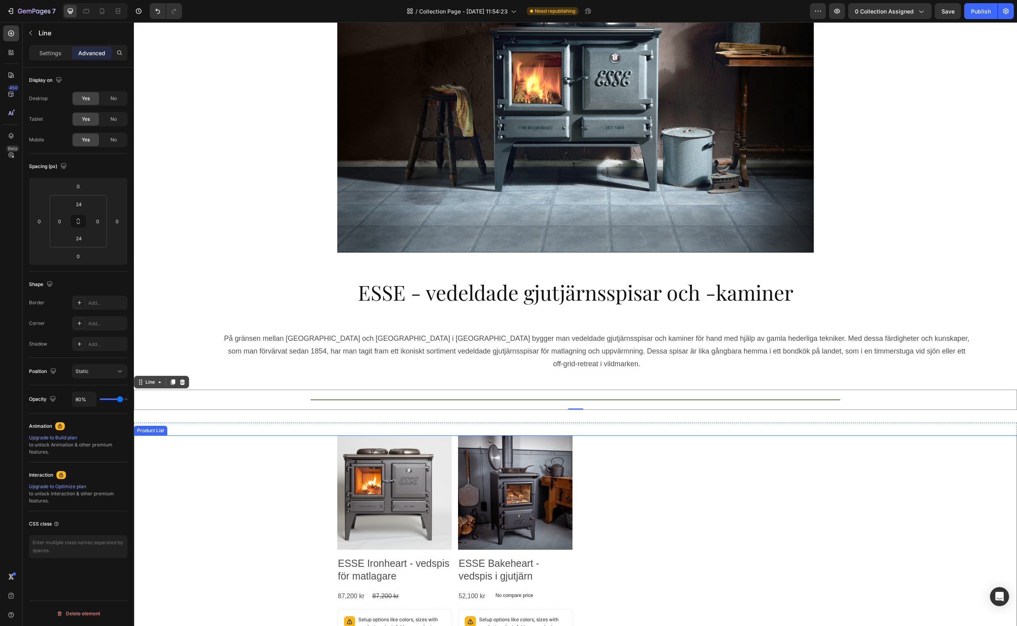
click at [201, 483] on div "Product Images ESSE Ironheart - vedspis för matlagare Product Title 87,200 kr P…" at bounding box center [575, 559] width 883 height 246
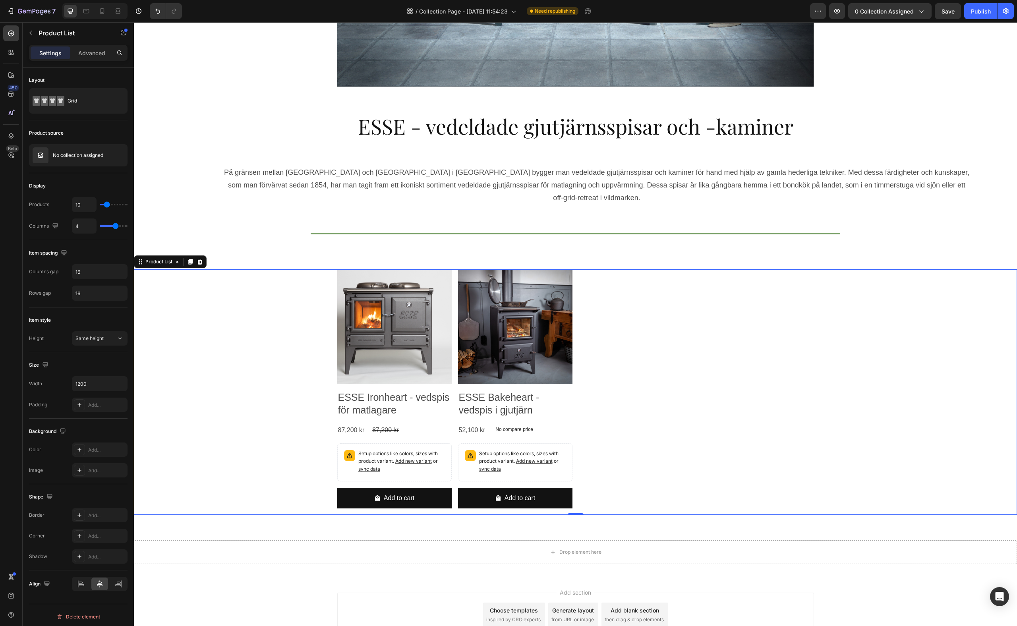
scroll to position [335, 0]
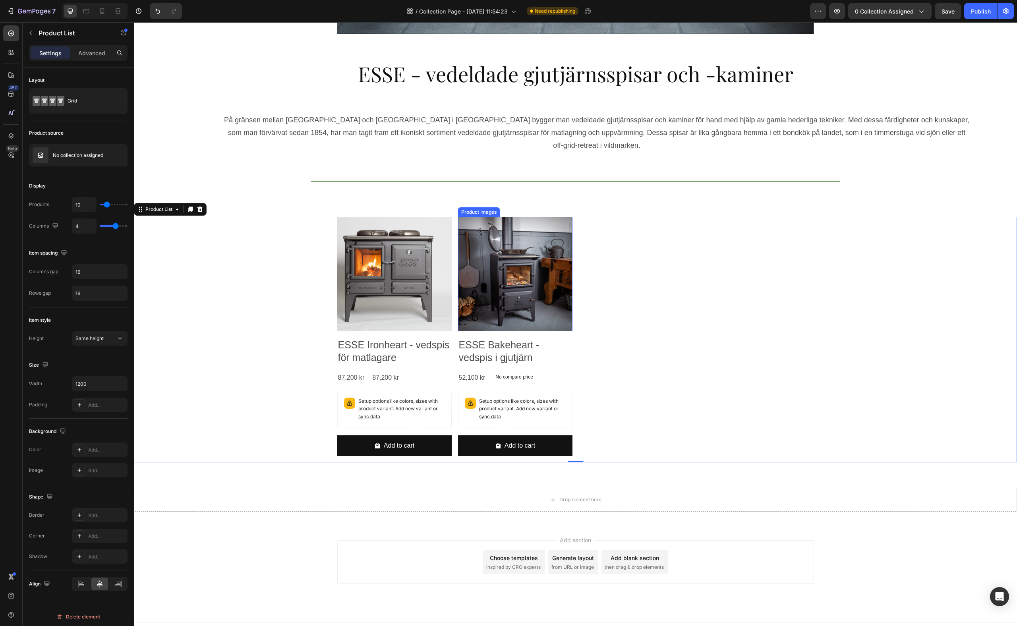
click at [540, 265] on img at bounding box center [515, 274] width 114 height 114
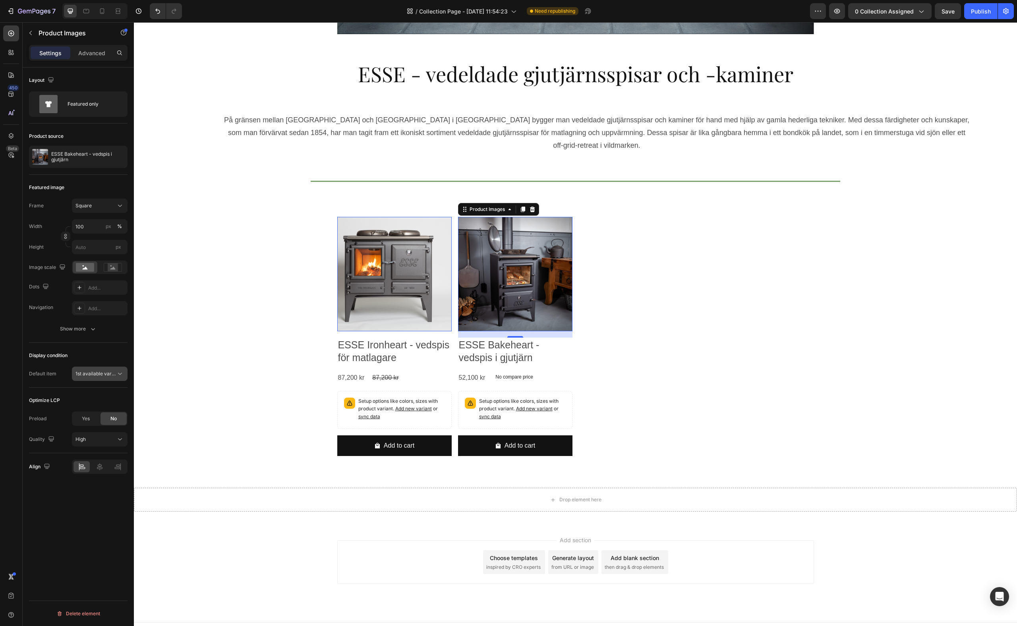
click at [122, 375] on icon at bounding box center [120, 374] width 8 height 8
click at [122, 374] on icon at bounding box center [120, 374] width 8 height 8
click at [100, 205] on div "Square" at bounding box center [95, 205] width 39 height 7
click at [115, 267] on rect at bounding box center [113, 267] width 10 height 8
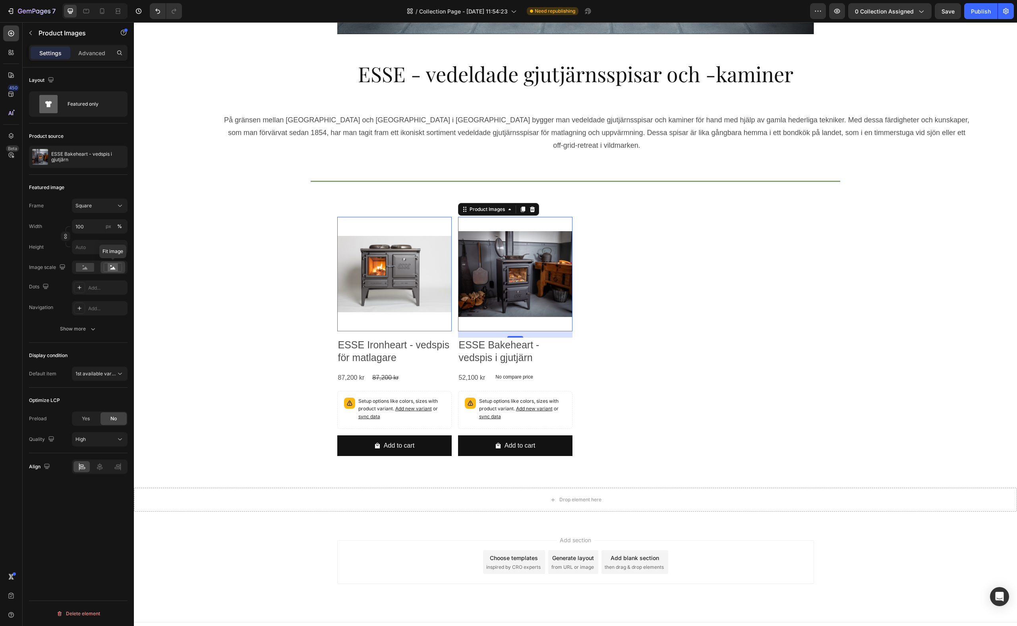
click at [112, 267] on rect at bounding box center [113, 267] width 10 height 8
click at [87, 266] on rect at bounding box center [85, 267] width 18 height 9
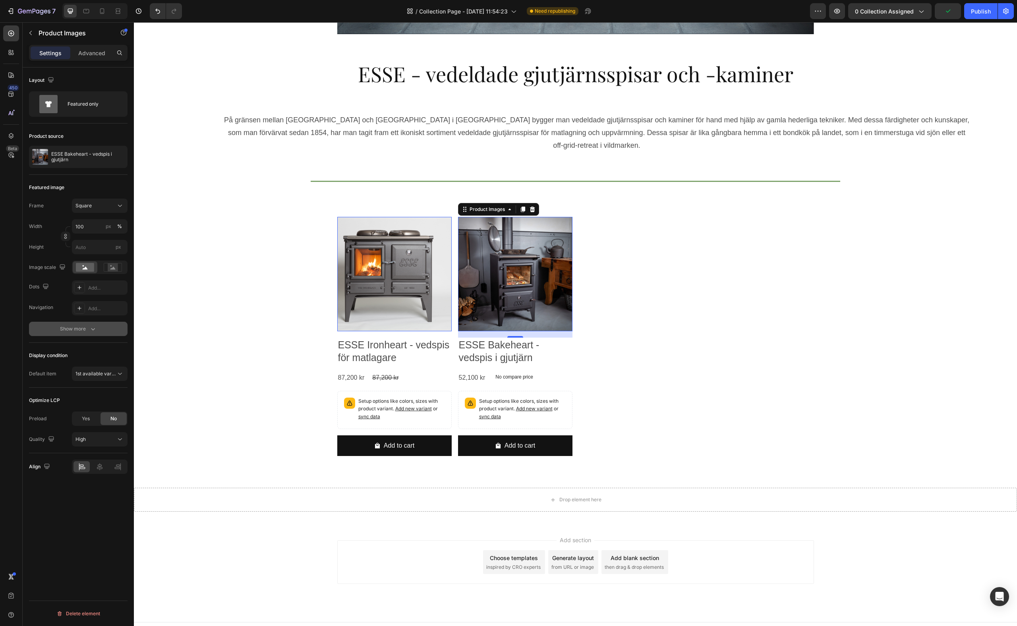
click at [84, 331] on div "Show more" at bounding box center [78, 329] width 37 height 8
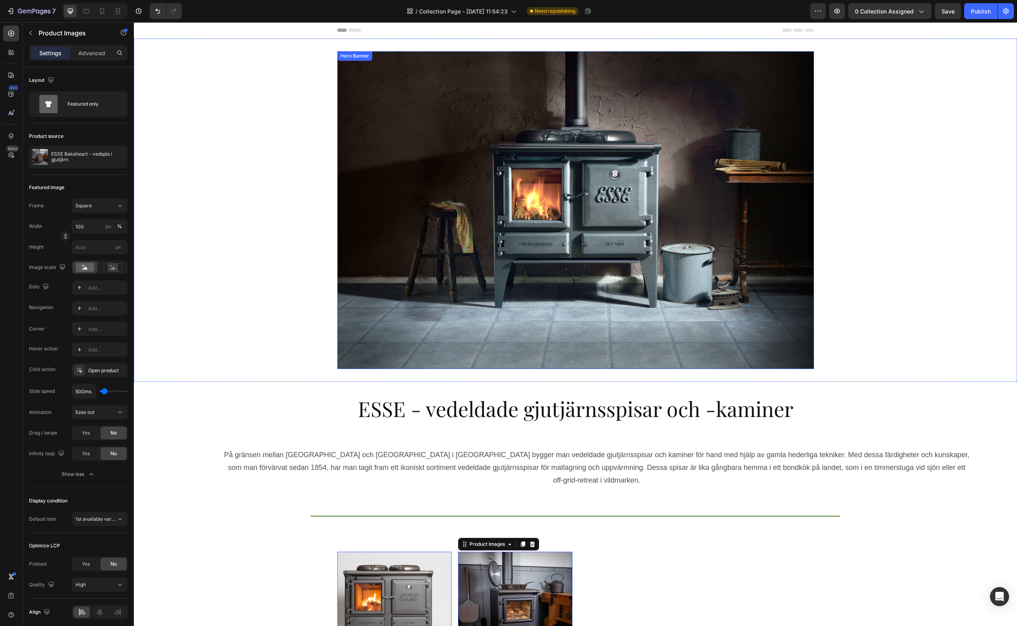
scroll to position [2, 0]
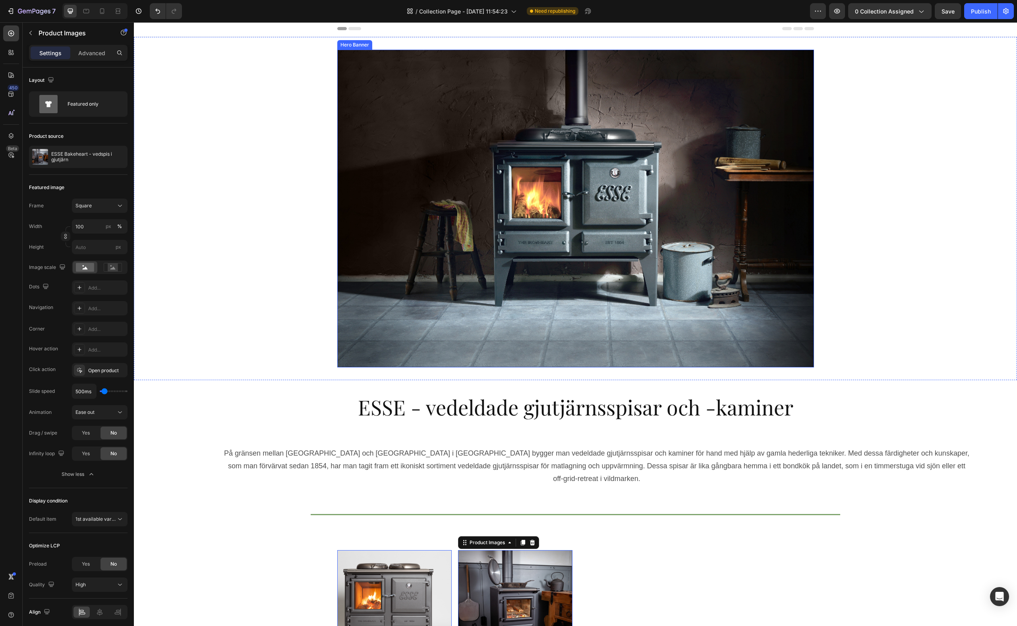
click at [425, 169] on div "Overlay" at bounding box center [575, 209] width 477 height 318
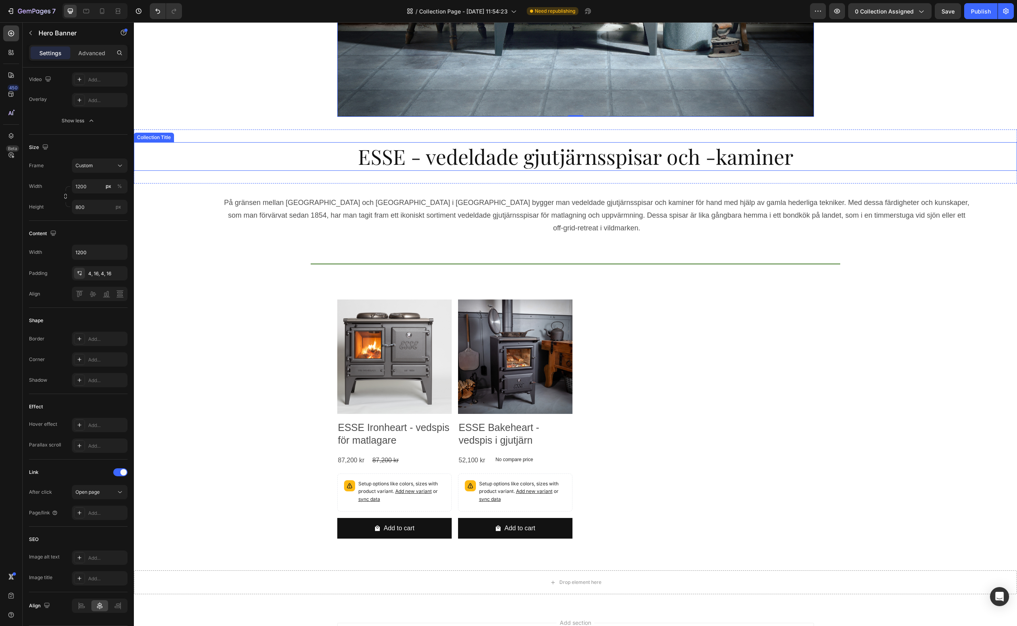
scroll to position [190, 0]
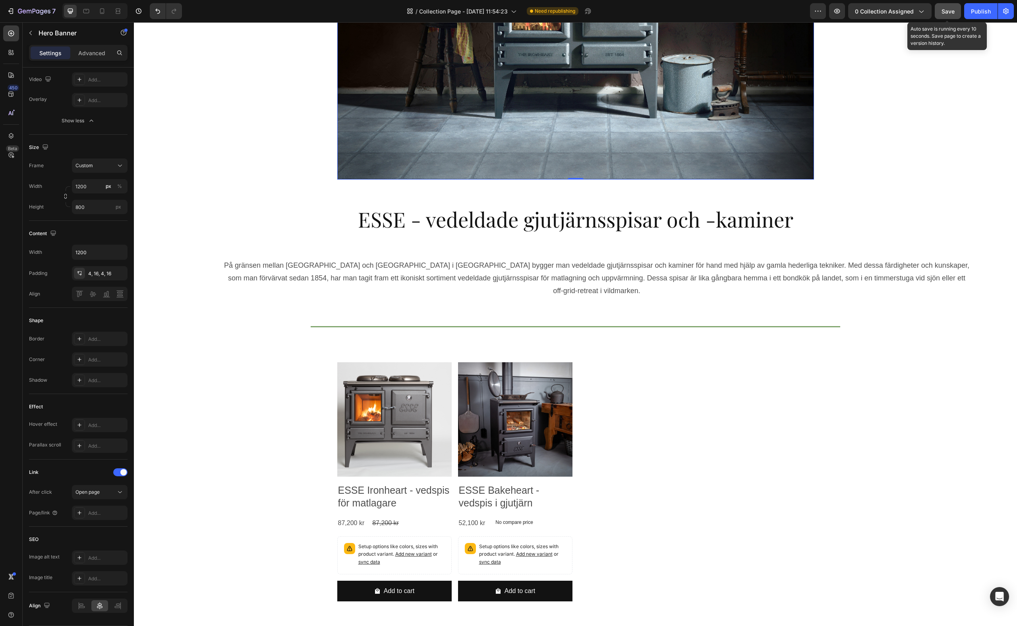
click at [943, 12] on span "Save" at bounding box center [948, 11] width 13 height 7
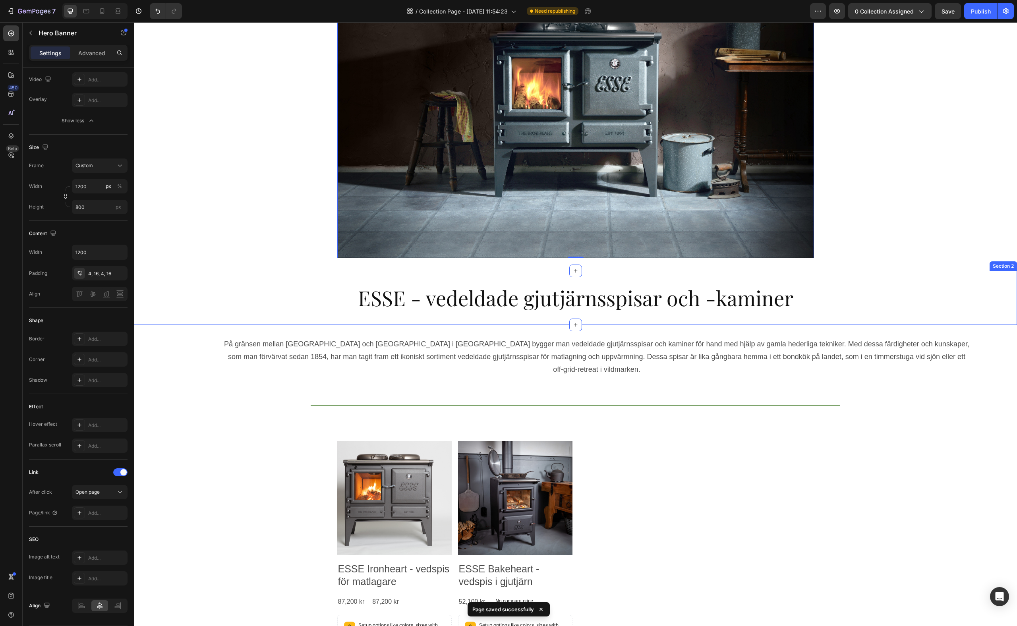
scroll to position [335, 0]
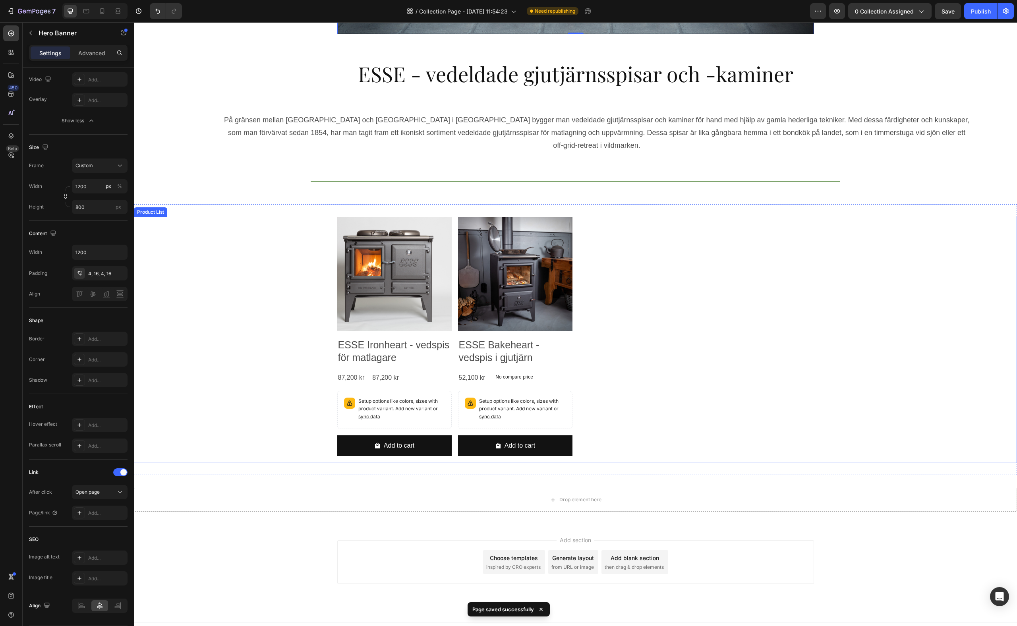
click at [659, 236] on div "Product Images ESSE Ironheart - vedspis för matlagare Product Title 87,200 kr P…" at bounding box center [575, 340] width 477 height 246
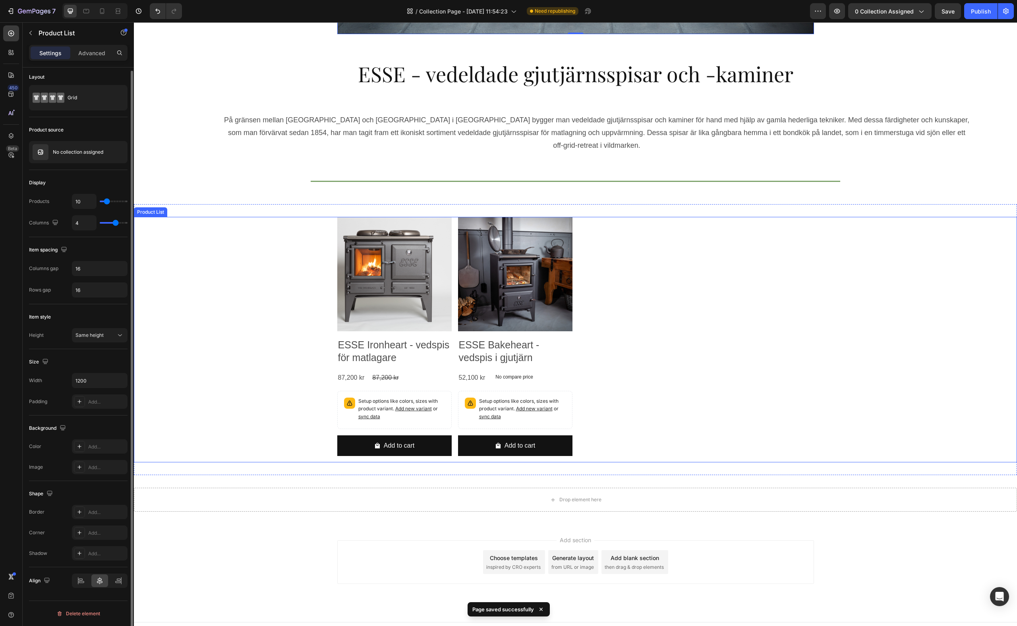
scroll to position [0, 0]
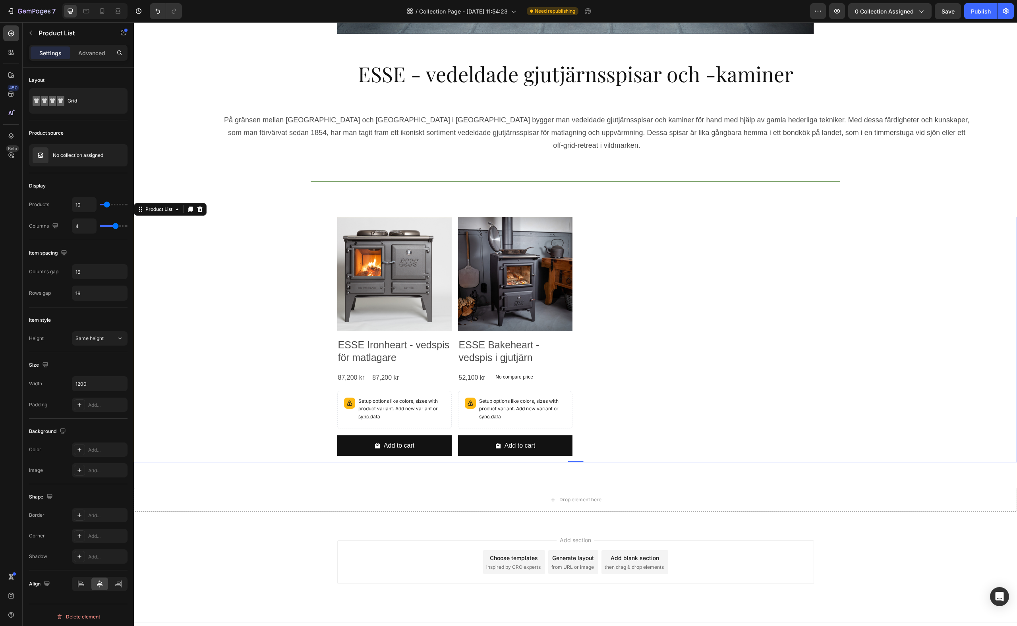
click at [721, 252] on div "Product Images ESSE Ironheart - vedspis för matlagare Product Title 87,200 kr P…" at bounding box center [575, 340] width 477 height 246
click at [9, 9] on icon "button" at bounding box center [11, 11] width 8 height 8
